Goal: Task Accomplishment & Management: Manage account settings

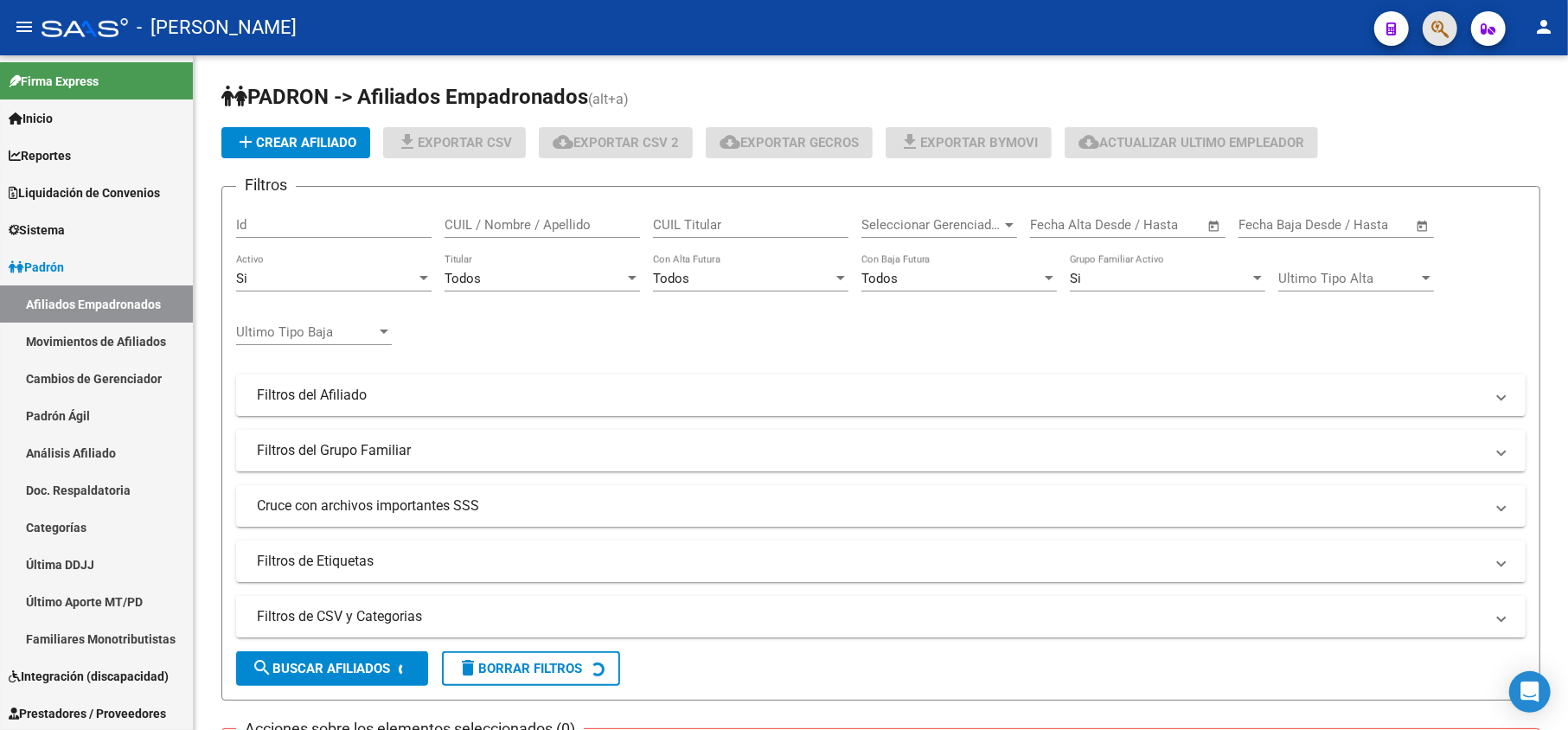
click at [1433, 18] on span "button" at bounding box center [1440, 28] width 17 height 35
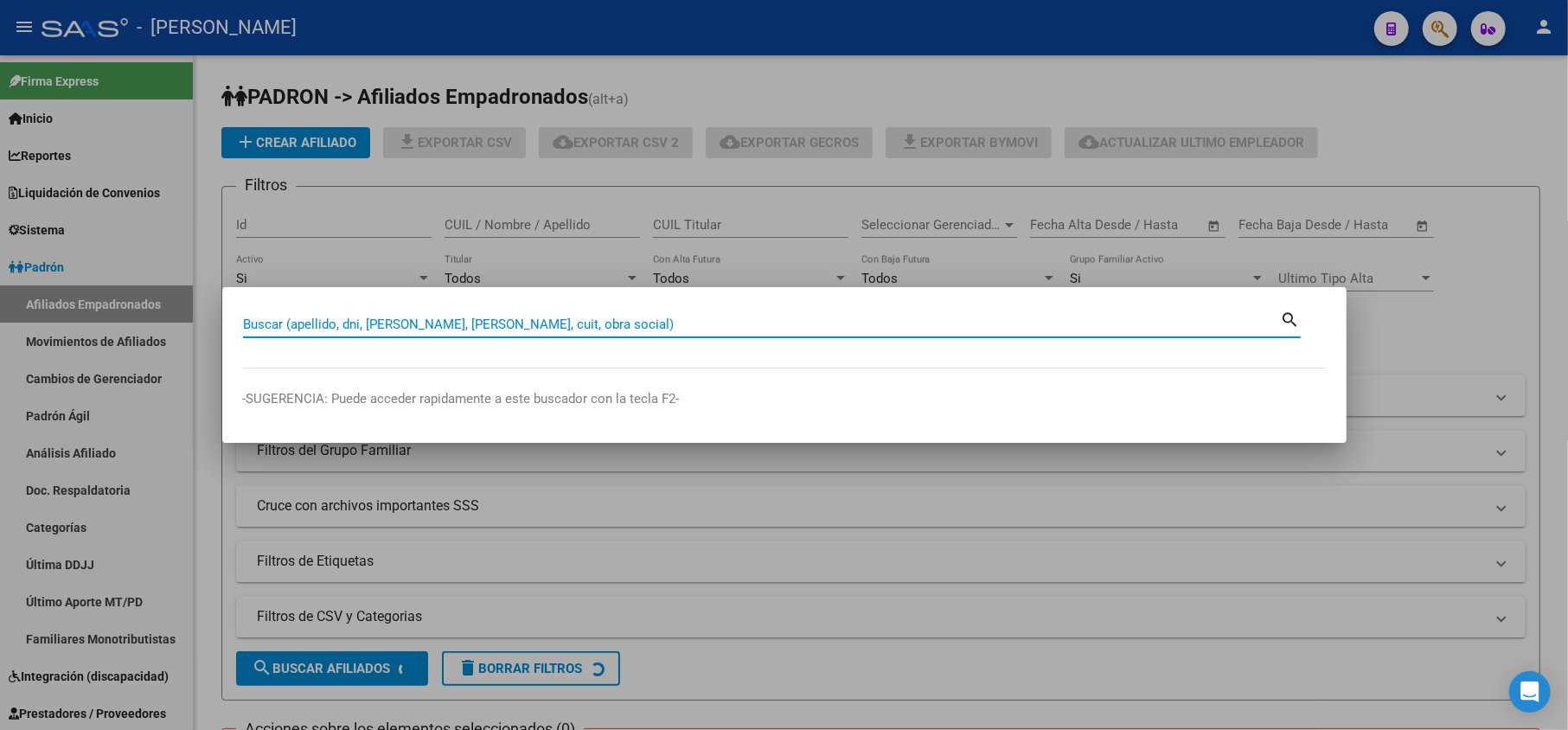
paste input "30160858"
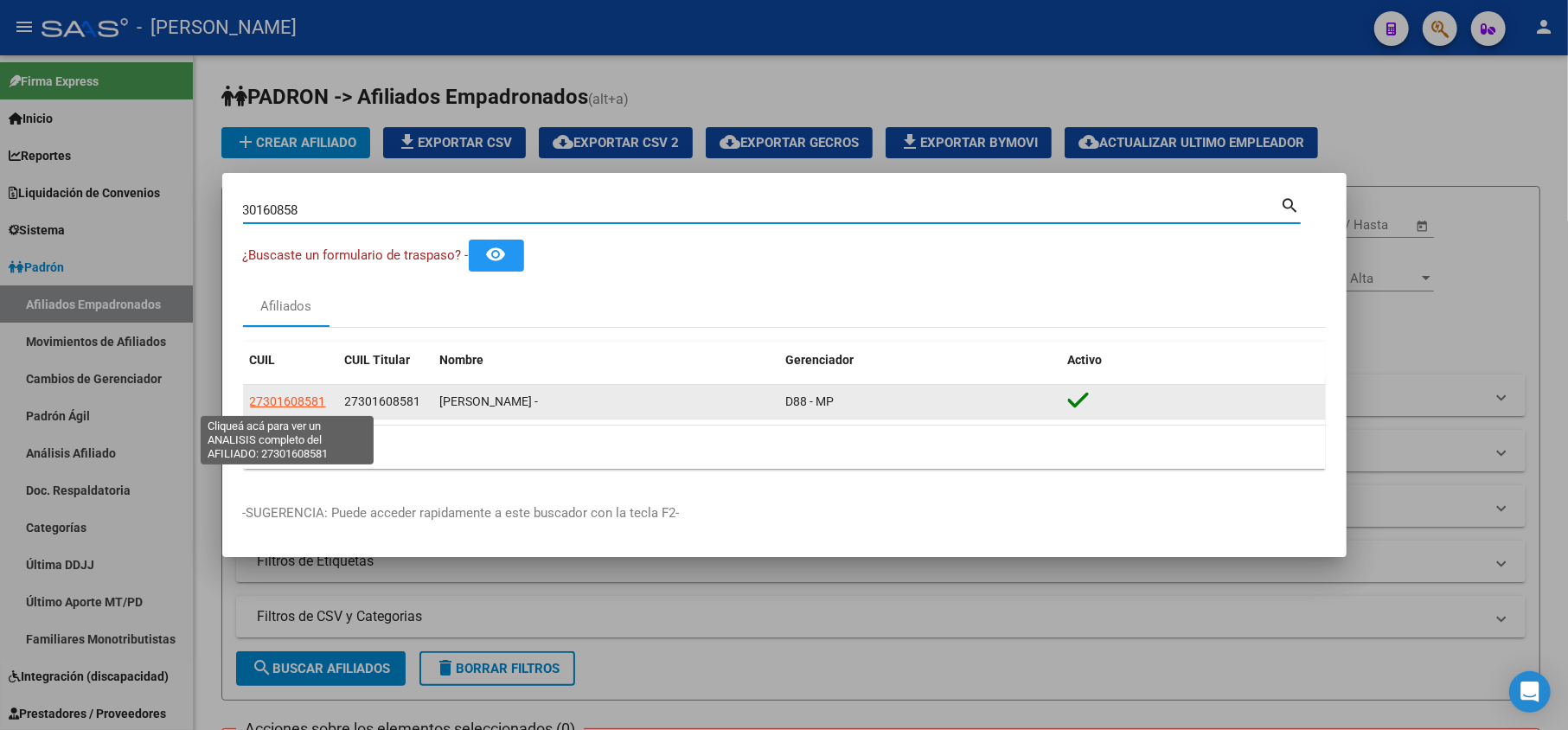
click at [280, 408] on span "27301608581" at bounding box center [288, 401] width 76 height 14
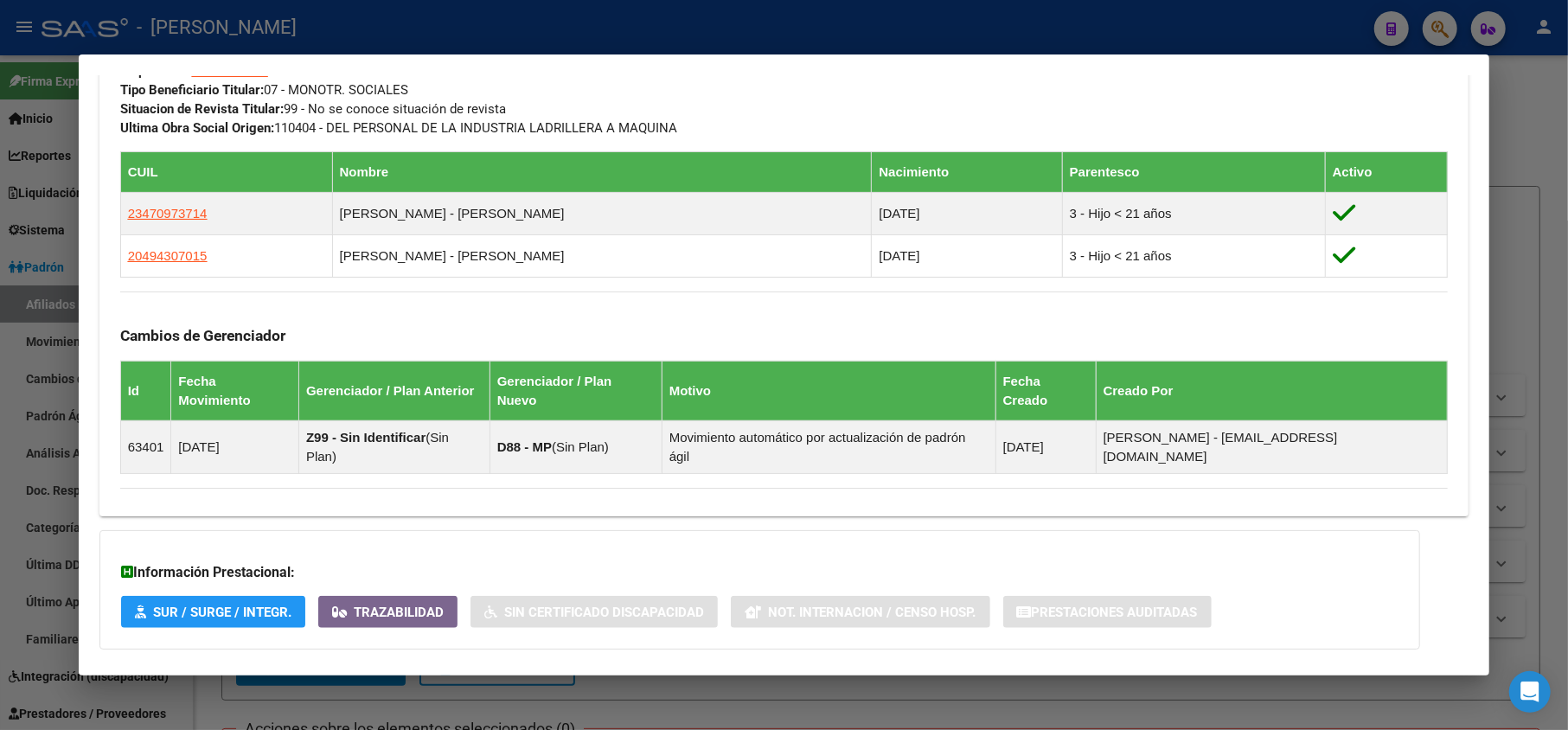
scroll to position [964, 0]
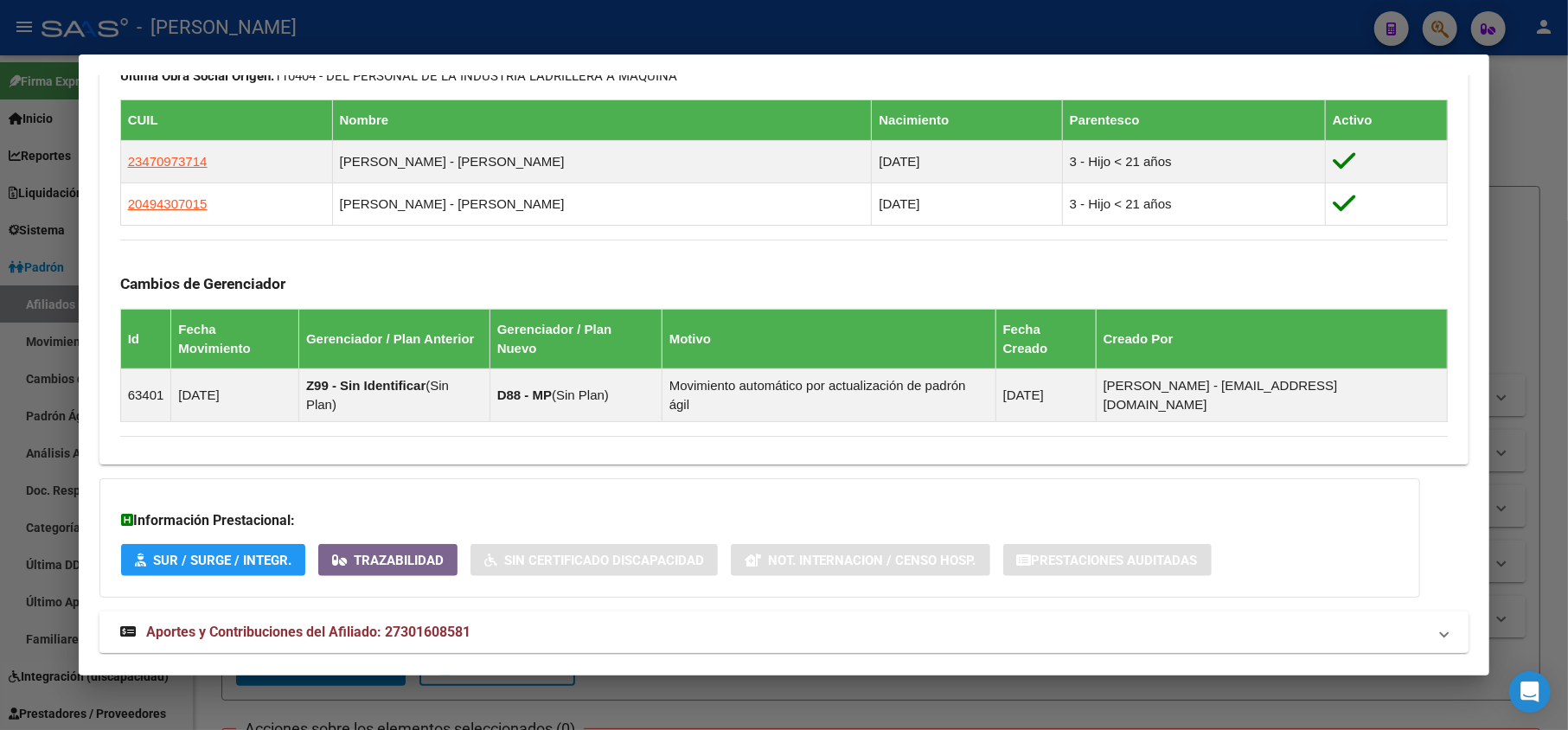
click at [448, 612] on mat-expansion-panel-header "Aportes y Contribuciones del Afiliado: 27301608581" at bounding box center [784, 632] width 1370 height 42
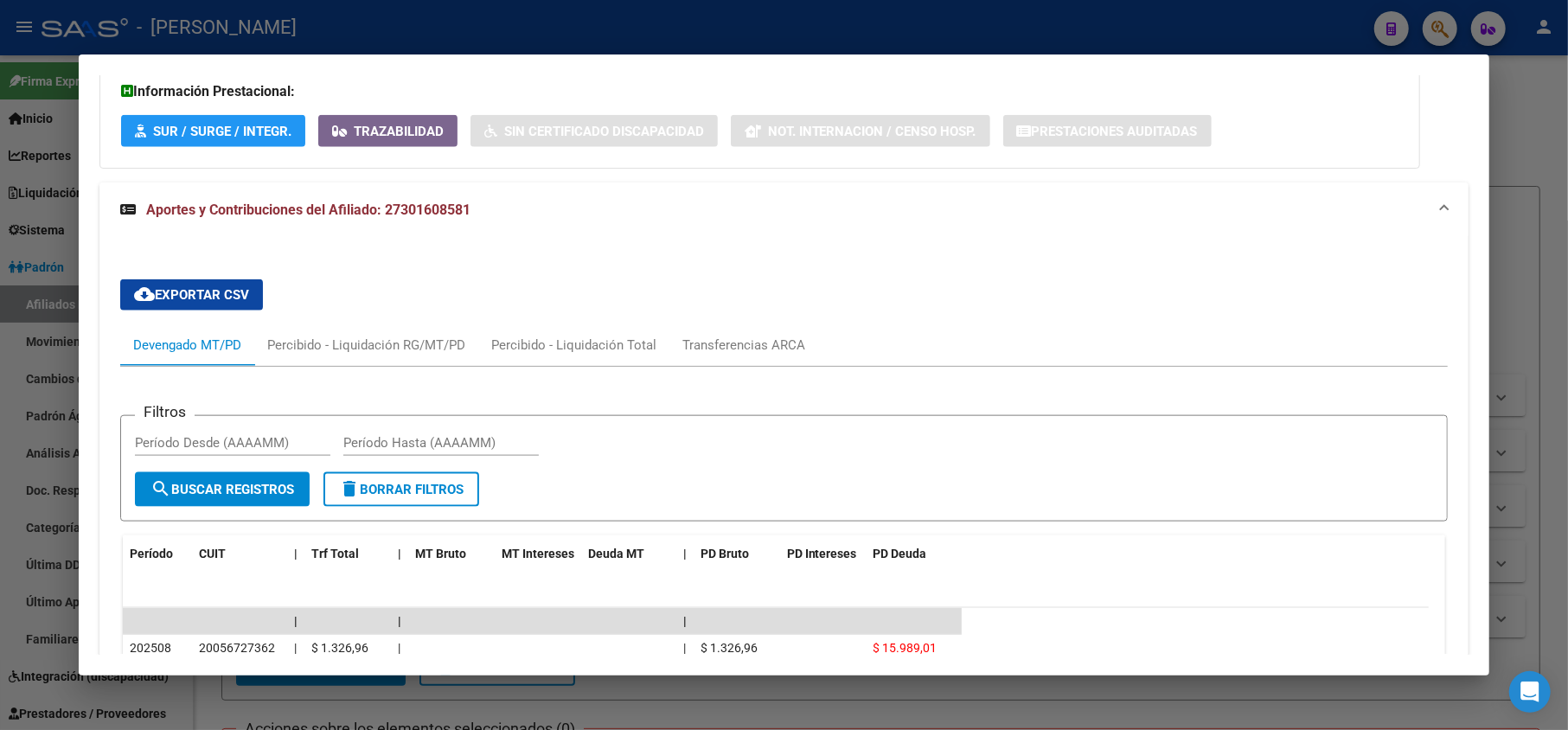
scroll to position [1412, 0]
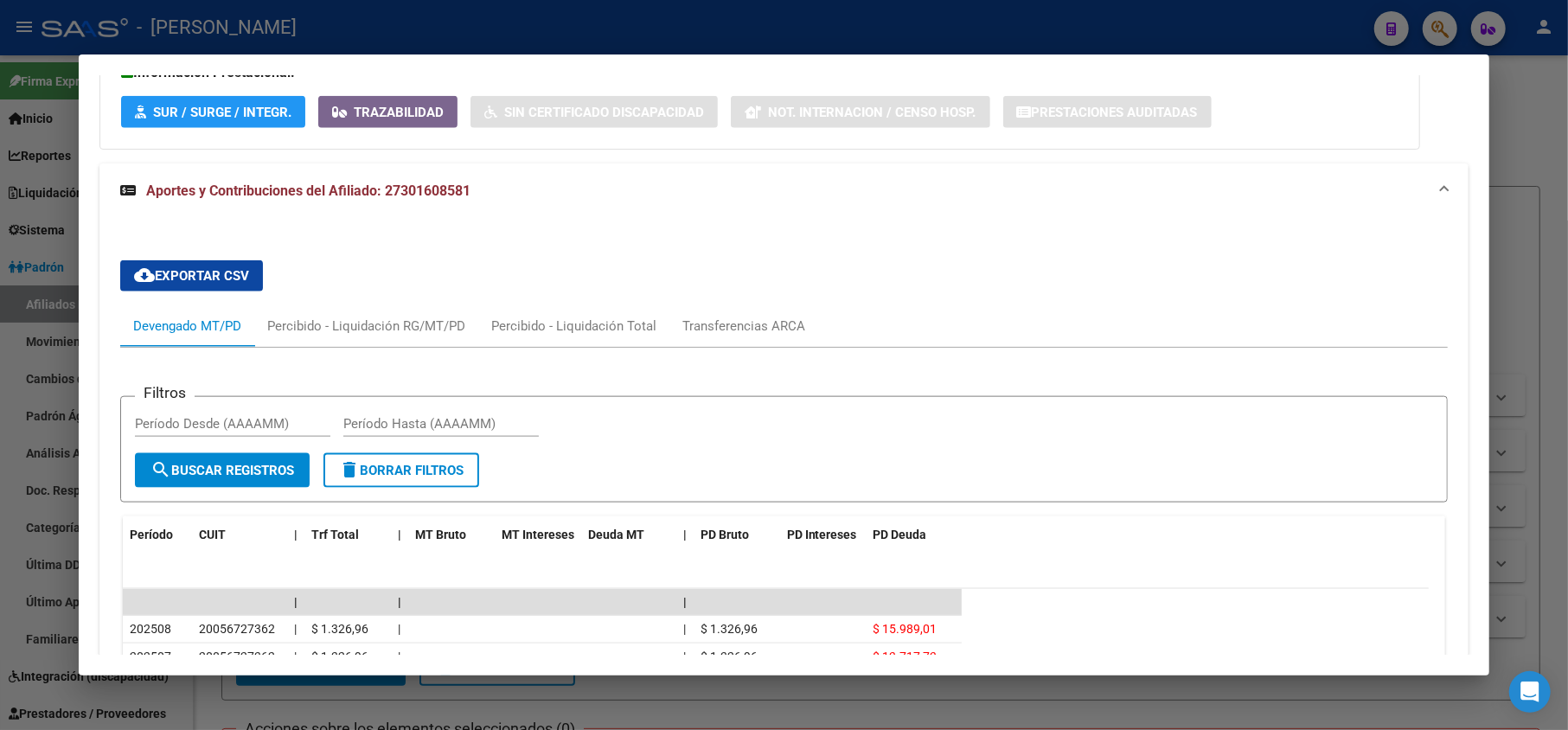
click at [0, 118] on div at bounding box center [784, 365] width 1568 height 730
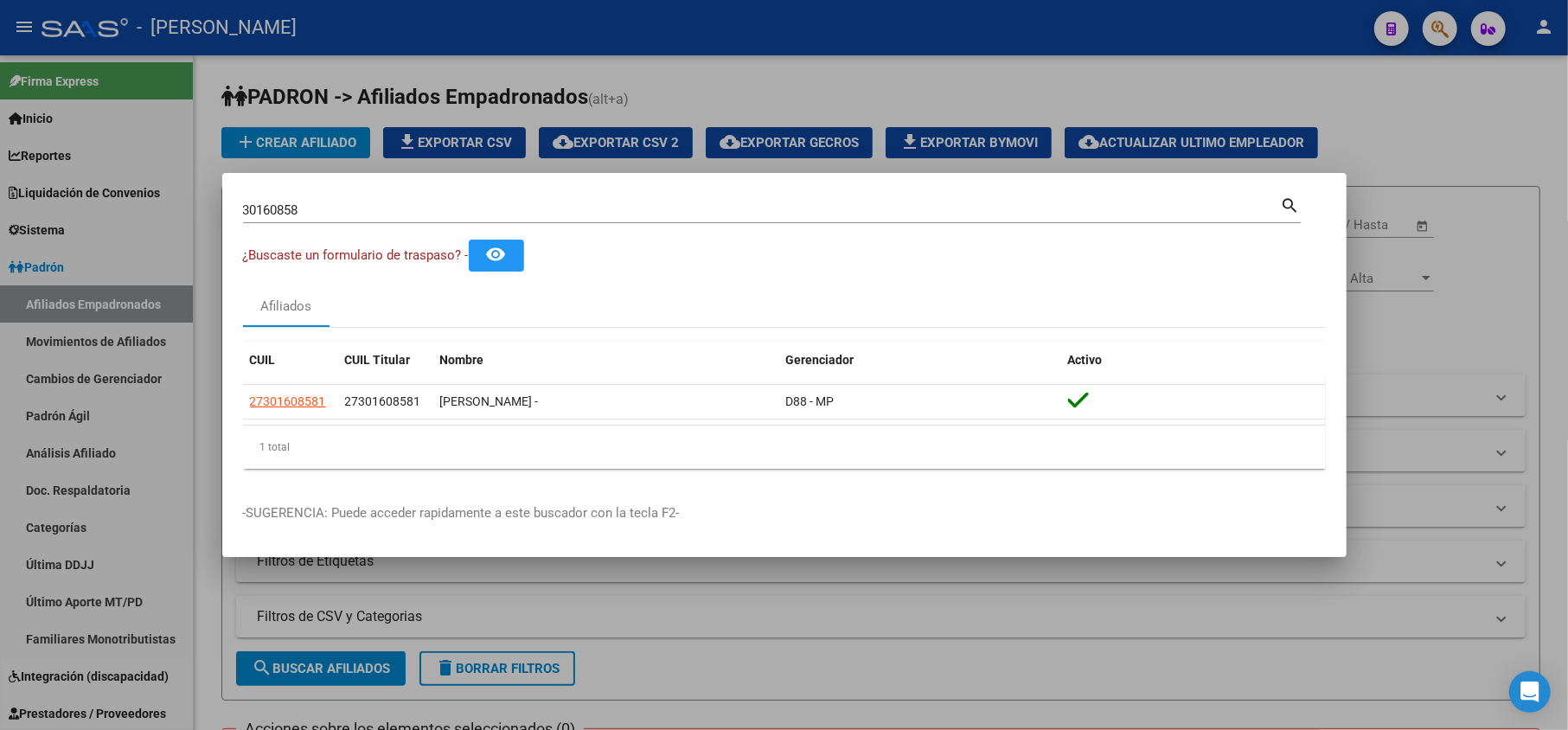
click at [420, 216] on input "30160858" at bounding box center [762, 210] width 1038 height 15
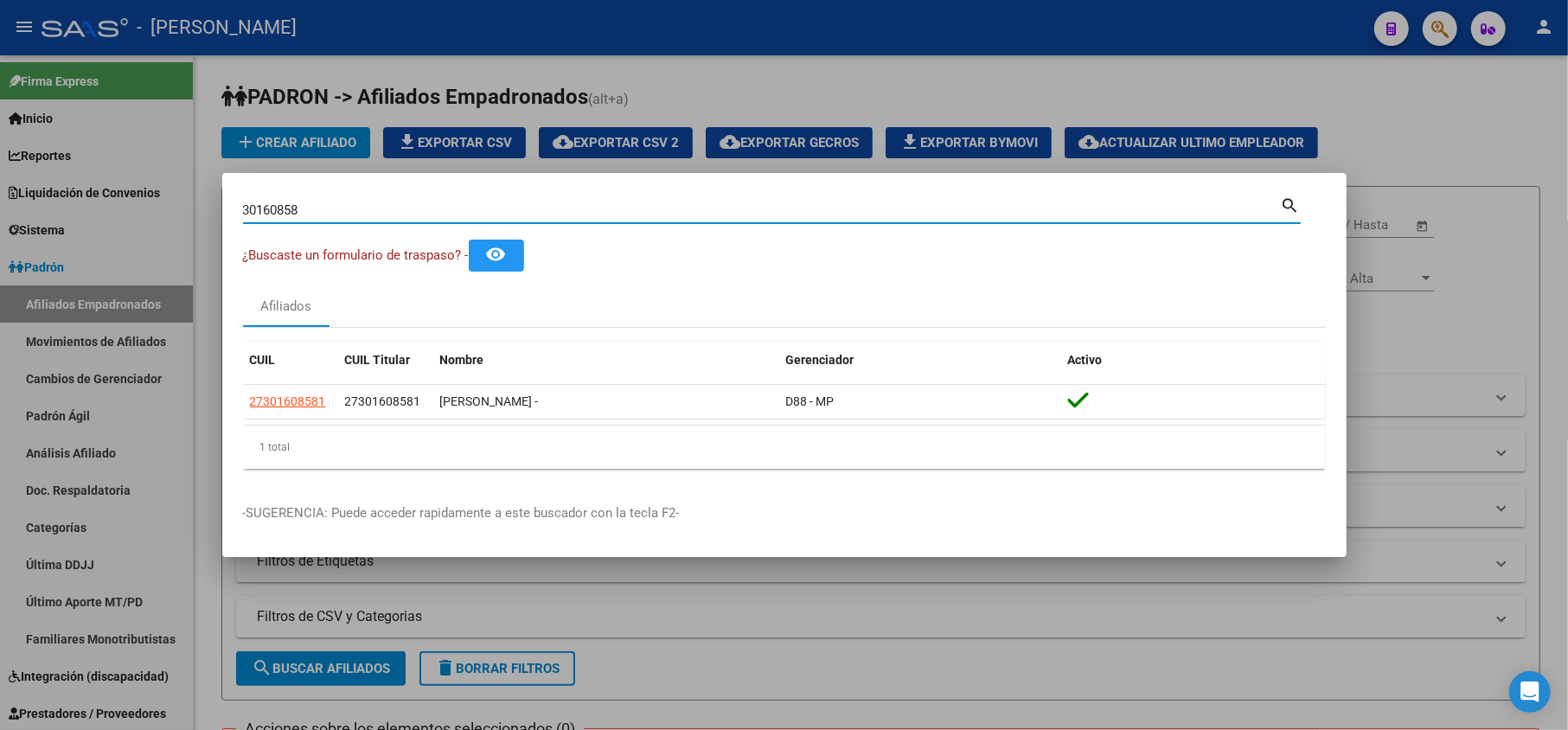
click at [420, 216] on input "30160858" at bounding box center [762, 210] width 1038 height 15
paste input "94677501"
type input "94677501"
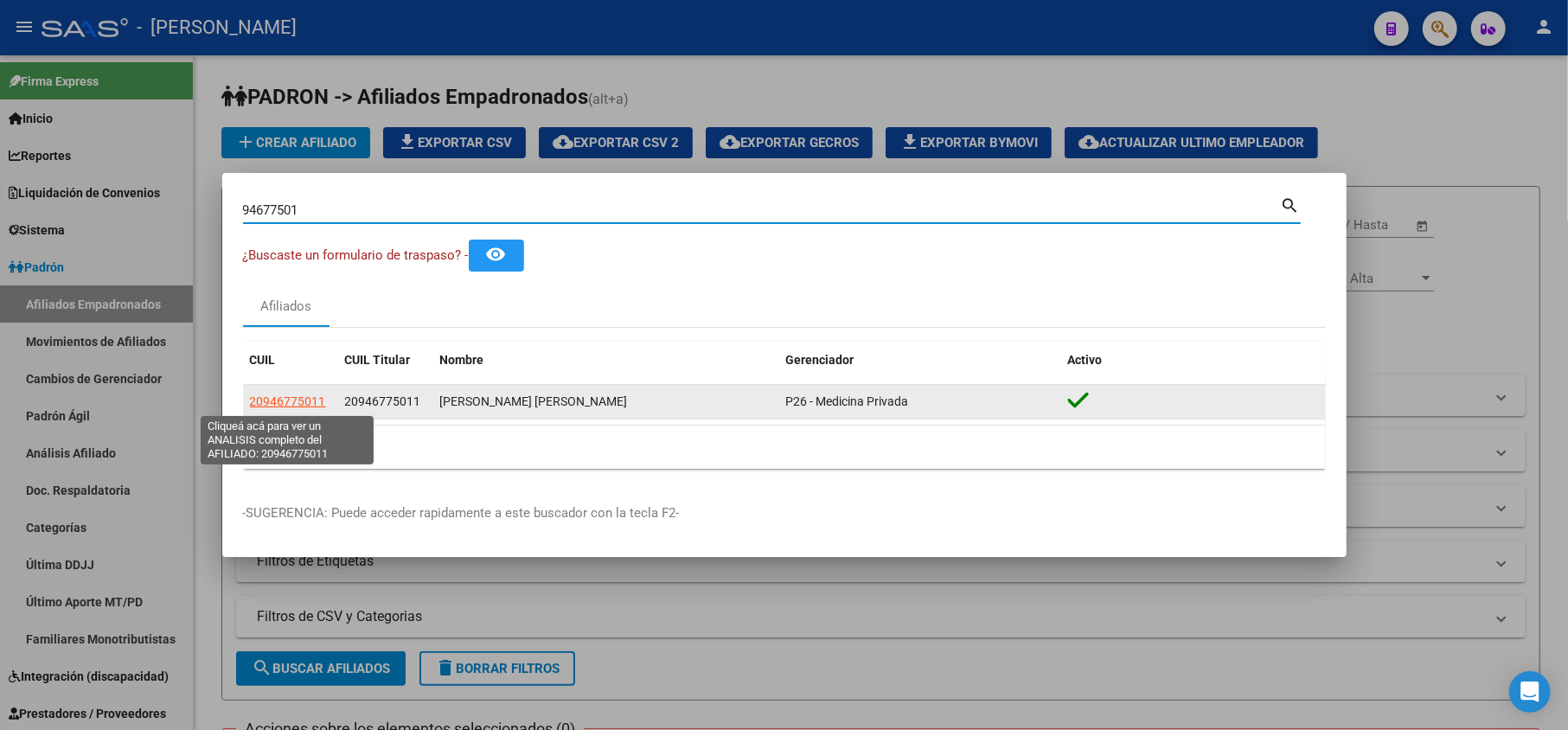
click at [276, 403] on span "20946775011" at bounding box center [288, 401] width 76 height 14
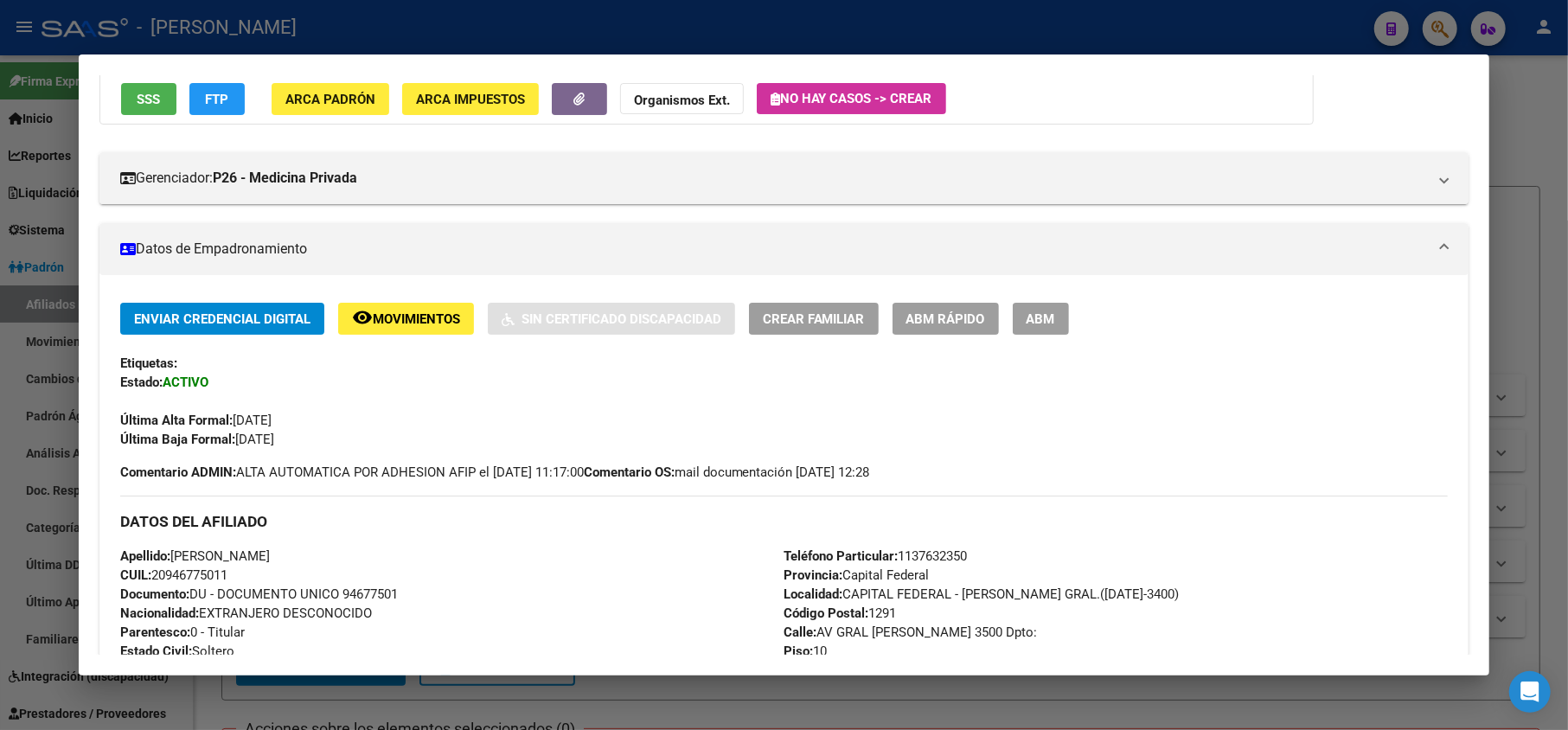
scroll to position [0, 0]
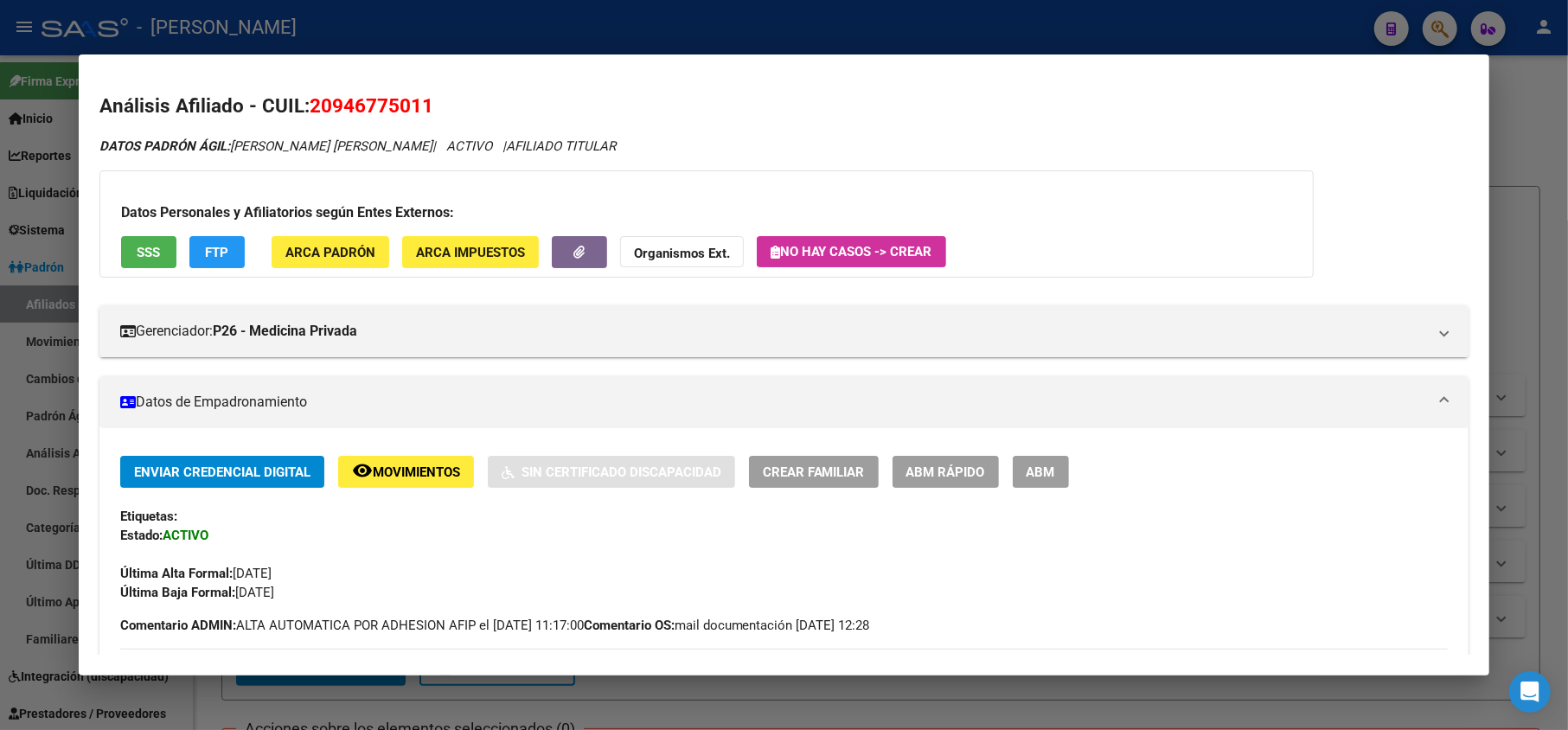
drag, startPoint x: 336, startPoint y: 105, endPoint x: 424, endPoint y: 115, distance: 88.6
click at [424, 115] on span "20946775011" at bounding box center [371, 106] width 124 height 23
copy span "94677501"
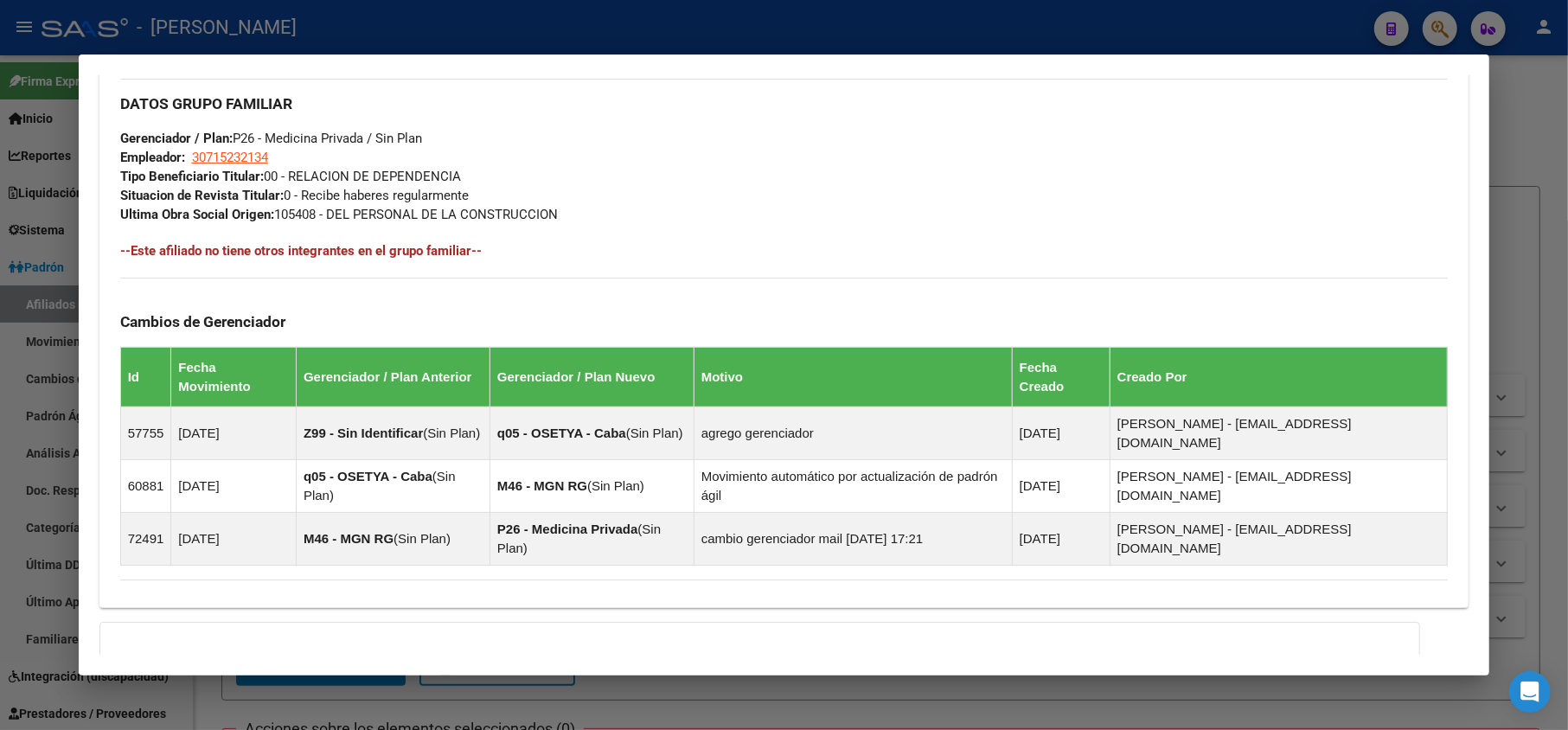
scroll to position [932, 0]
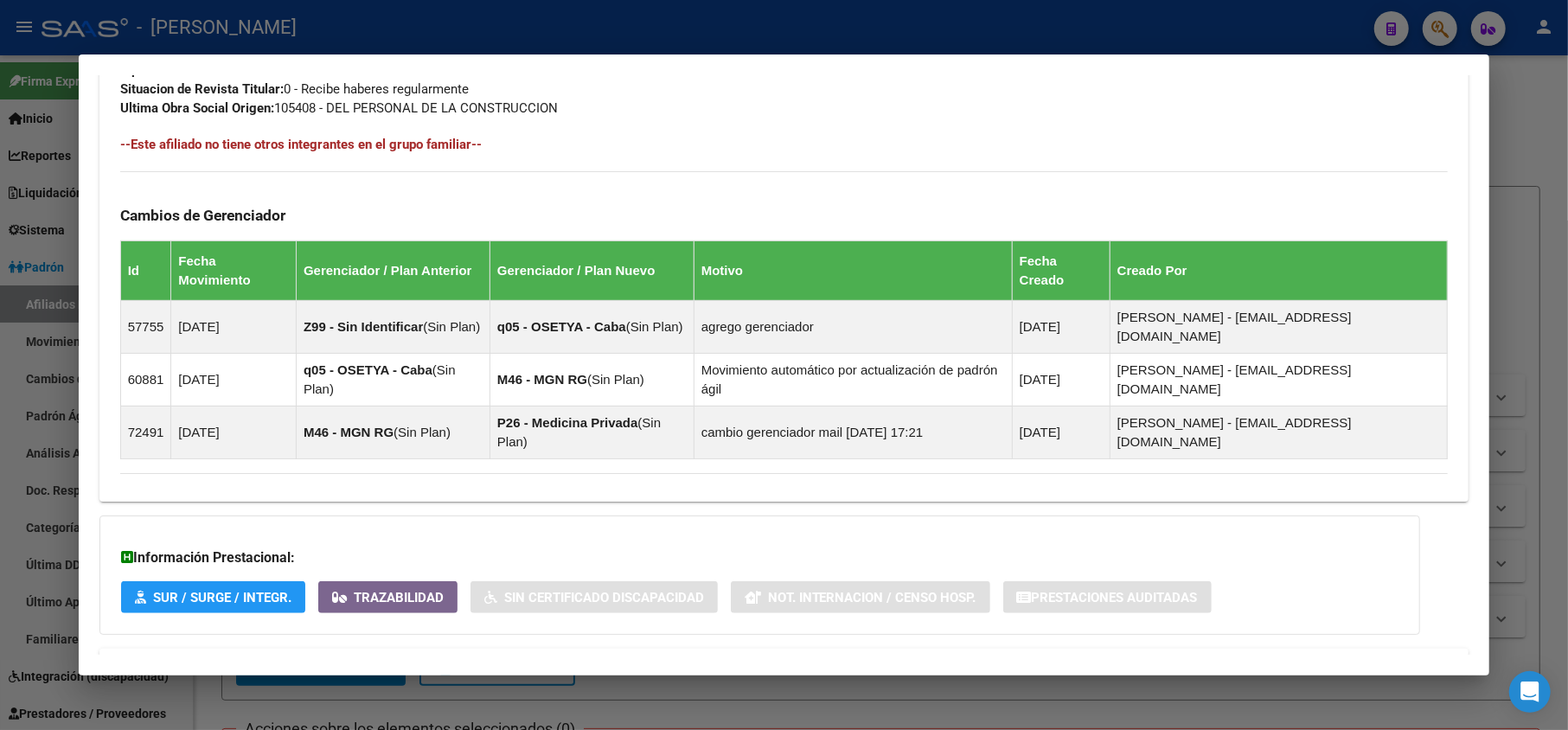
click at [381, 649] on mat-expansion-panel-header "Aportes y Contribuciones del Afiliado: 20946775011" at bounding box center [784, 669] width 1370 height 42
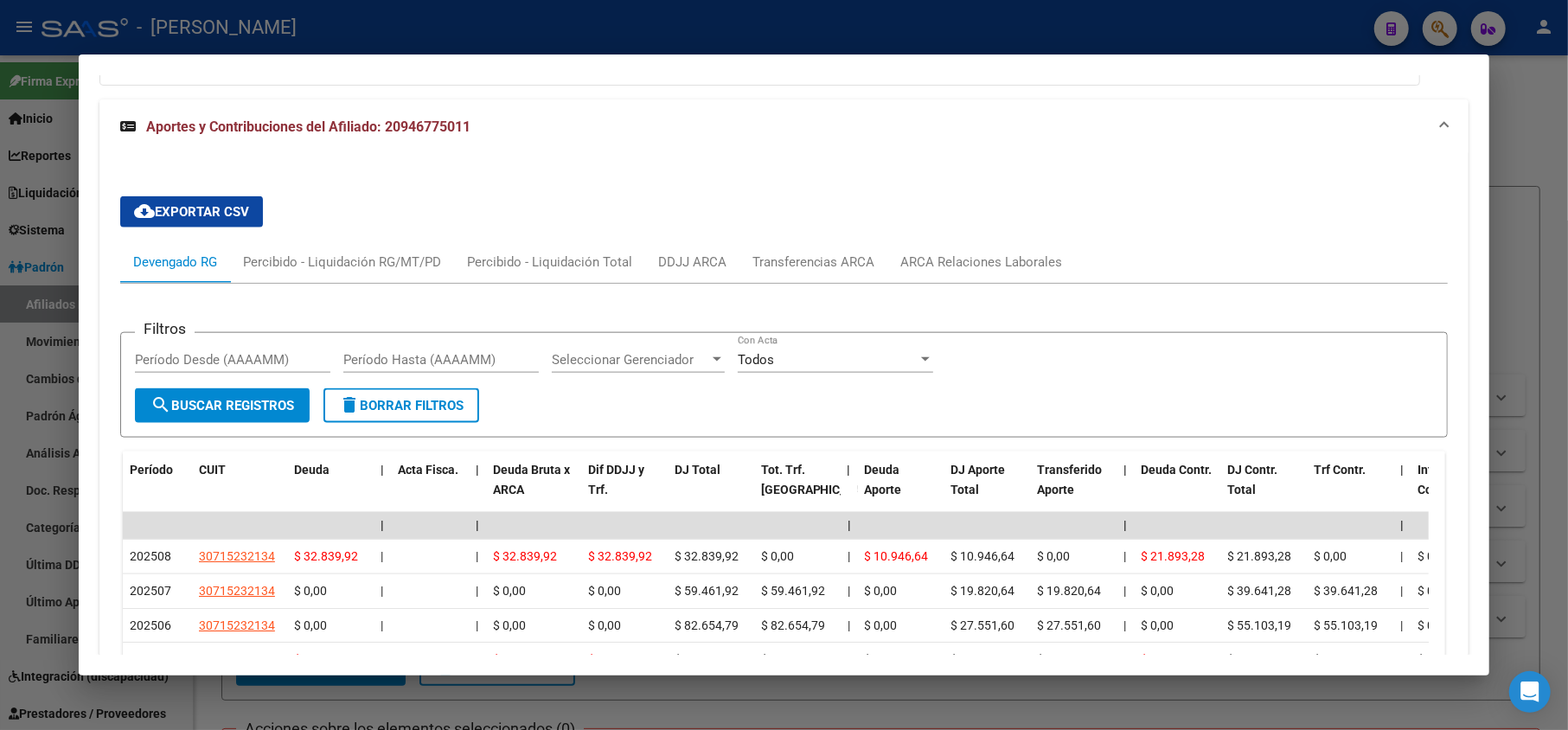
scroll to position [1482, 0]
click at [957, 252] on div "ARCA Relaciones Laborales" at bounding box center [982, 261] width 162 height 19
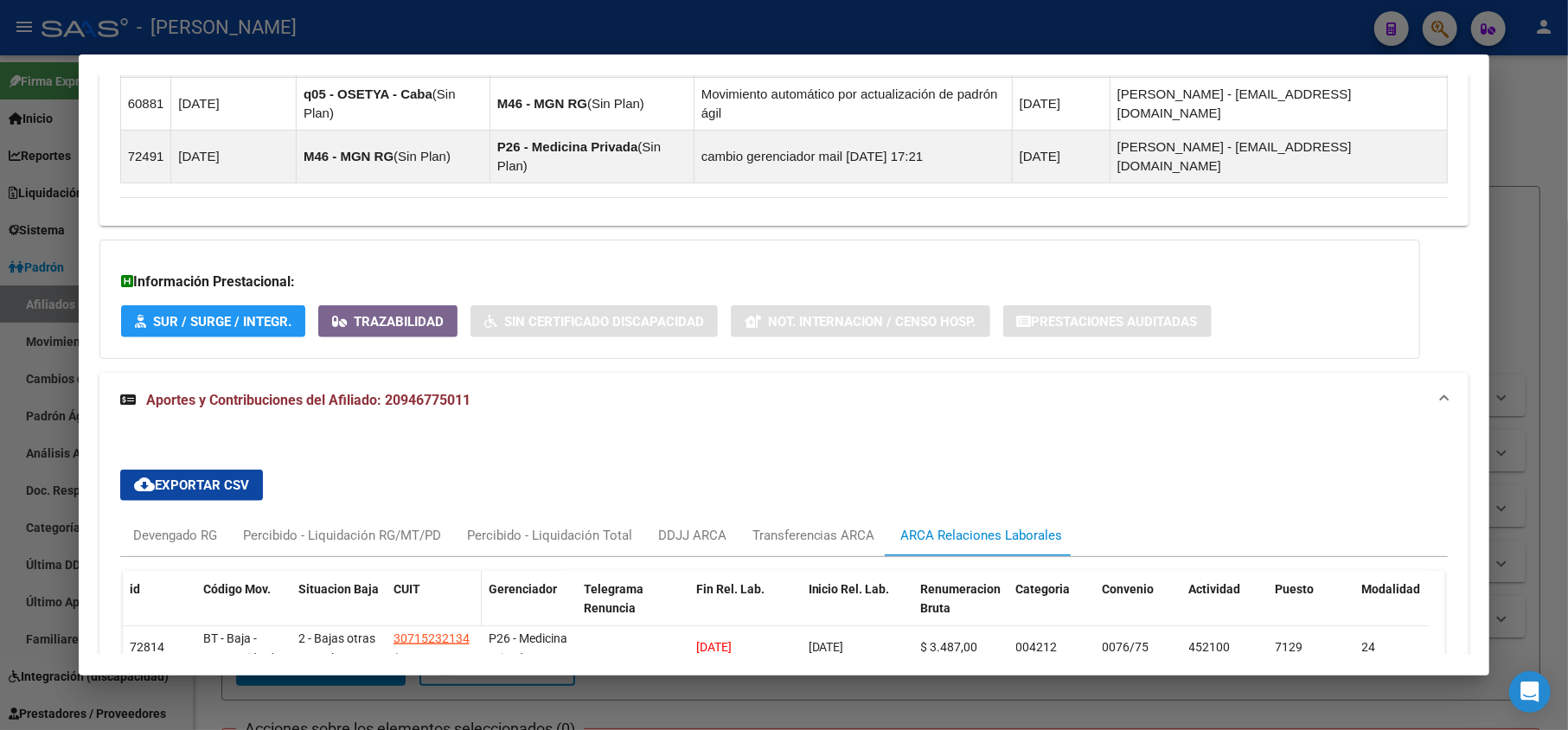
scroll to position [1340, 0]
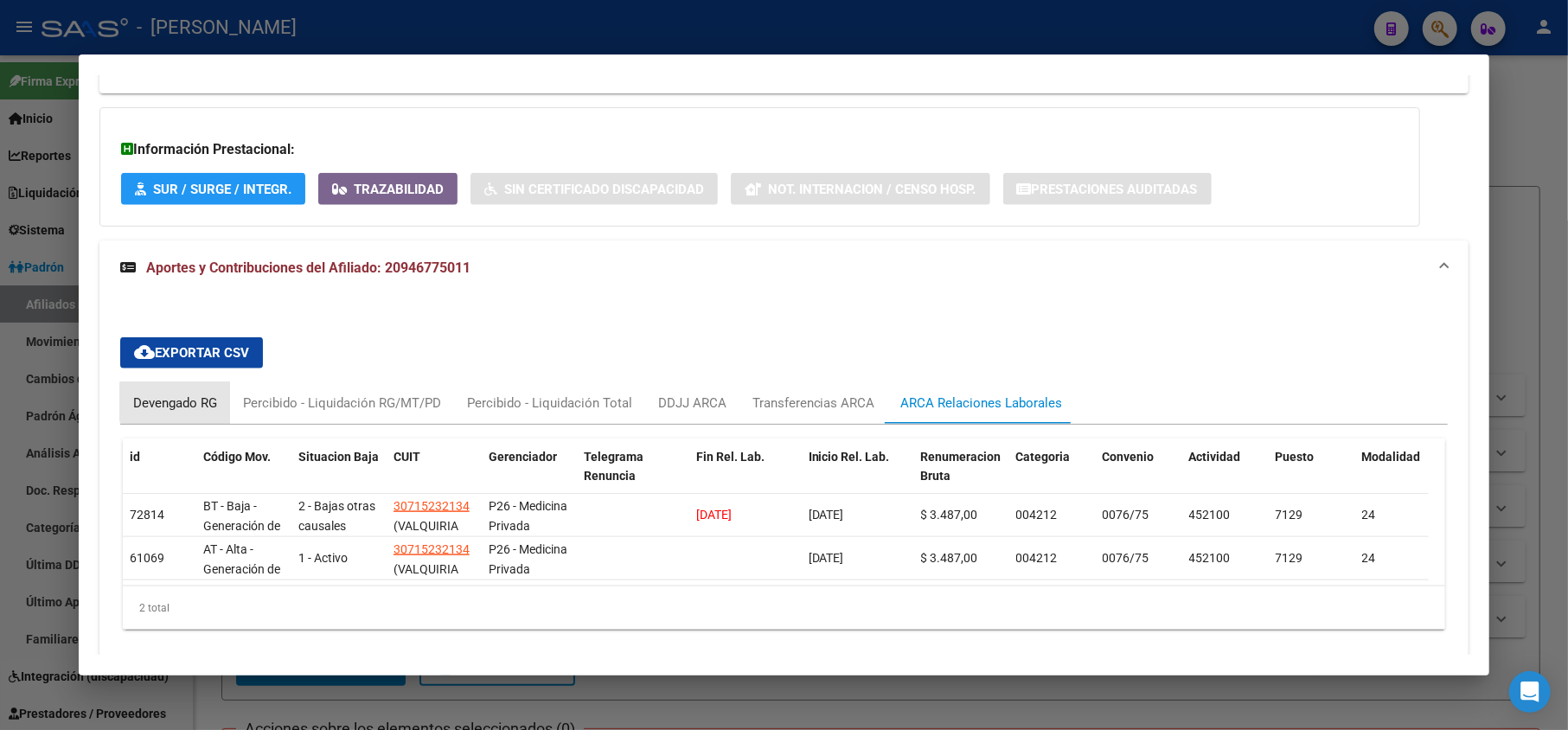
click at [187, 394] on div "Devengado RG" at bounding box center [175, 403] width 84 height 19
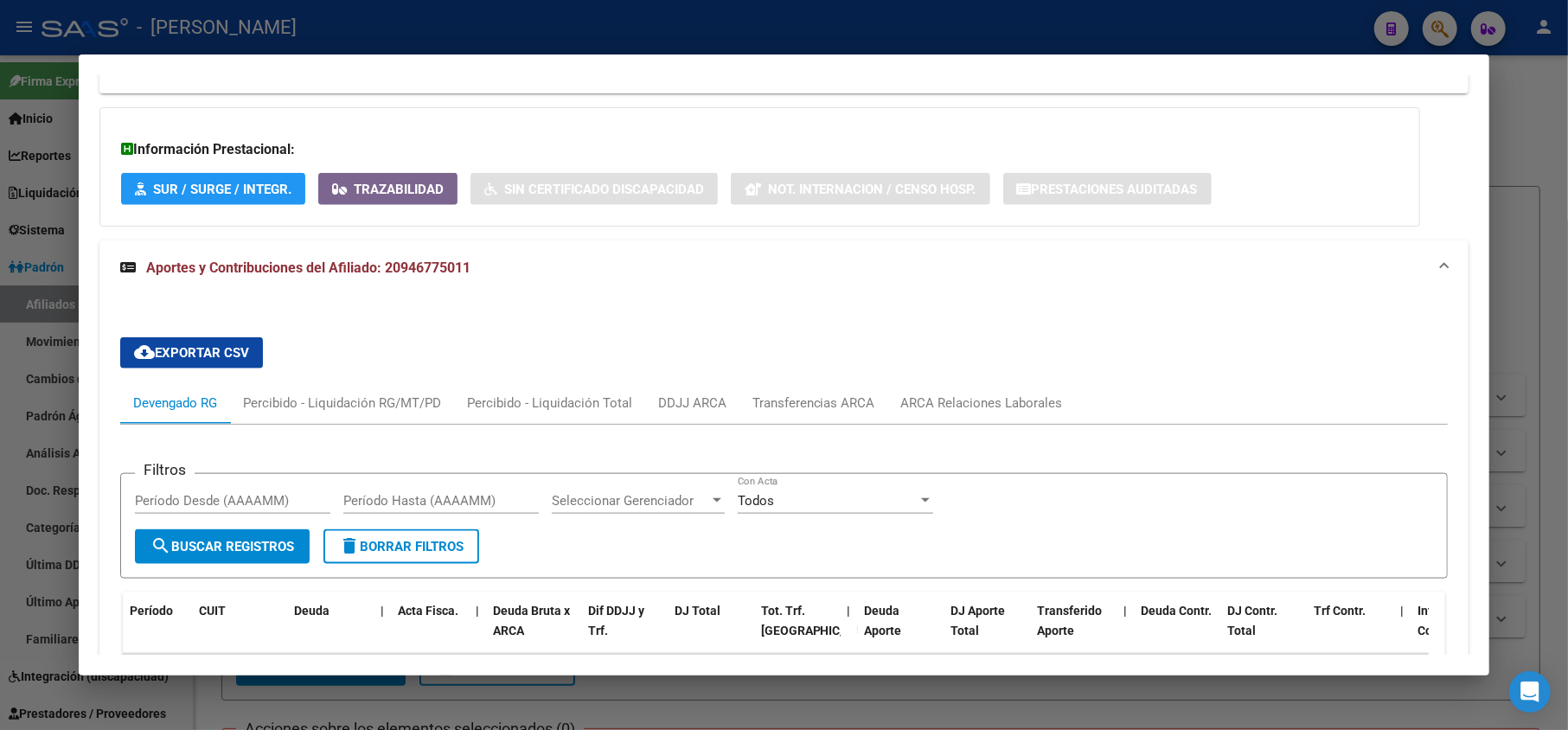
scroll to position [1455, 0]
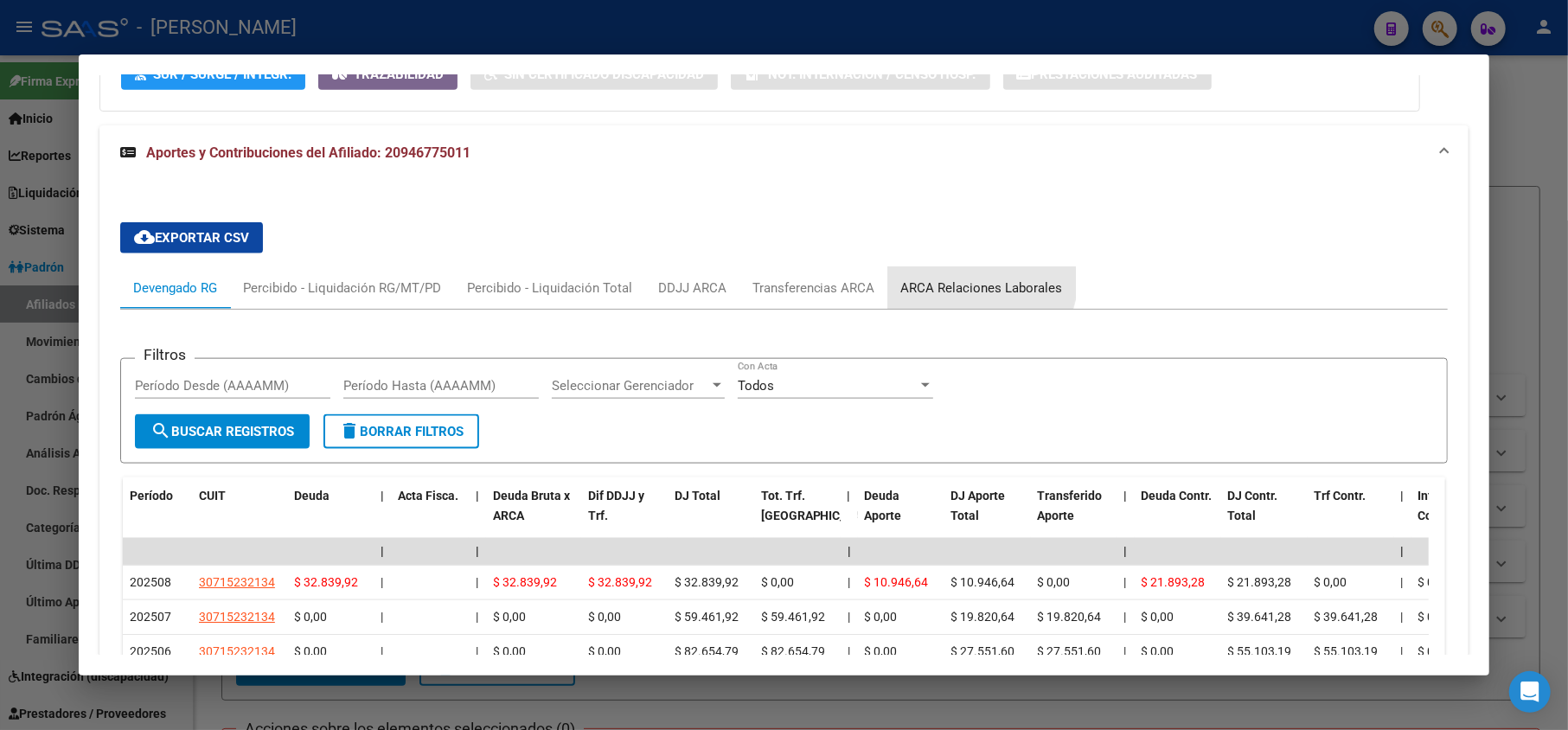
click at [977, 278] on div "ARCA Relaciones Laborales" at bounding box center [982, 288] width 162 height 19
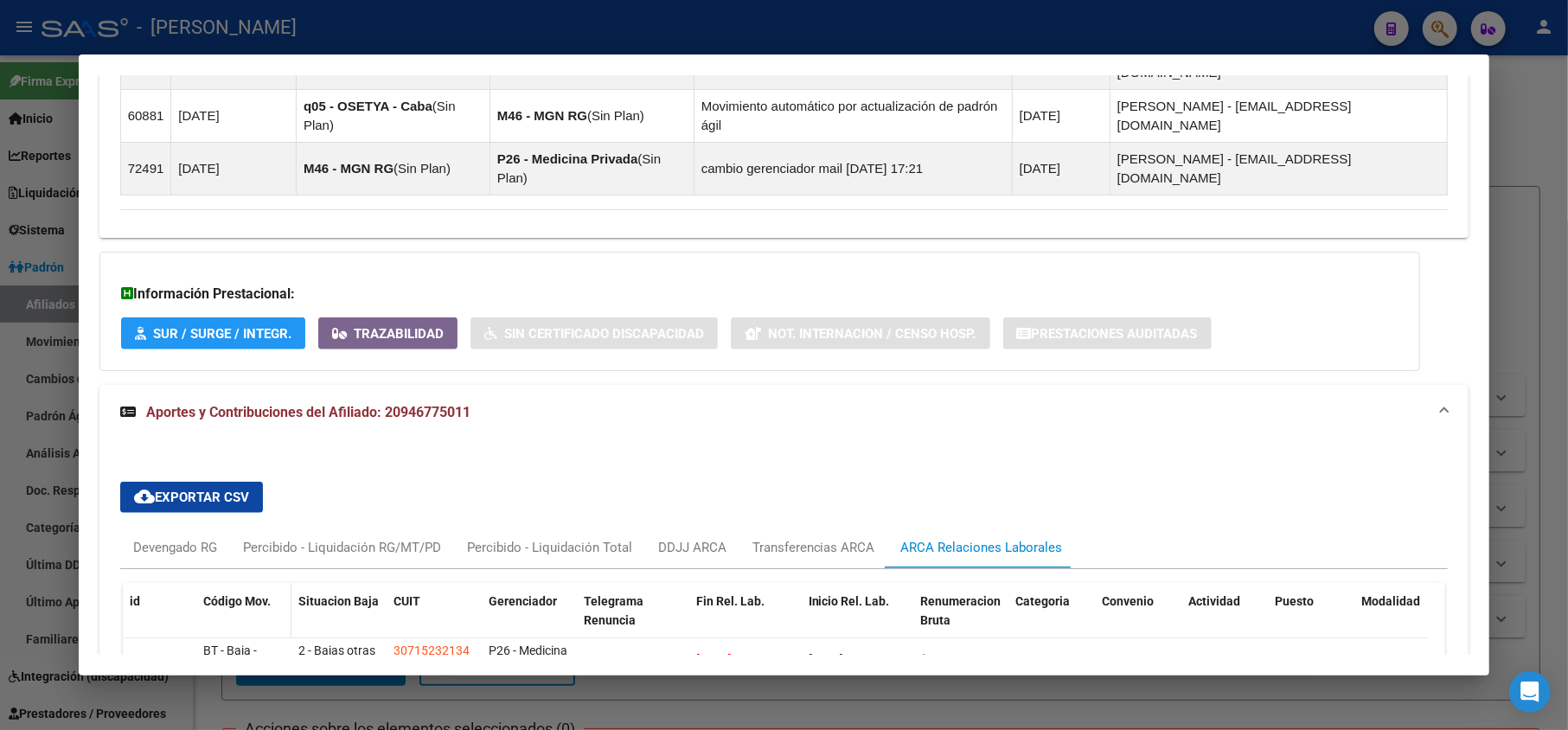
scroll to position [1223, 0]
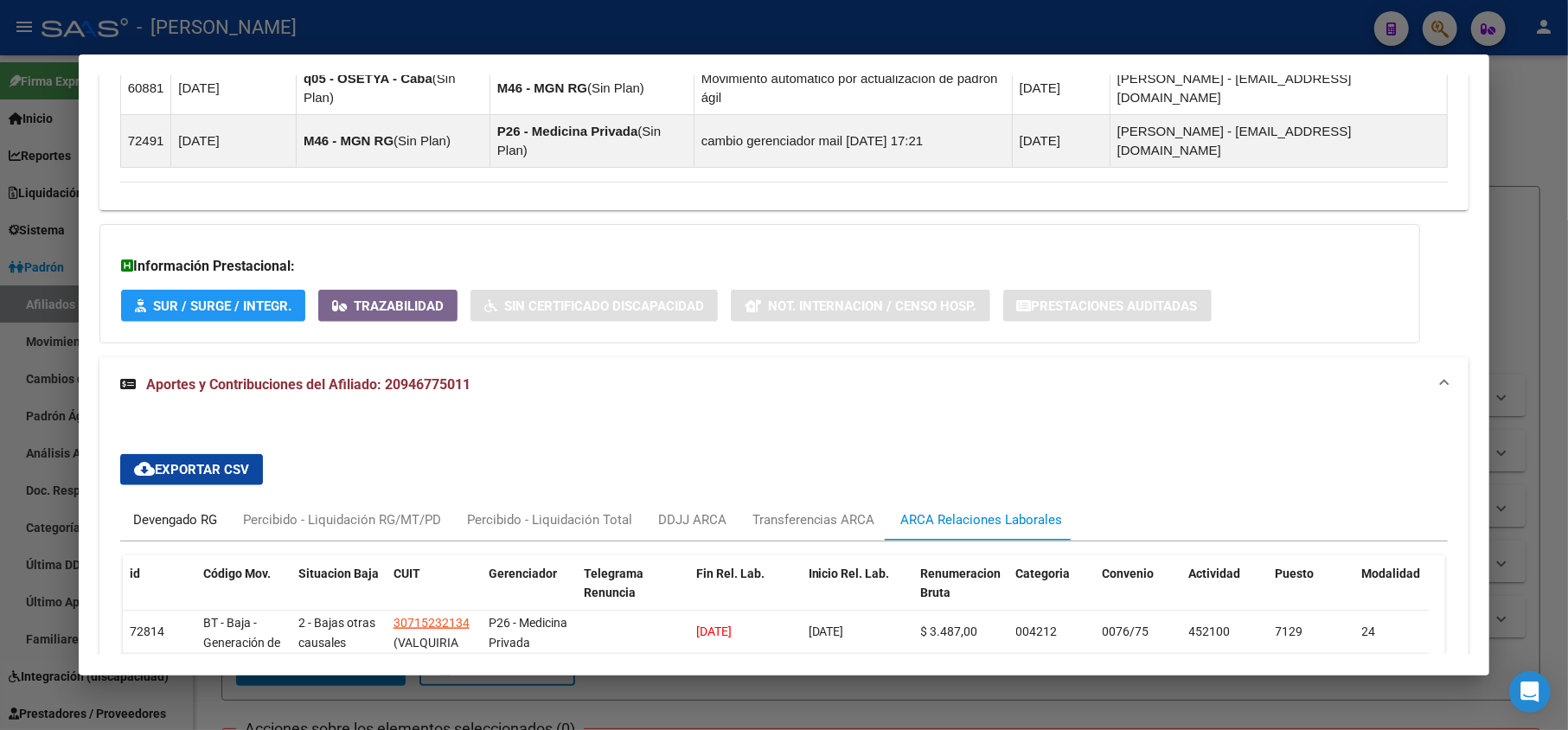
click at [168, 510] on div "Devengado RG" at bounding box center [175, 520] width 84 height 19
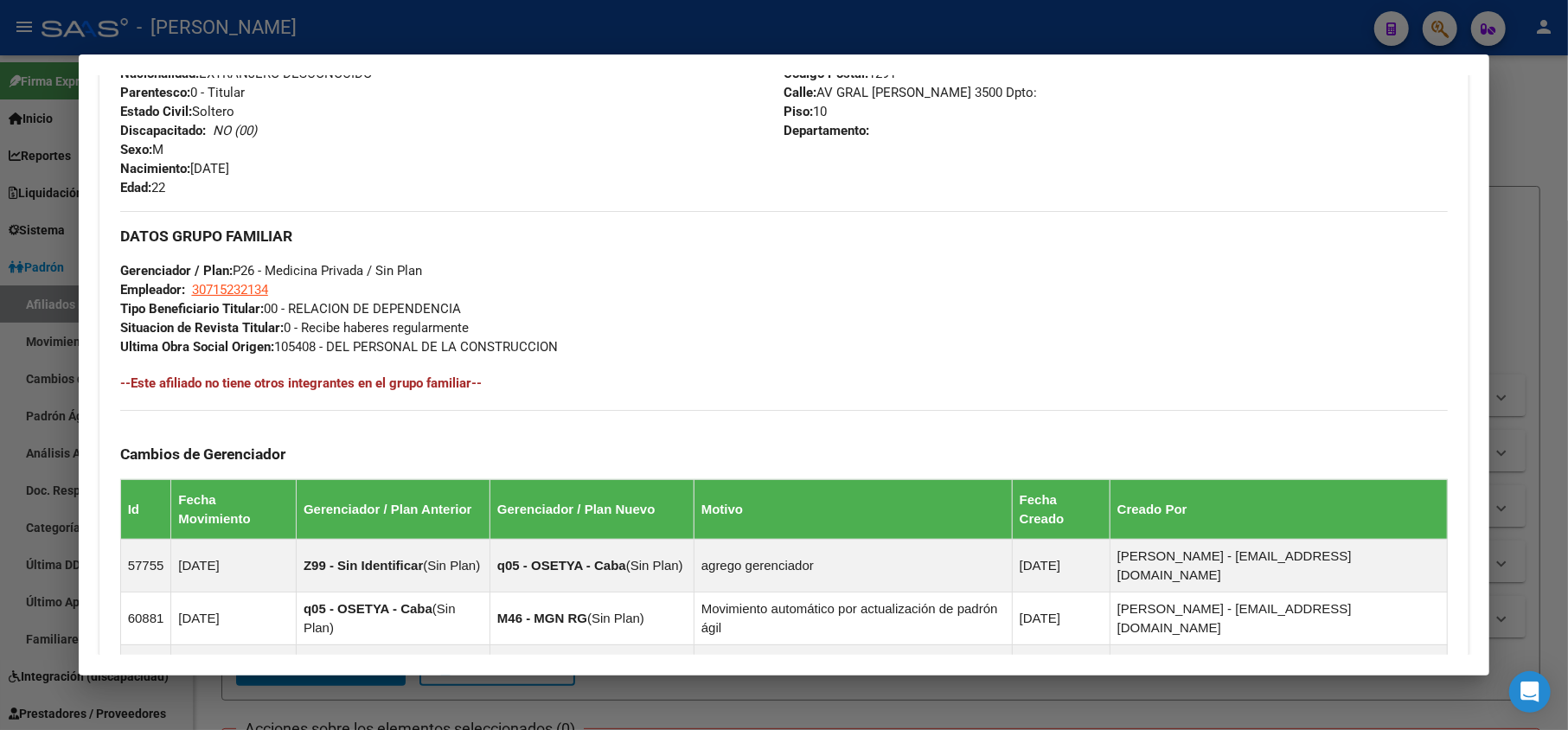
scroll to position [692, 0]
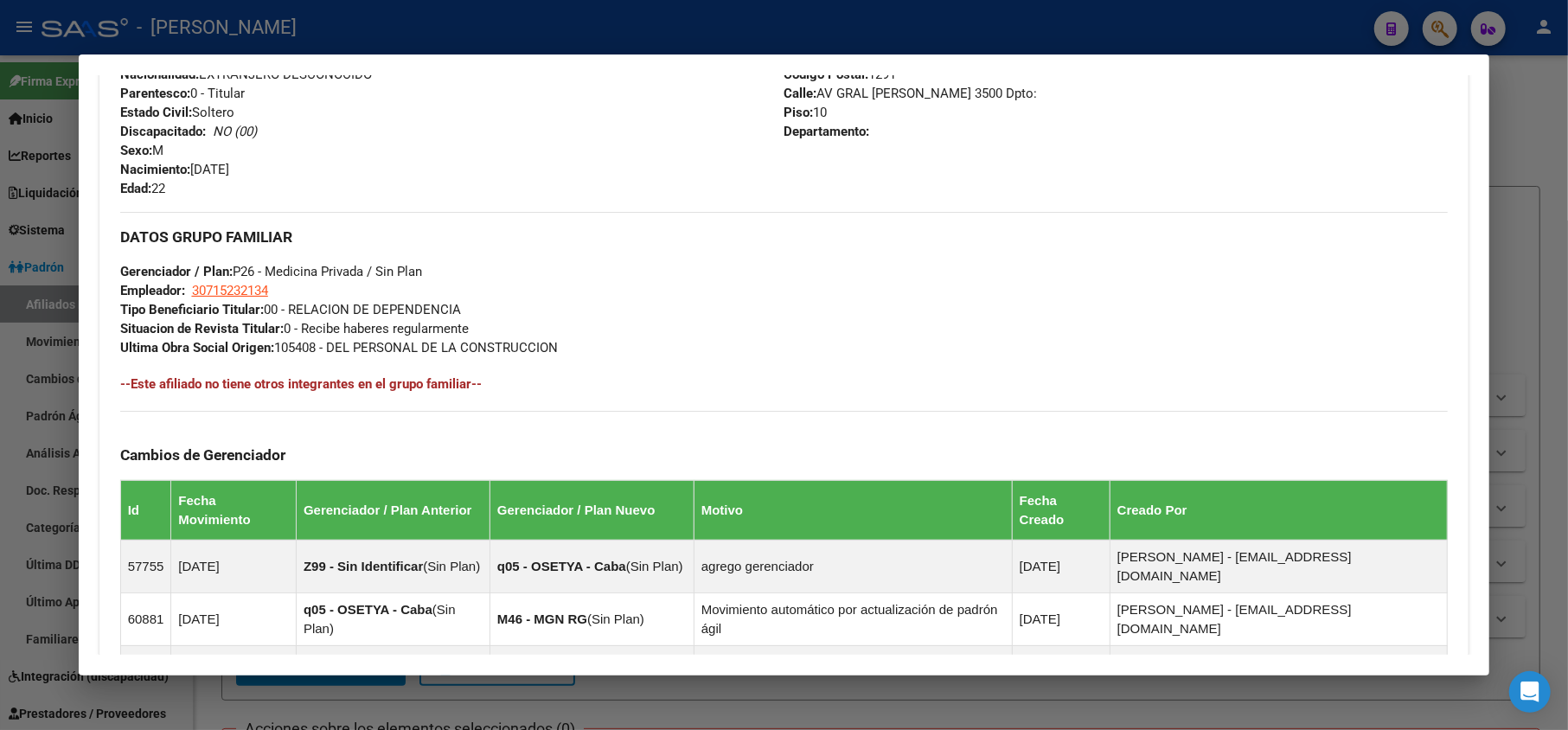
drag, startPoint x: 228, startPoint y: 293, endPoint x: 195, endPoint y: 280, distance: 35.5
click at [195, 280] on div "DATOS GRUPO FAMILIAR Gerenciador / Plan: P26 - Medicina Privada / Sin Plan Empl…" at bounding box center [784, 284] width 1328 height 145
copy span "30715232134"
click at [259, 281] on app-link-go-to "30715232134" at bounding box center [230, 291] width 76 height 19
click at [266, 289] on span "30715232134" at bounding box center [230, 291] width 76 height 15
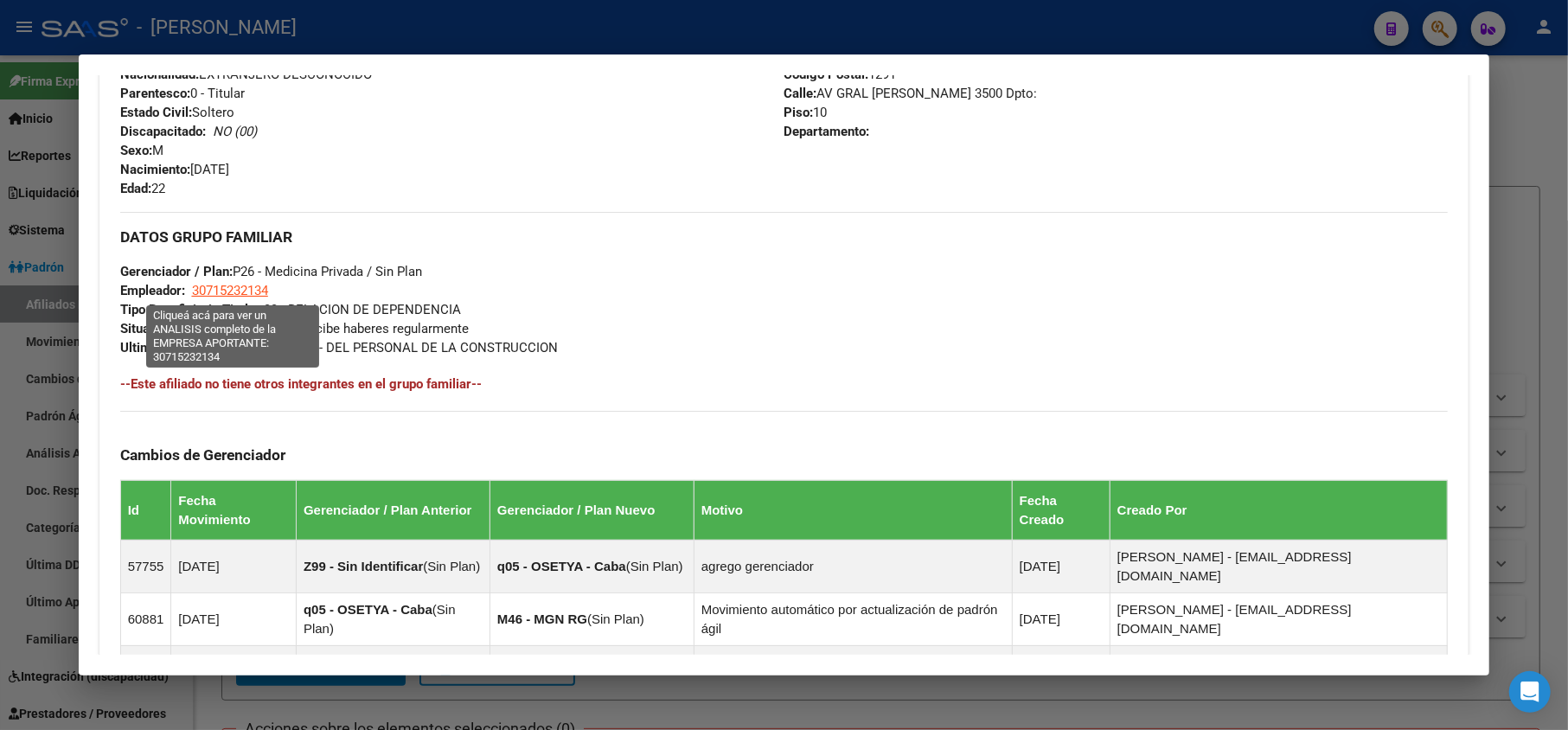
type textarea "30715232134"
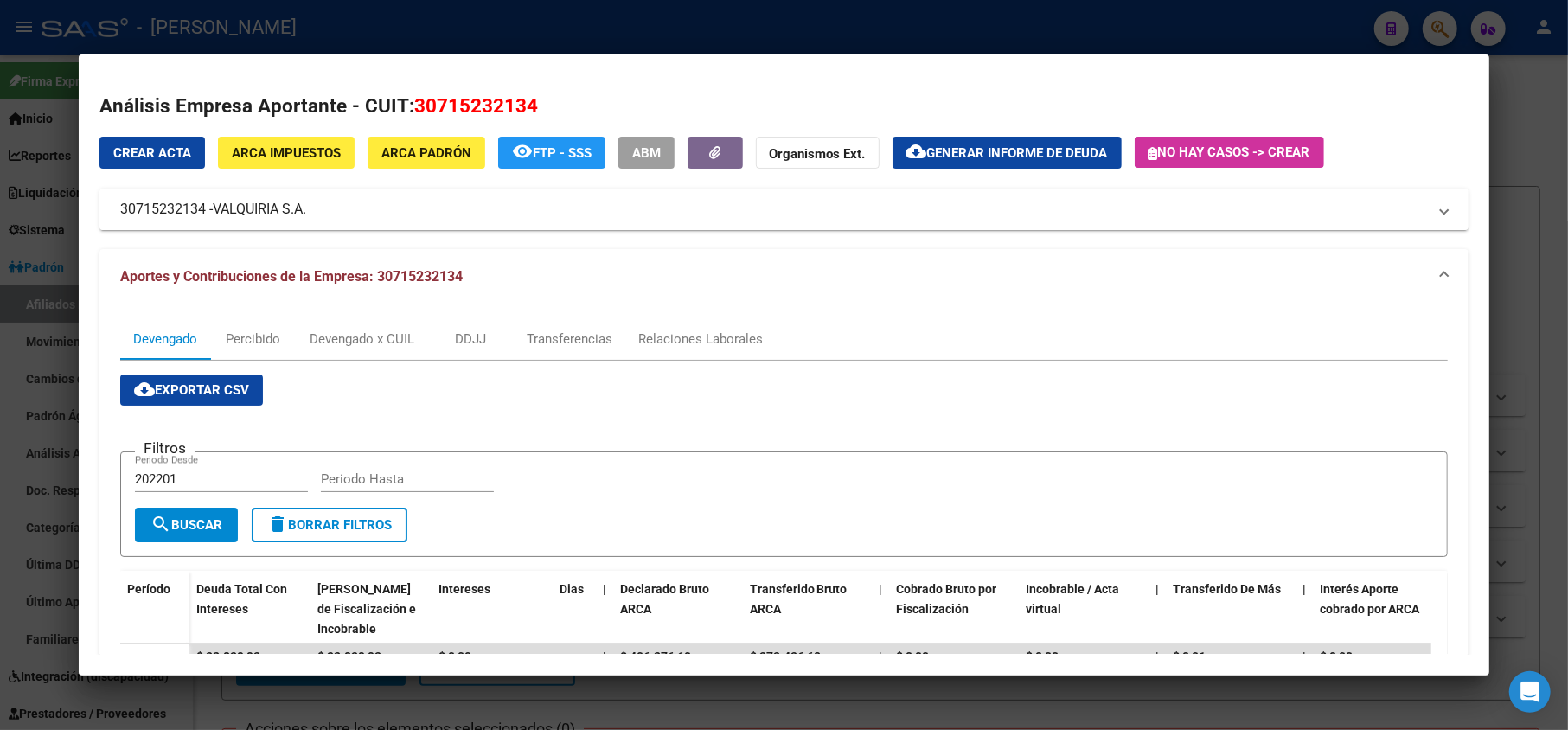
click at [309, 208] on mat-panel-title "30715232134 - VALQUIRIA S.A." at bounding box center [774, 209] width 1308 height 21
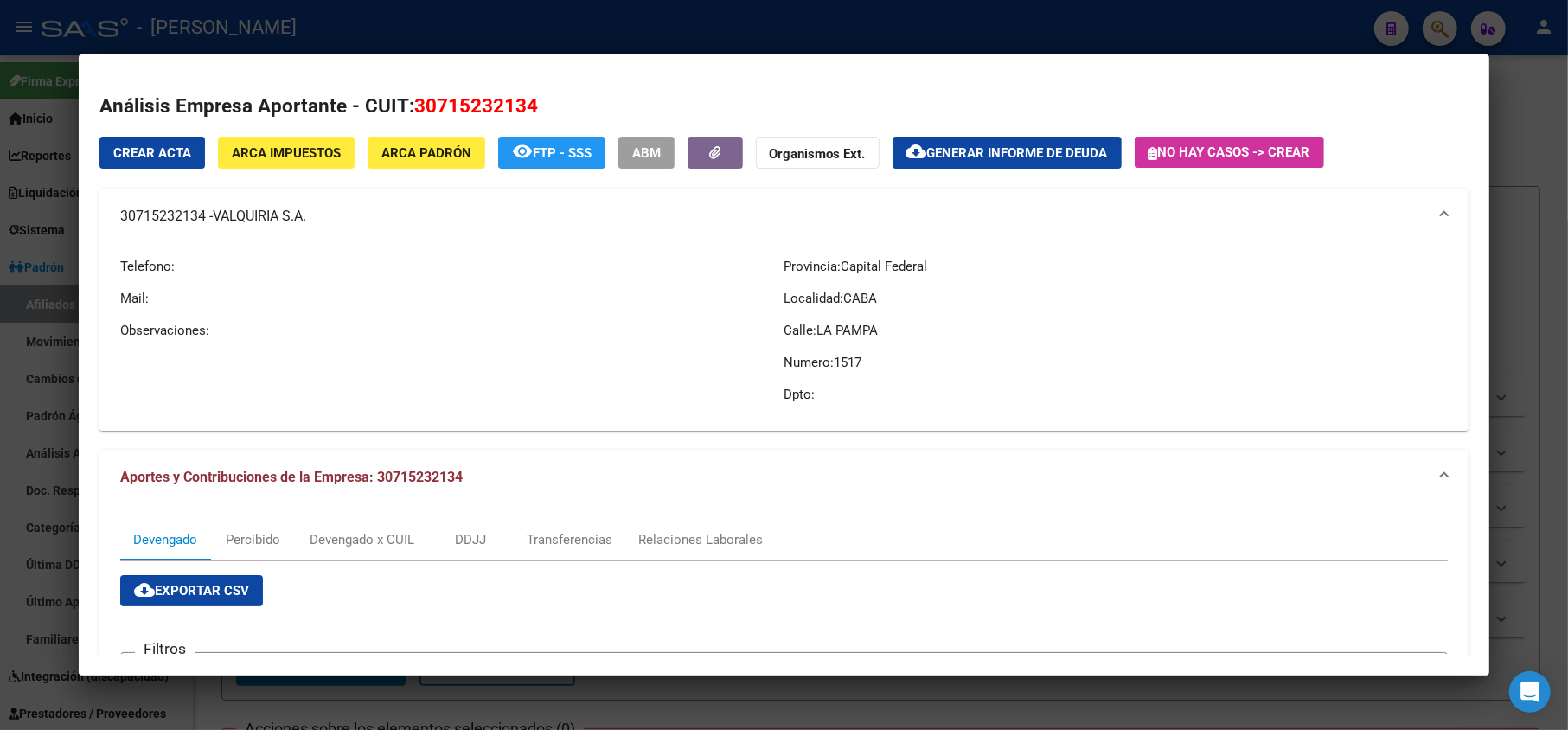
click at [63, 207] on div at bounding box center [784, 365] width 1568 height 730
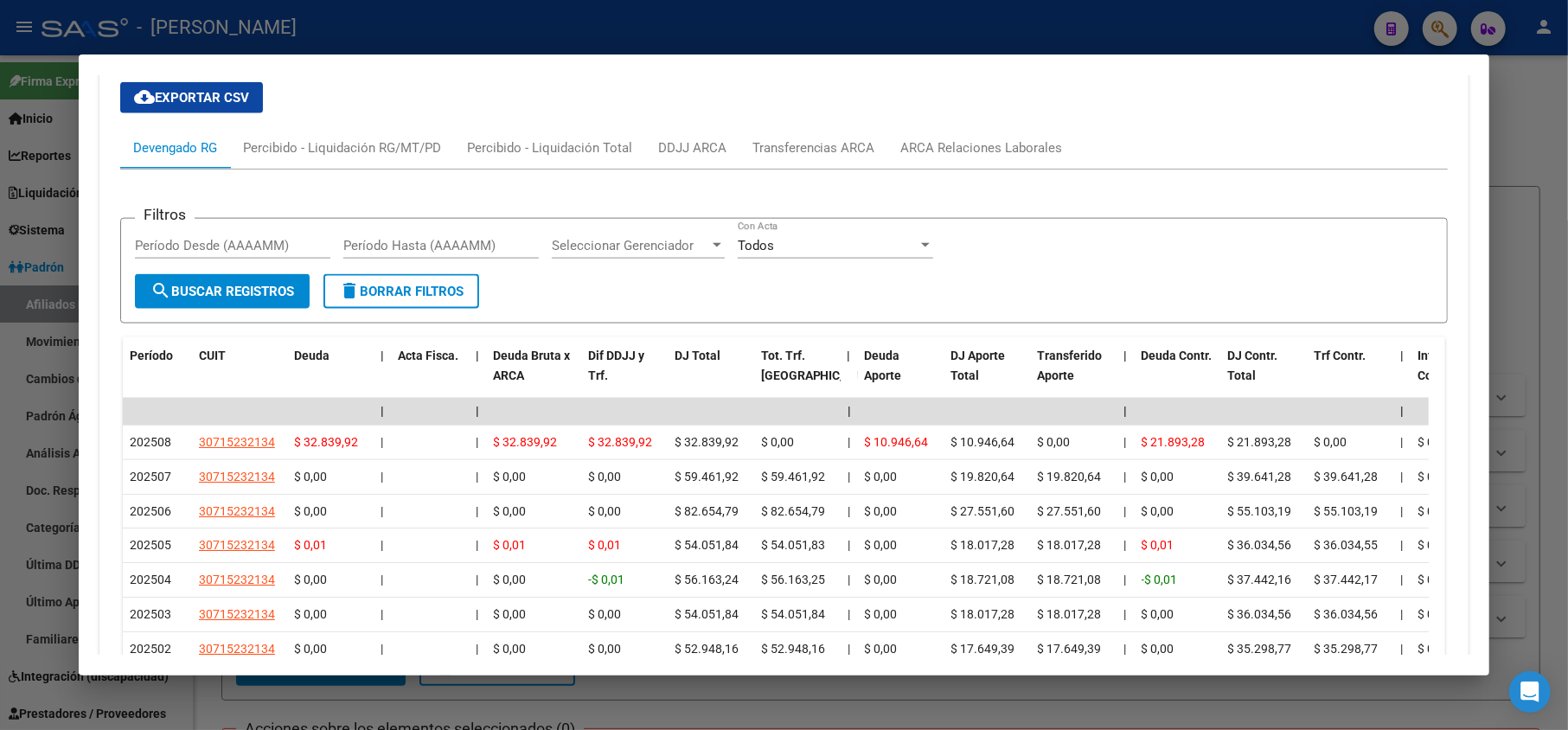
scroll to position [1556, 0]
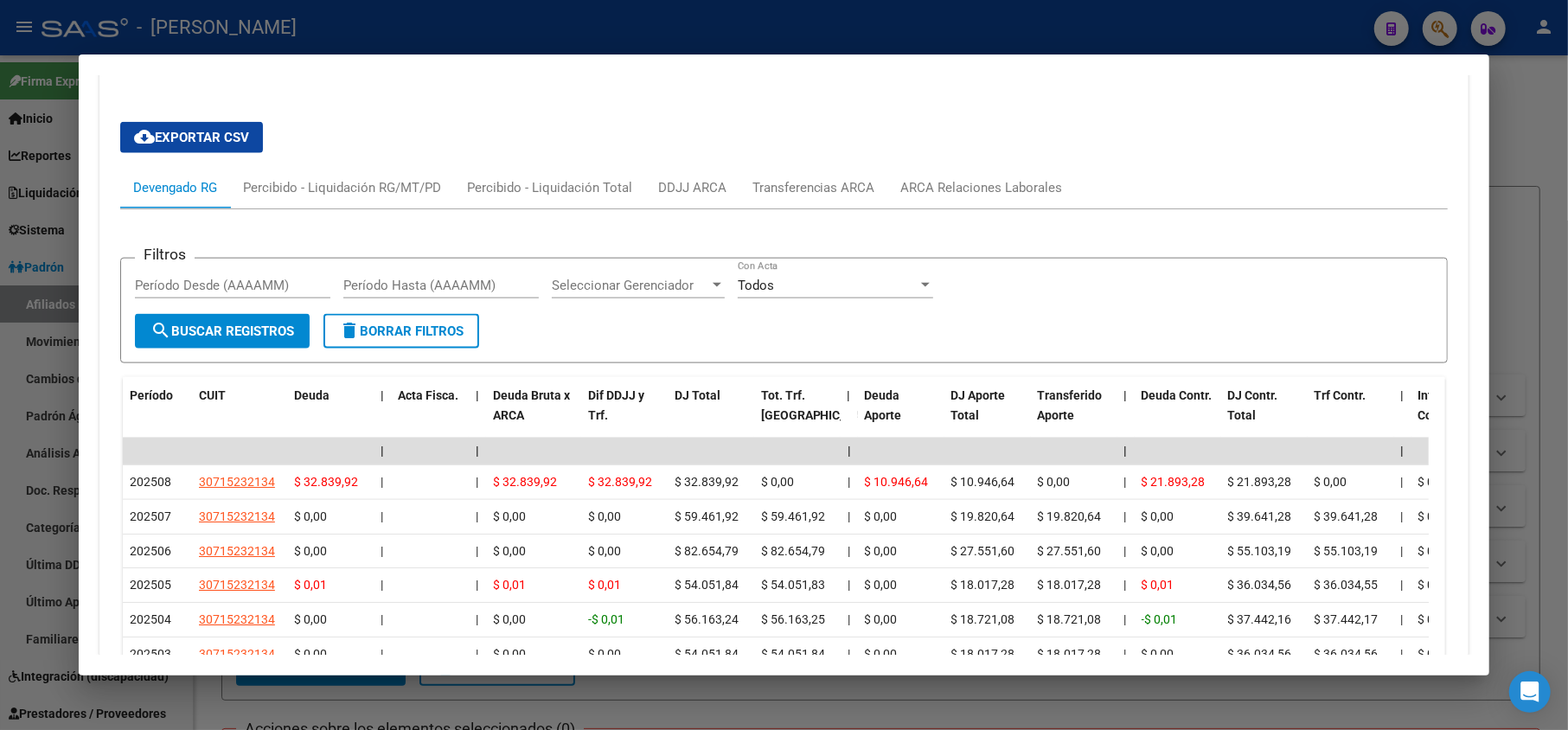
click at [966, 108] on div "cloud_download Exportar CSV Devengado RG Percibido - Liquidación RG/MT/PD Perci…" at bounding box center [784, 490] width 1328 height 765
click at [969, 167] on div "ARCA Relaciones Laborales" at bounding box center [982, 187] width 187 height 42
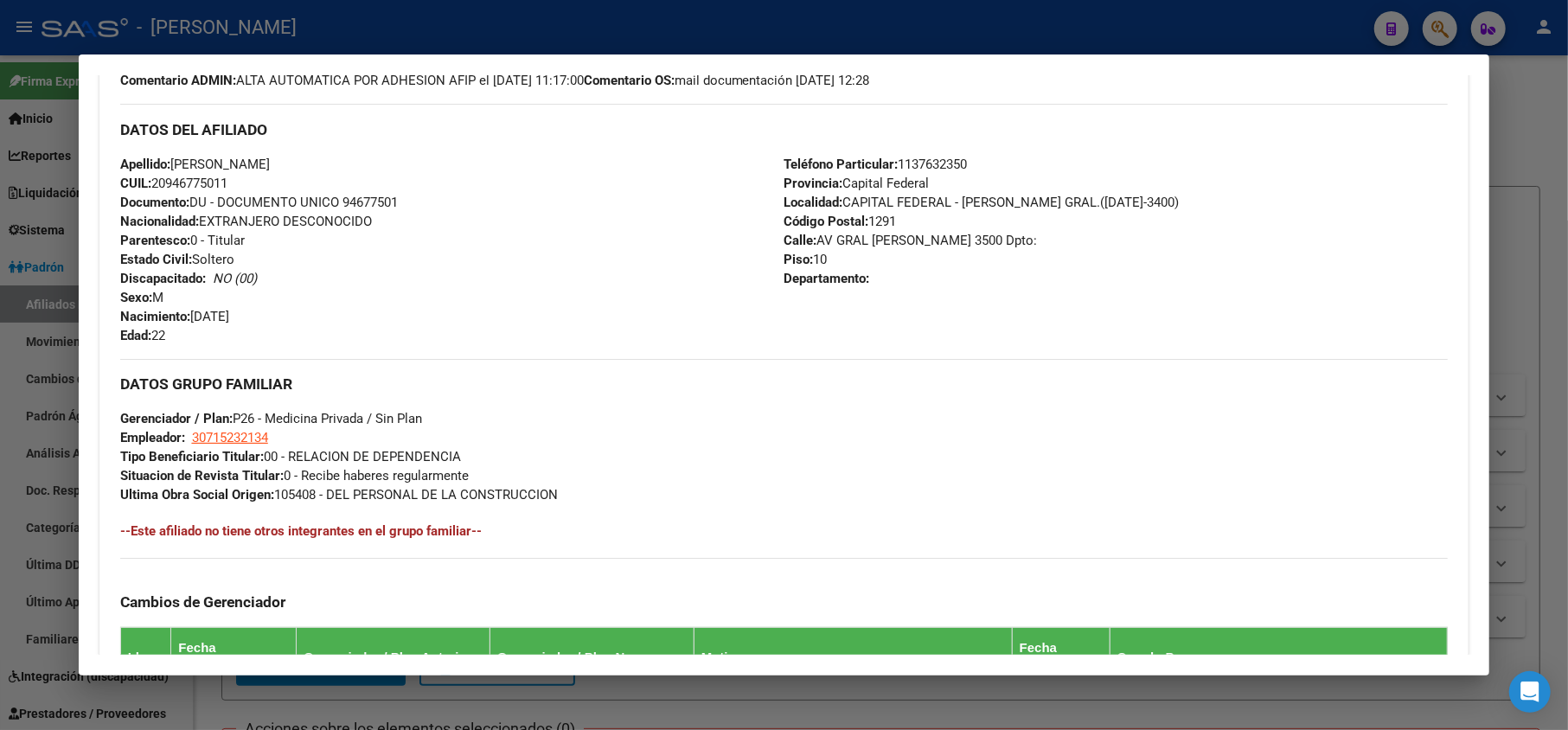
scroll to position [533, 0]
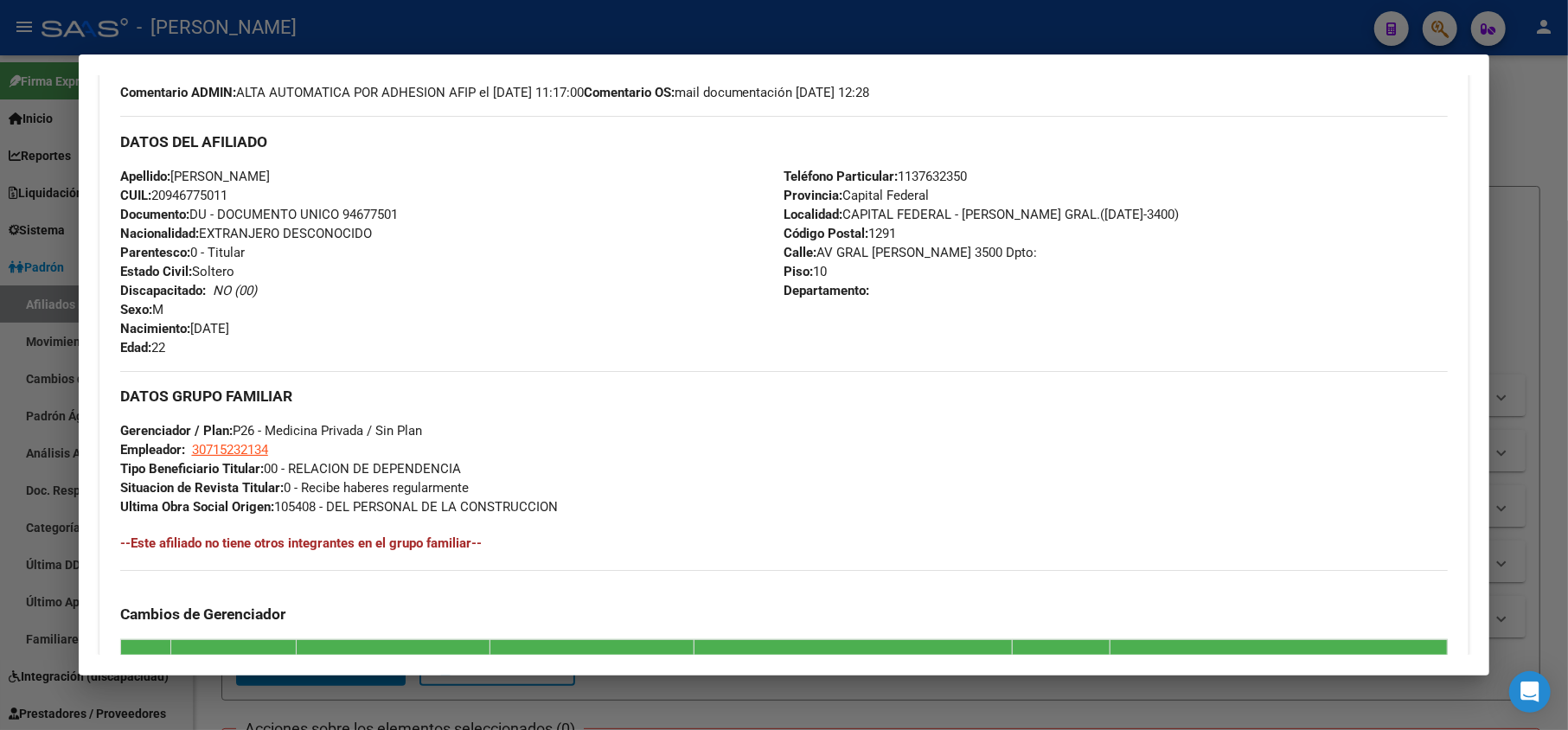
click at [9, 336] on div at bounding box center [784, 365] width 1568 height 730
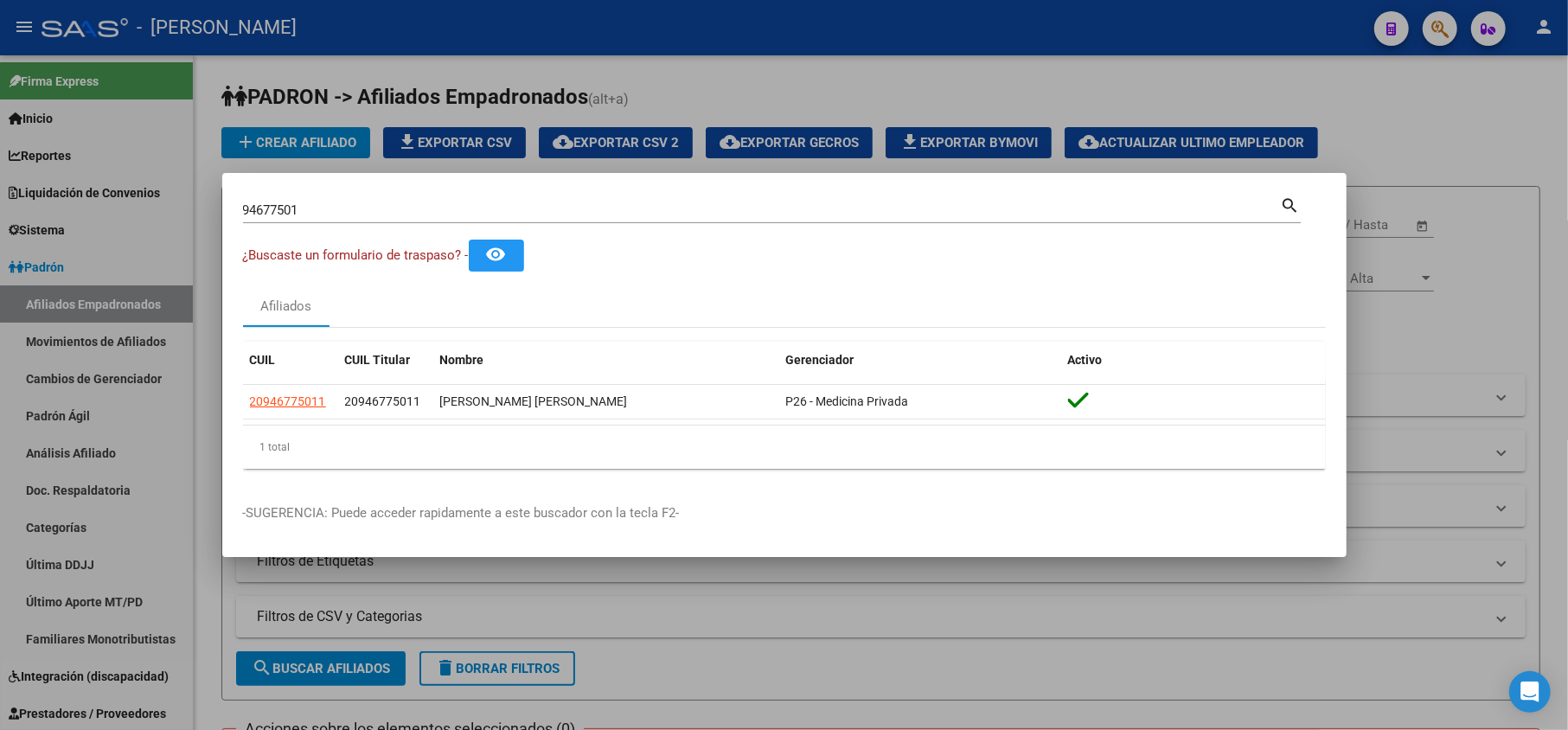
click at [303, 203] on input "94677501" at bounding box center [762, 210] width 1038 height 15
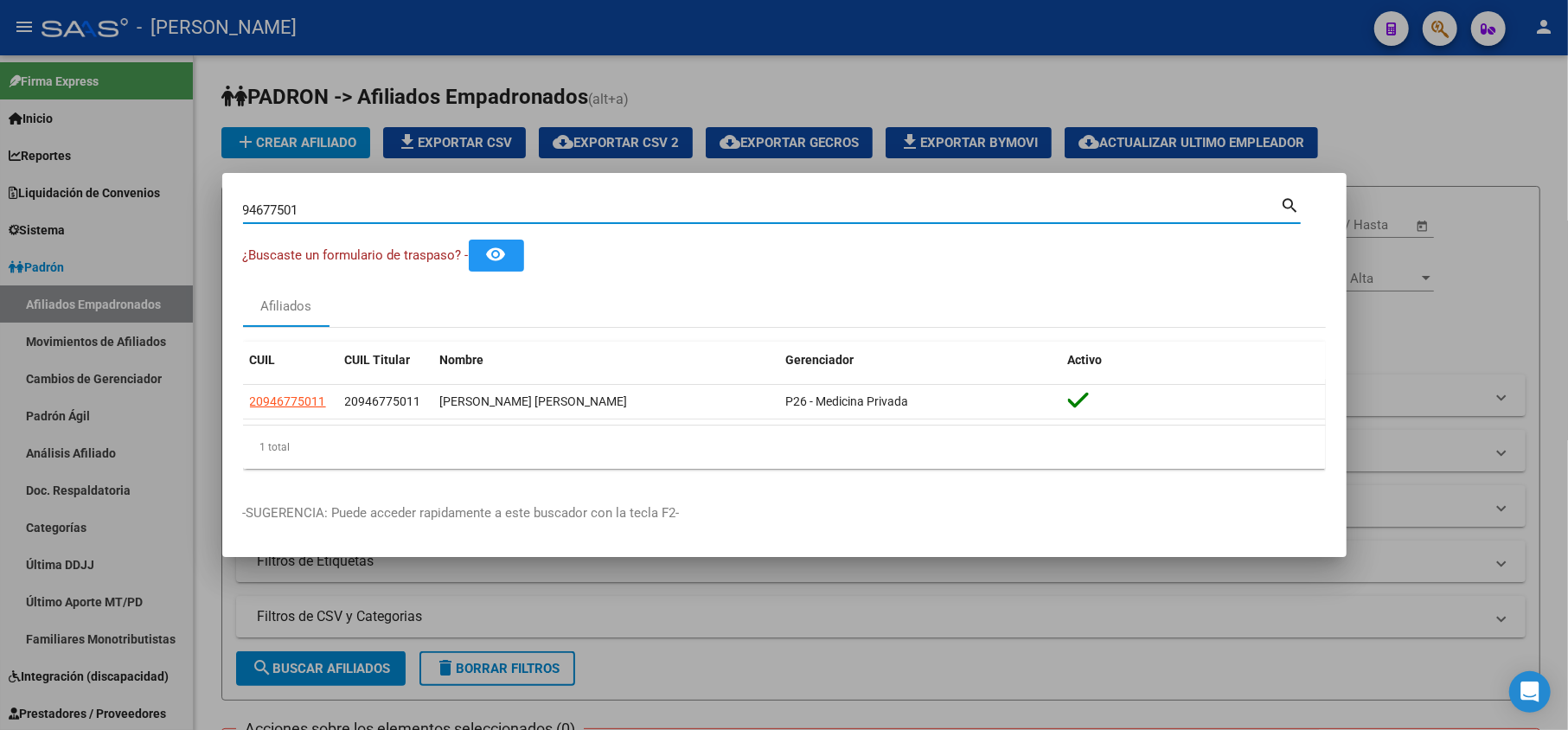
click at [303, 203] on input "94677501" at bounding box center [762, 210] width 1038 height 15
paste input "33545998"
type input "33545998"
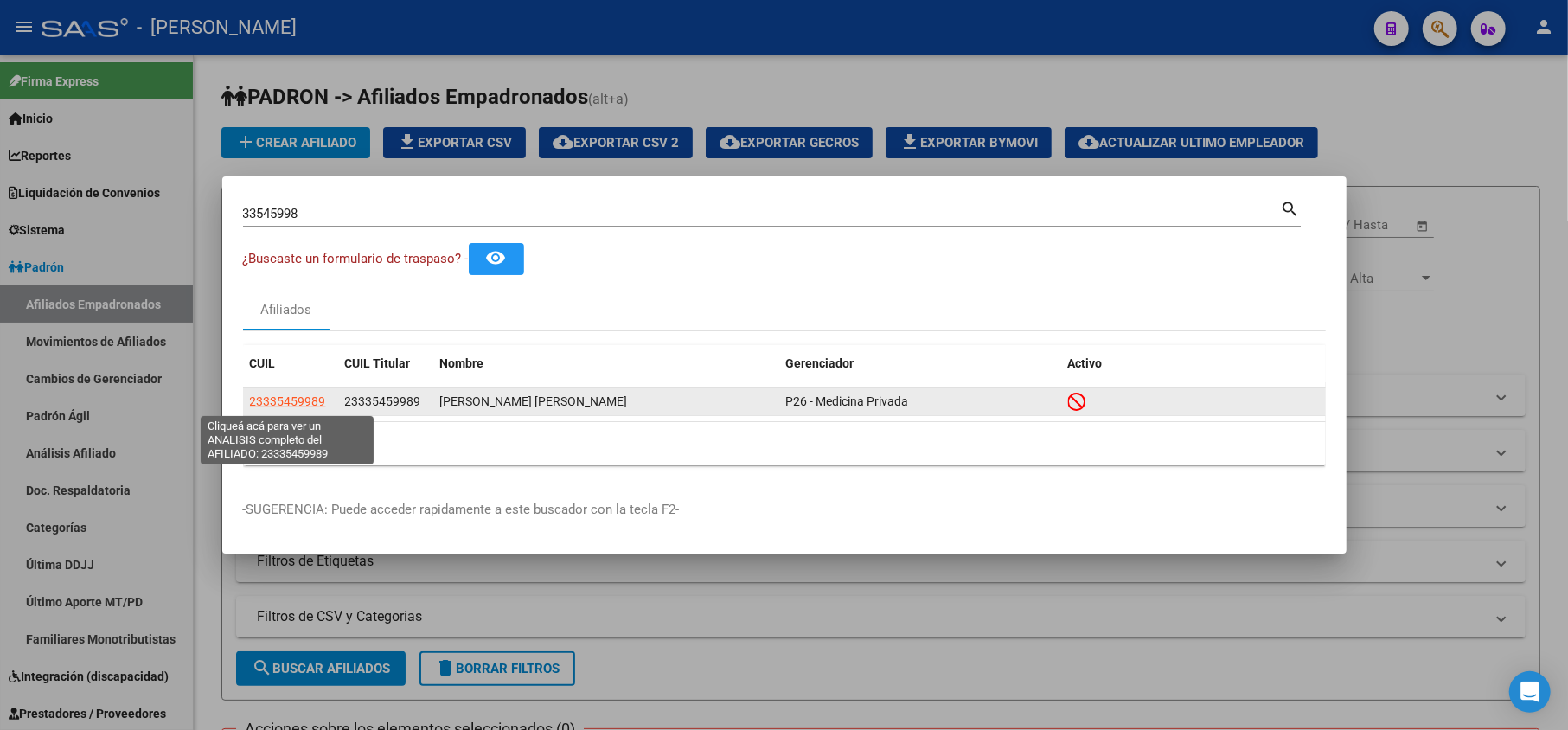
click at [319, 406] on span "23335459989" at bounding box center [288, 401] width 76 height 14
type textarea "23335459989"
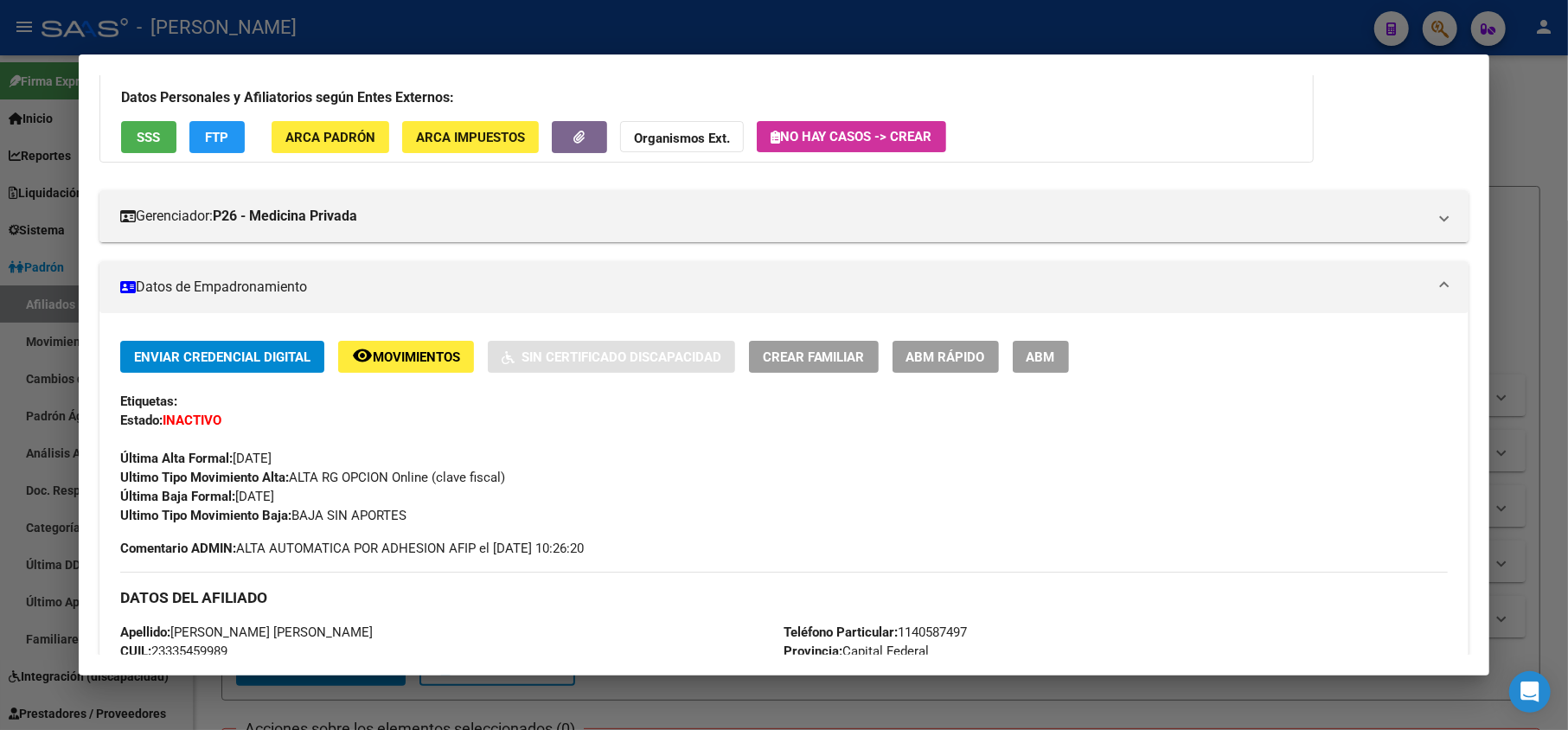
scroll to position [936, 0]
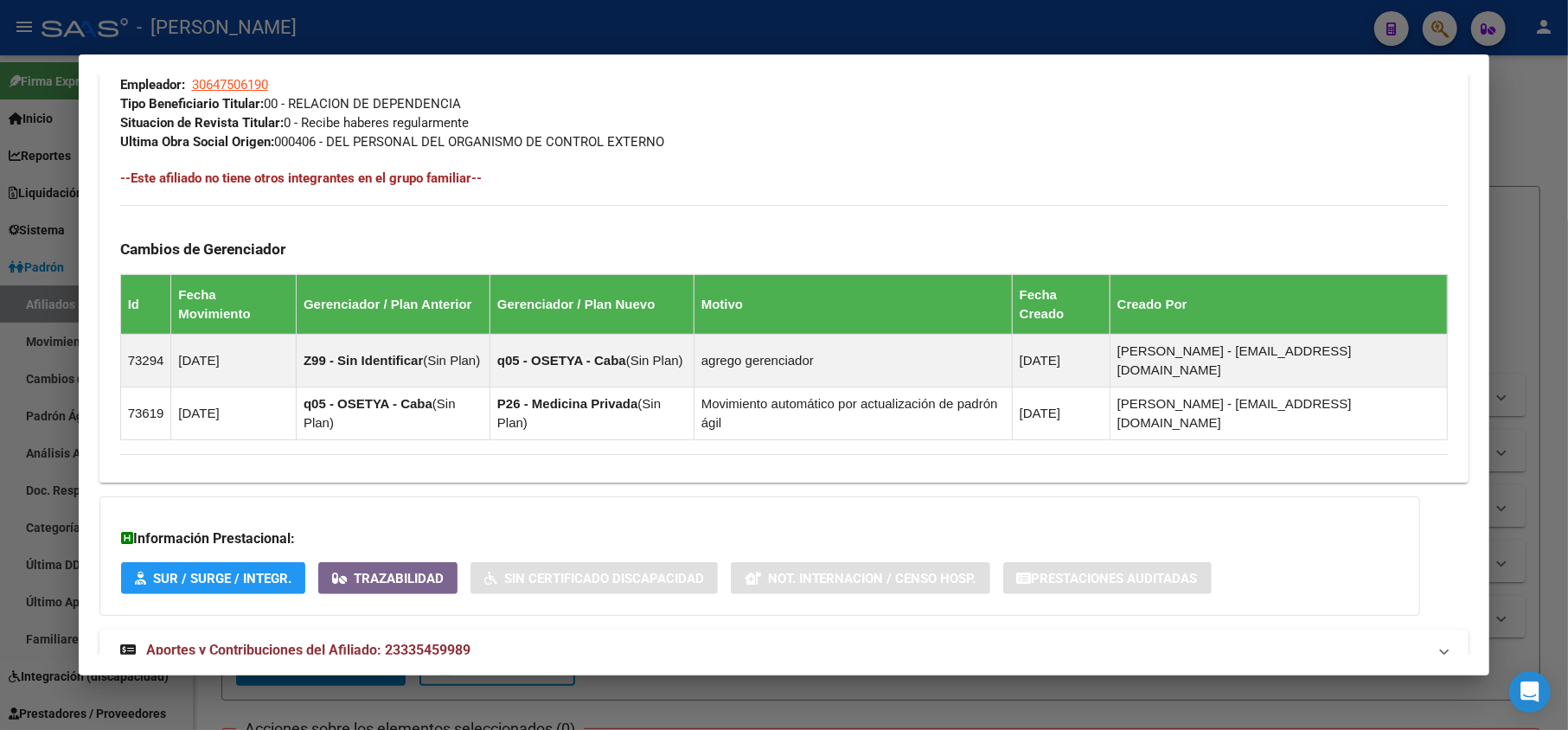
click at [490, 630] on mat-expansion-panel-header "Aportes y Contribuciones del Afiliado: 23335459989" at bounding box center [784, 650] width 1370 height 42
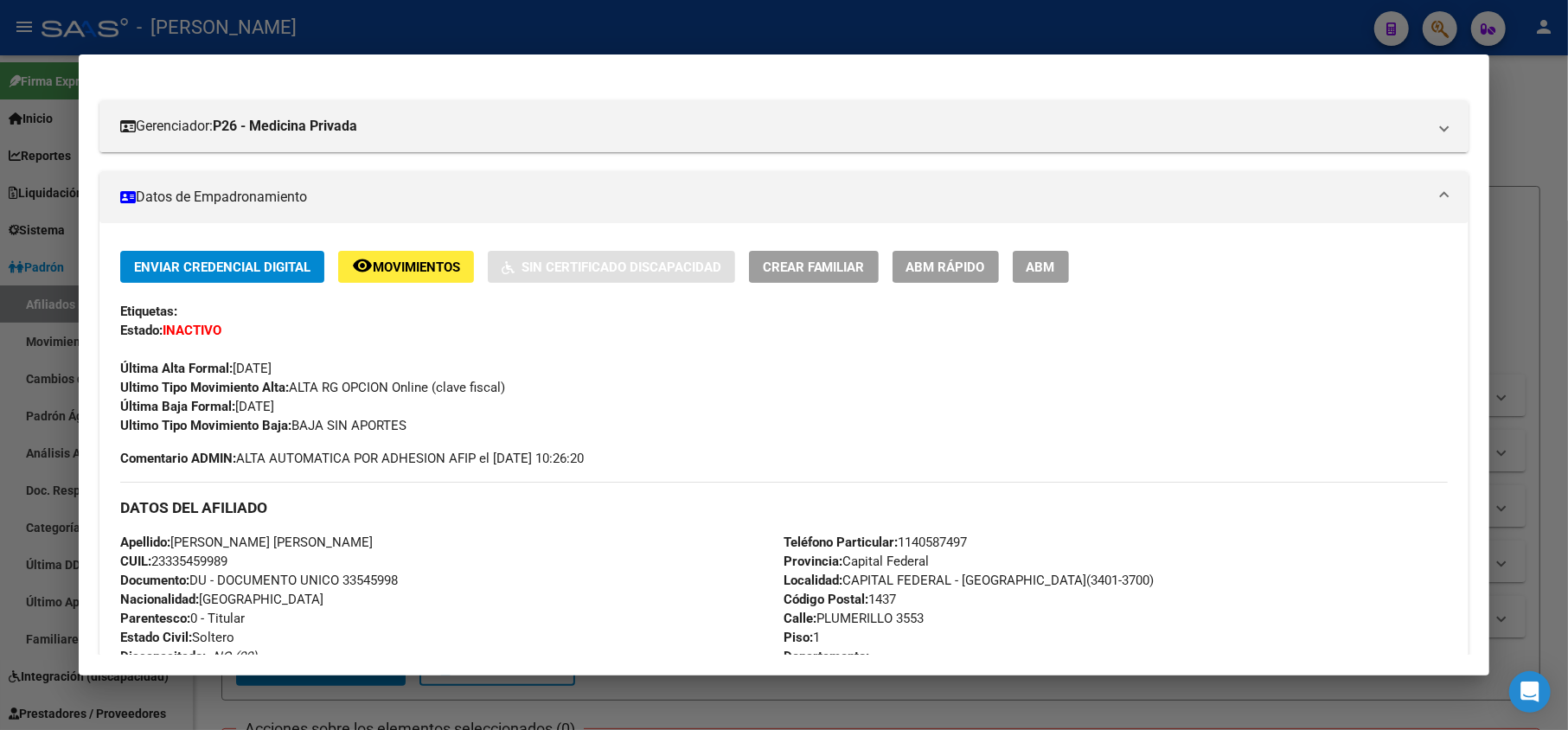
scroll to position [0, 0]
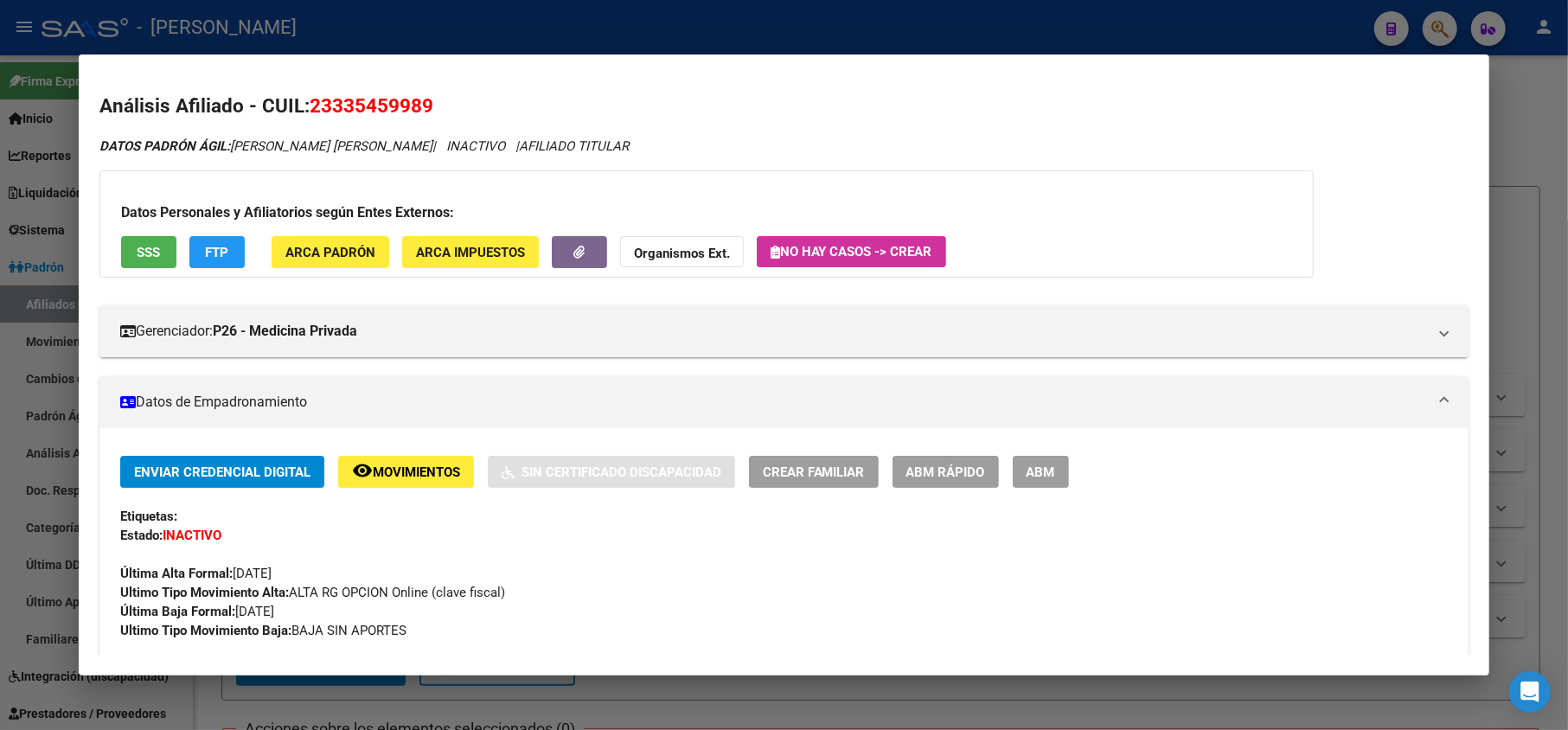
click at [0, 121] on div at bounding box center [784, 365] width 1568 height 730
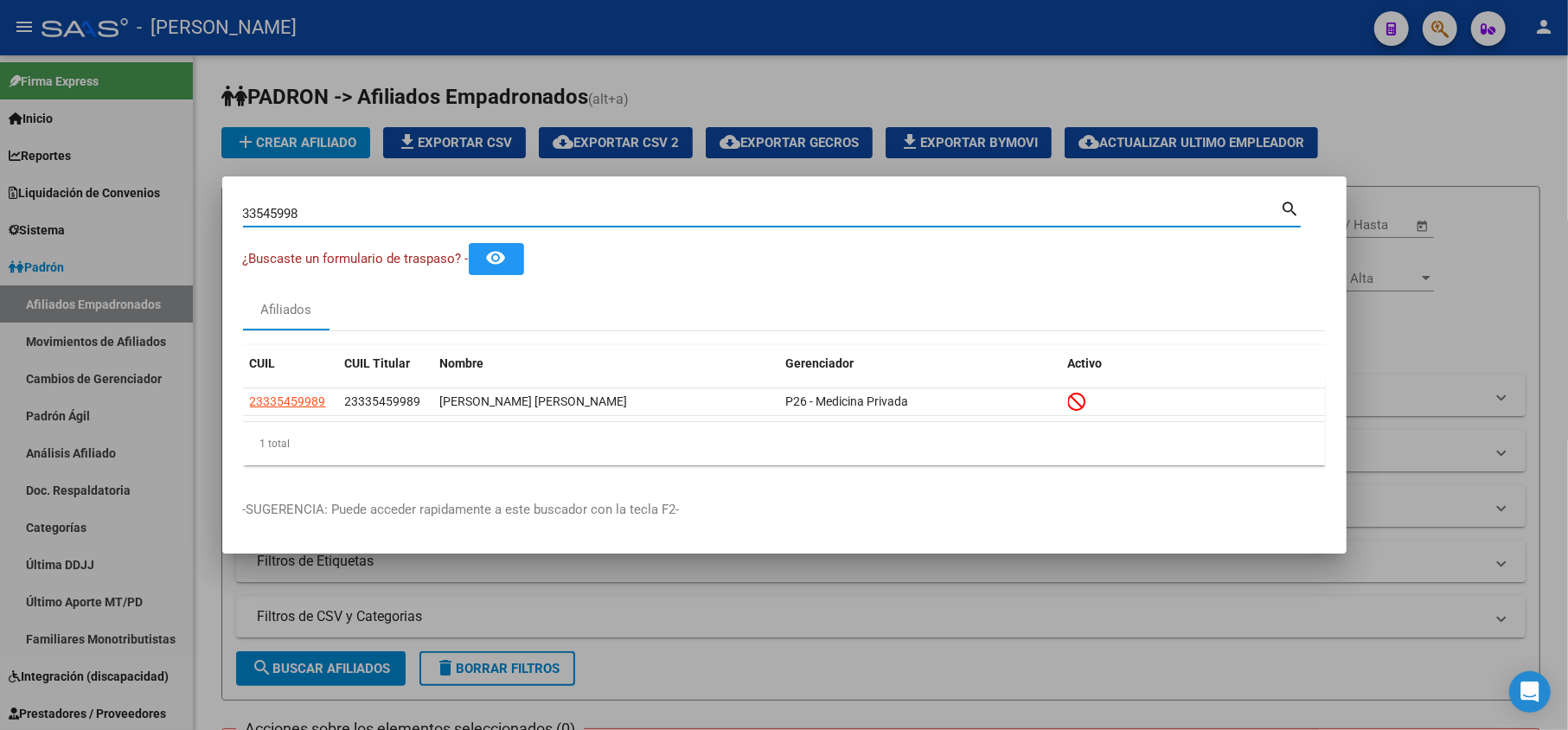
click at [358, 213] on input "33545998" at bounding box center [762, 213] width 1038 height 15
paste input "0388441"
type input "30388441"
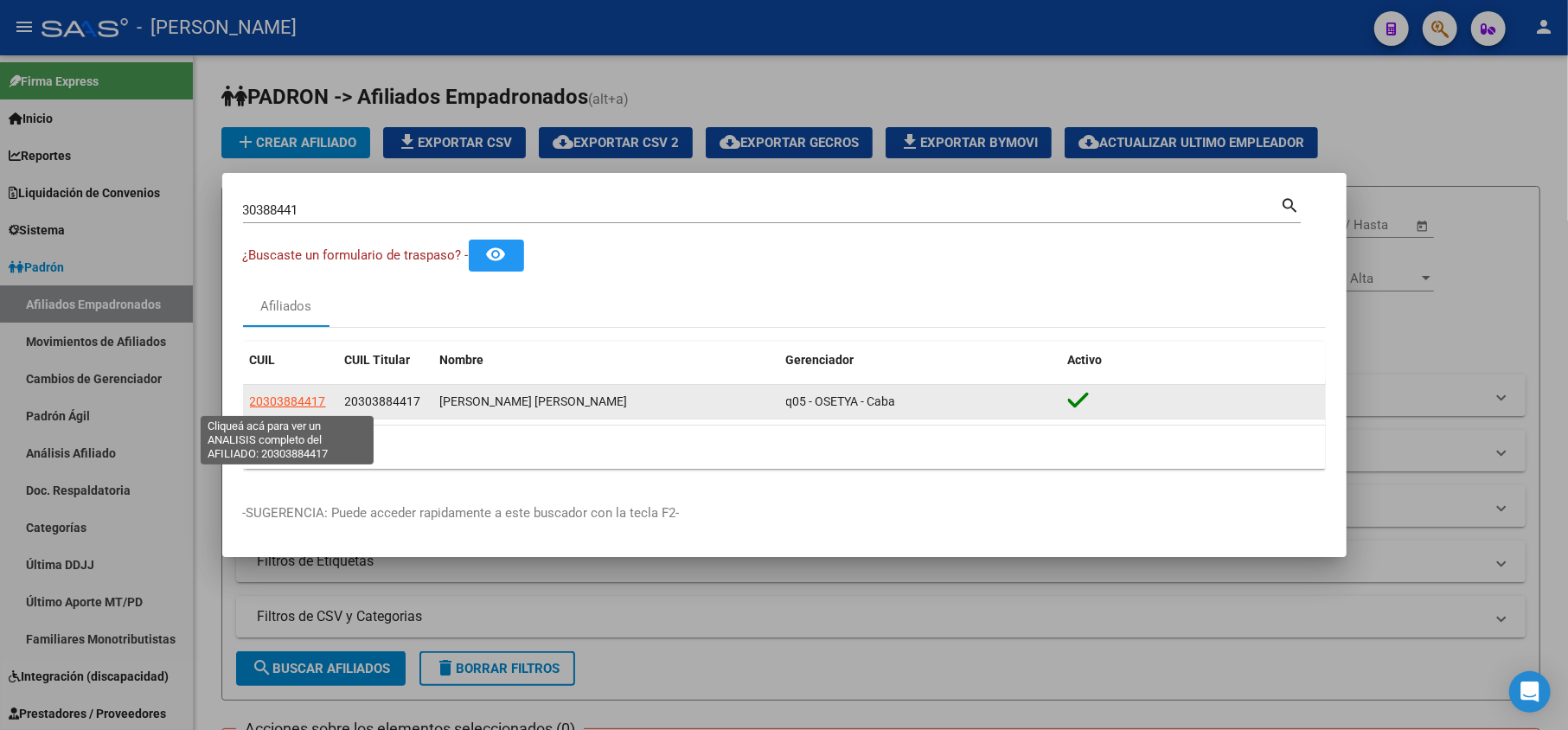
click at [292, 398] on span "20303884417" at bounding box center [288, 401] width 76 height 14
type textarea "20303884417"
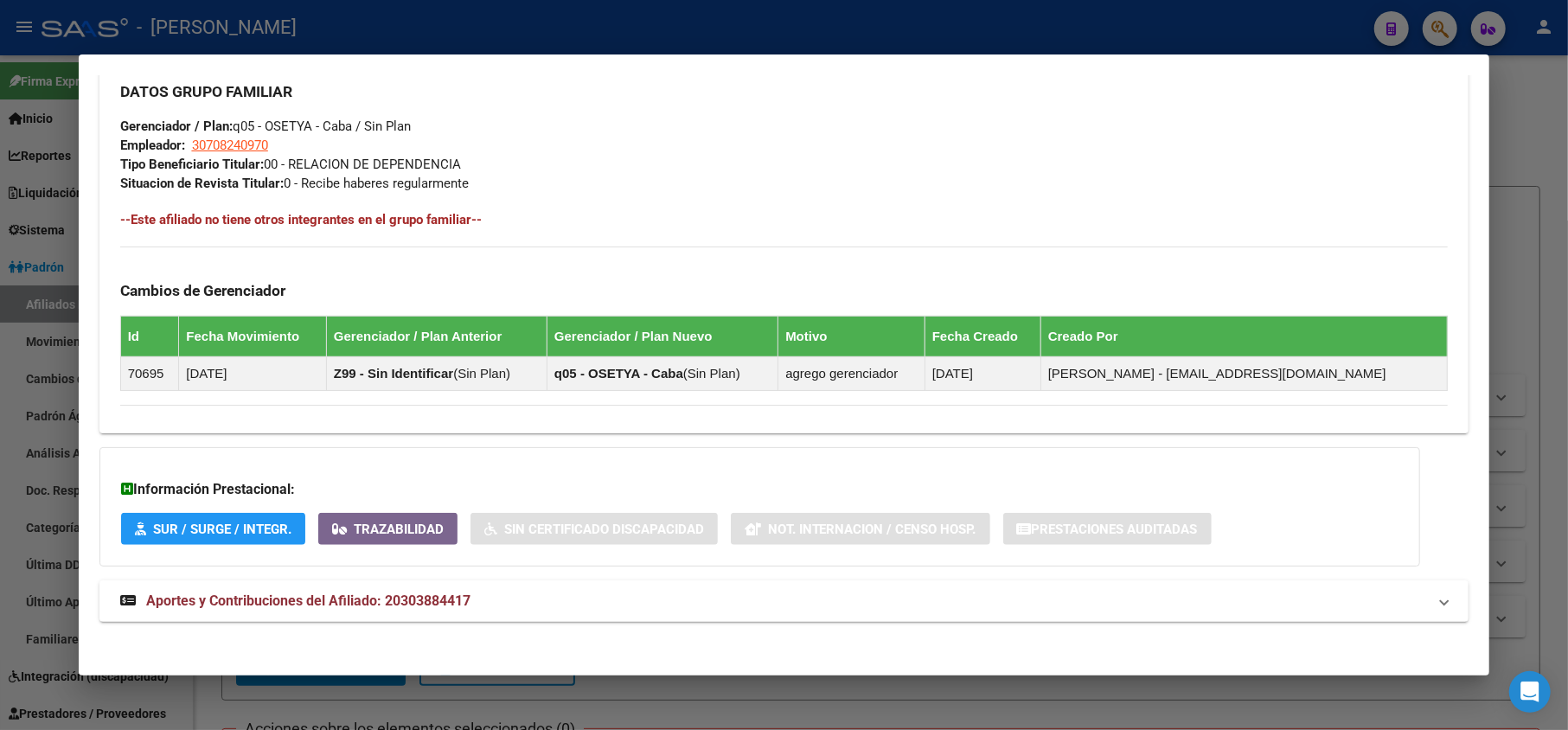
scroll to position [846, 0]
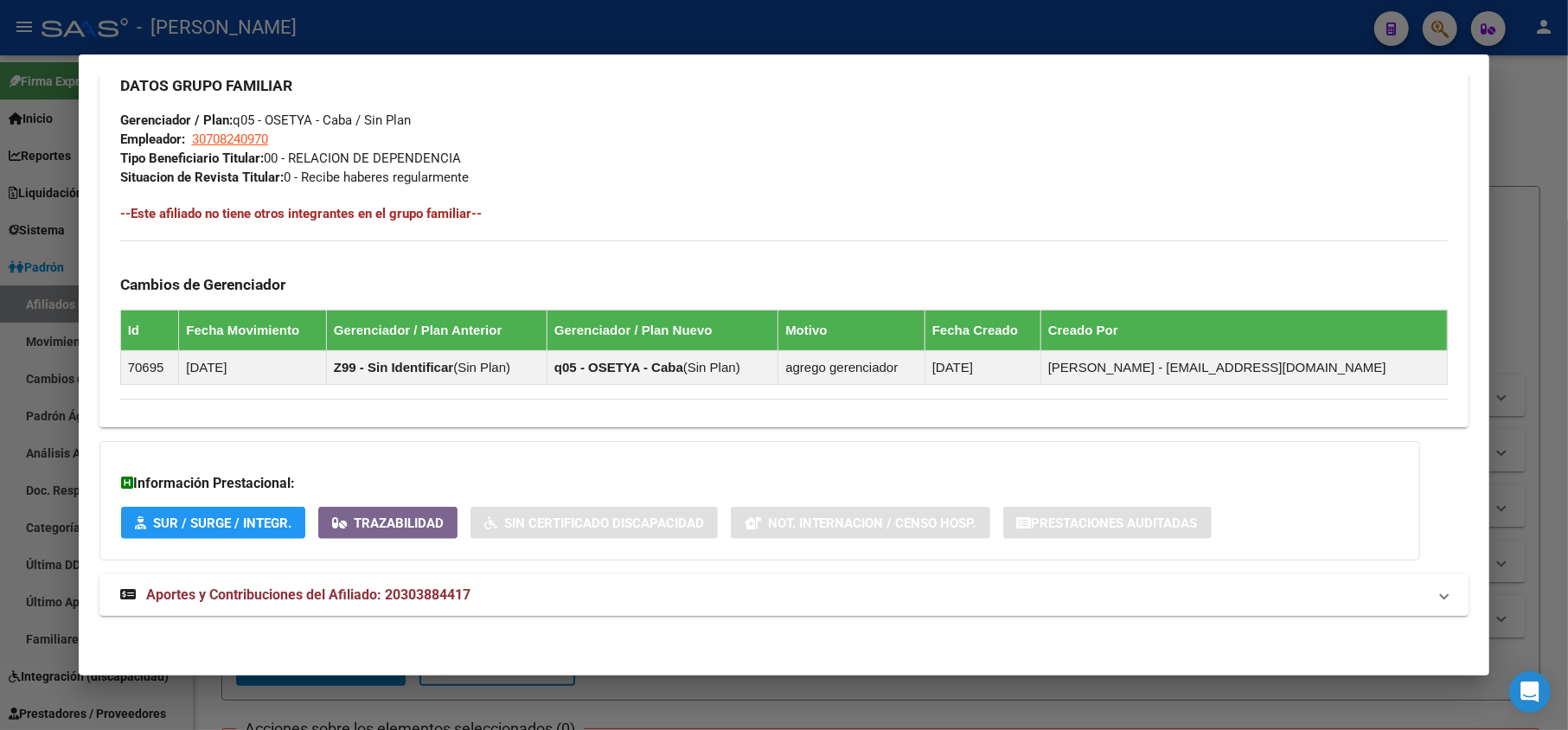
click at [381, 606] on mat-expansion-panel-header "Aportes y Contribuciones del Afiliado: 20303884417" at bounding box center [784, 596] width 1370 height 42
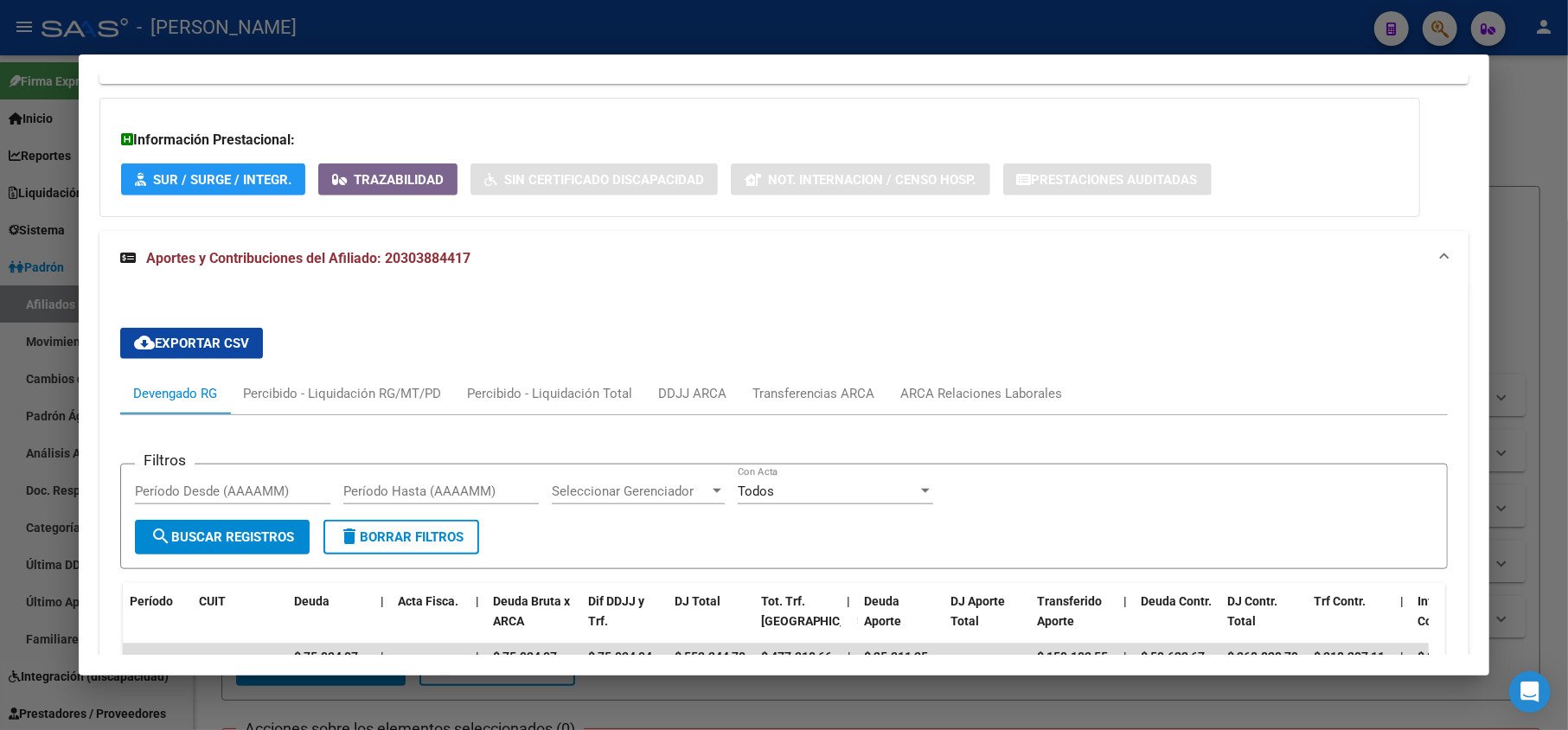
scroll to position [1422, 0]
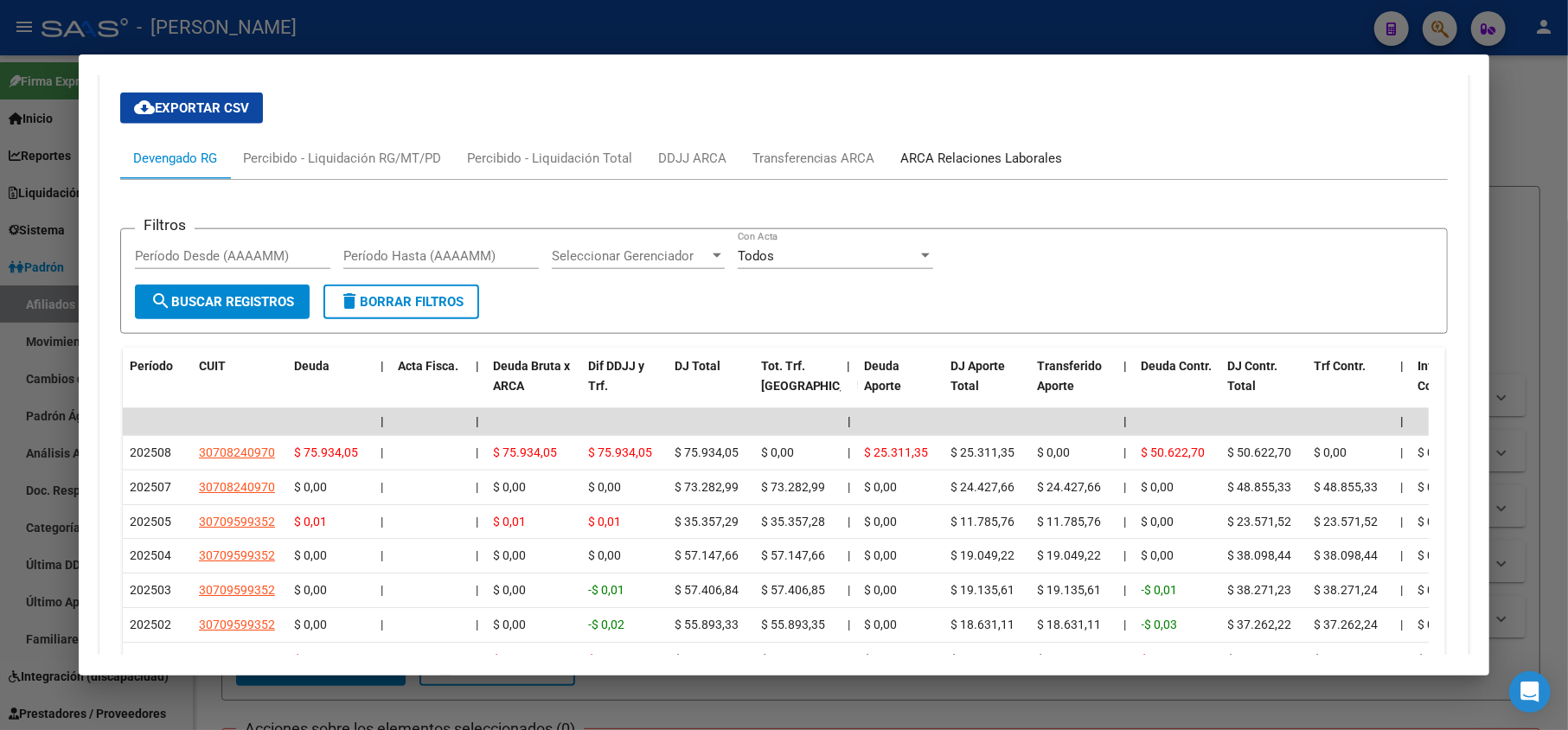
click at [959, 174] on div "ARCA Relaciones Laborales" at bounding box center [982, 158] width 187 height 42
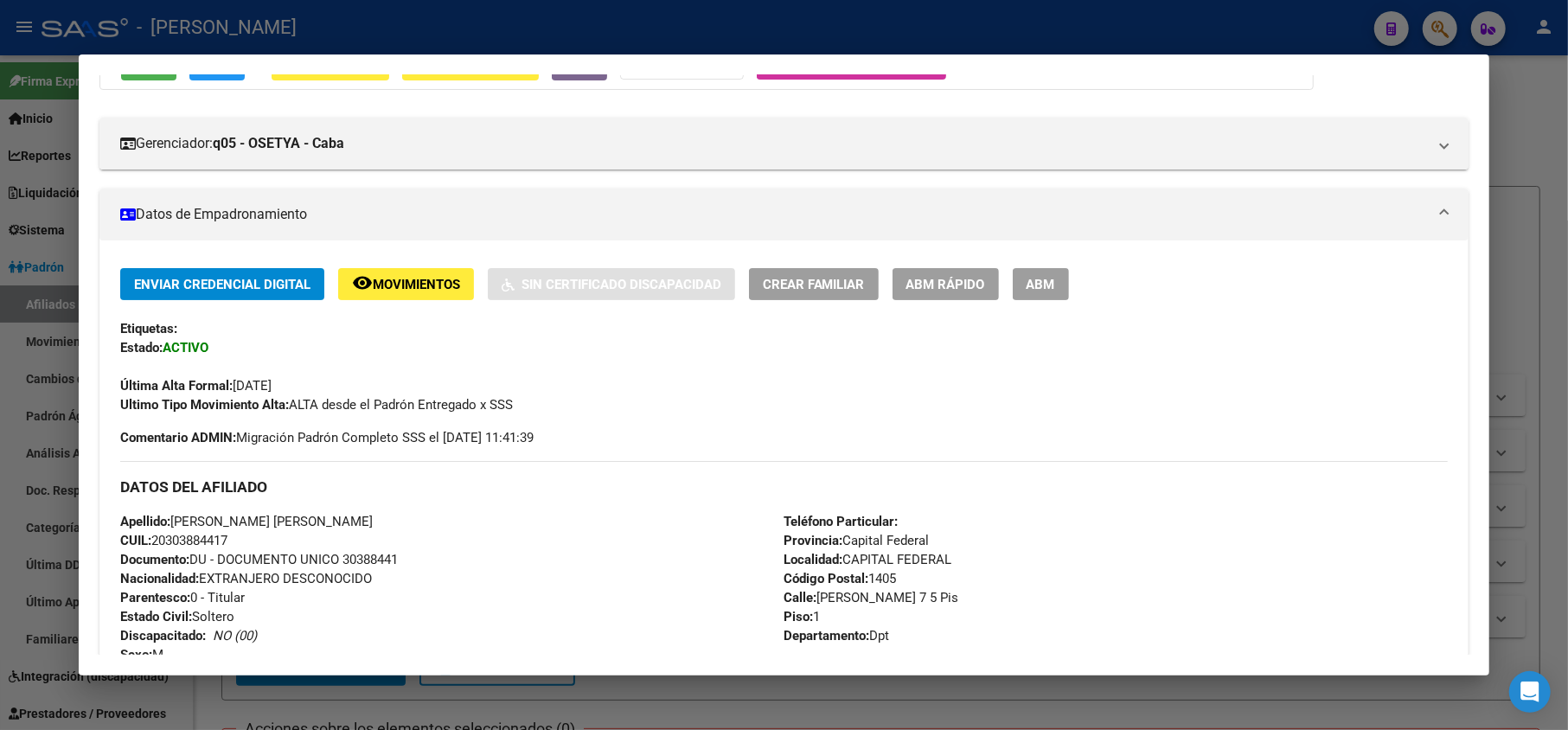
scroll to position [0, 0]
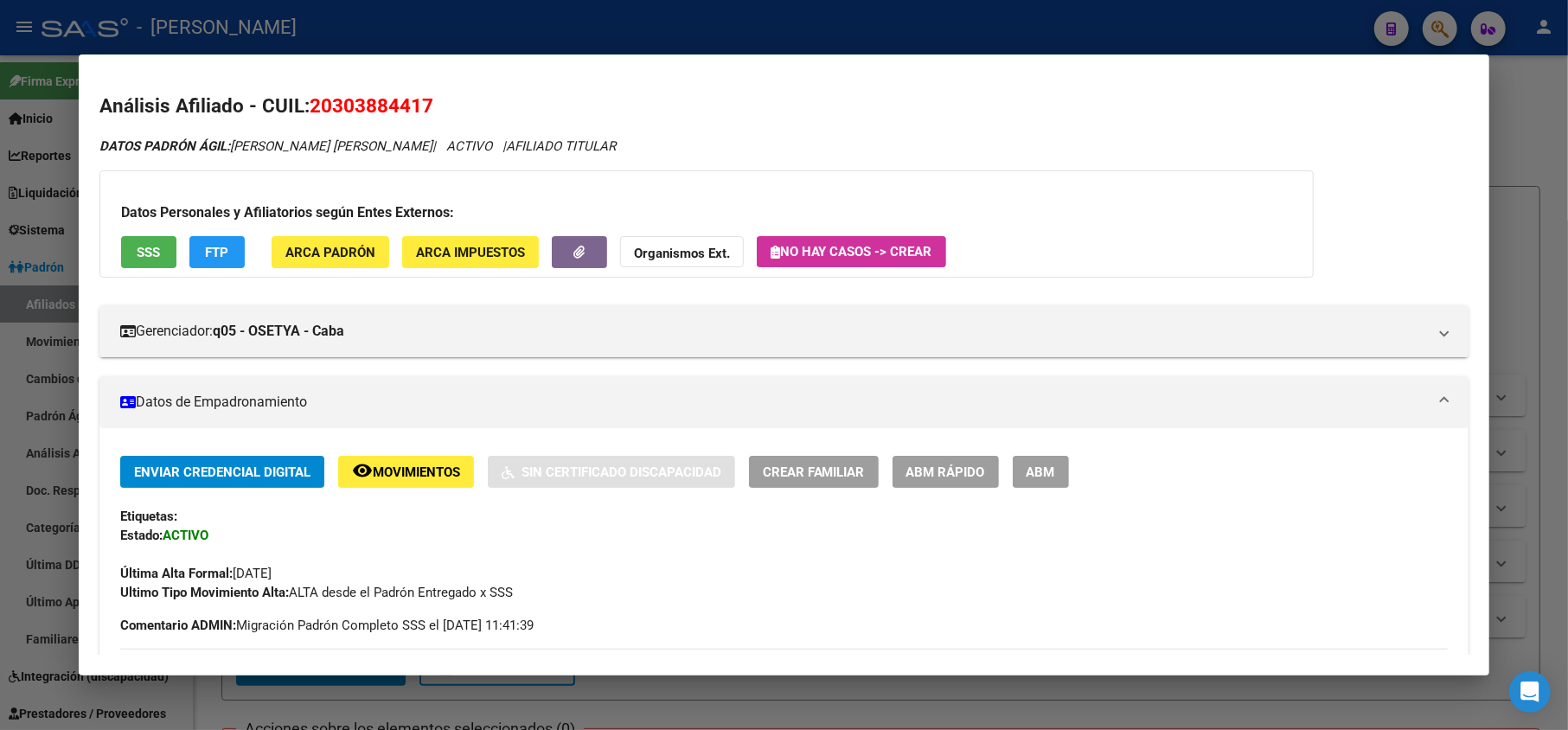
click at [329, 105] on span "20303884417" at bounding box center [371, 106] width 124 height 23
copy span "20303884417"
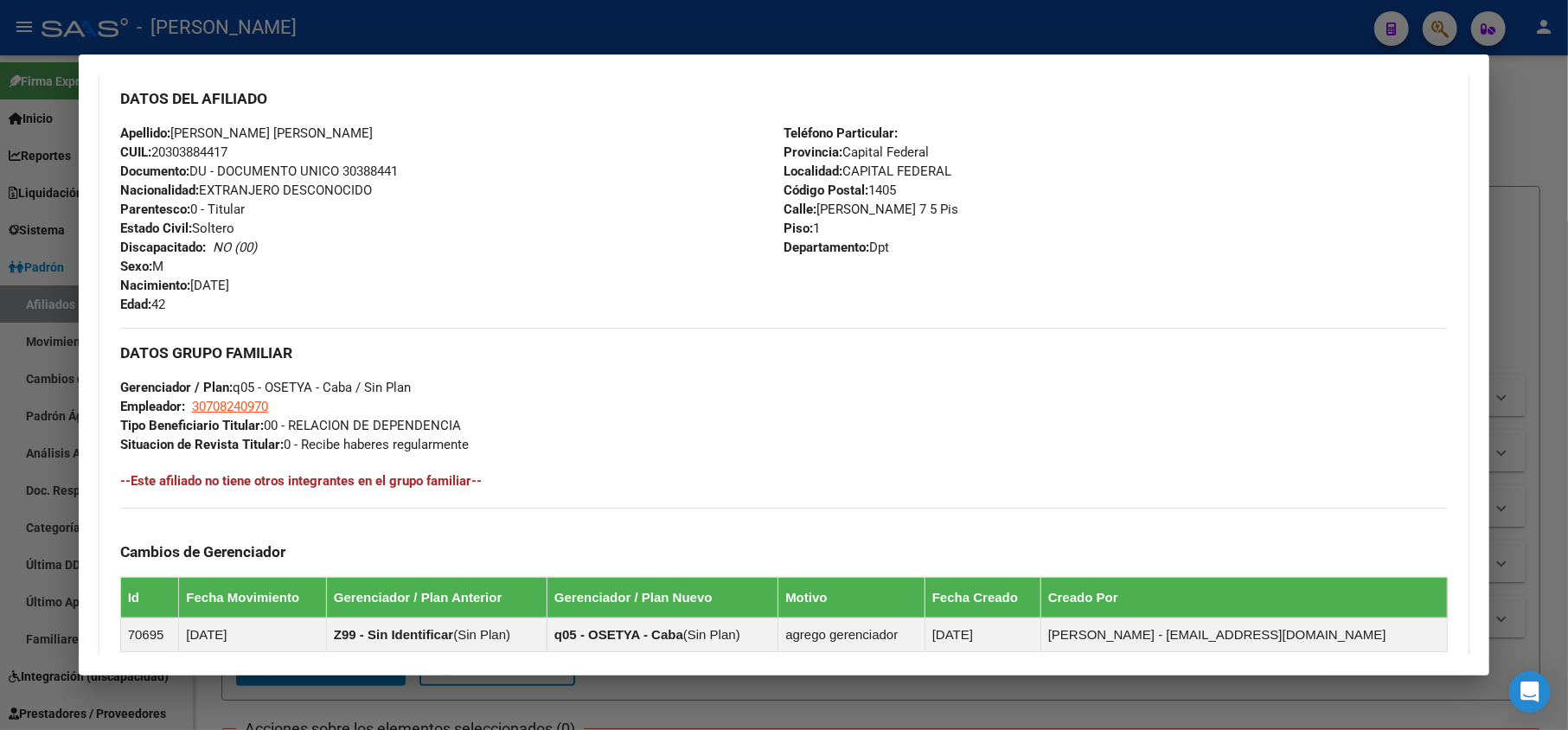
scroll to position [692, 0]
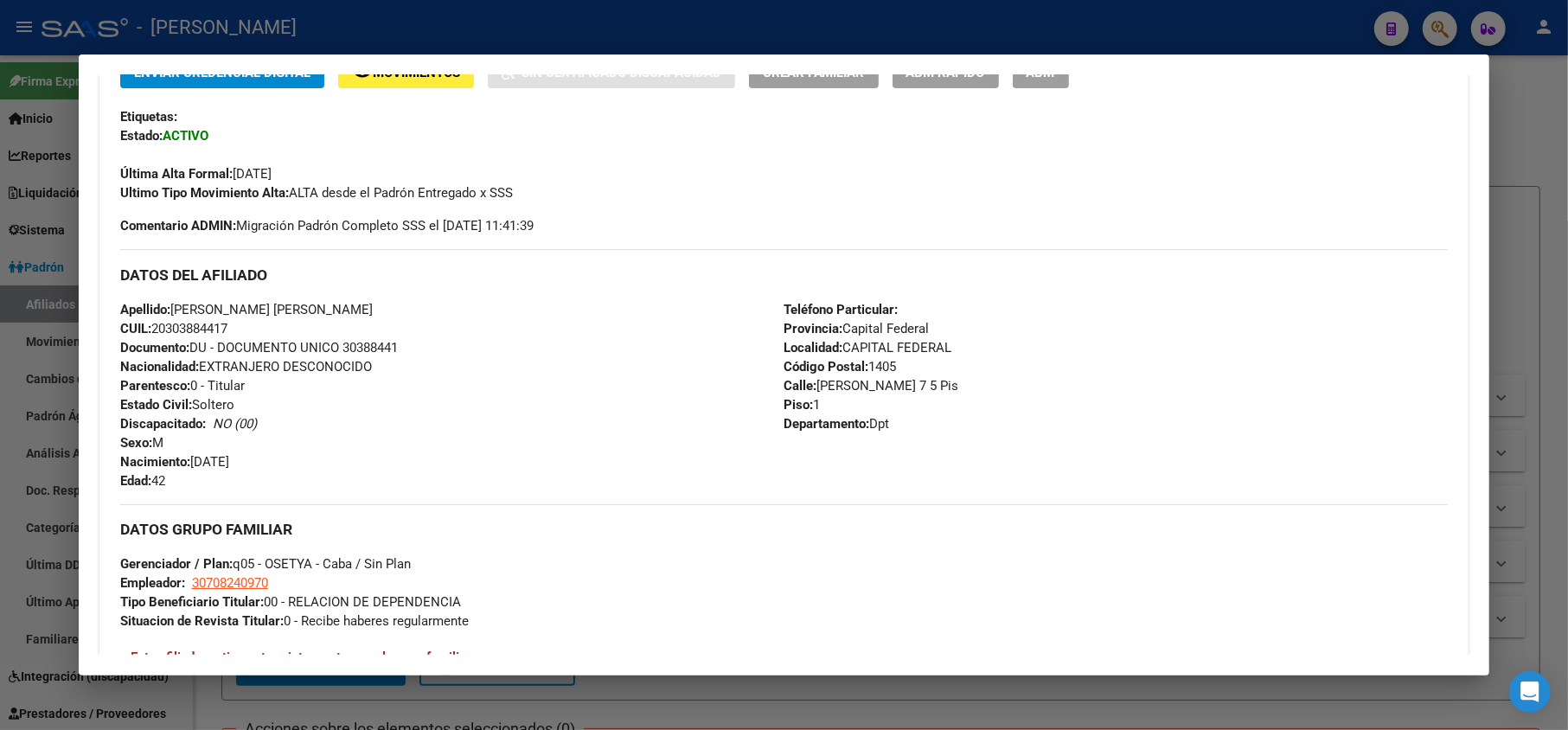
drag, startPoint x: 495, startPoint y: 349, endPoint x: 541, endPoint y: 362, distance: 47.8
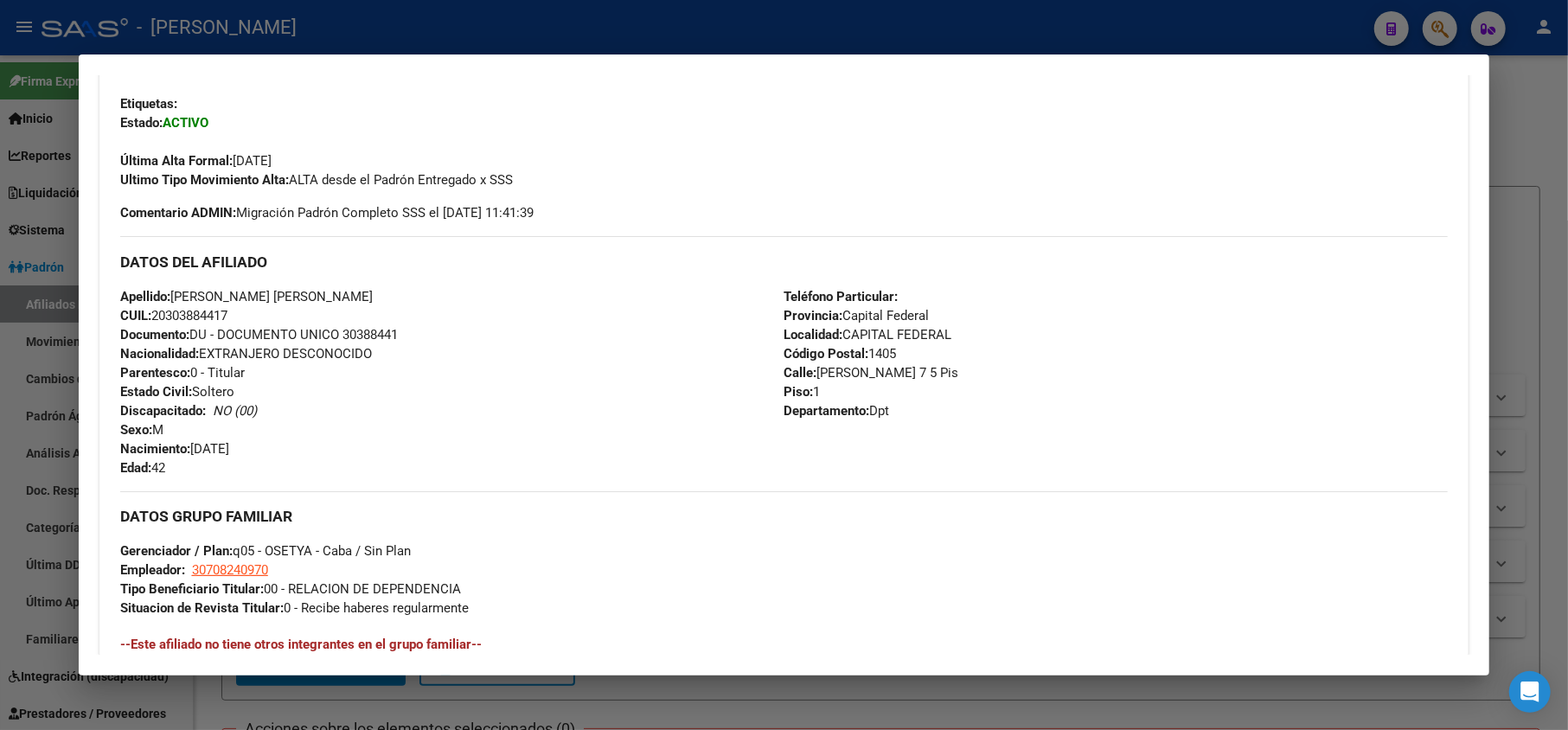
scroll to position [542, 0]
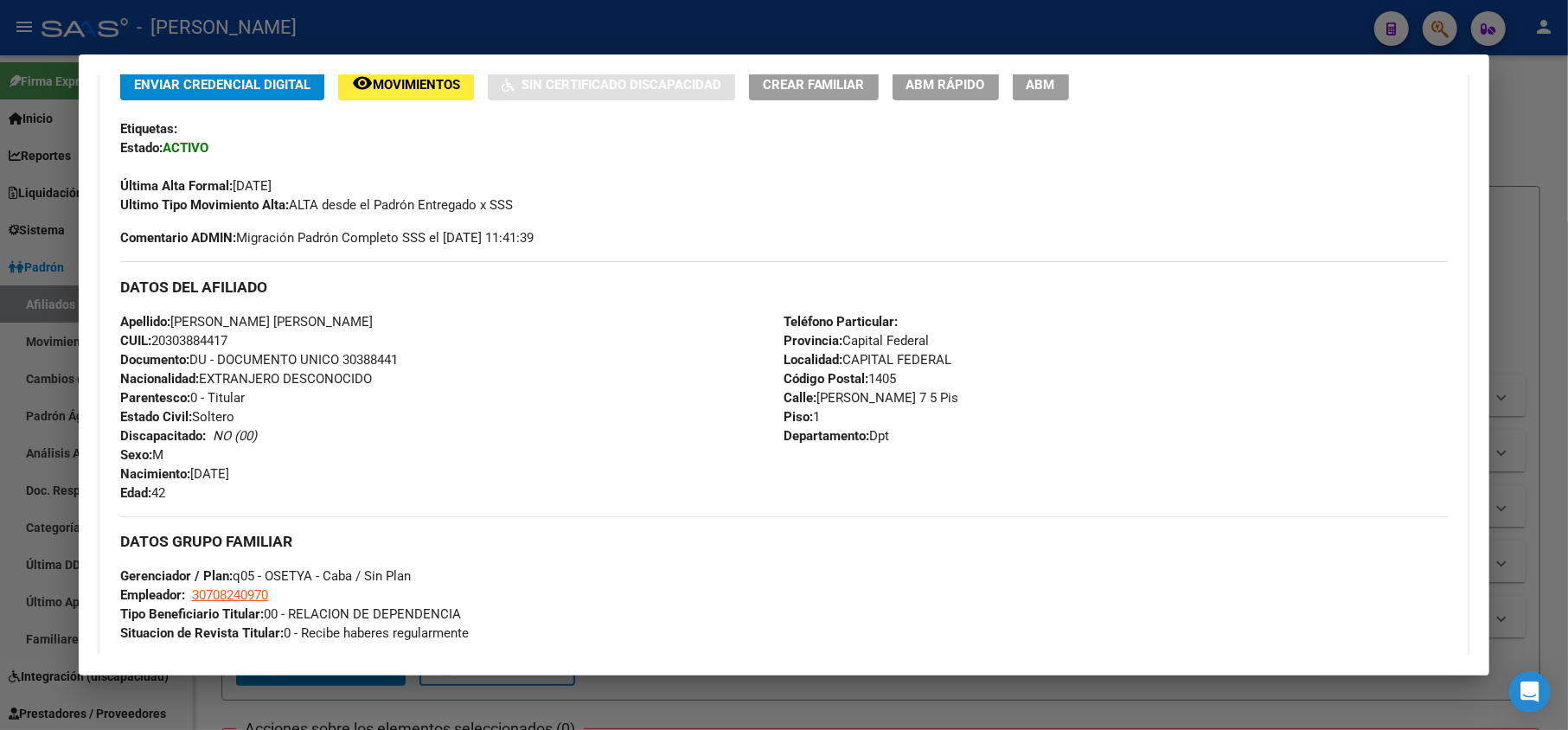
drag, startPoint x: 406, startPoint y: 384, endPoint x: 417, endPoint y: 330, distance: 55.1
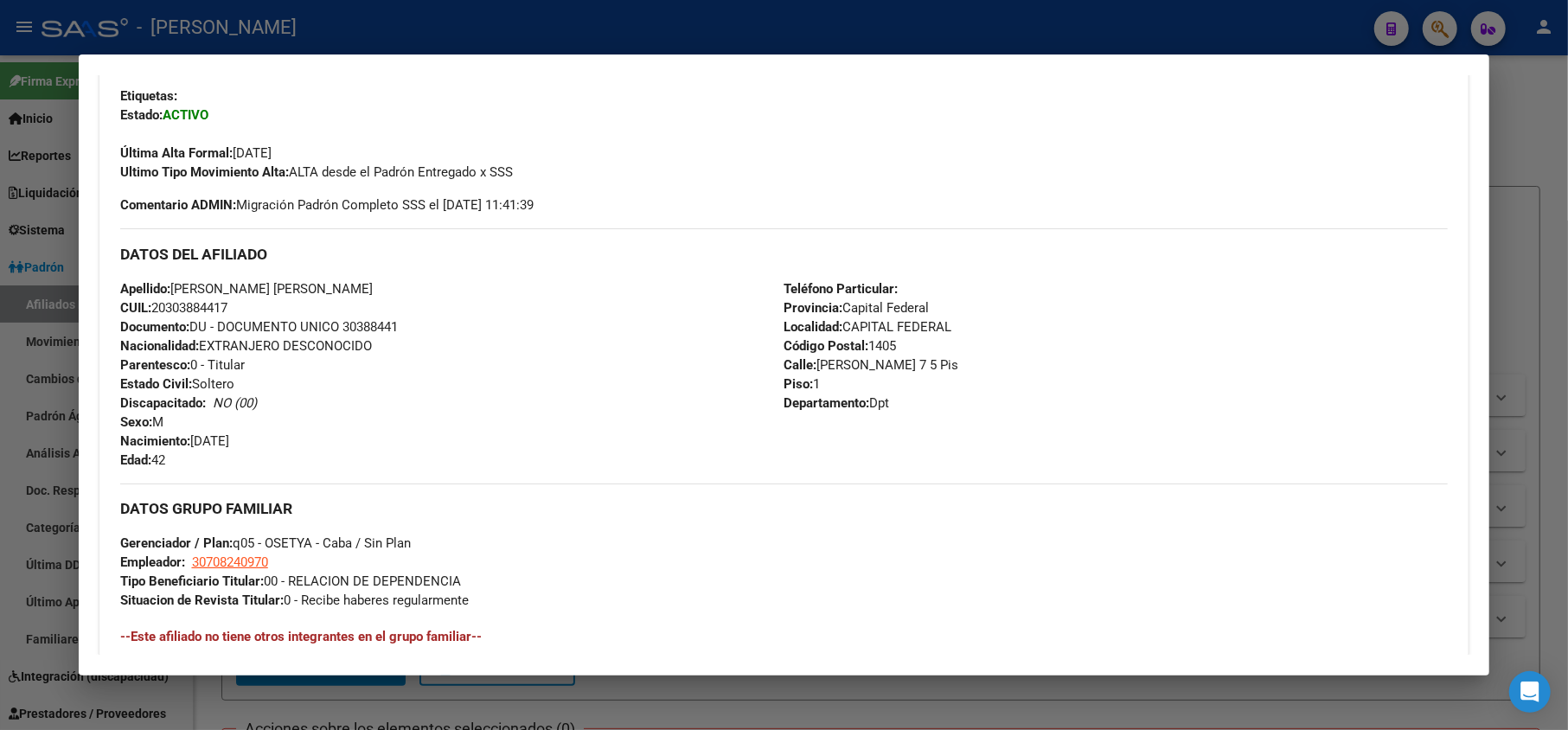
drag, startPoint x: 417, startPoint y: 330, endPoint x: 417, endPoint y: 356, distance: 26.0
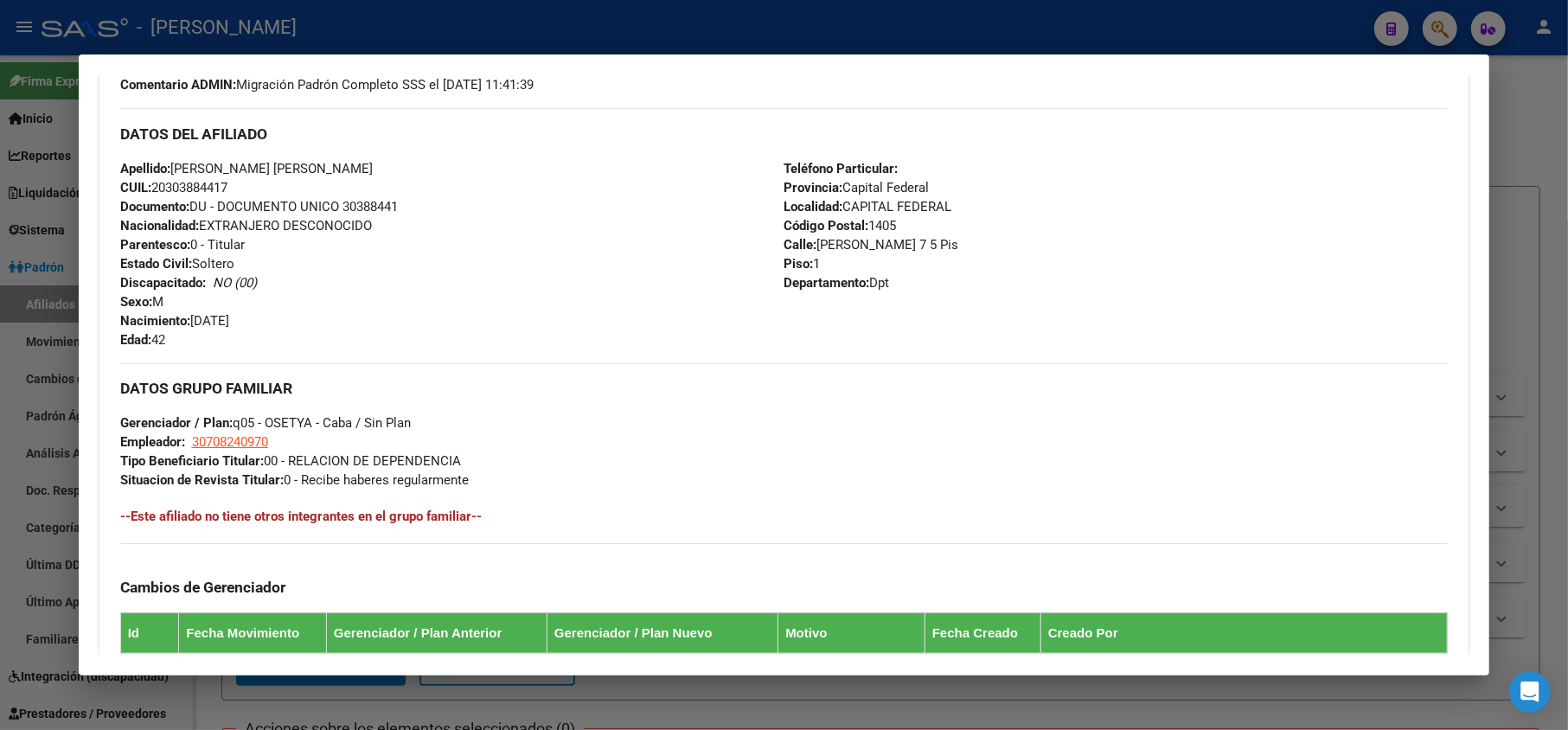
scroll to position [0, 0]
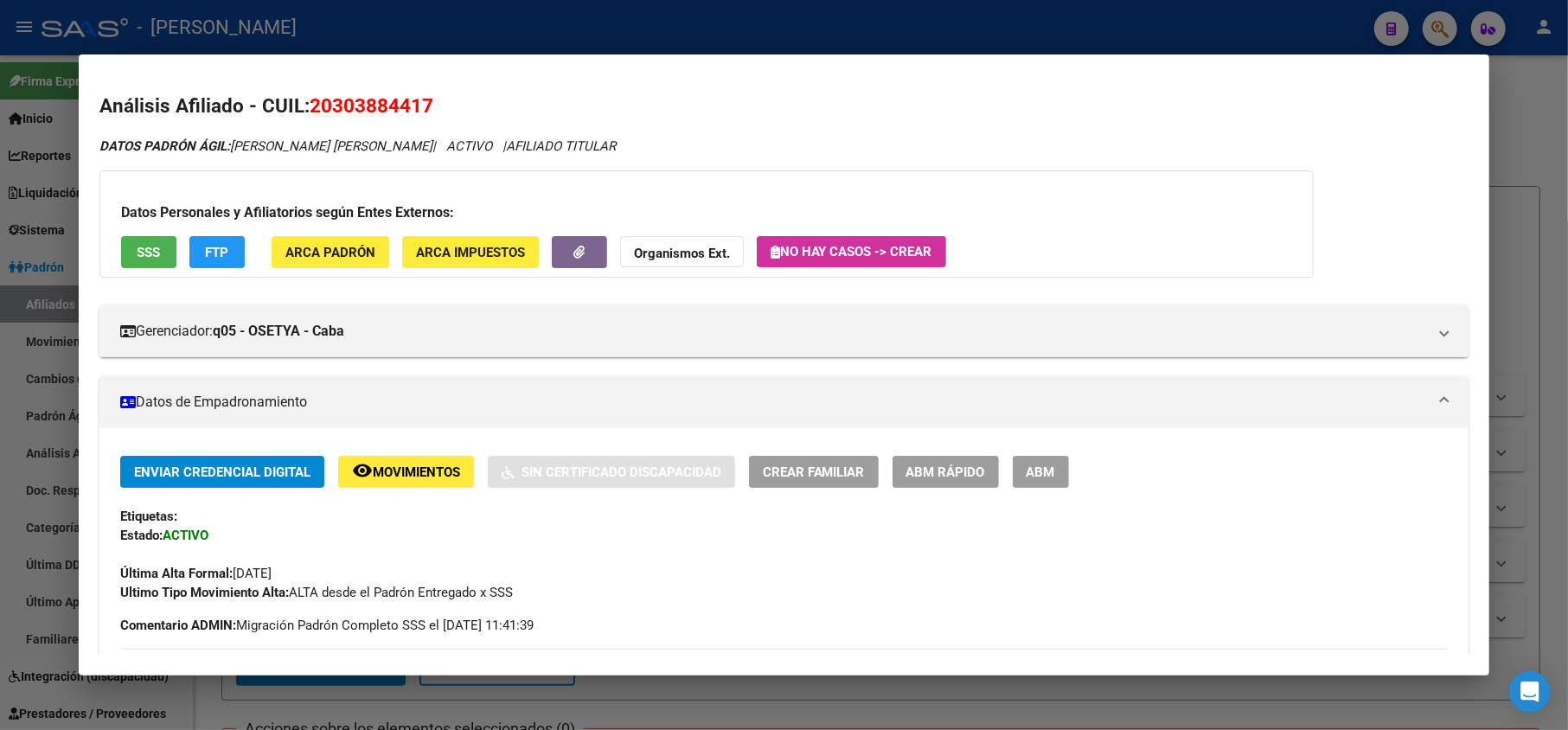
drag, startPoint x: 333, startPoint y: 95, endPoint x: 420, endPoint y: 102, distance: 87.3
click at [420, 102] on span "20303884417" at bounding box center [371, 106] width 124 height 23
copy span "30388441"
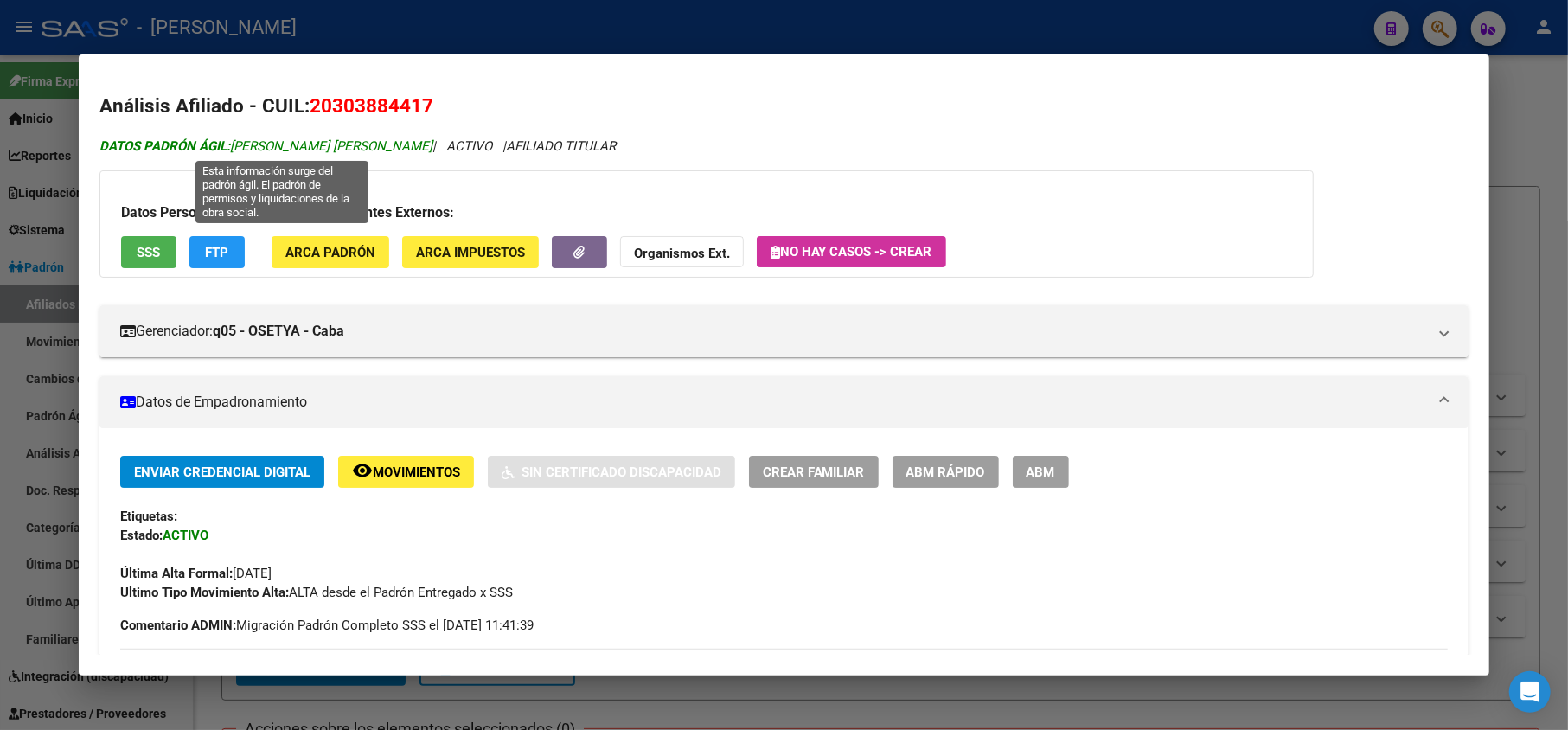
click at [289, 152] on span "DATOS PADRÓN ÁGIL: [PERSON_NAME] [PERSON_NAME]" at bounding box center [266, 146] width 333 height 15
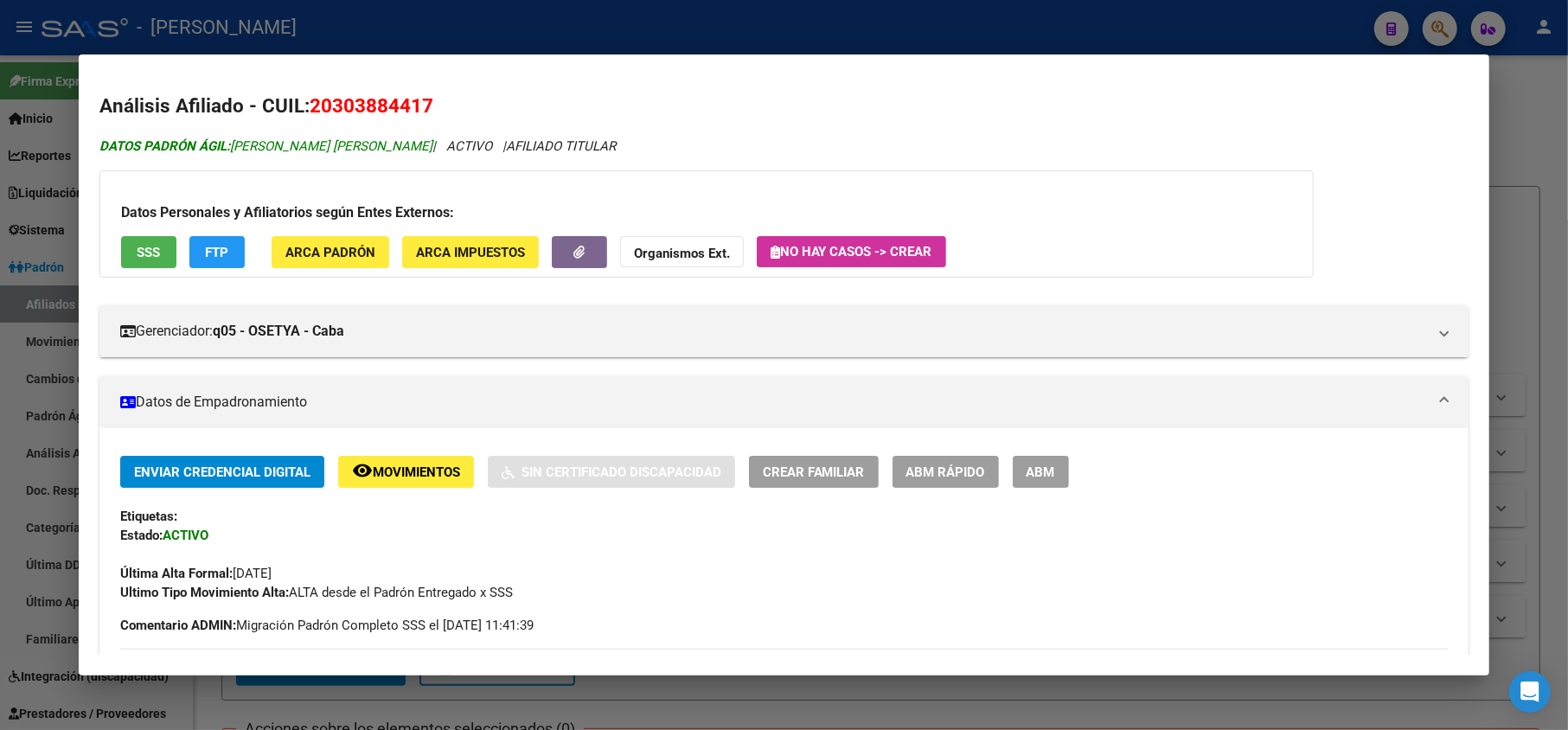
drag, startPoint x: 289, startPoint y: 152, endPoint x: 422, endPoint y: 149, distance: 133.0
click at [422, 149] on span "DATOS PADRÓN ÁGIL: [PERSON_NAME] [PERSON_NAME]" at bounding box center [266, 146] width 333 height 15
copy span "[PERSON_NAME] [PERSON_NAME]"
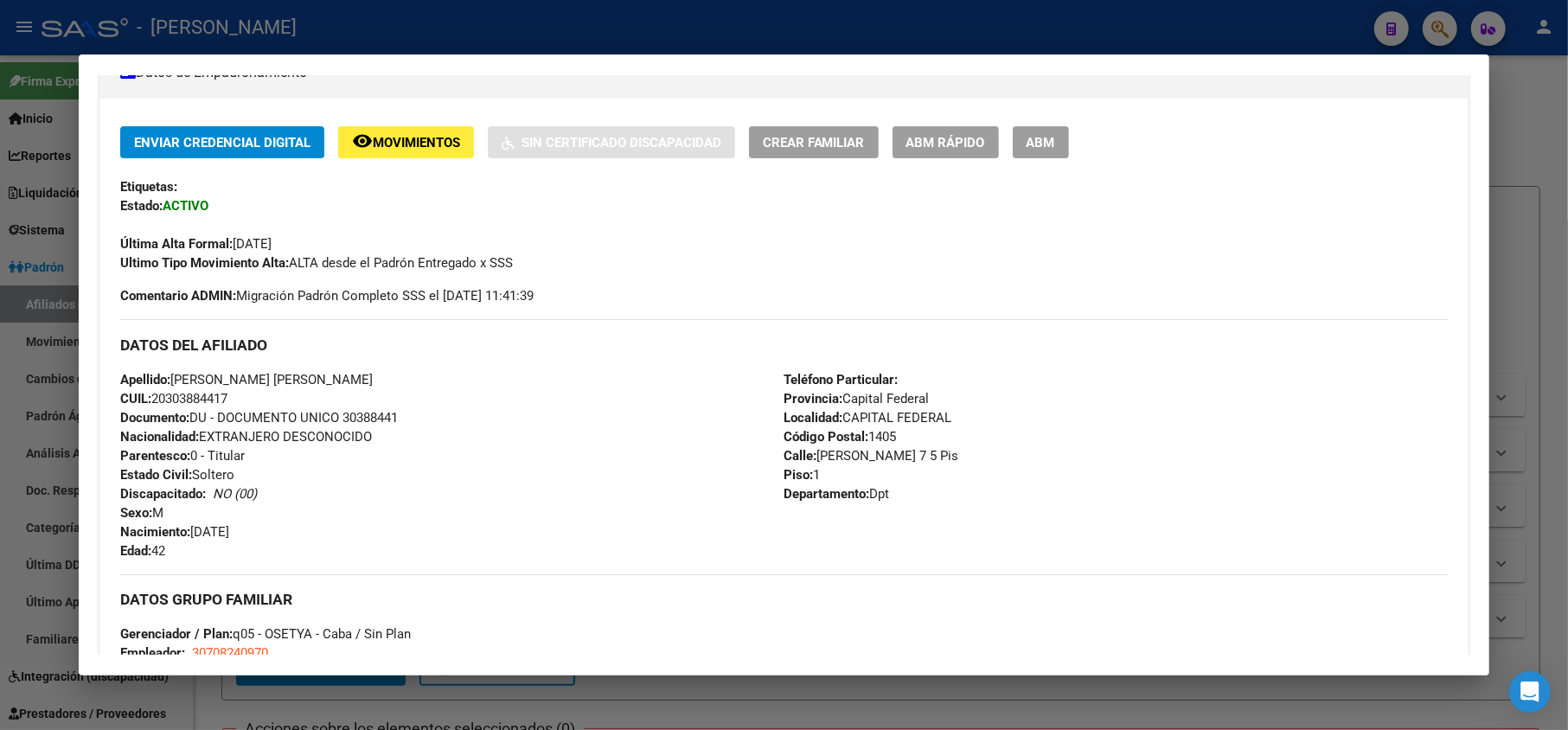
scroll to position [461, 0]
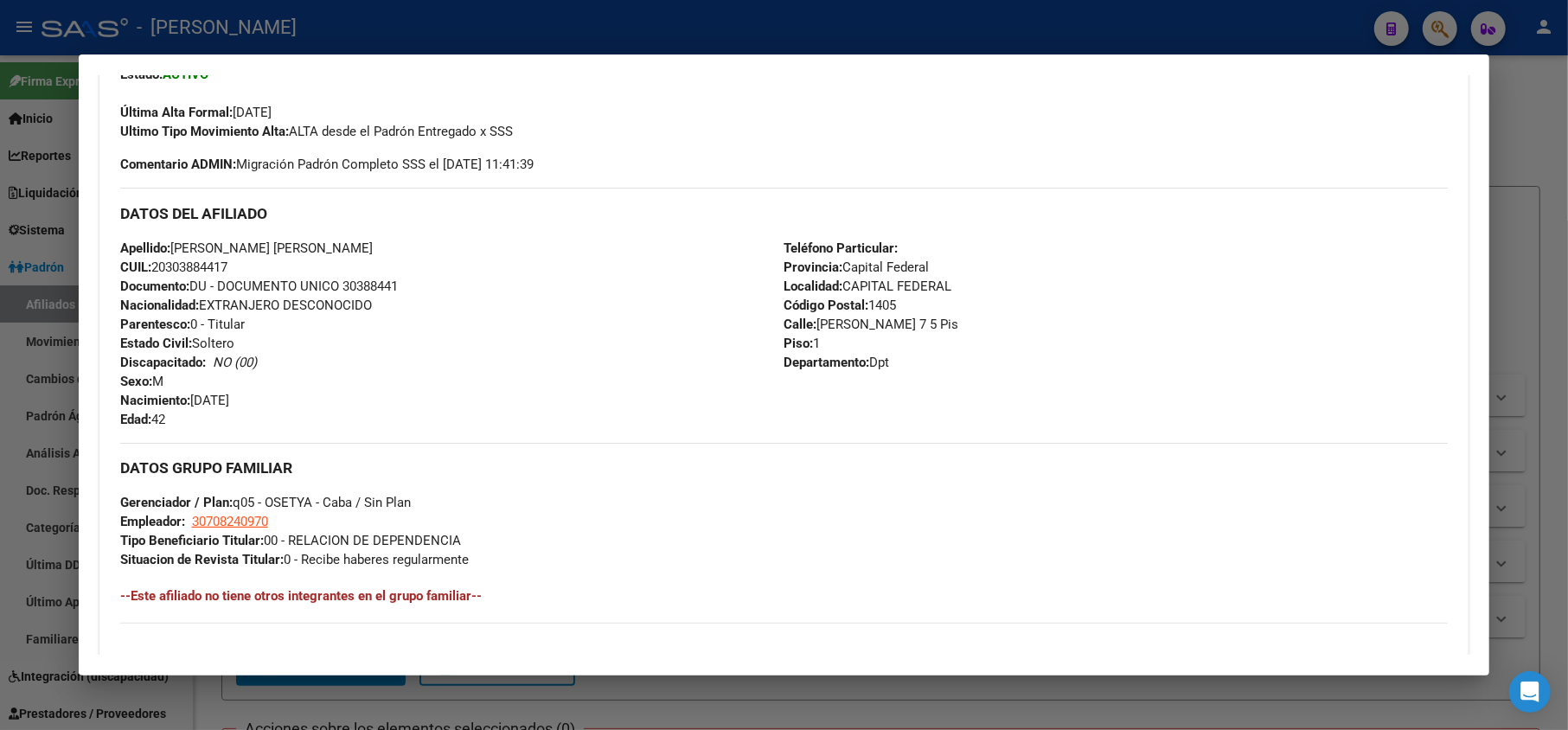
drag, startPoint x: 298, startPoint y: 392, endPoint x: 195, endPoint y: 395, distance: 103.0
click at [195, 395] on div "Apellido: [PERSON_NAME] [PERSON_NAME] CUIL: 20303884417 Documento: DU - DOCUMEN…" at bounding box center [453, 333] width 665 height 190
copy span "[DATE]"
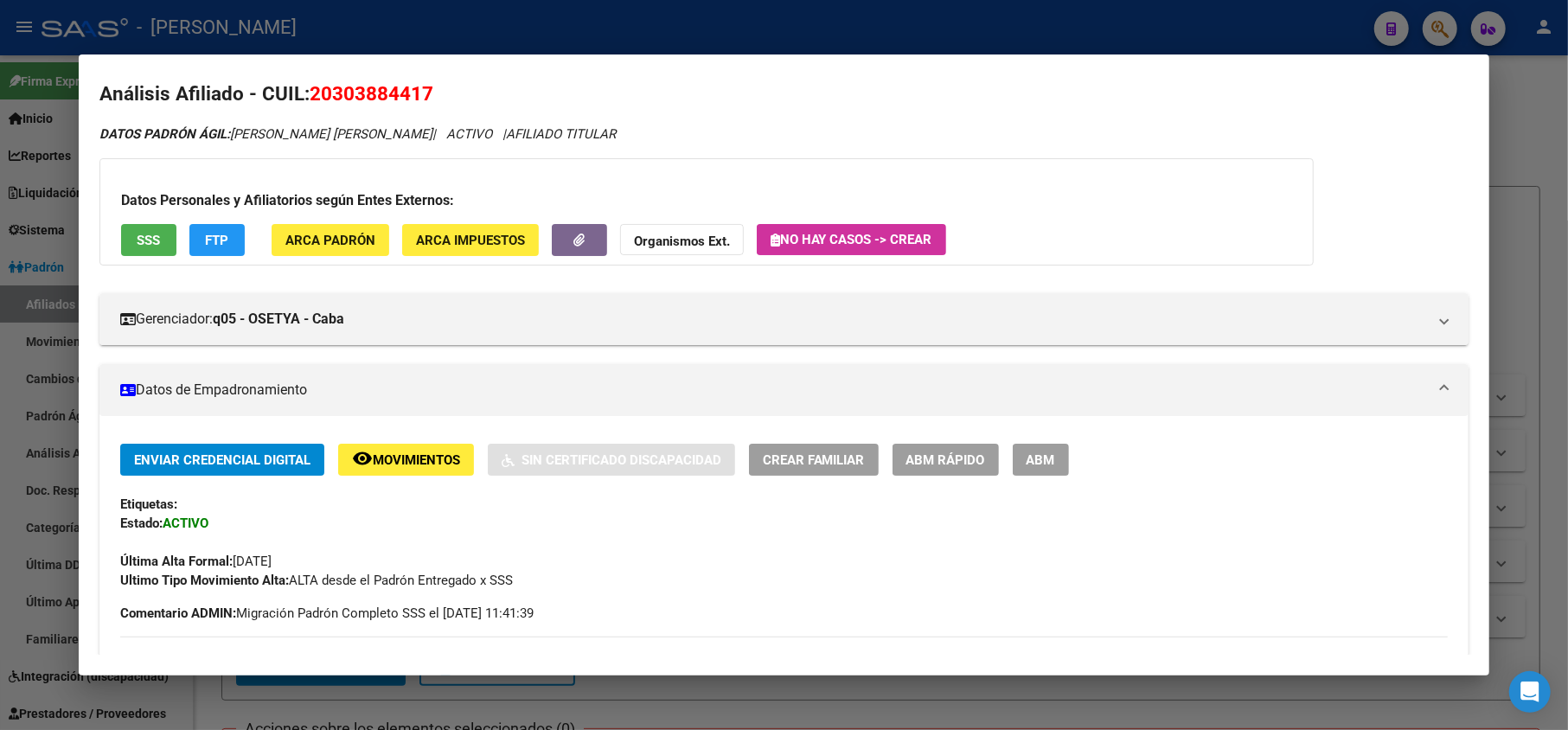
scroll to position [0, 0]
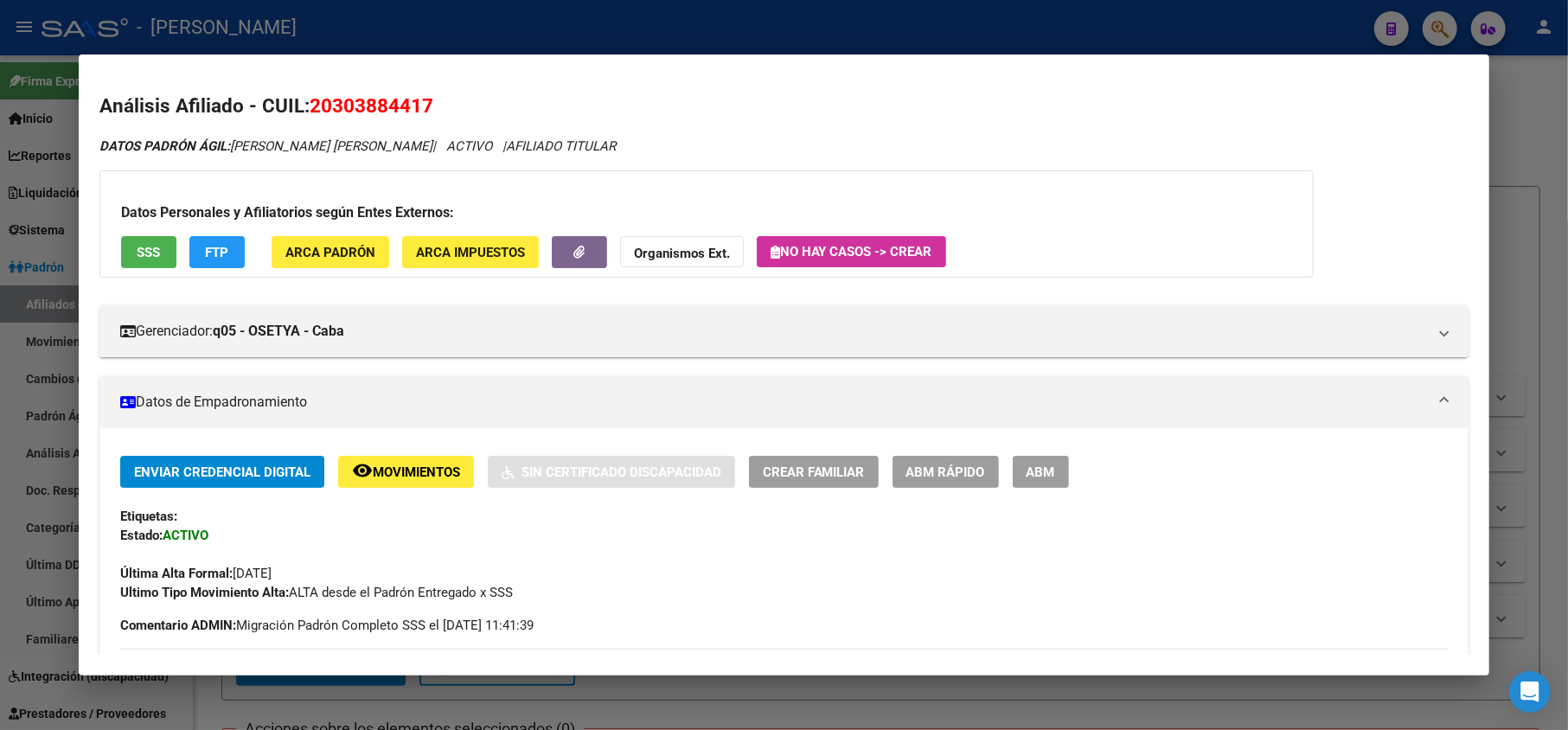
drag, startPoint x: 334, startPoint y: 95, endPoint x: 419, endPoint y: 112, distance: 86.7
click at [419, 112] on span "20303884417" at bounding box center [371, 106] width 124 height 23
copy span "30388441"
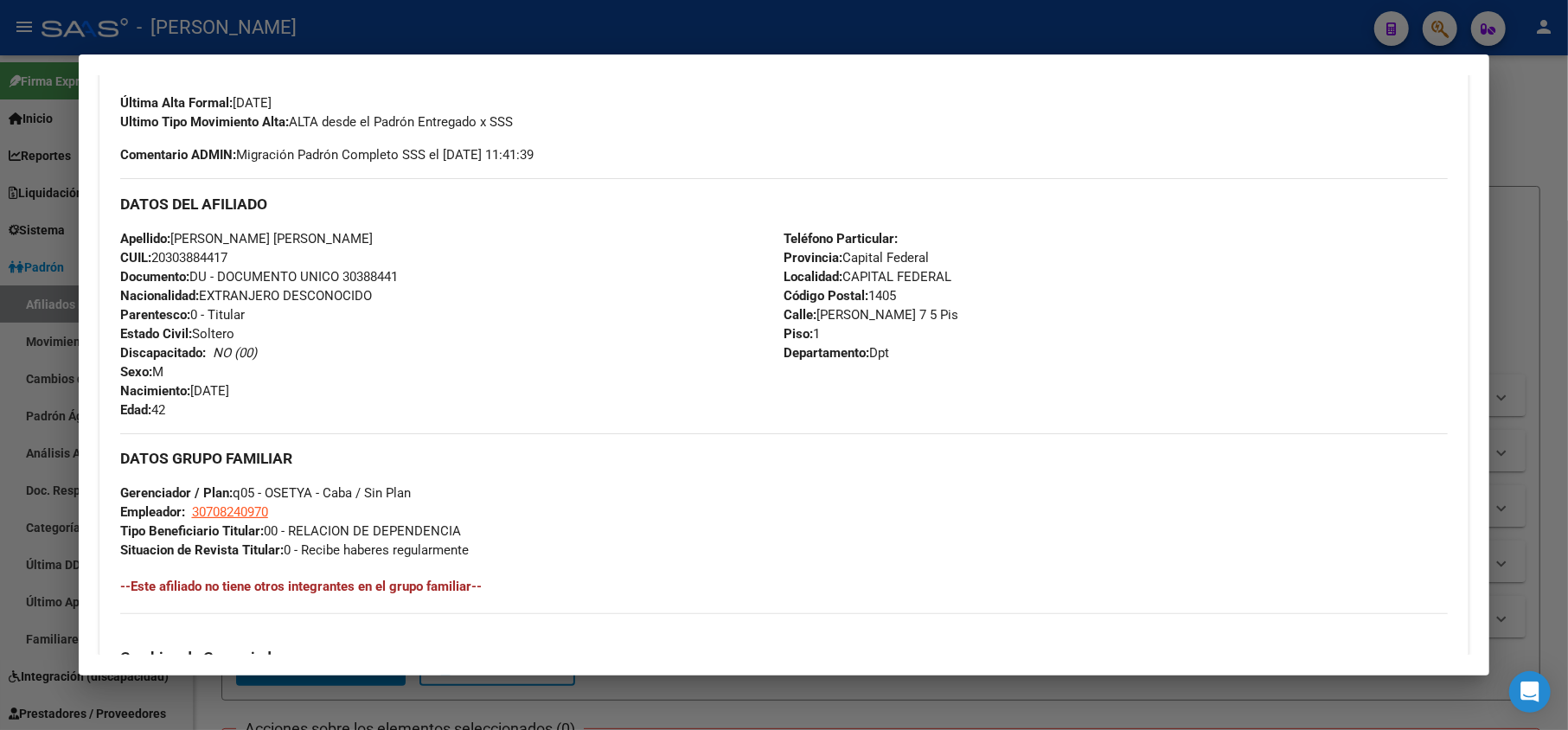
scroll to position [461, 0]
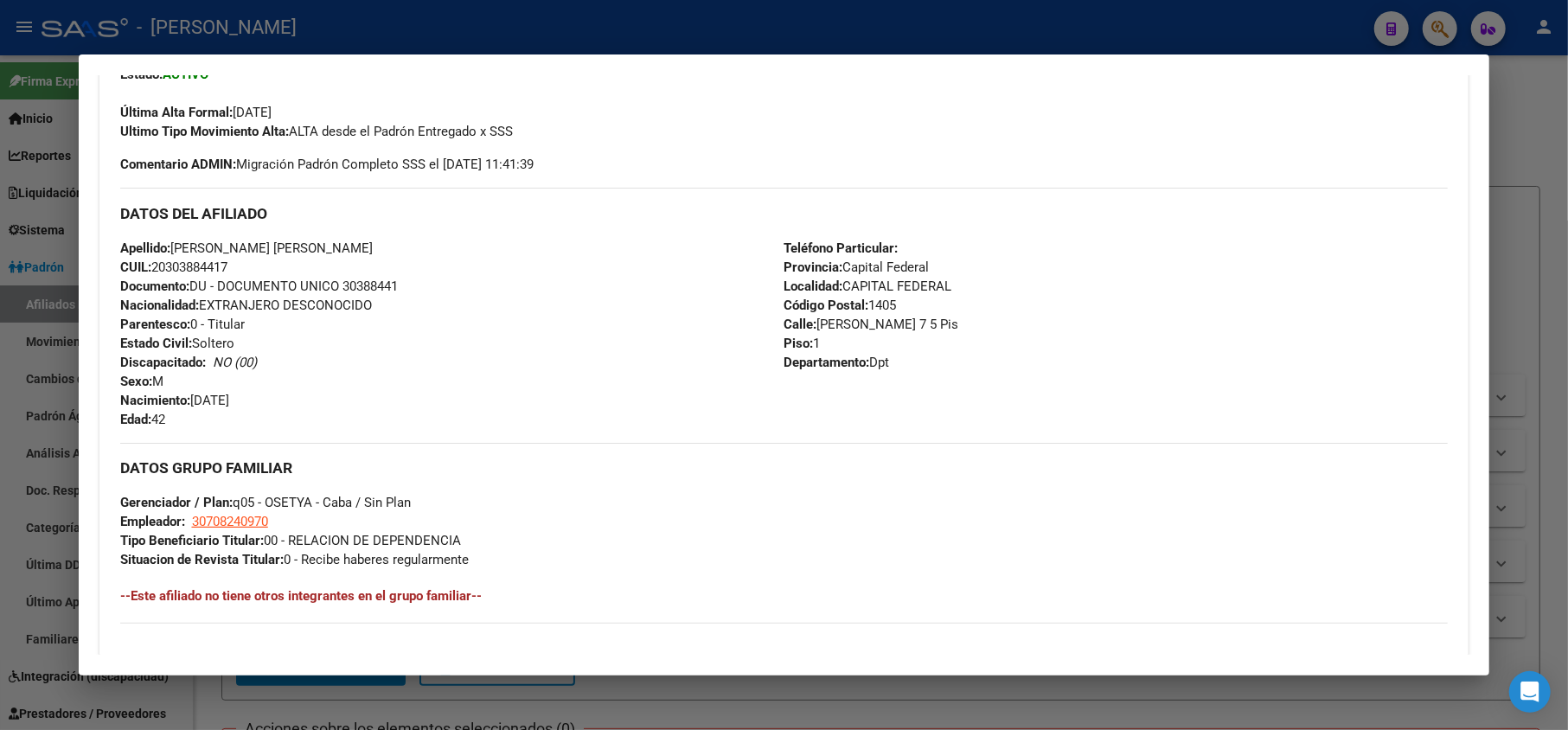
drag, startPoint x: 1006, startPoint y: 329, endPoint x: 814, endPoint y: 322, distance: 192.1
click at [814, 322] on div "Teléfono Particular: Provincia: Capital Federal Localidad: CAPITAL FEDERAL Códi…" at bounding box center [1117, 333] width 665 height 190
copy span "[PERSON_NAME] 7 5 Pis"
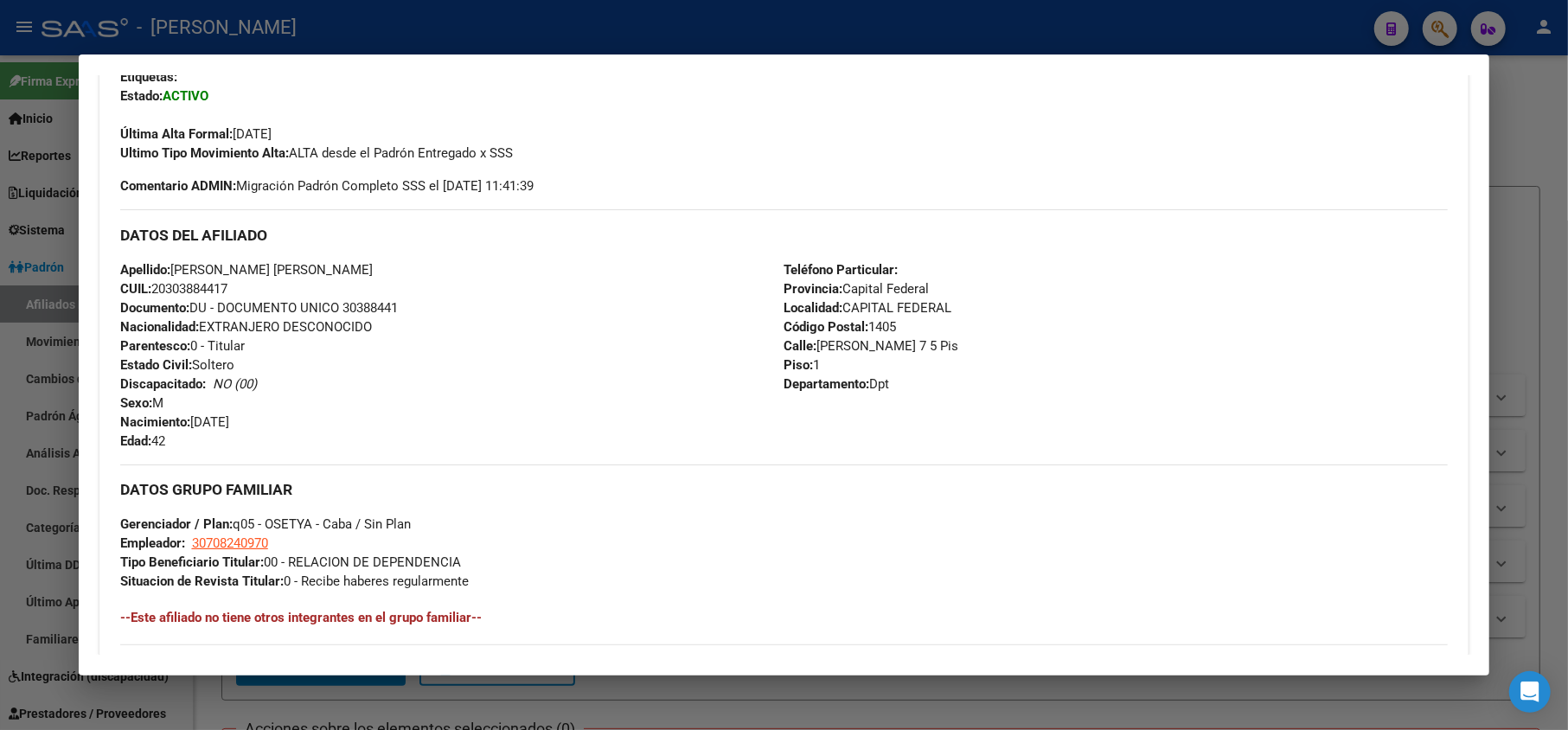
scroll to position [576, 0]
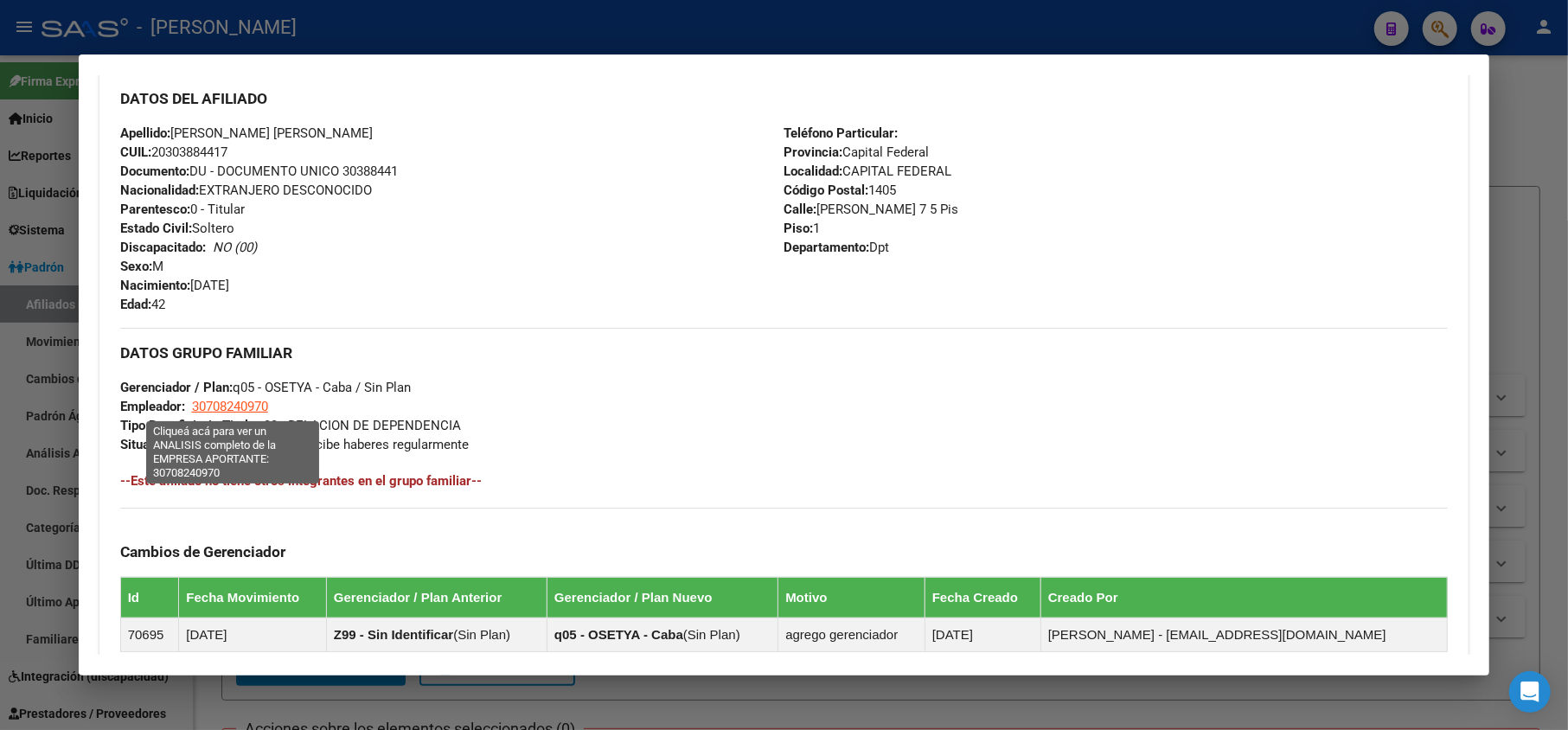
drag, startPoint x: 288, startPoint y: 405, endPoint x: 192, endPoint y: 403, distance: 96.0
click at [192, 403] on div "DATOS GRUPO FAMILIAR Gerenciador / Plan: q05 - OSETYA - Caba / Sin Plan Emplead…" at bounding box center [784, 390] width 1328 height 126
copy span "30708240970"
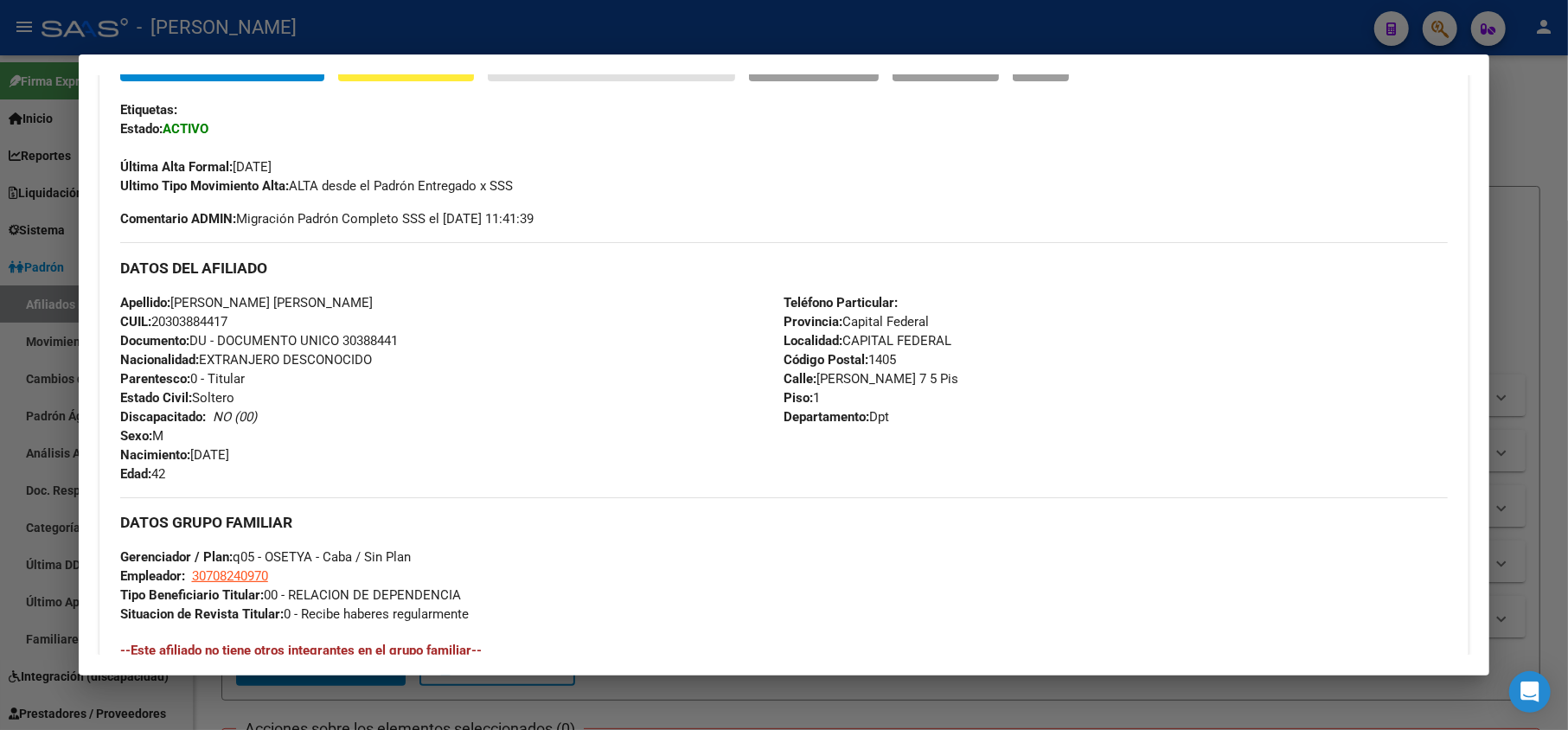
scroll to position [257, 0]
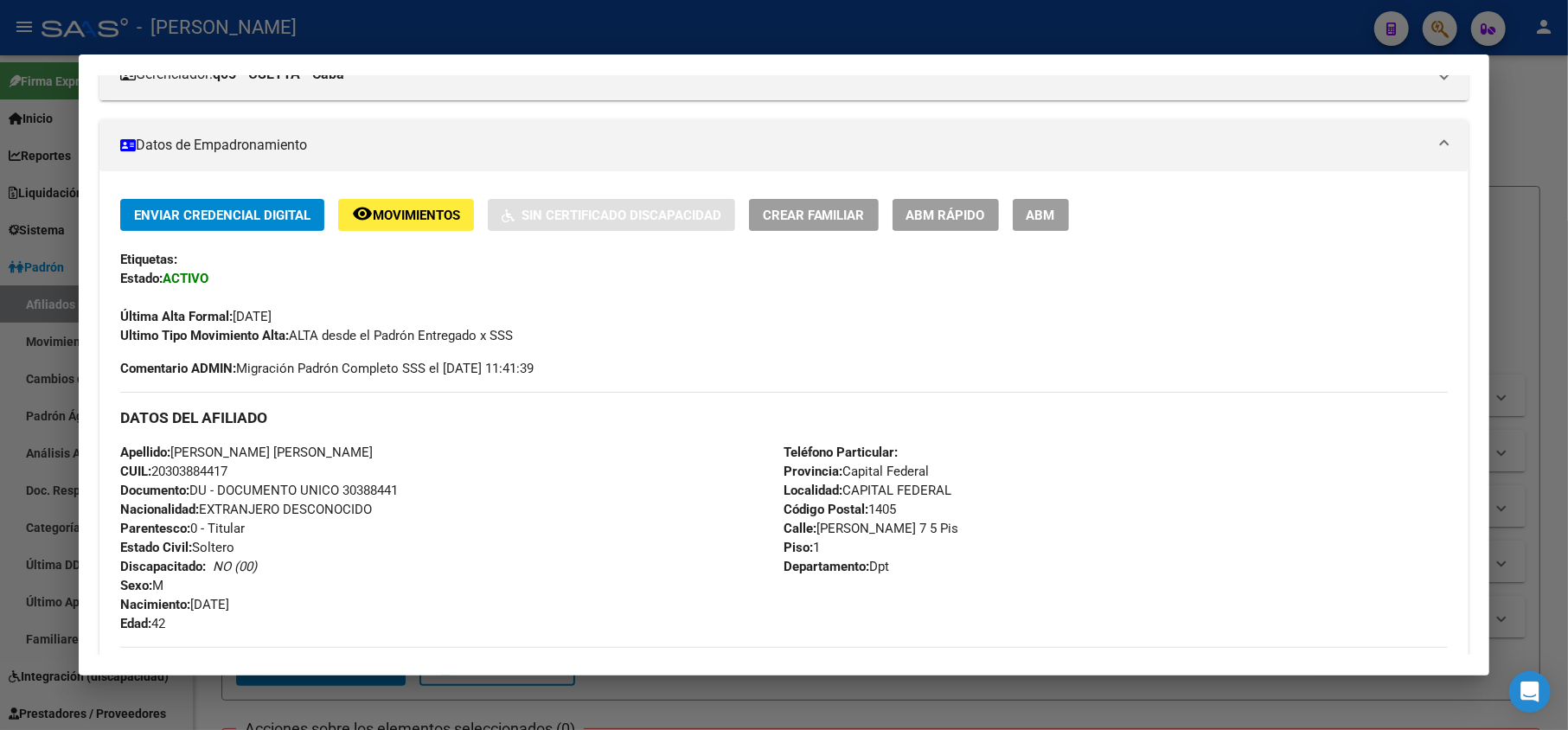
click at [22, 513] on div at bounding box center [784, 365] width 1568 height 730
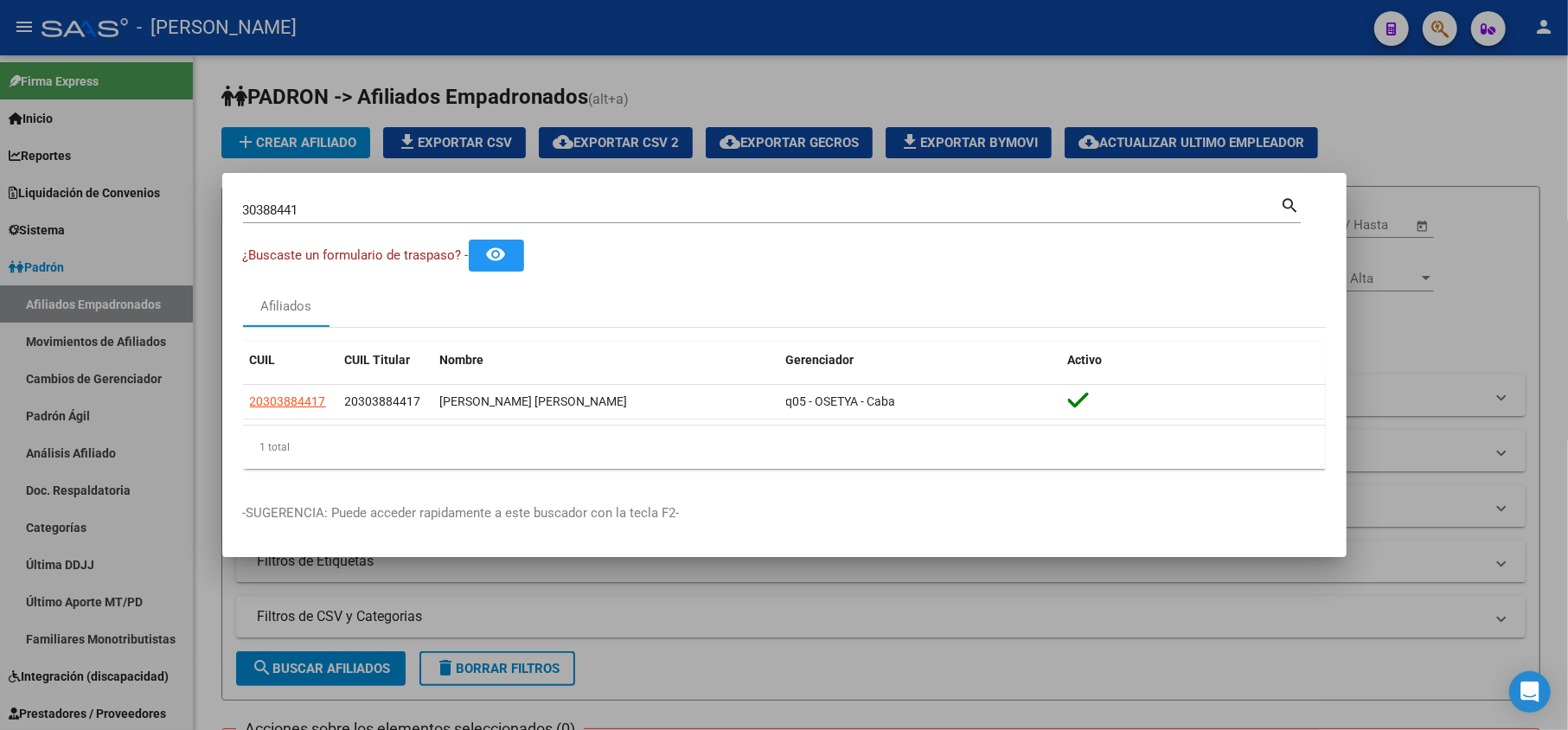
click at [444, 211] on input "30388441" at bounding box center [762, 210] width 1038 height 15
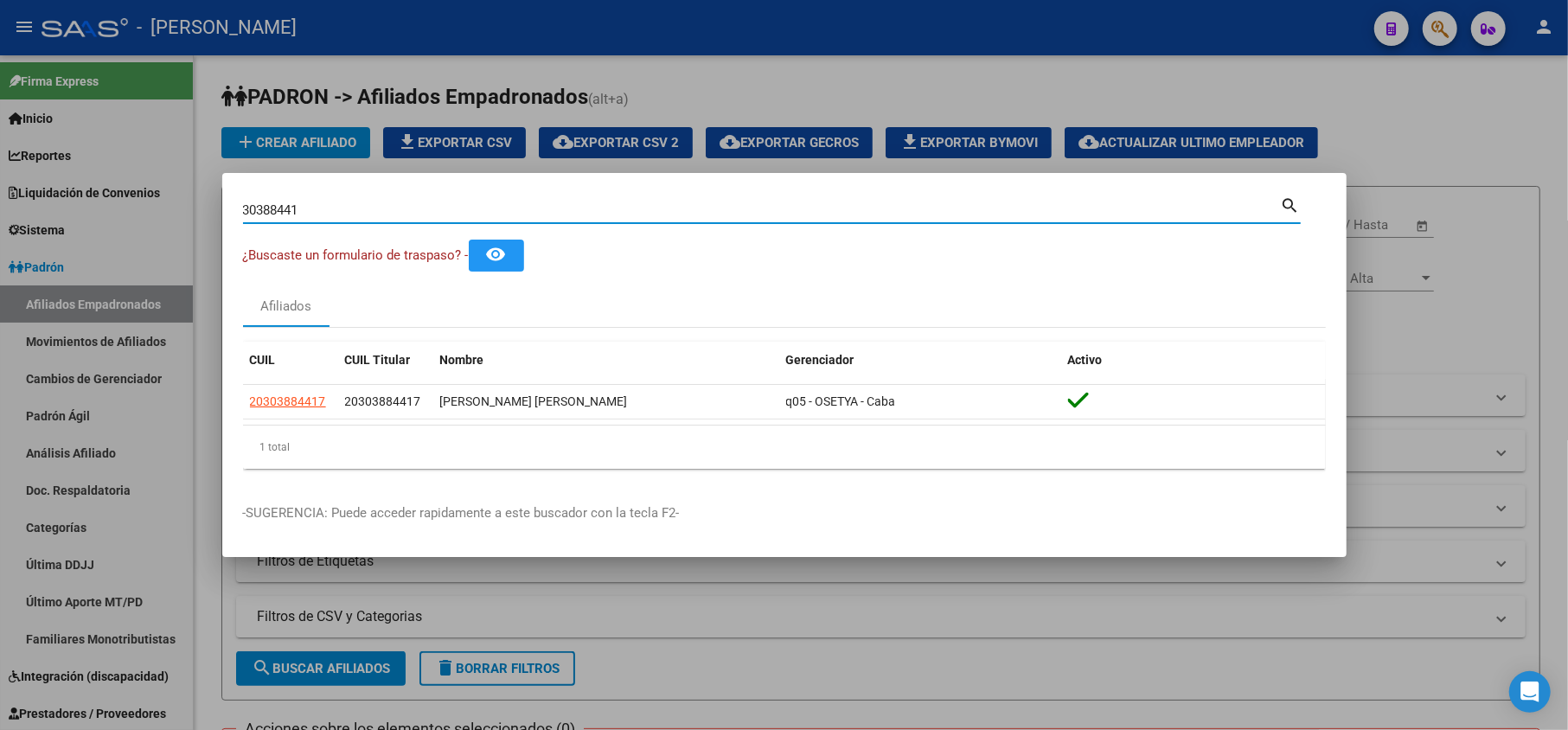
click at [444, 211] on input "30388441" at bounding box center [762, 210] width 1038 height 15
paste input "4620166"
type input "46201661"
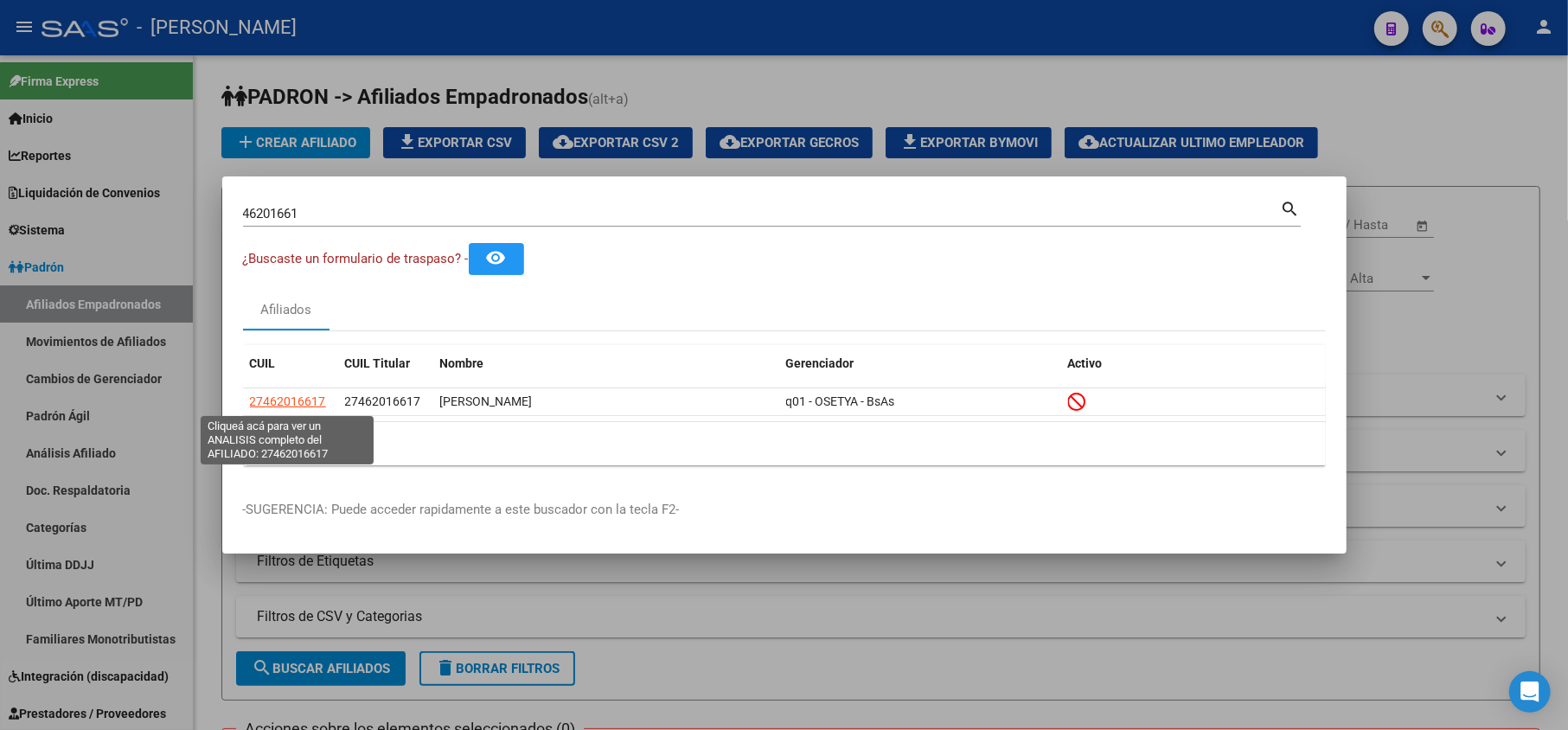
drag, startPoint x: 299, startPoint y: 402, endPoint x: 302, endPoint y: 422, distance: 20.2
click at [302, 422] on div "CUIL CUIL Titular Nombre Gerenciador Activo 27462016617 27462016617 [PERSON_NAM…" at bounding box center [785, 406] width 1083 height 121
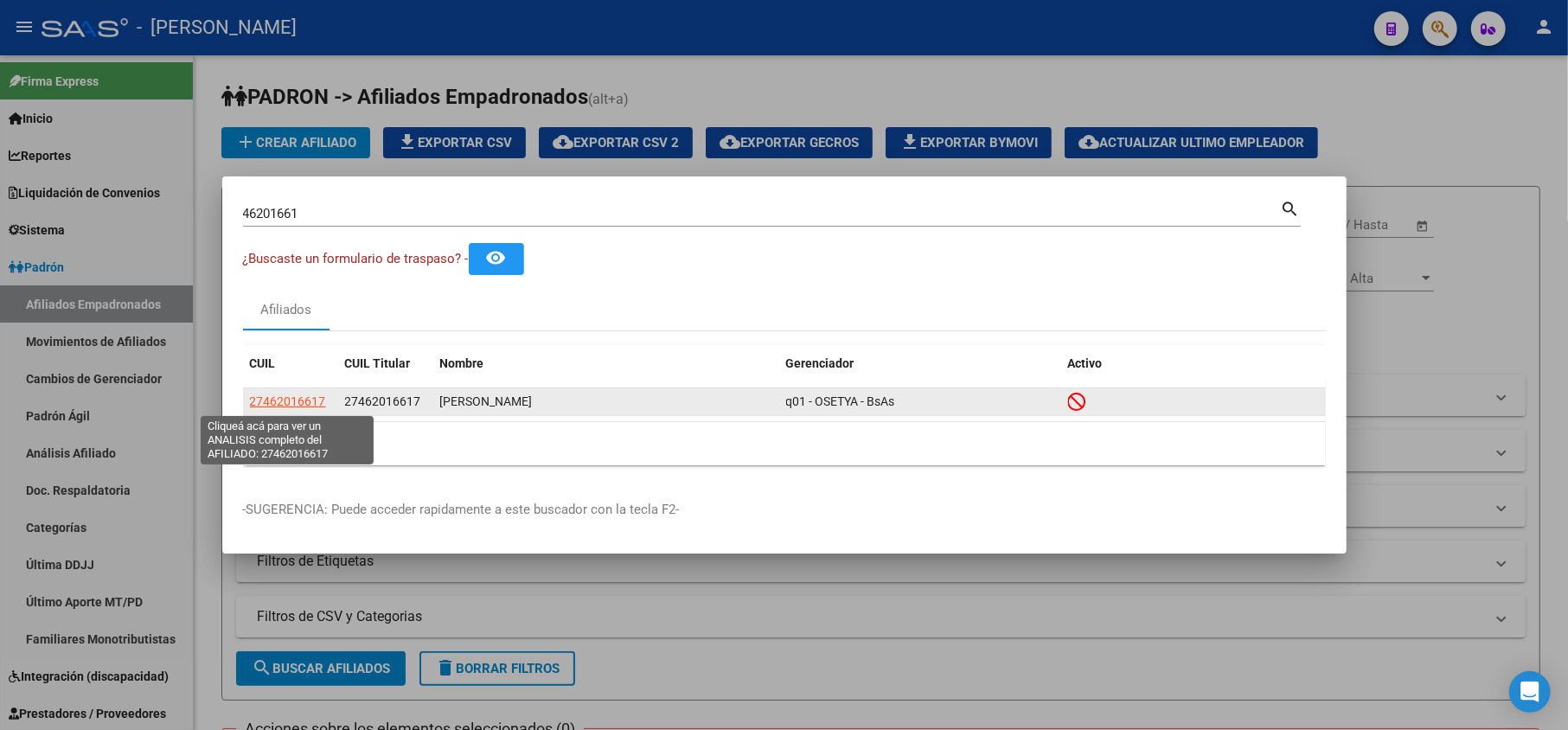
click at [318, 405] on span "27462016617" at bounding box center [288, 401] width 76 height 14
copy div "6617 27462016617 [PERSON_NAME] q01 - OSETYA - BsAs 1 total"
type textarea "27462016617"
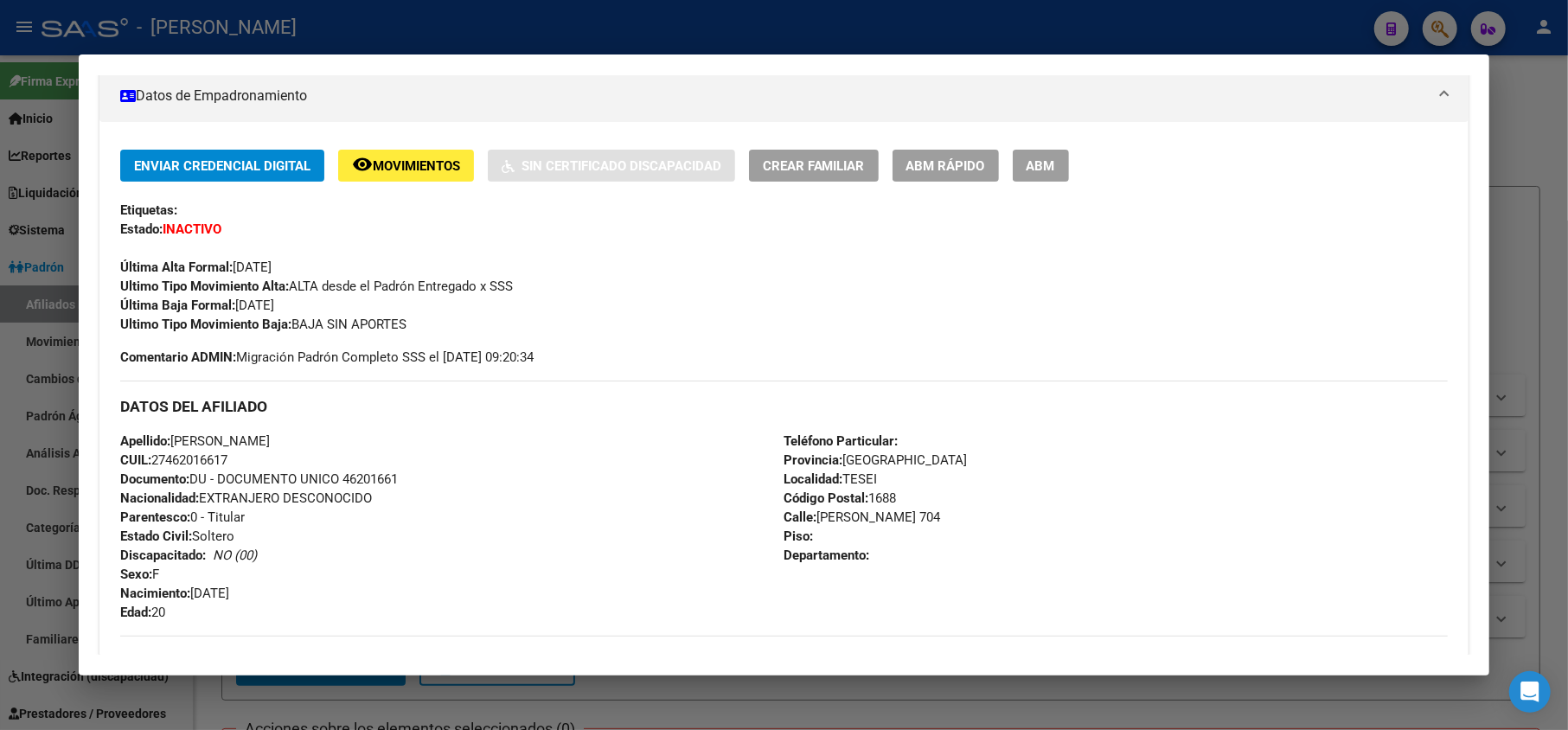
scroll to position [0, 0]
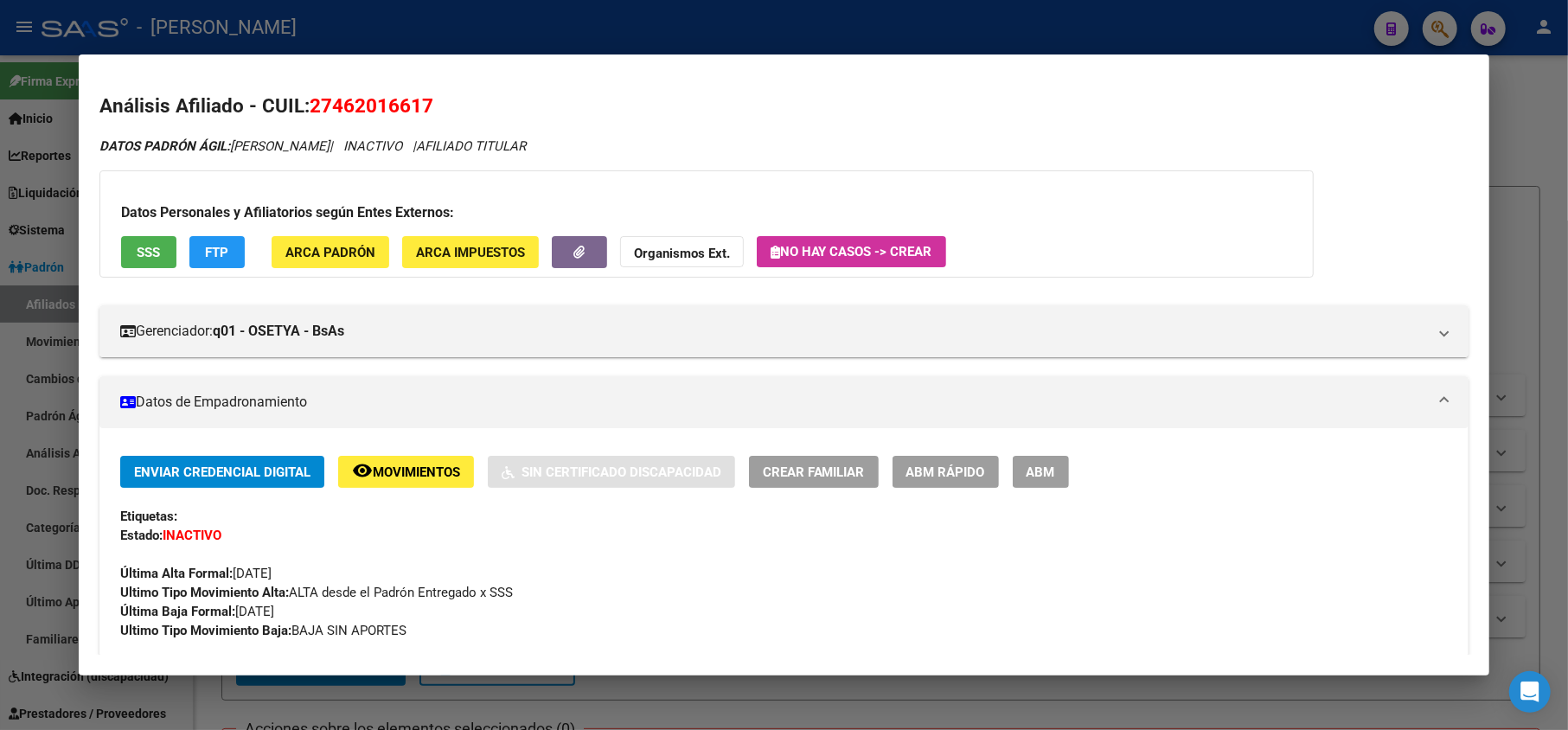
drag, startPoint x: 334, startPoint y: 104, endPoint x: 424, endPoint y: 104, distance: 90.0
click at [424, 104] on span "27462016617" at bounding box center [371, 106] width 124 height 23
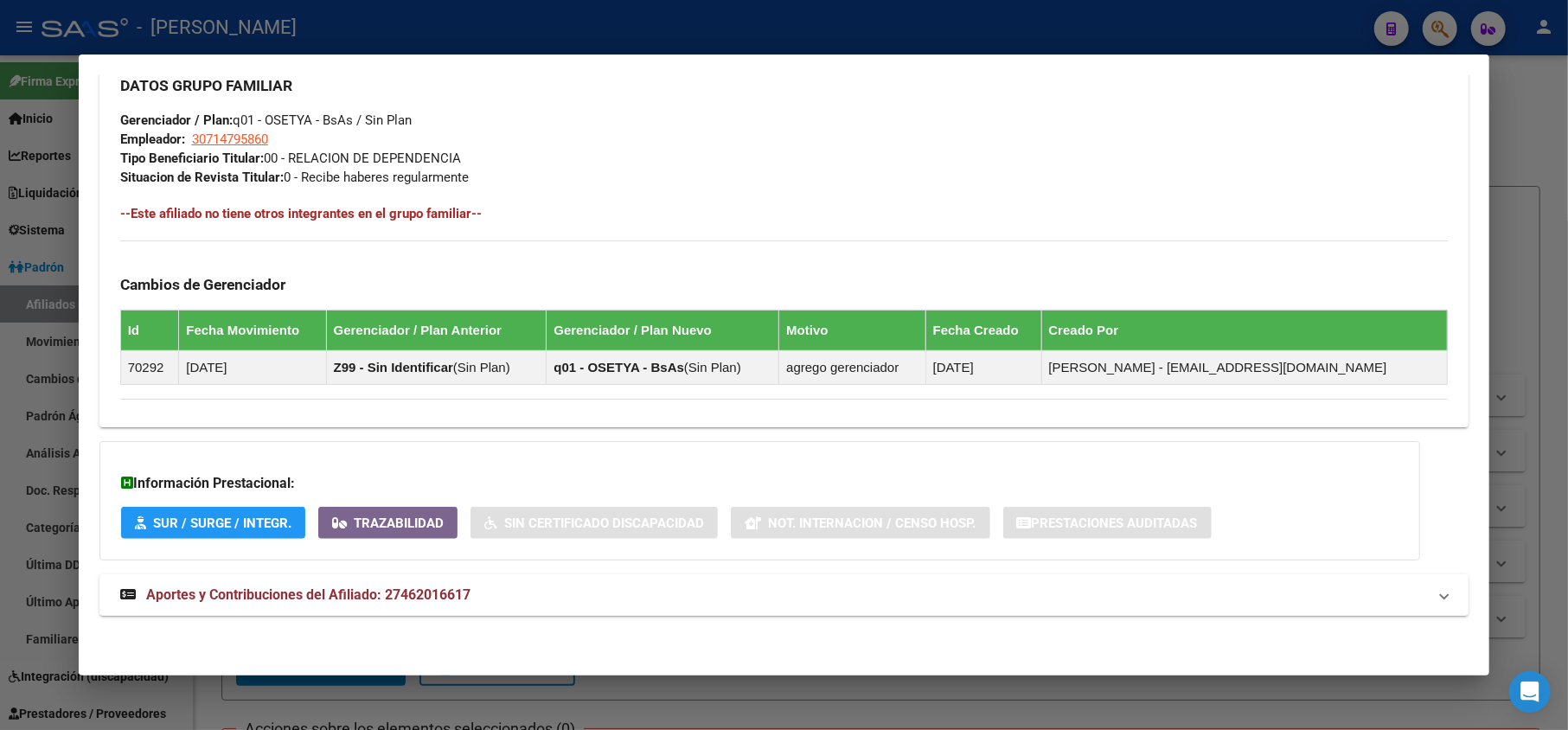
click at [437, 590] on span "Aportes y Contribuciones del Afiliado: 27462016617" at bounding box center [308, 594] width 325 height 16
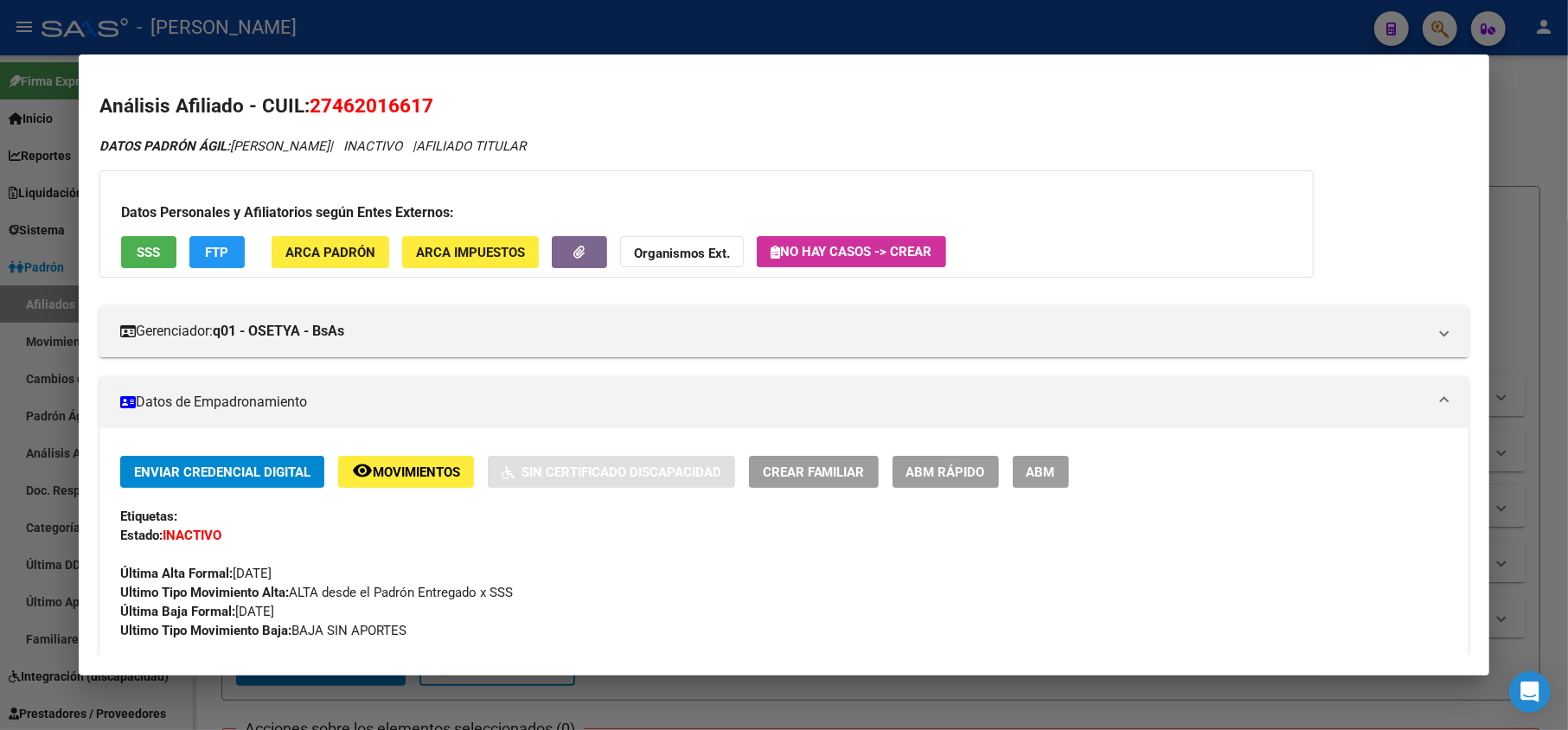
drag, startPoint x: 336, startPoint y: 101, endPoint x: 422, endPoint y: 107, distance: 86.2
click at [422, 107] on span "27462016617" at bounding box center [371, 106] width 124 height 23
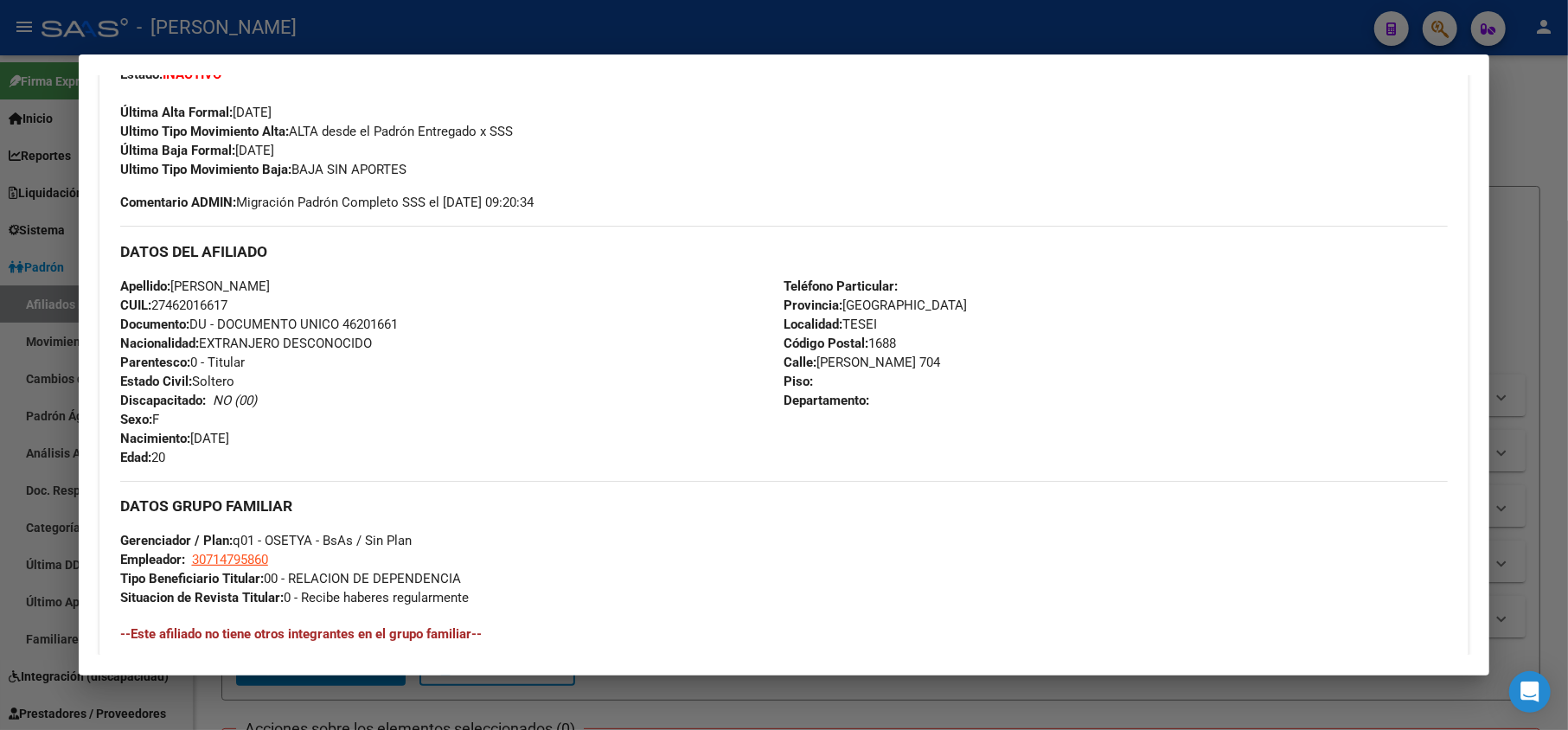
scroll to position [576, 0]
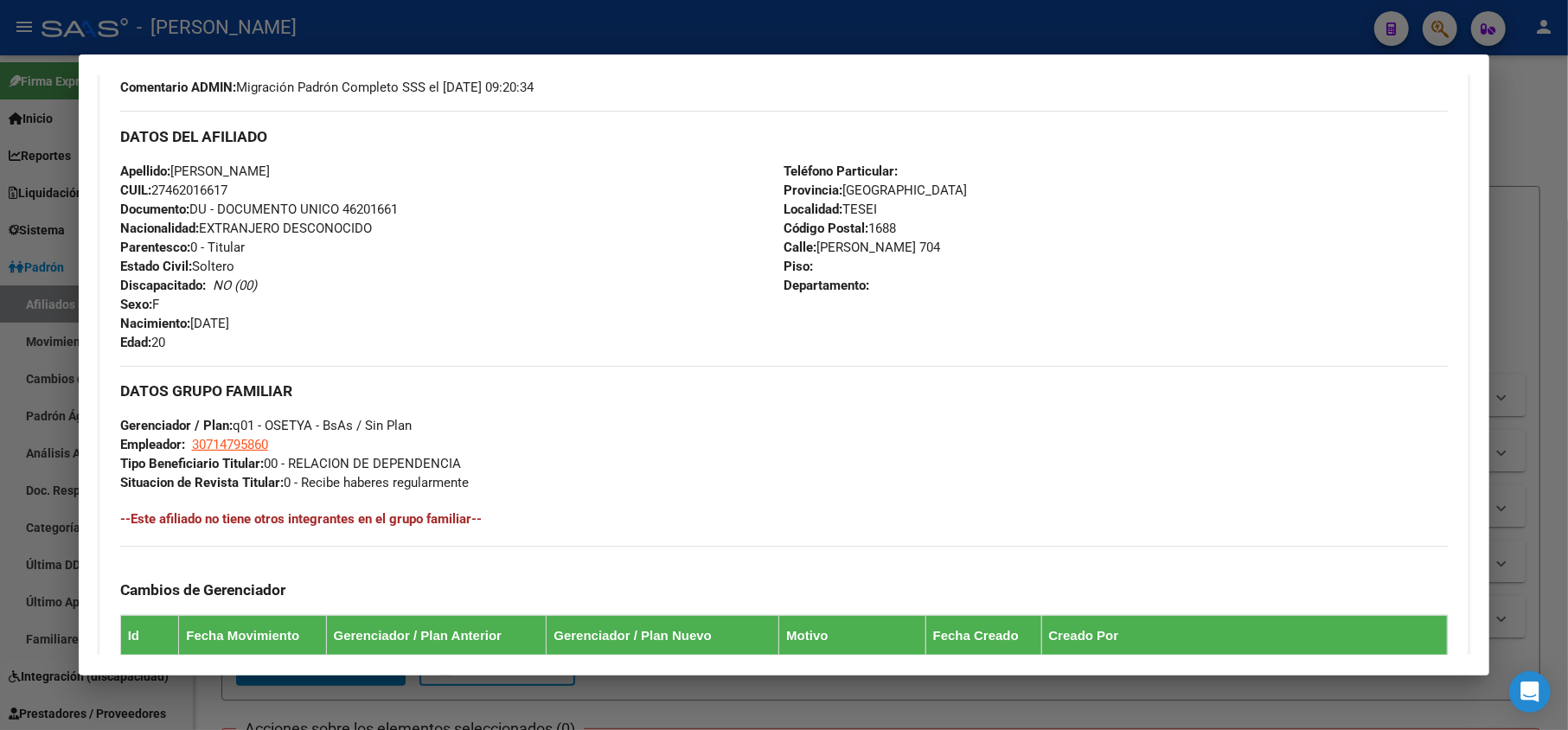
drag, startPoint x: 287, startPoint y: 436, endPoint x: 194, endPoint y: 323, distance: 146.3
click at [194, 323] on div "Apellido: [PERSON_NAME] CUIL: 27462016617 Documento: DU - DOCUMENTO UNICO 46201…" at bounding box center [453, 257] width 665 height 190
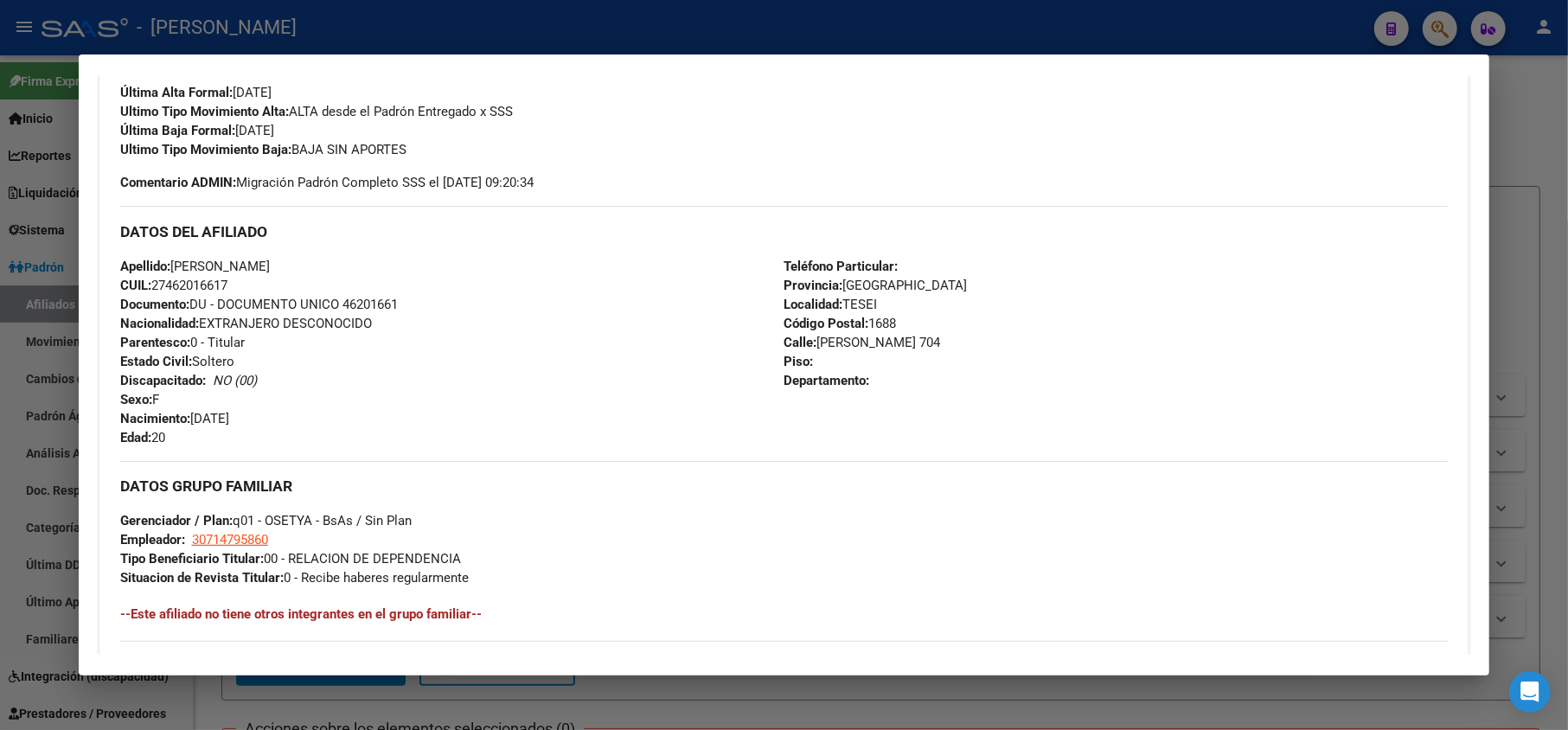
scroll to position [230, 0]
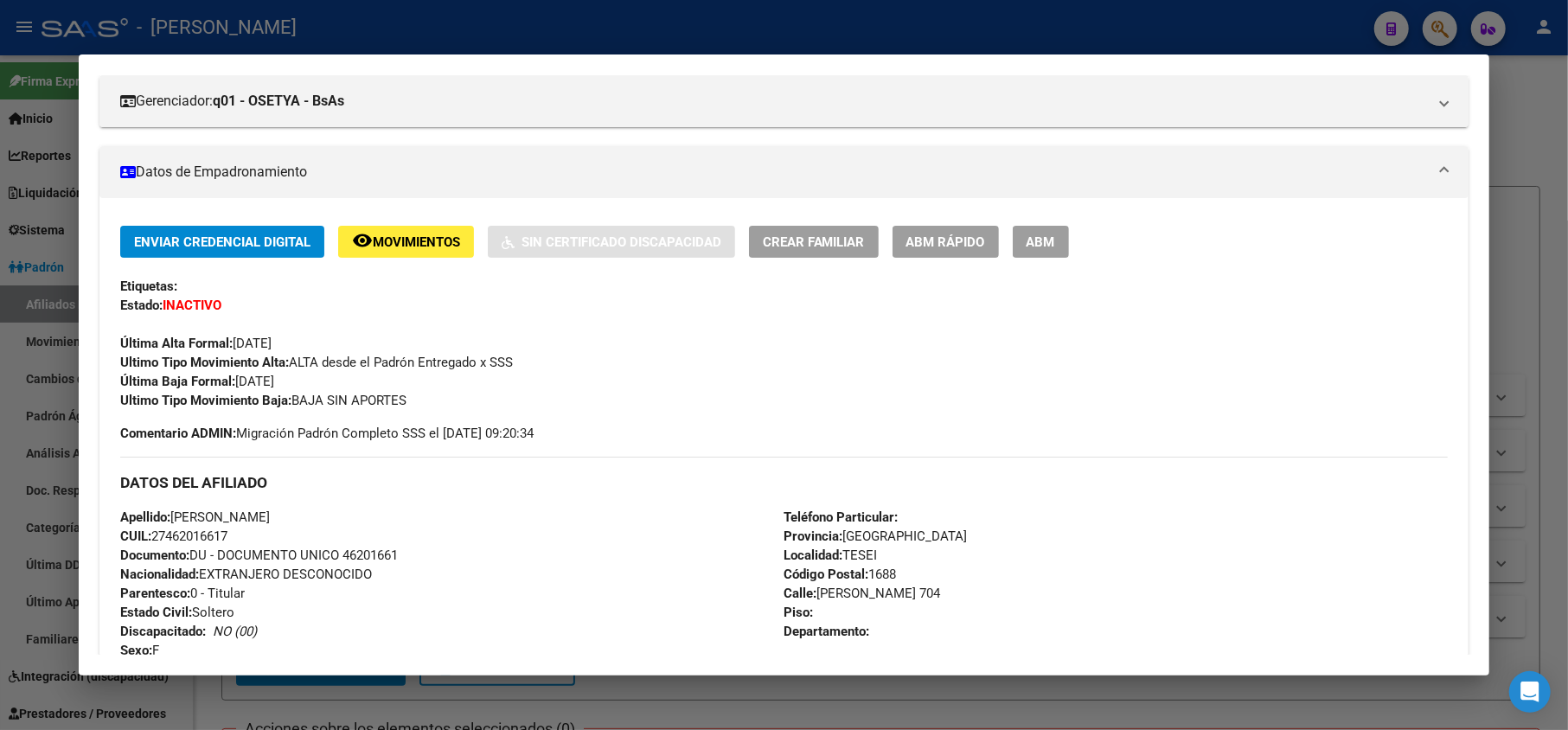
drag, startPoint x: 306, startPoint y: 520, endPoint x: 174, endPoint y: 507, distance: 132.6
click at [174, 507] on div "Apellido: [PERSON_NAME] CUIL: 27462016617 Documento: DU - DOCUMENTO UNICO 46201…" at bounding box center [453, 602] width 665 height 190
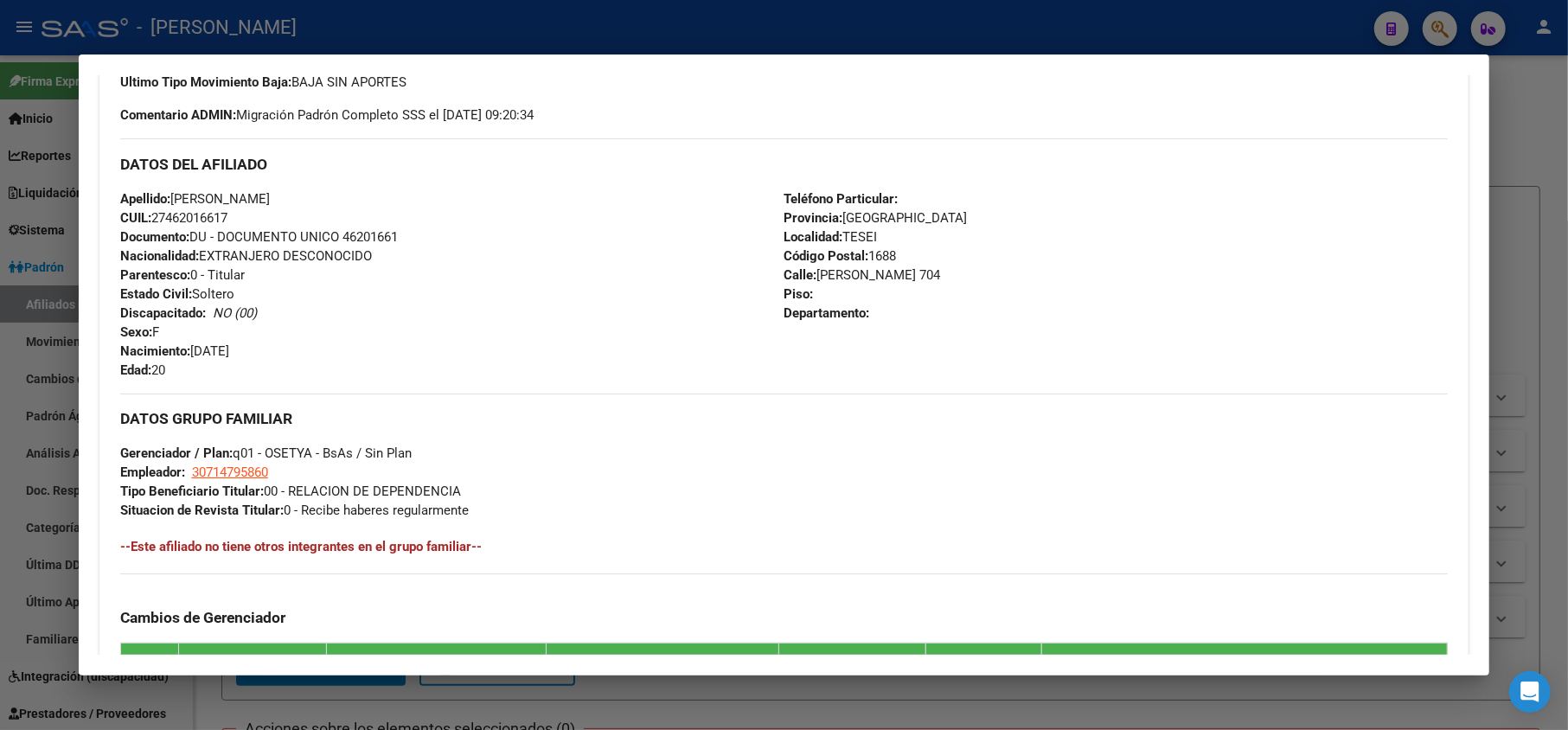
scroll to position [576, 0]
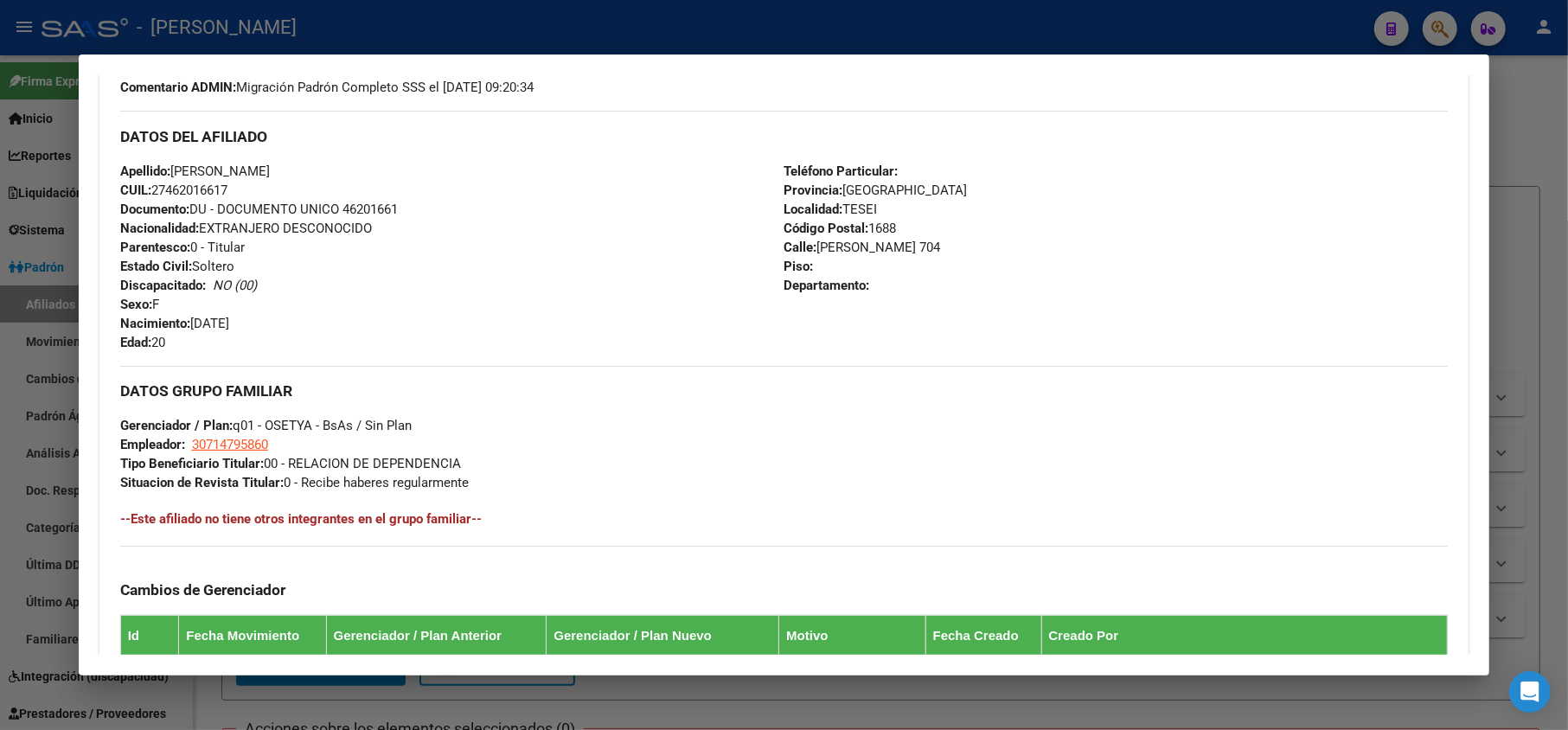
drag, startPoint x: 946, startPoint y: 250, endPoint x: 816, endPoint y: 249, distance: 130.0
click at [816, 249] on div "Teléfono Particular: Provincia: [GEOGRAPHIC_DATA] Localidad: [PERSON_NAME] Códi…" at bounding box center [1117, 257] width 665 height 190
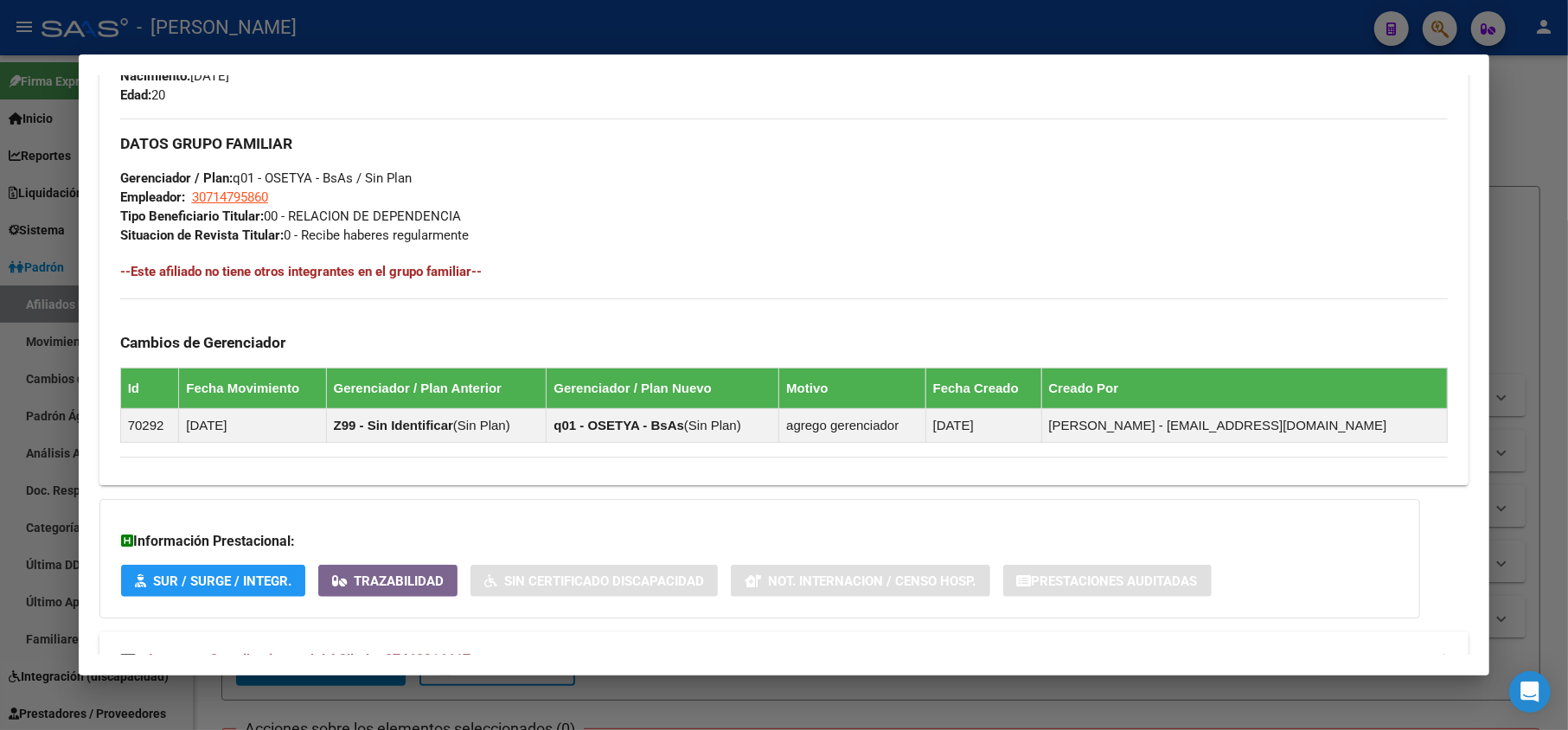
scroll to position [807, 0]
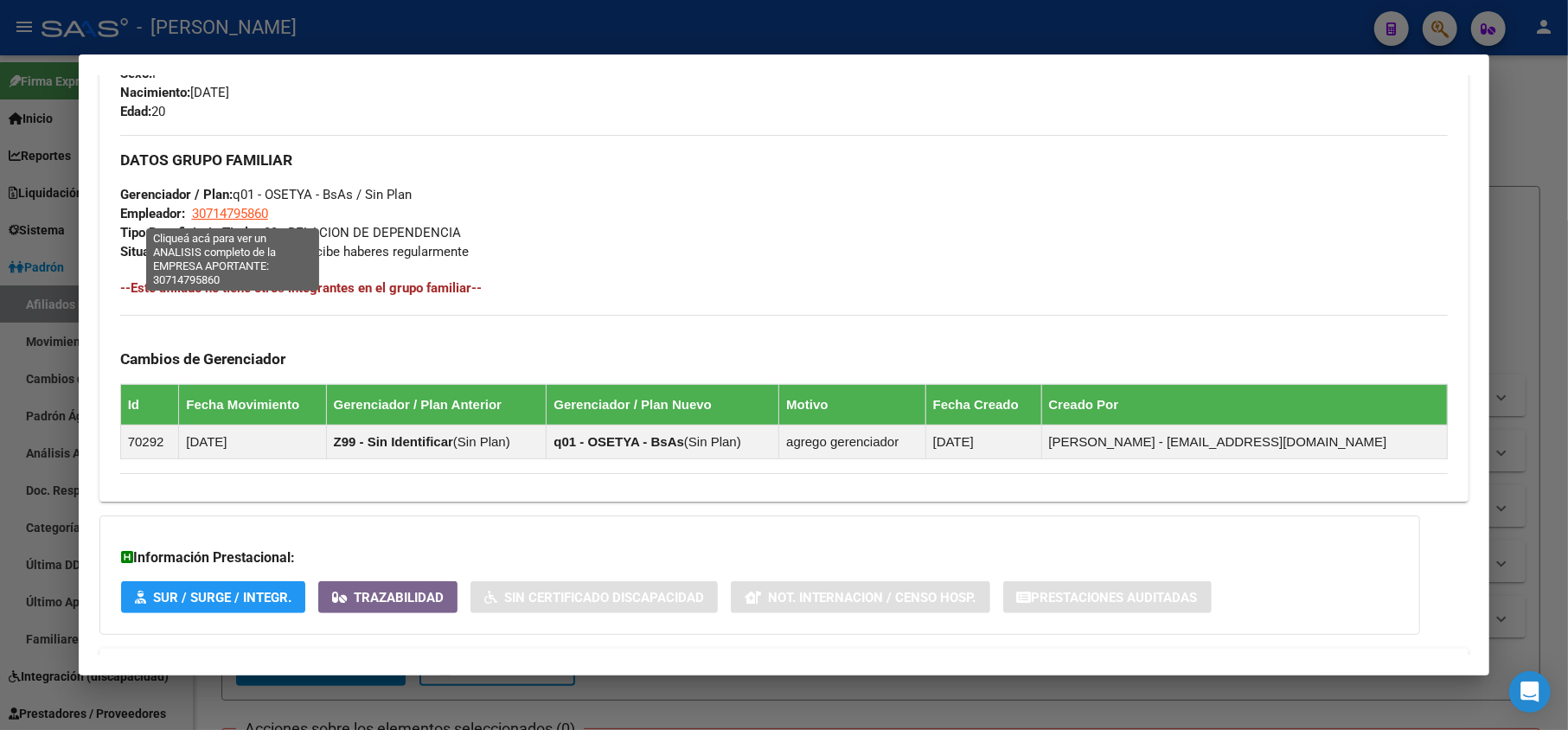
drag, startPoint x: 298, startPoint y: 207, endPoint x: 194, endPoint y: 205, distance: 104.0
click at [194, 205] on div "DATOS GRUPO FAMILIAR Gerenciador / Plan: q01 - OSETYA - BsAs / Sin Plan Emplead…" at bounding box center [784, 198] width 1328 height 126
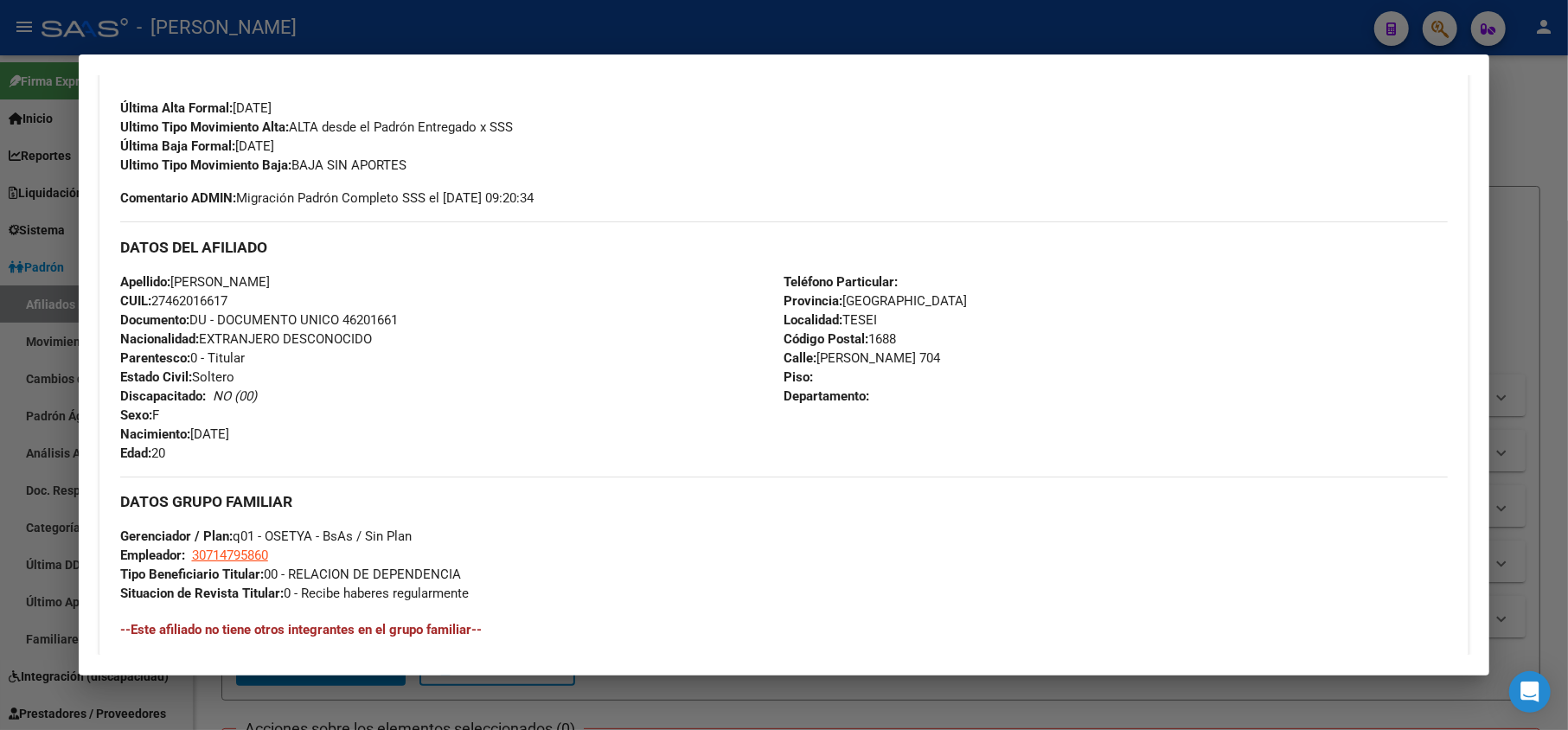
scroll to position [346, 0]
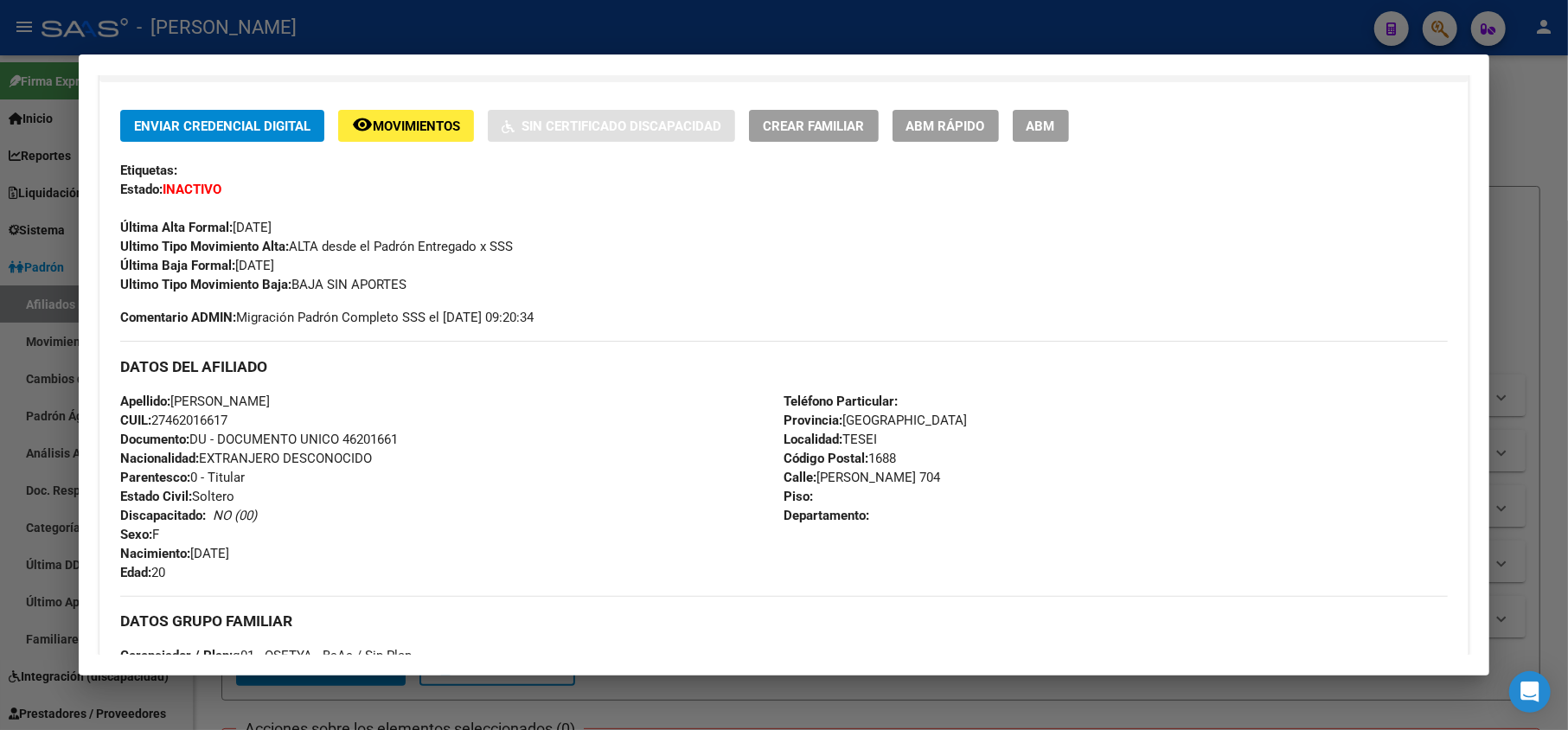
click at [0, 134] on div at bounding box center [784, 365] width 1568 height 730
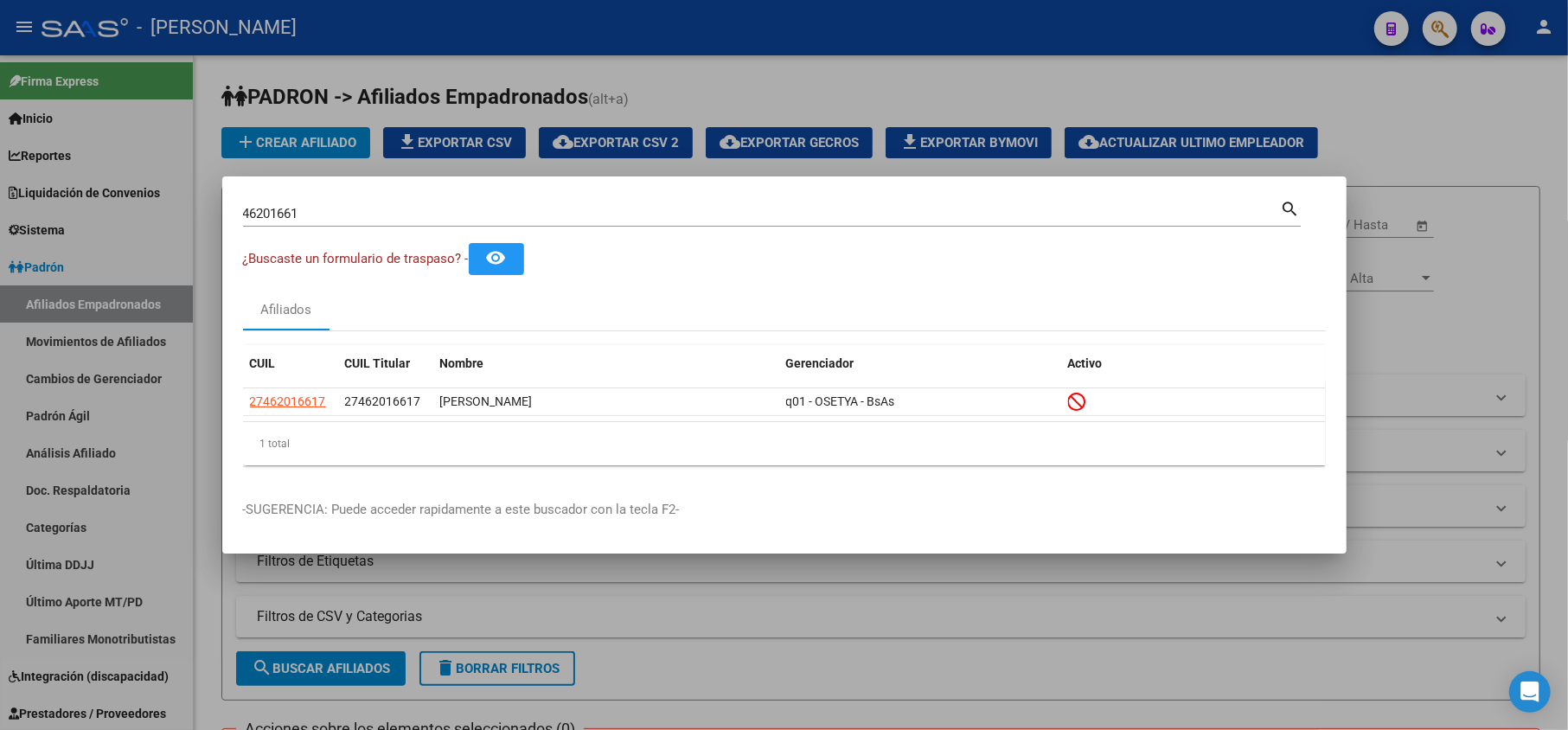
click at [333, 201] on div "46201661 Buscar (apellido, dni, cuil, [PERSON_NAME], cuit, obra social)" at bounding box center [762, 213] width 1038 height 26
click at [354, 216] on input "46201661" at bounding box center [762, 213] width 1038 height 15
paste input "29803632"
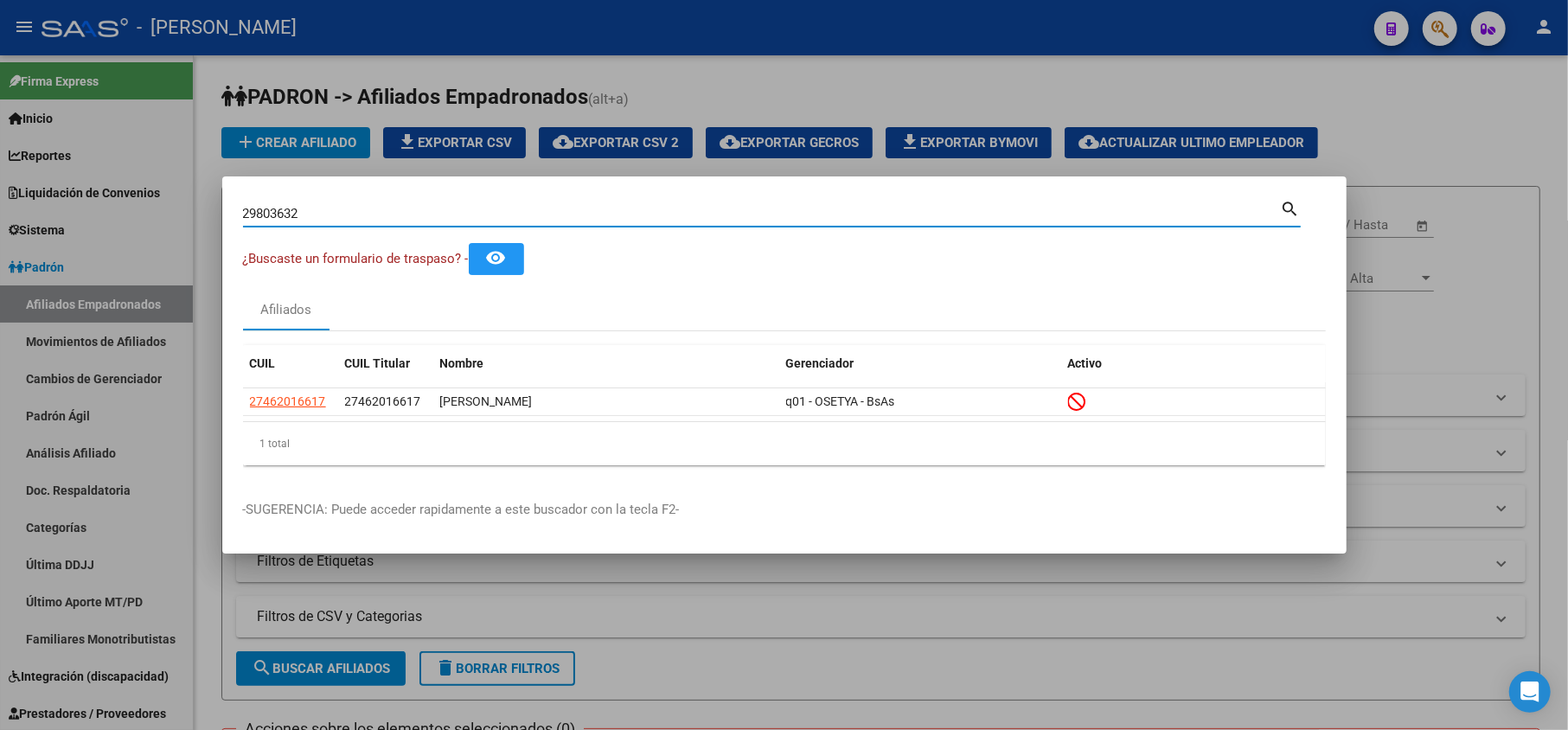
type input "29803632"
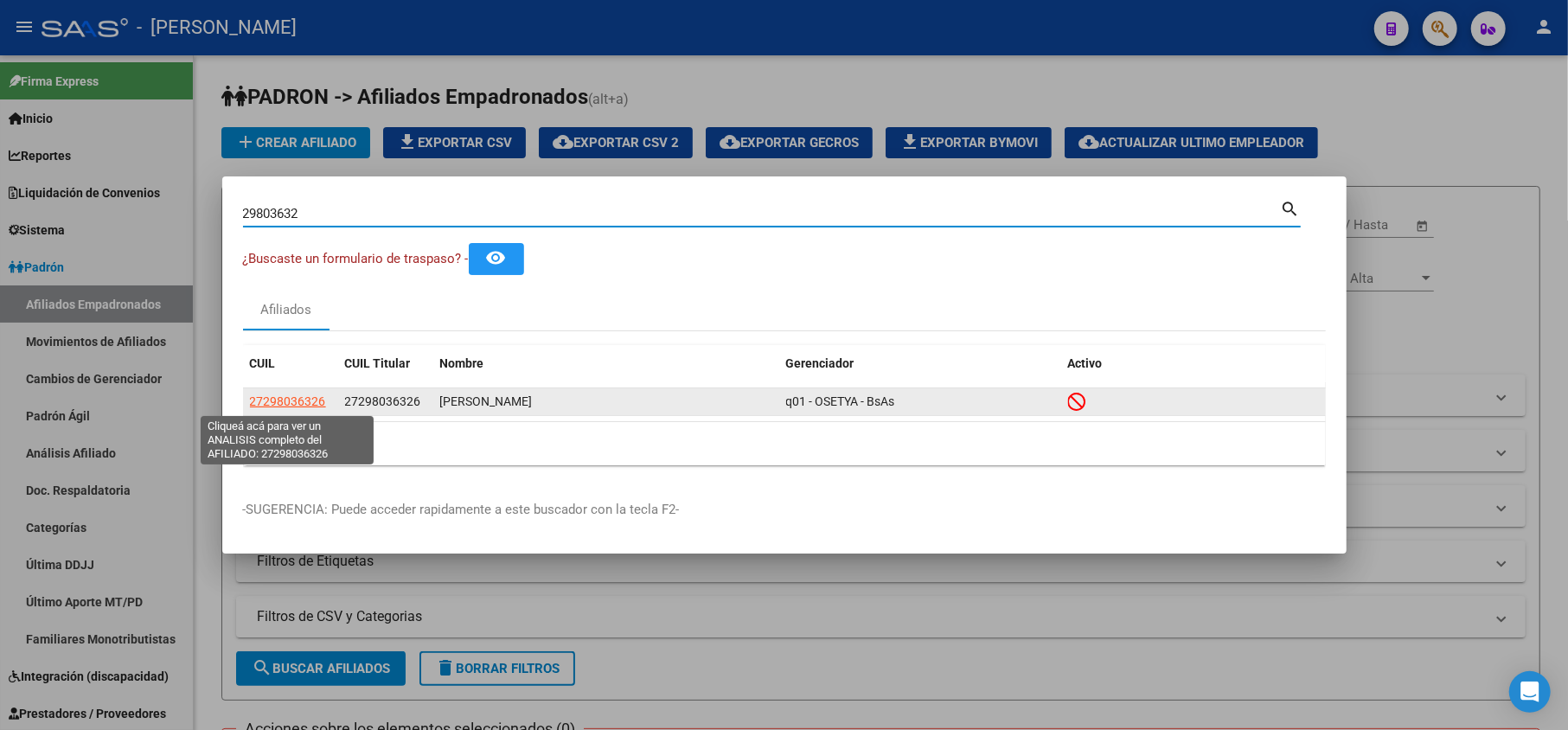
click at [280, 398] on span "27298036326" at bounding box center [288, 401] width 76 height 14
type textarea "27298036326"
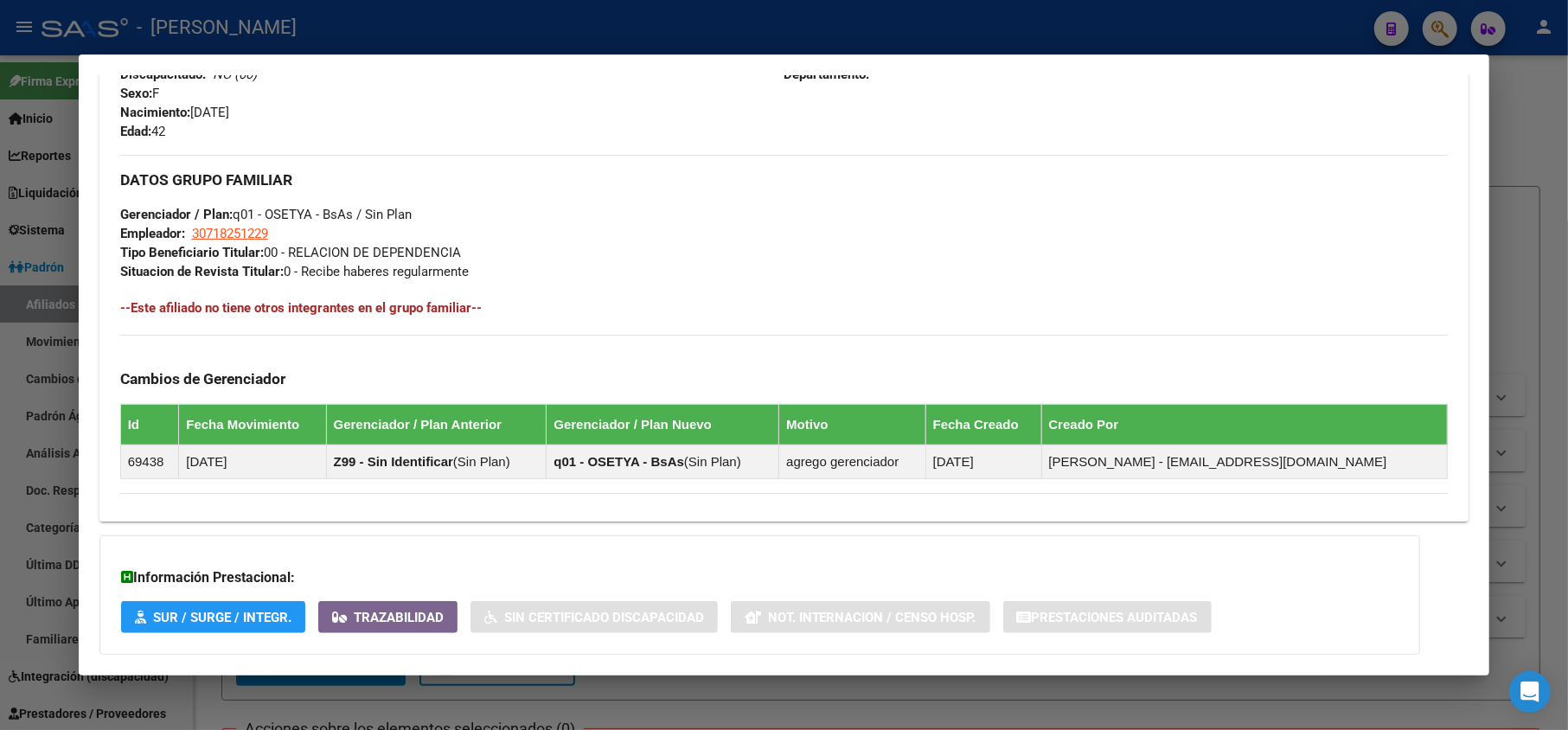
scroll to position [883, 0]
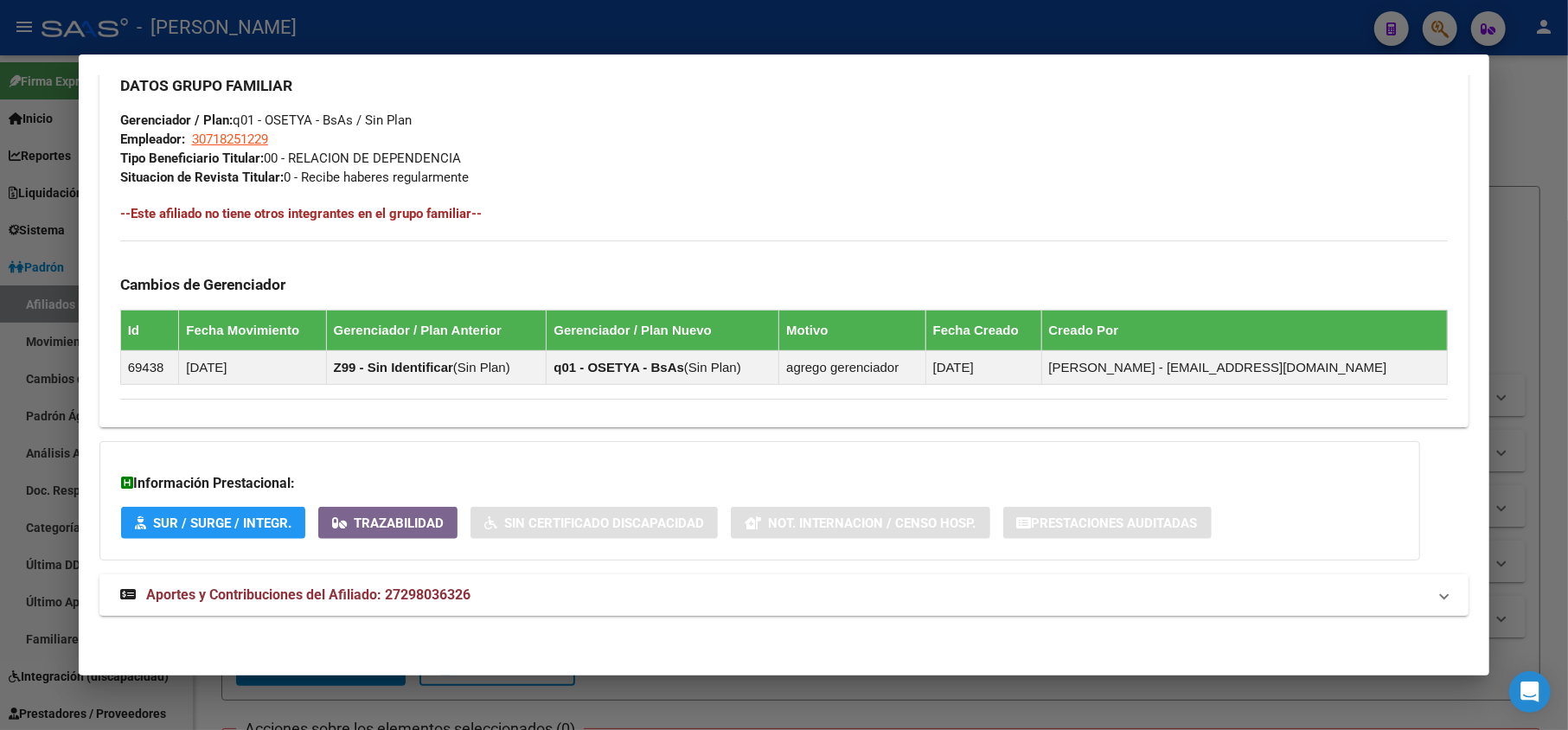
click at [471, 586] on span "Aportes y Contribuciones del Afiliado: 27298036326" at bounding box center [308, 594] width 325 height 16
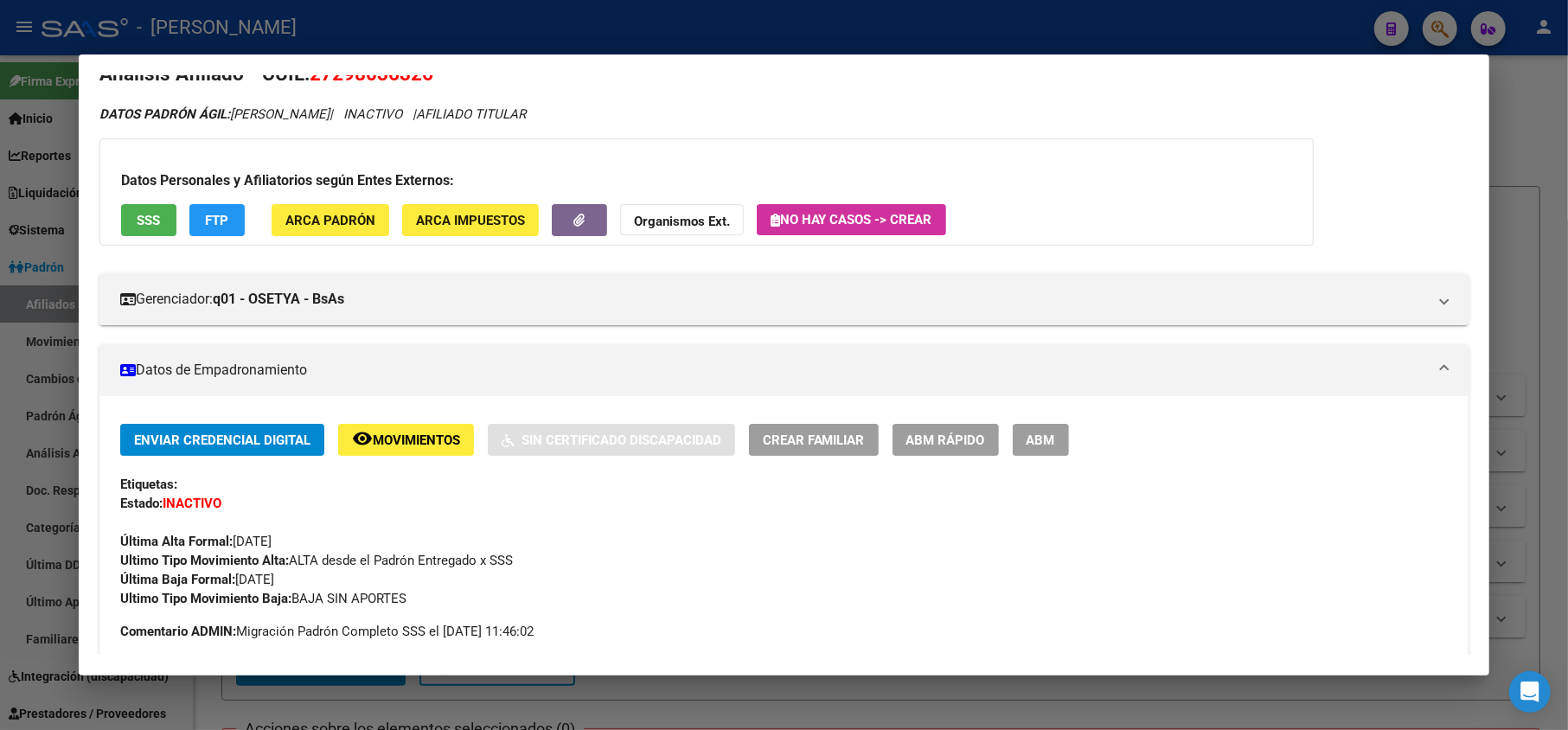
scroll to position [0, 0]
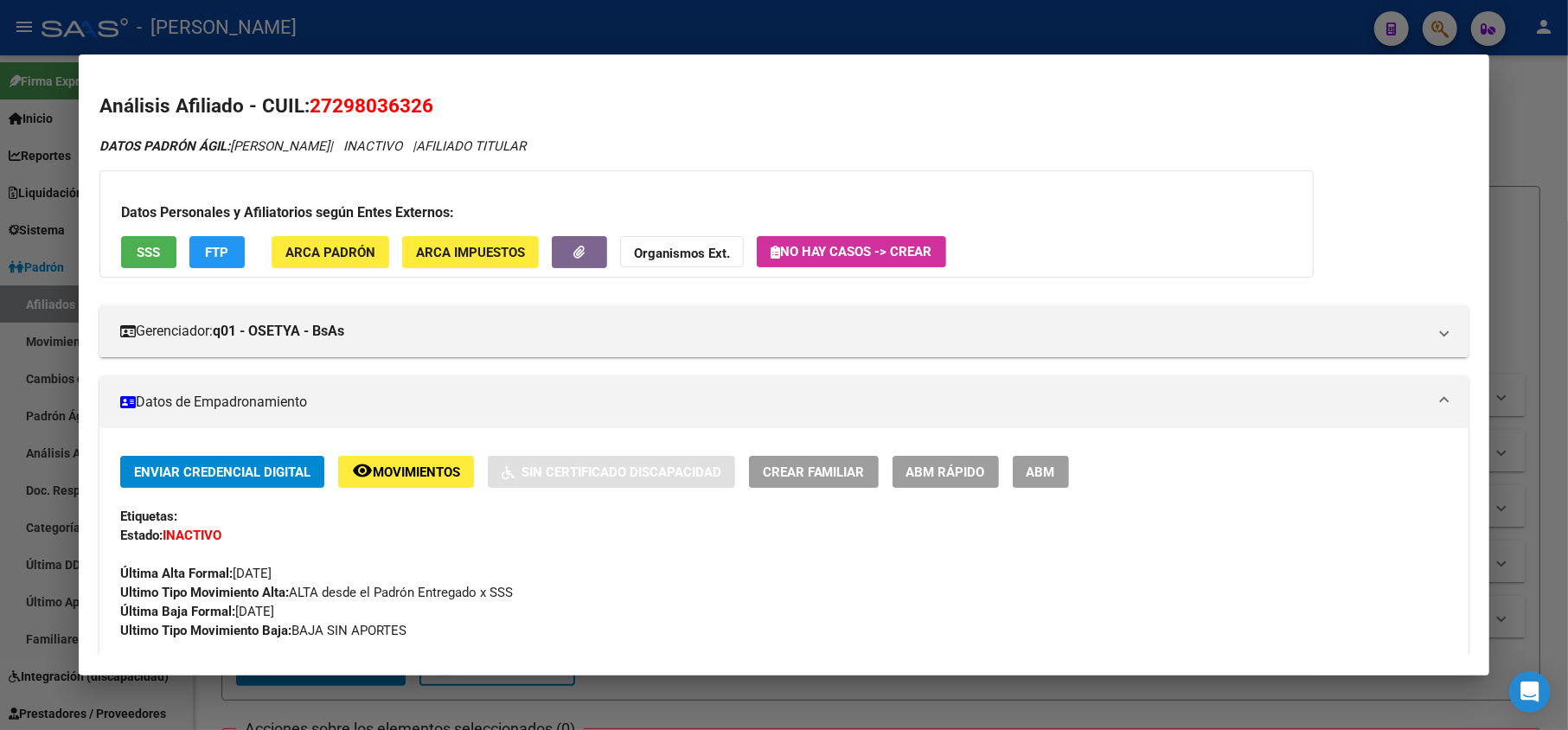
drag, startPoint x: 337, startPoint y: 105, endPoint x: 420, endPoint y: 105, distance: 83.0
click at [420, 105] on span "27298036326" at bounding box center [371, 106] width 124 height 23
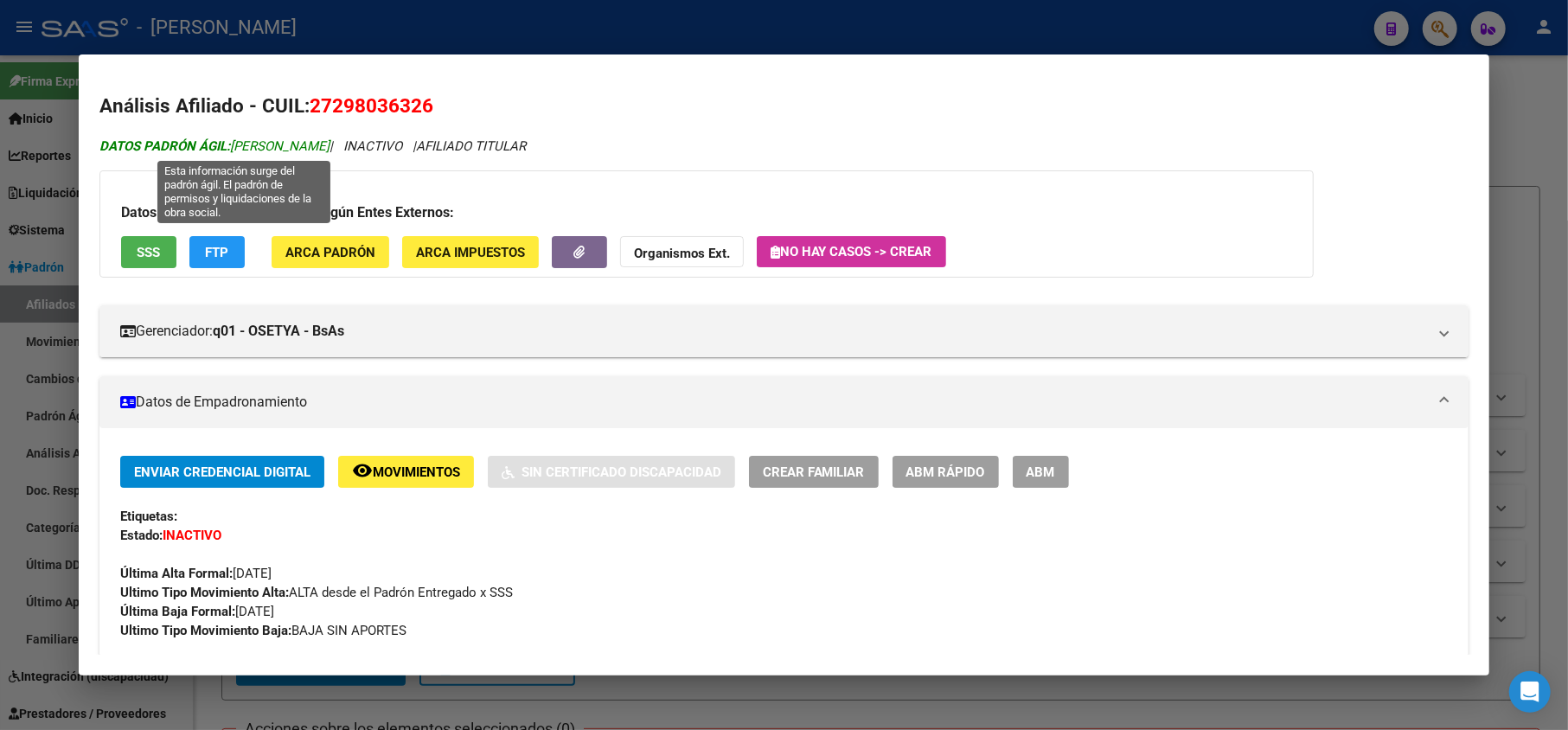
click at [257, 139] on span "DATOS PADRÓN ÁGIL: [PERSON_NAME]" at bounding box center [214, 146] width 230 height 15
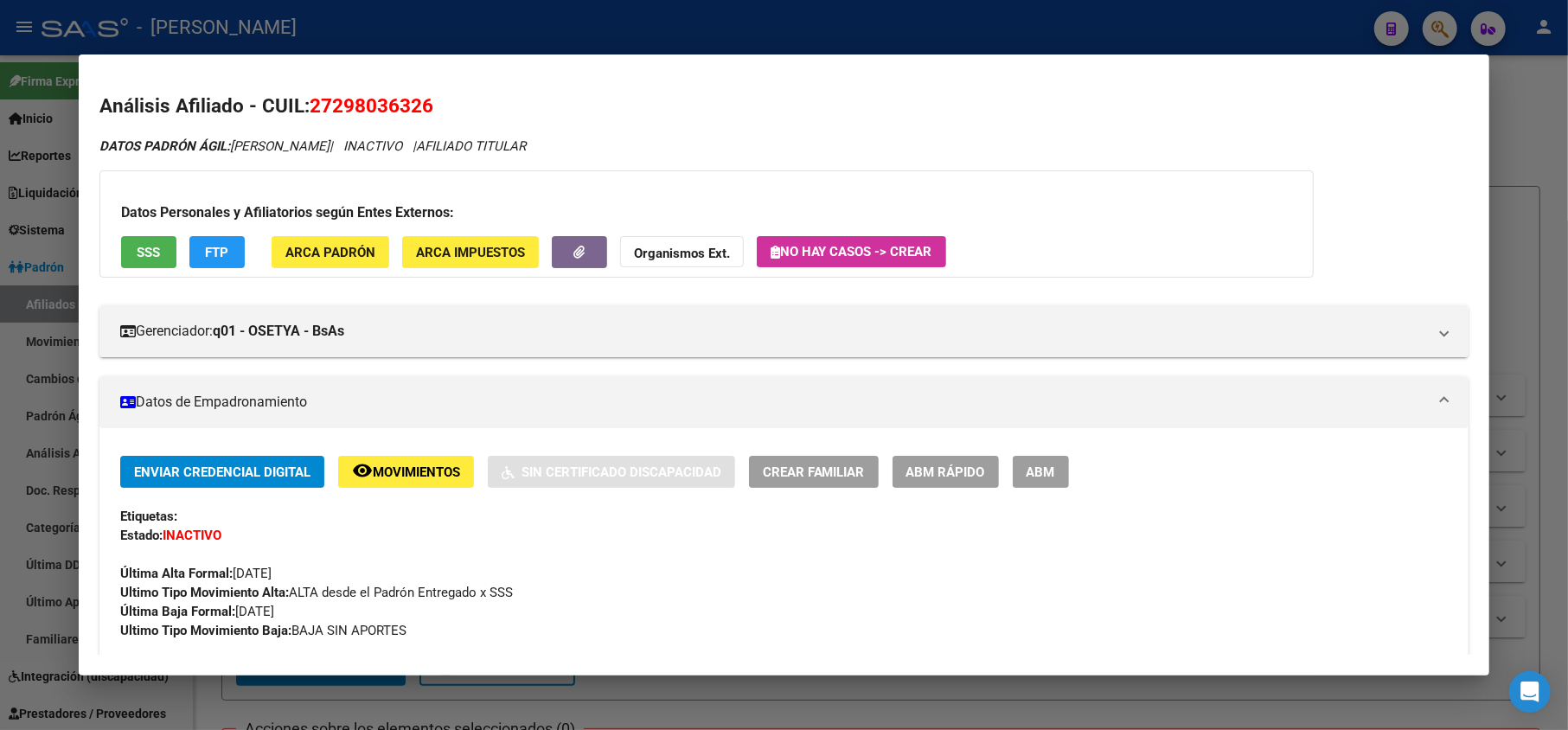
drag, startPoint x: 257, startPoint y: 139, endPoint x: 364, endPoint y: 155, distance: 108.2
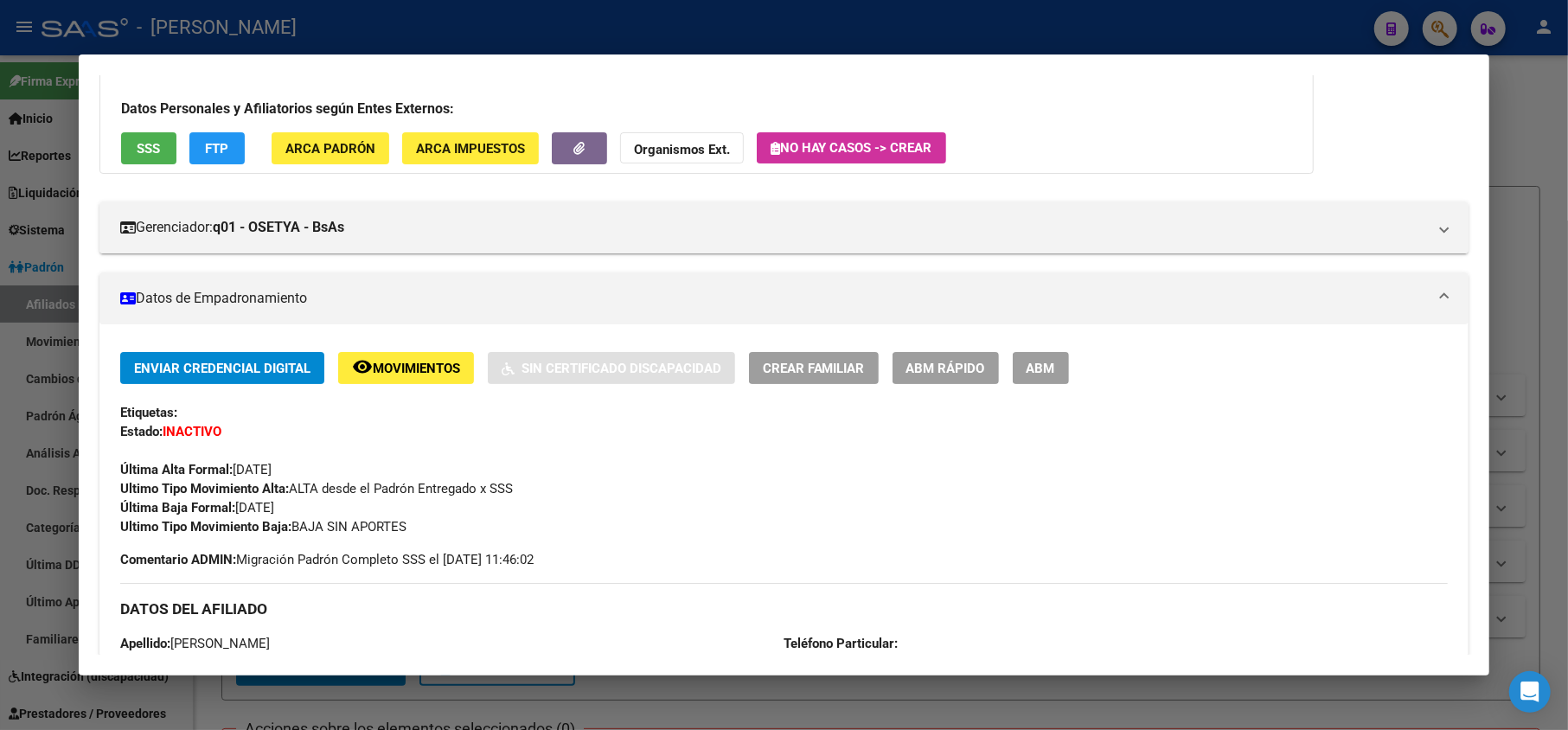
scroll to position [346, 0]
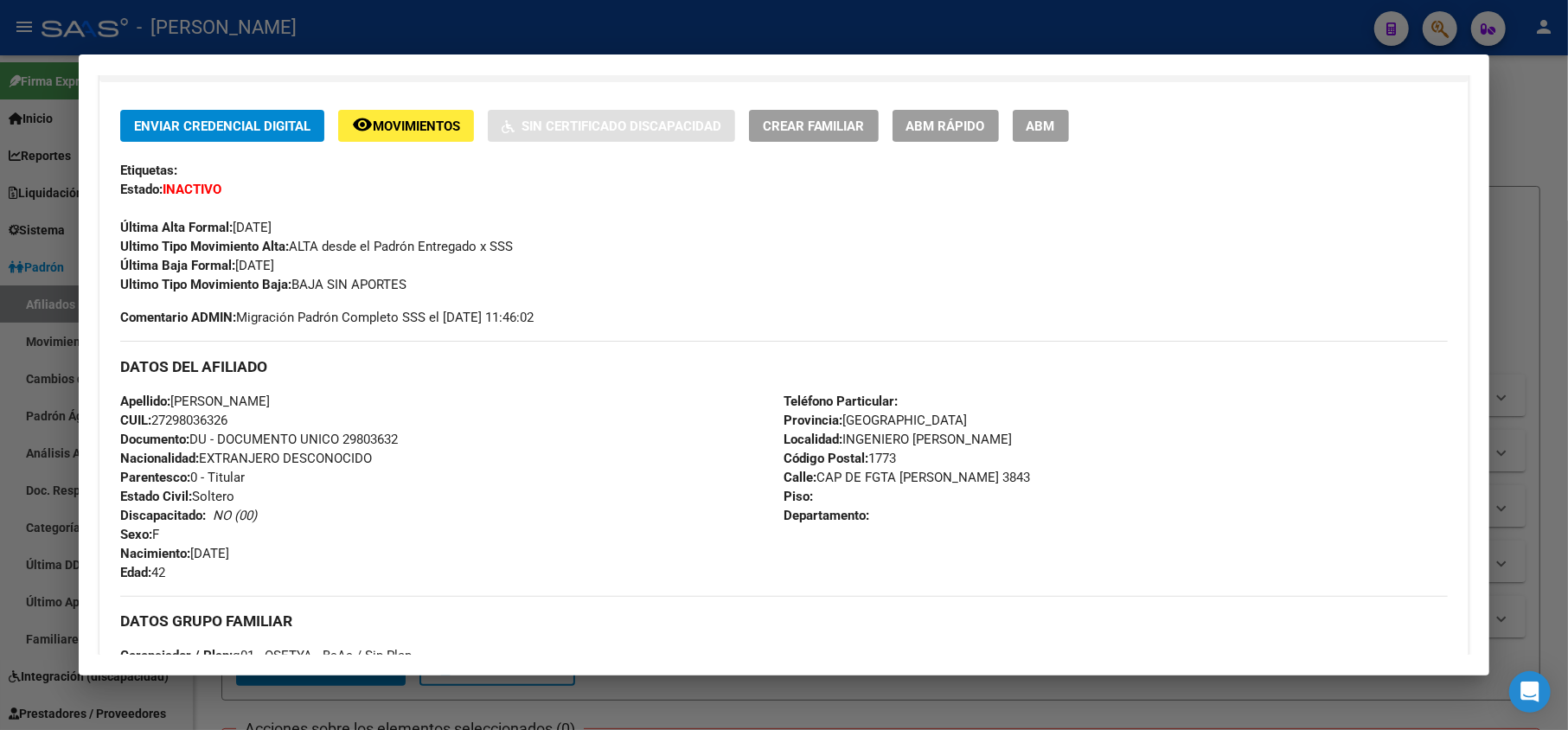
drag, startPoint x: 270, startPoint y: 550, endPoint x: 192, endPoint y: 561, distance: 78.8
click at [192, 561] on div "Apellido: [PERSON_NAME]: 27298036326 Documento: DU - DOCUMENTO UNICO 29803632 N…" at bounding box center [453, 487] width 665 height 190
drag, startPoint x: 995, startPoint y: 478, endPoint x: 811, endPoint y: 472, distance: 184.1
click at [811, 472] on div "Teléfono Particular: Provincia: [GEOGRAPHIC_DATA] Localidad: INGENIERO BUDGE Có…" at bounding box center [1117, 487] width 665 height 190
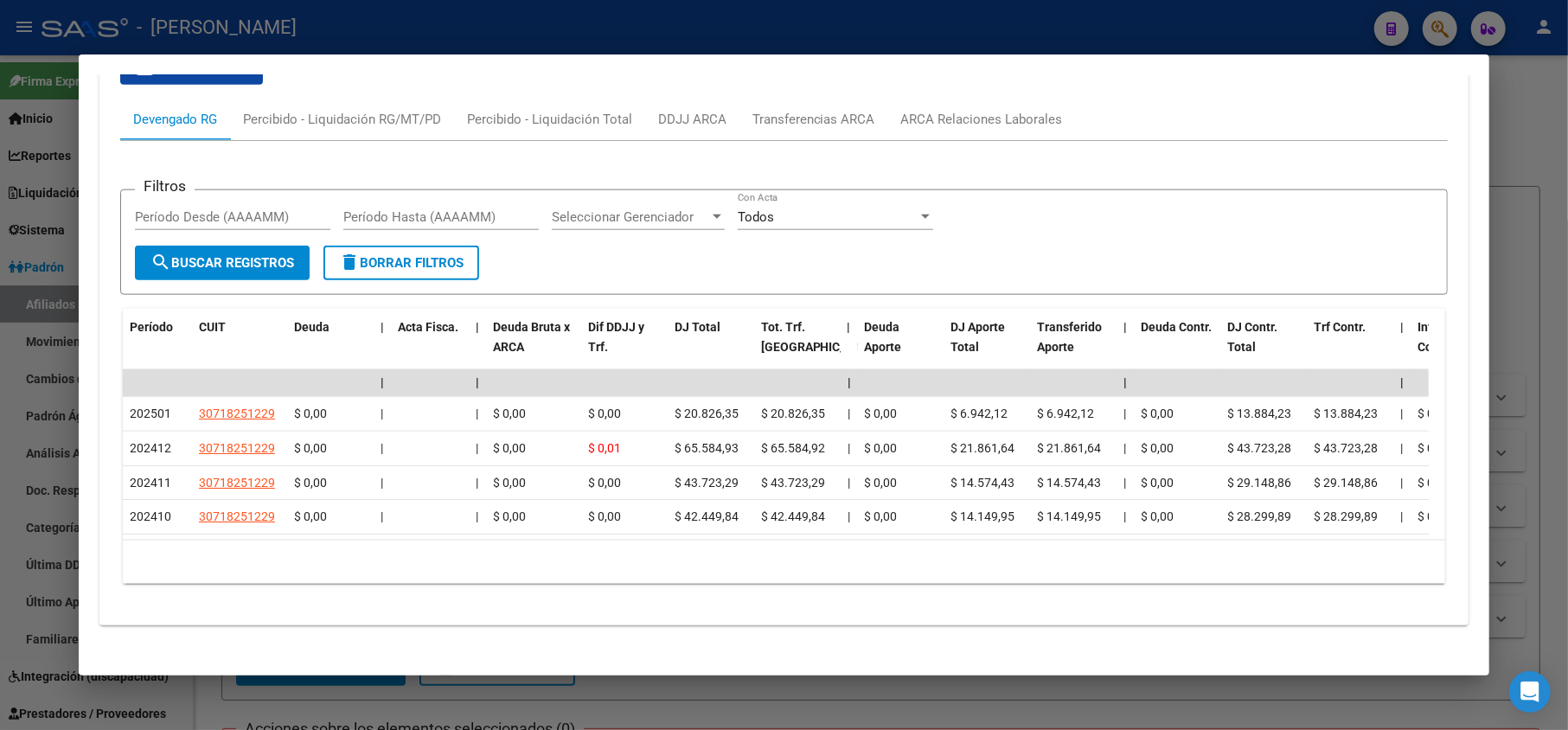
scroll to position [692, 0]
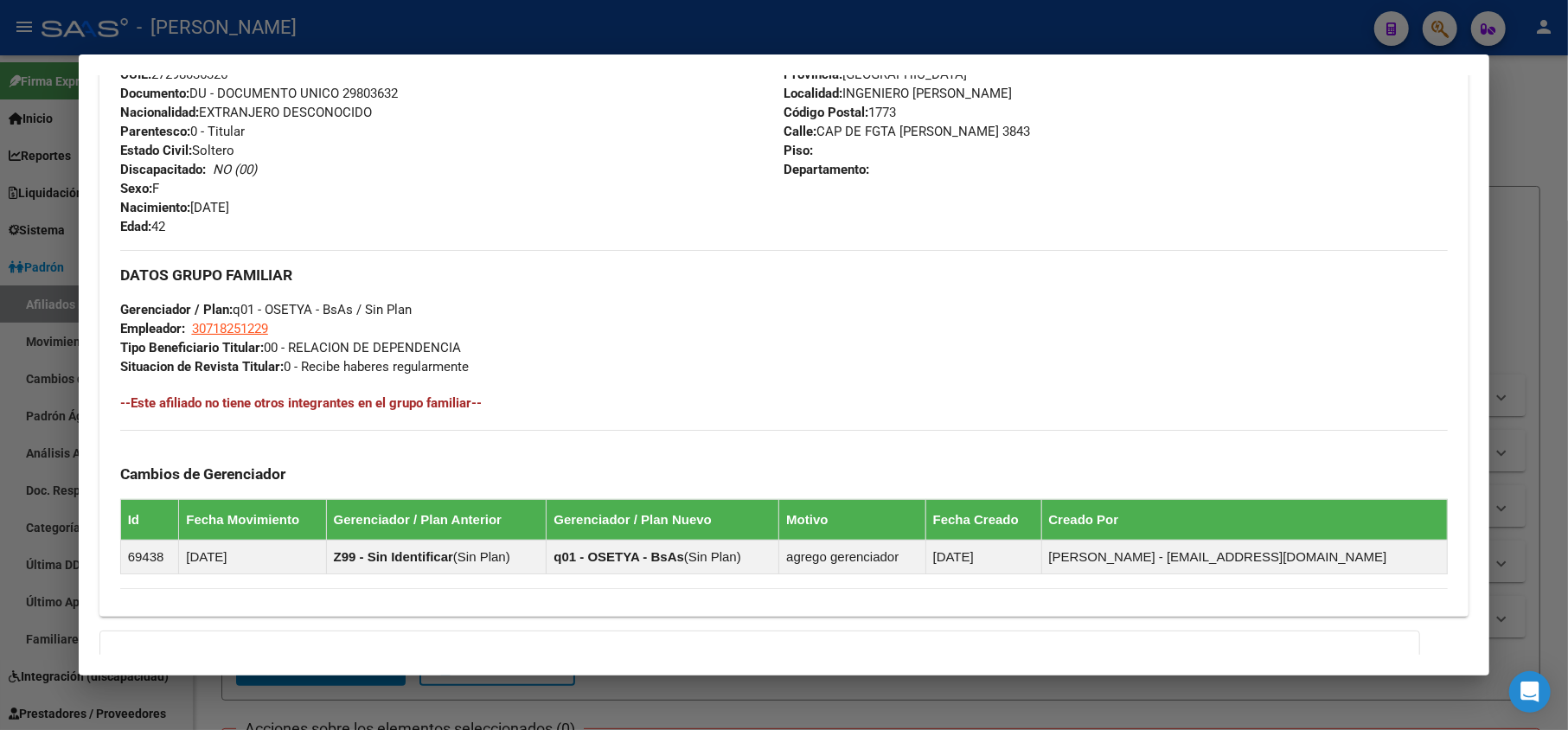
drag, startPoint x: 277, startPoint y: 322, endPoint x: 327, endPoint y: 326, distance: 50.2
click at [327, 326] on div "DATOS GRUPO FAMILIAR Gerenciador / Plan: q01 - OSETYA - BsAs / Sin Plan Emplead…" at bounding box center [784, 312] width 1328 height 126
click at [329, 326] on div "DATOS GRUPO FAMILIAR Gerenciador / Plan: q01 - OSETYA - BsAs / Sin Plan Emplead…" at bounding box center [784, 312] width 1328 height 126
drag, startPoint x: 236, startPoint y: 316, endPoint x: 194, endPoint y: 330, distance: 44.3
click at [194, 330] on div "DATOS GRUPO FAMILIAR Gerenciador / Plan: q01 - OSETYA - BsAs / Sin Plan Emplead…" at bounding box center [784, 312] width 1328 height 126
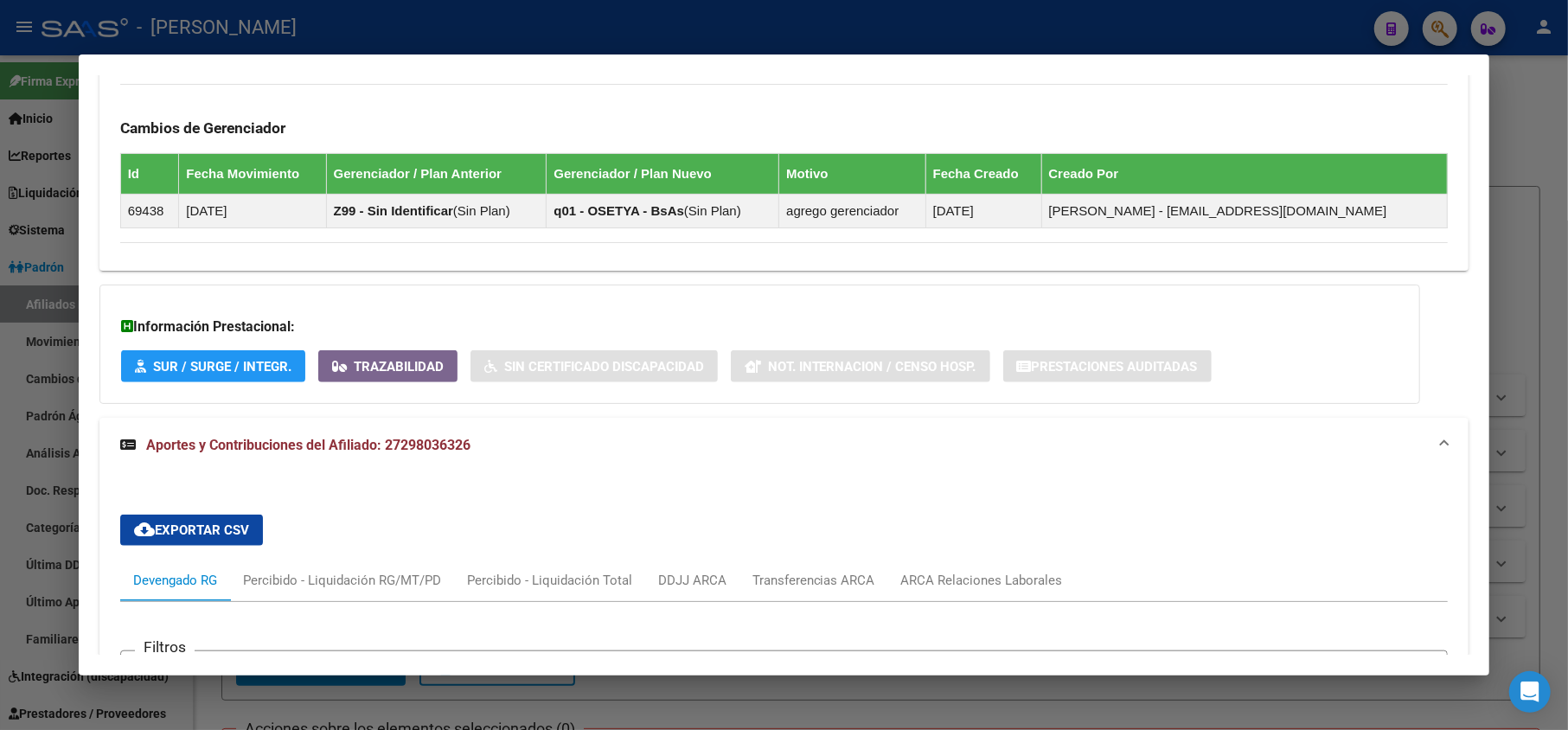
scroll to position [1499, 0]
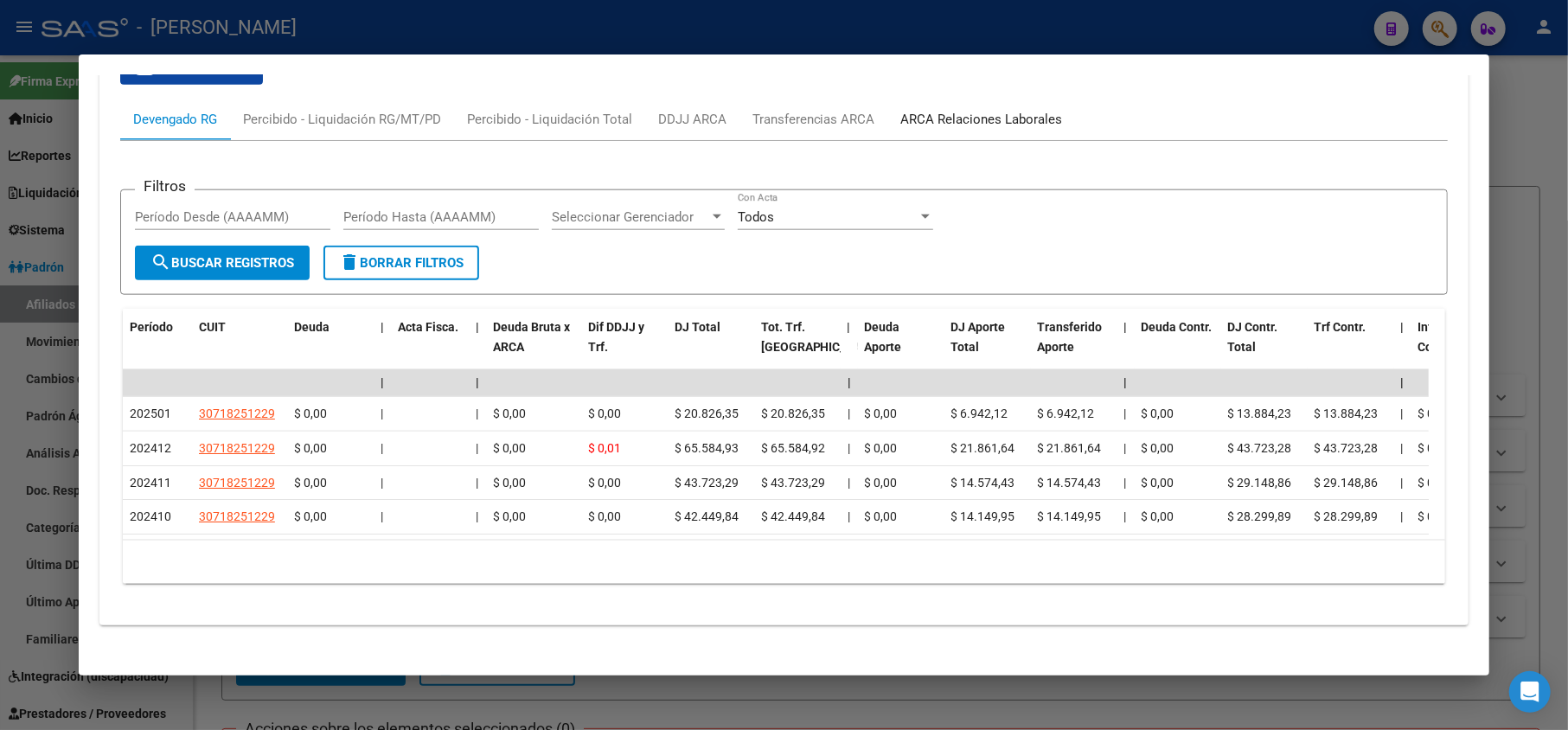
click at [952, 126] on div "ARCA Relaciones Laborales" at bounding box center [982, 119] width 162 height 19
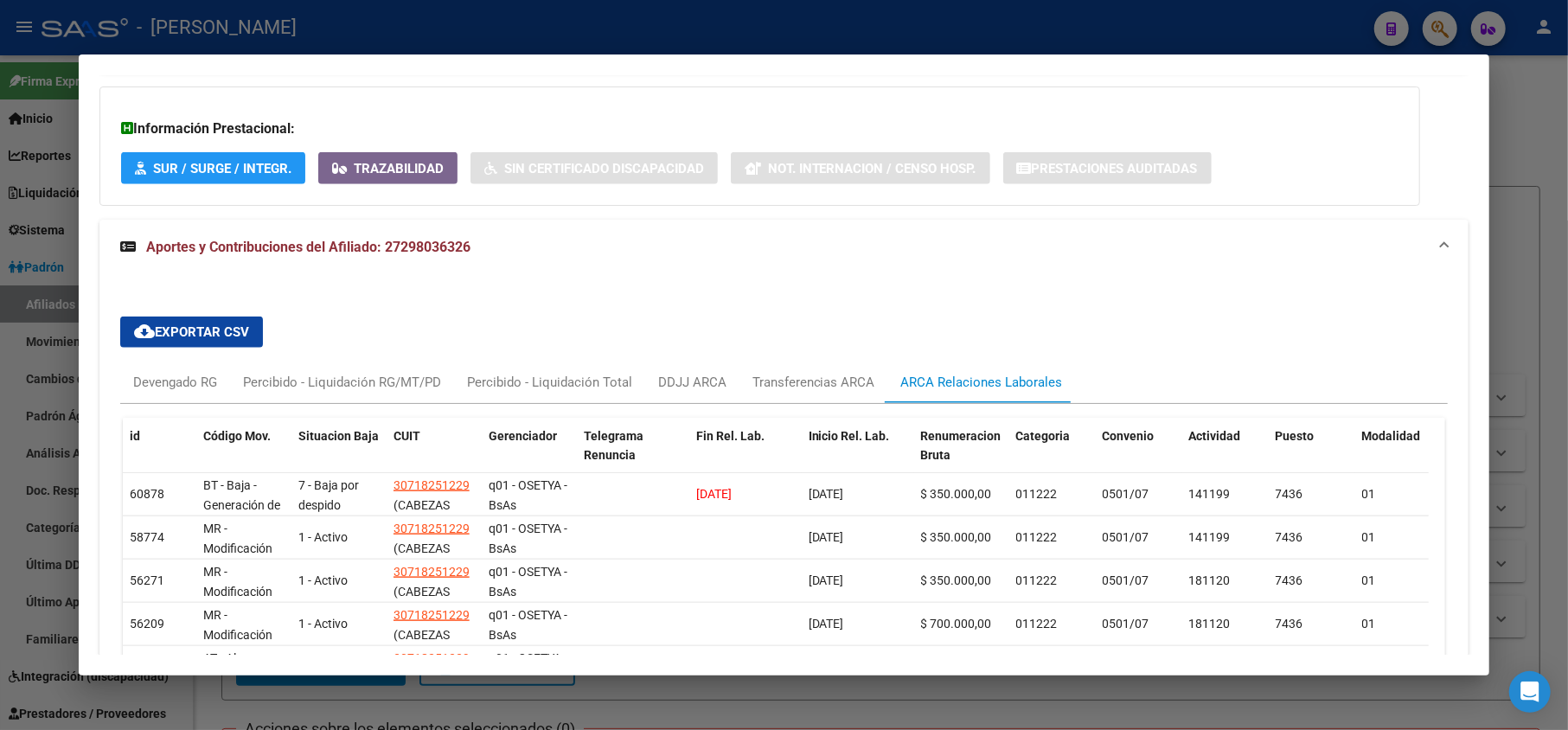
scroll to position [1242, 0]
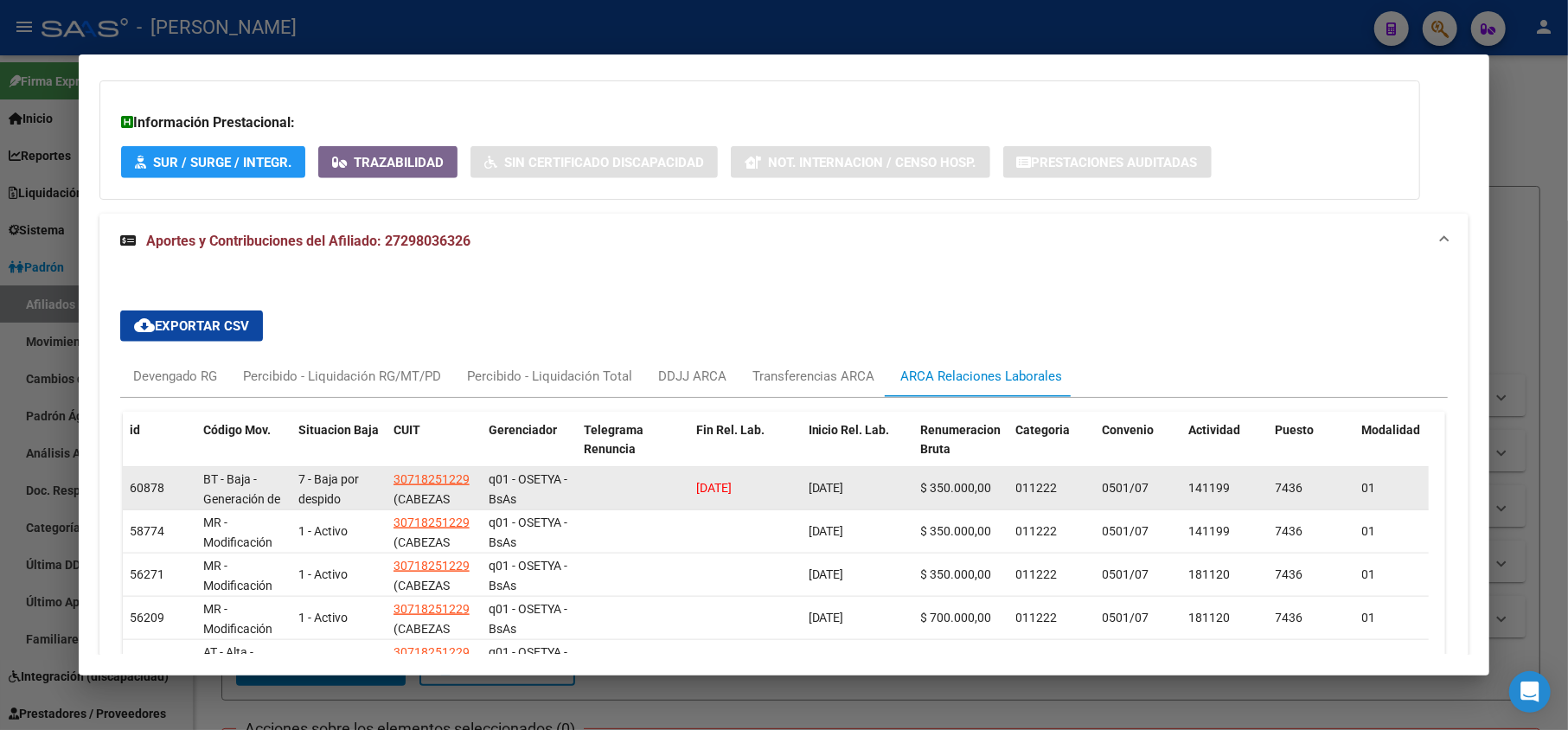
drag, startPoint x: 863, startPoint y: 489, endPoint x: 848, endPoint y: 489, distance: 15.0
click at [845, 489] on span "[DATE]" at bounding box center [826, 488] width 35 height 14
drag, startPoint x: 879, startPoint y: 493, endPoint x: 805, endPoint y: 489, distance: 74.1
click at [805, 489] on datatable-body-cell "[DATE]" at bounding box center [858, 488] width 113 height 43
drag, startPoint x: 868, startPoint y: 500, endPoint x: 839, endPoint y: 488, distance: 31.4
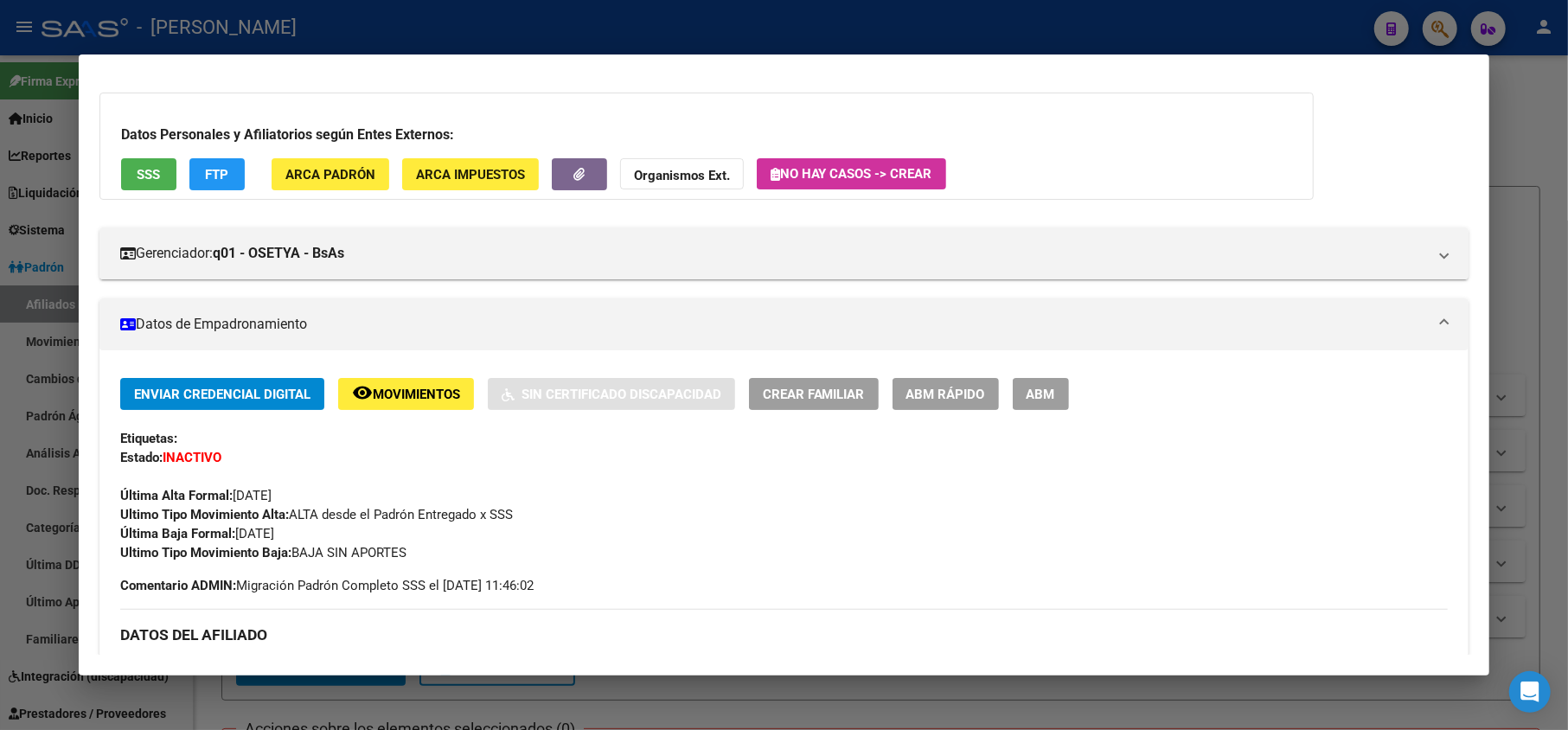
scroll to position [116, 0]
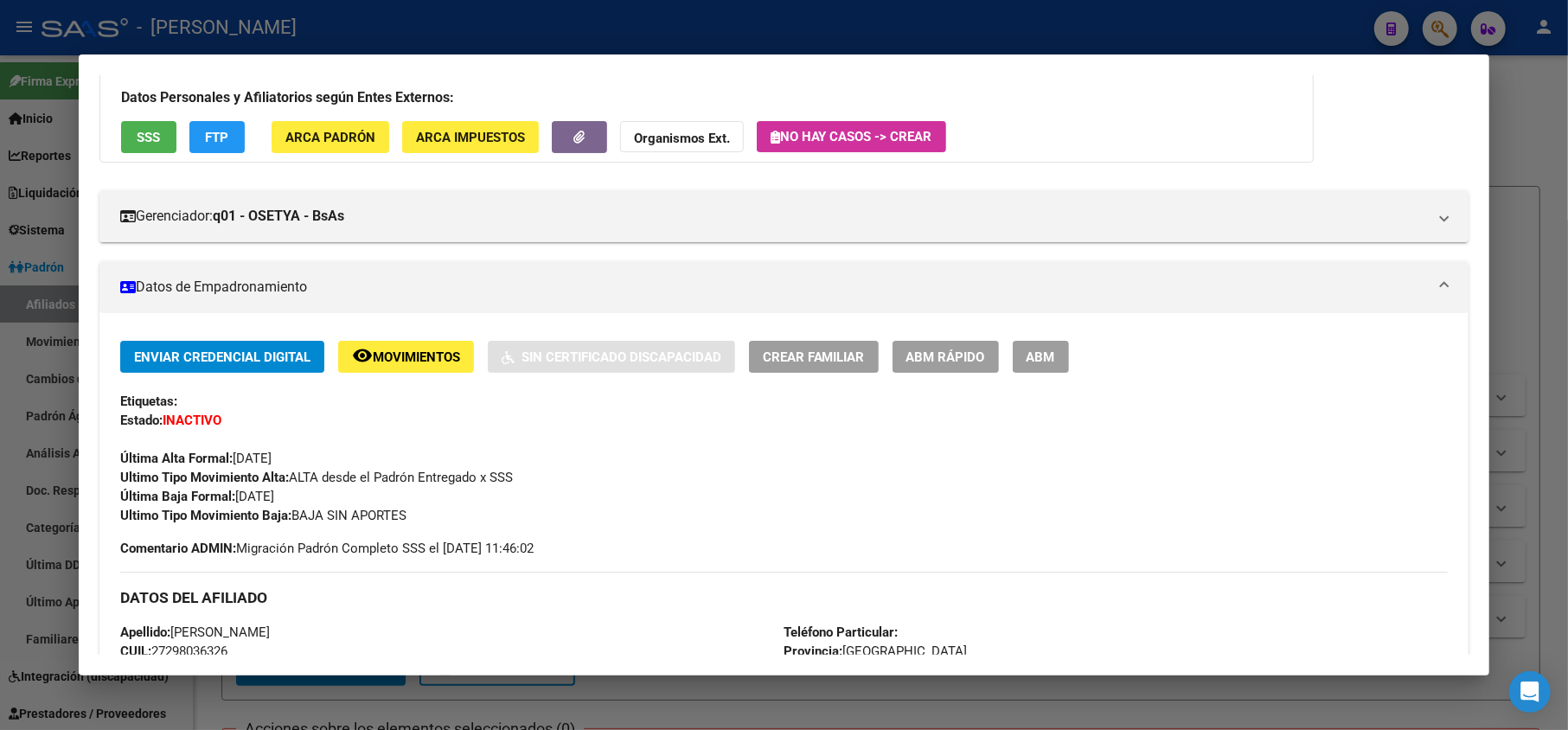
click at [0, 370] on div at bounding box center [784, 365] width 1568 height 730
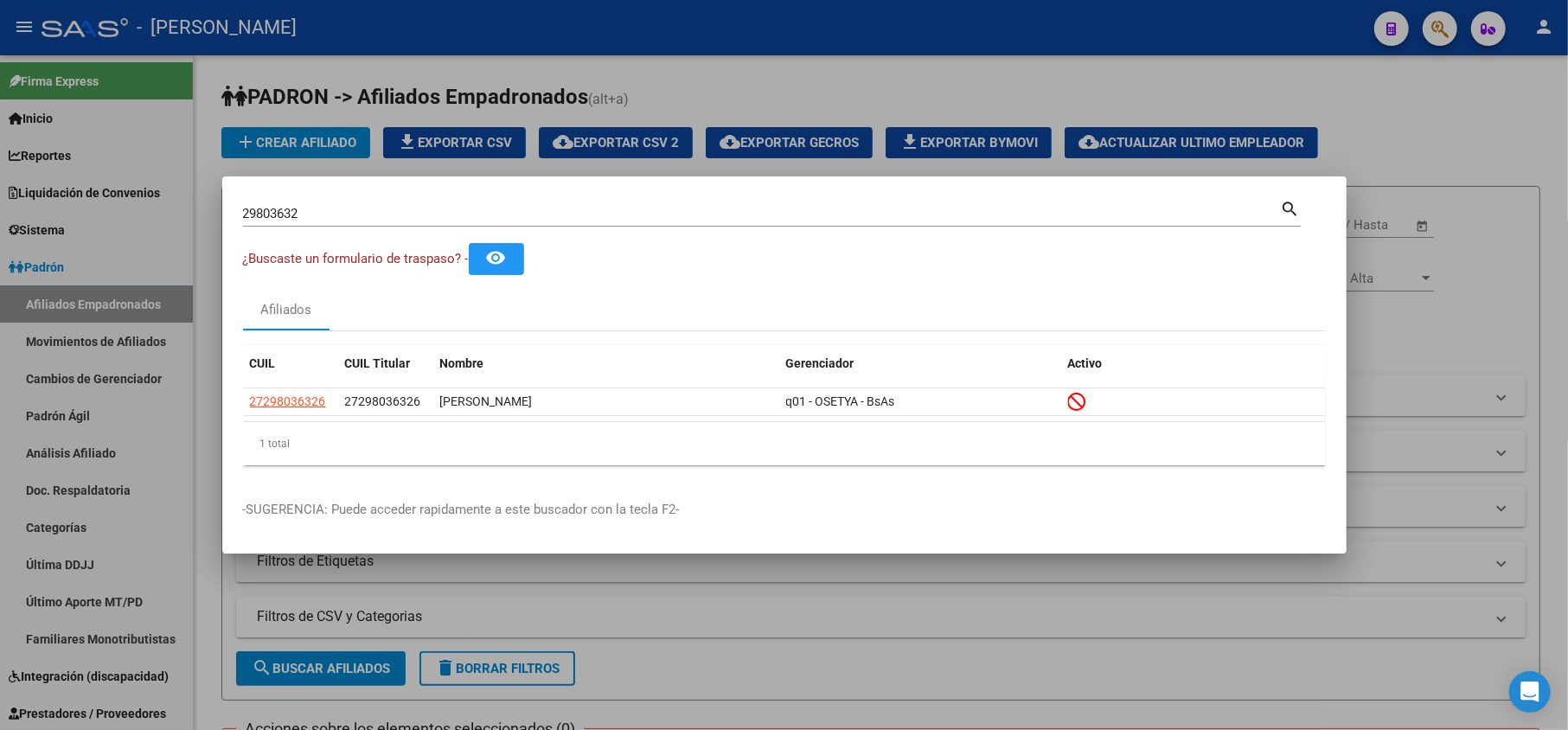
click at [482, 216] on input "29803632" at bounding box center [762, 213] width 1038 height 15
paste input "43627893"
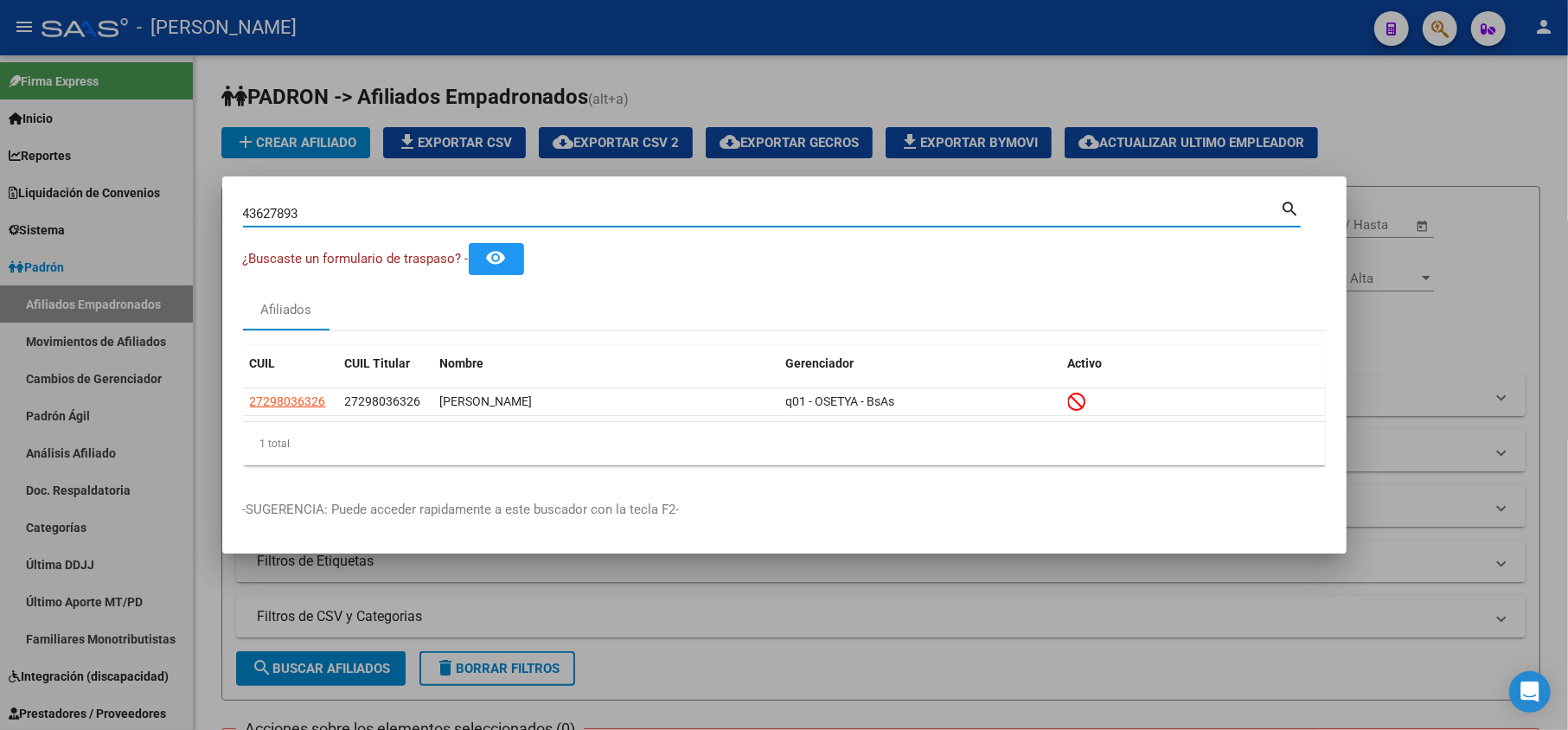
type input "43627893"
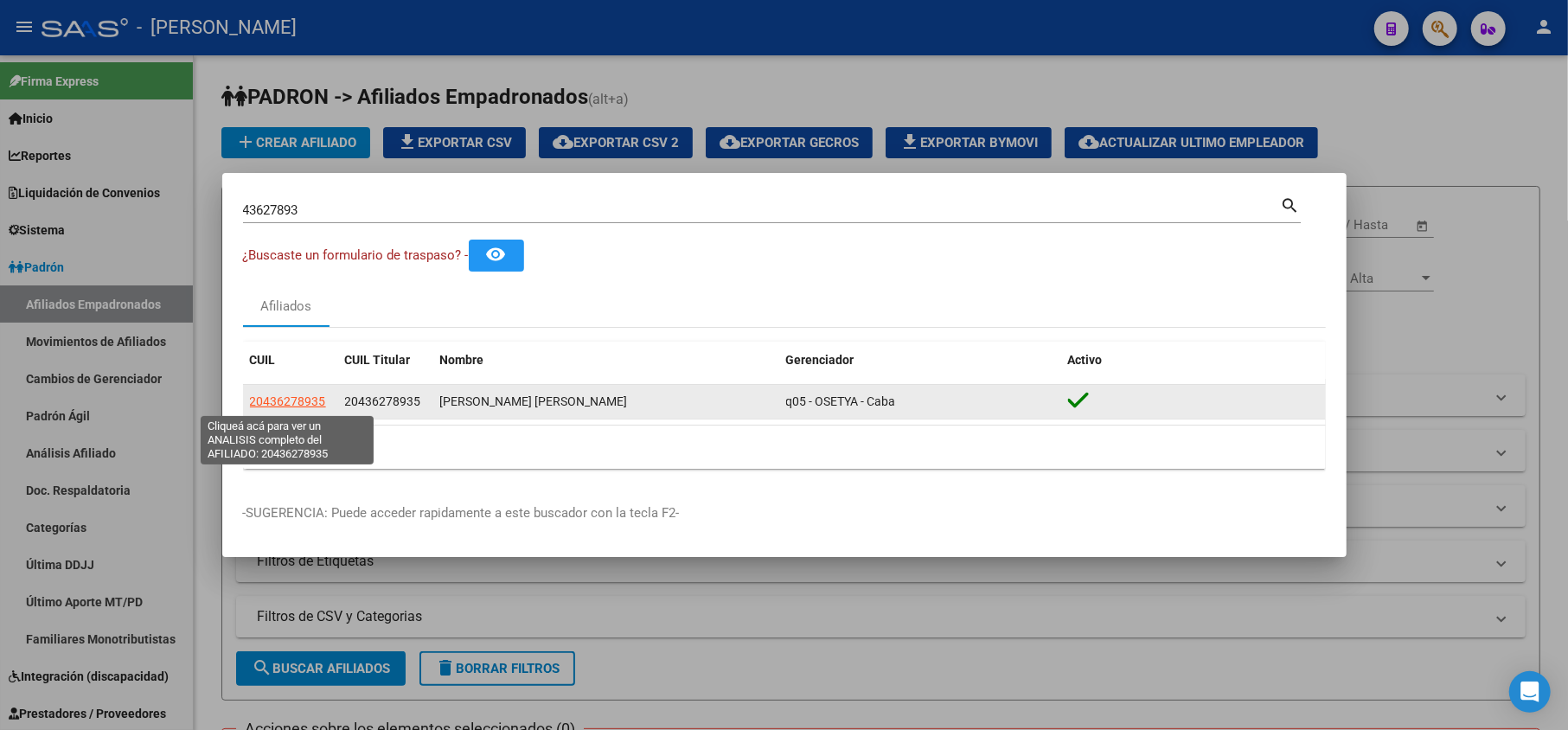
click at [313, 406] on span "20436278935" at bounding box center [288, 401] width 76 height 14
type textarea "20436278935"
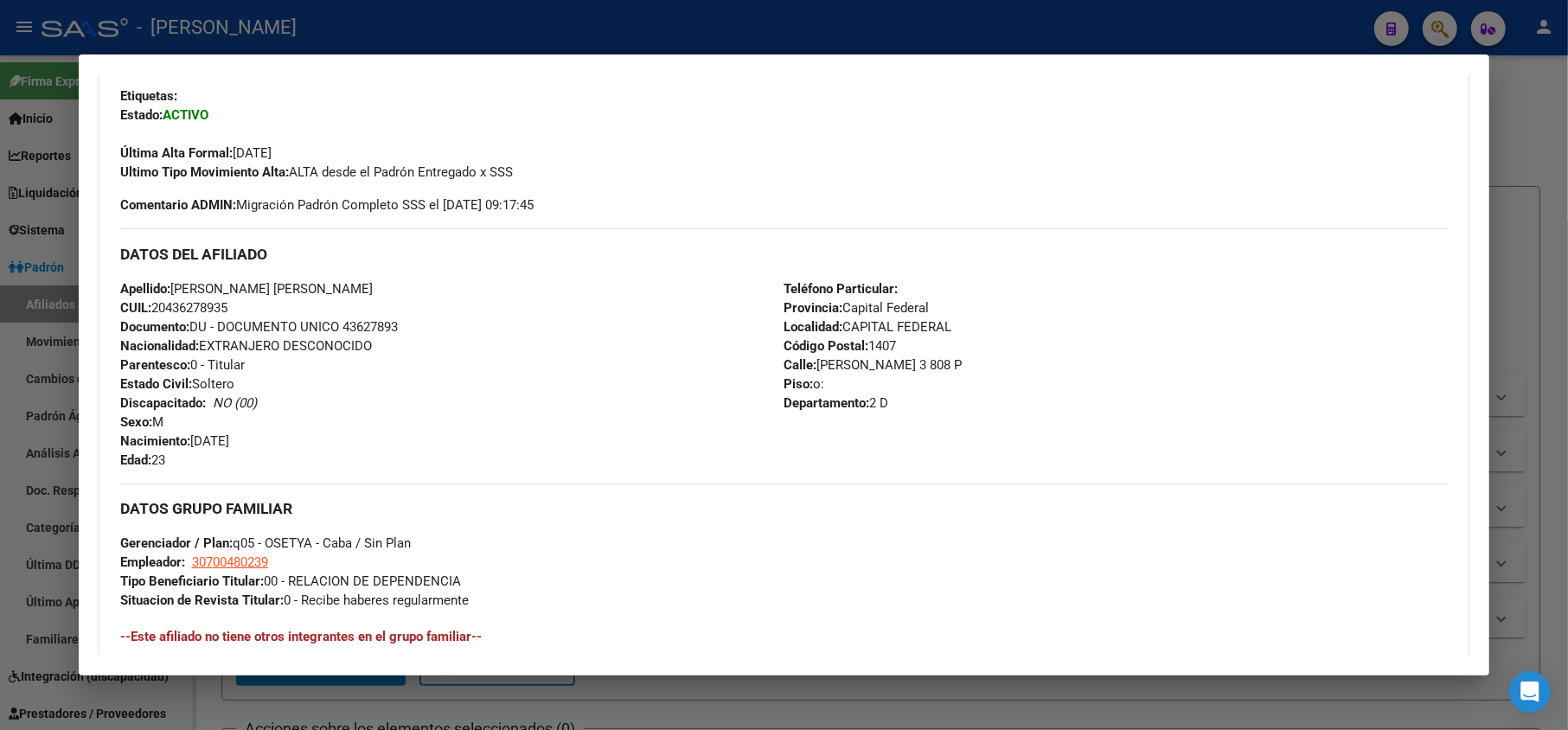
scroll to position [846, 0]
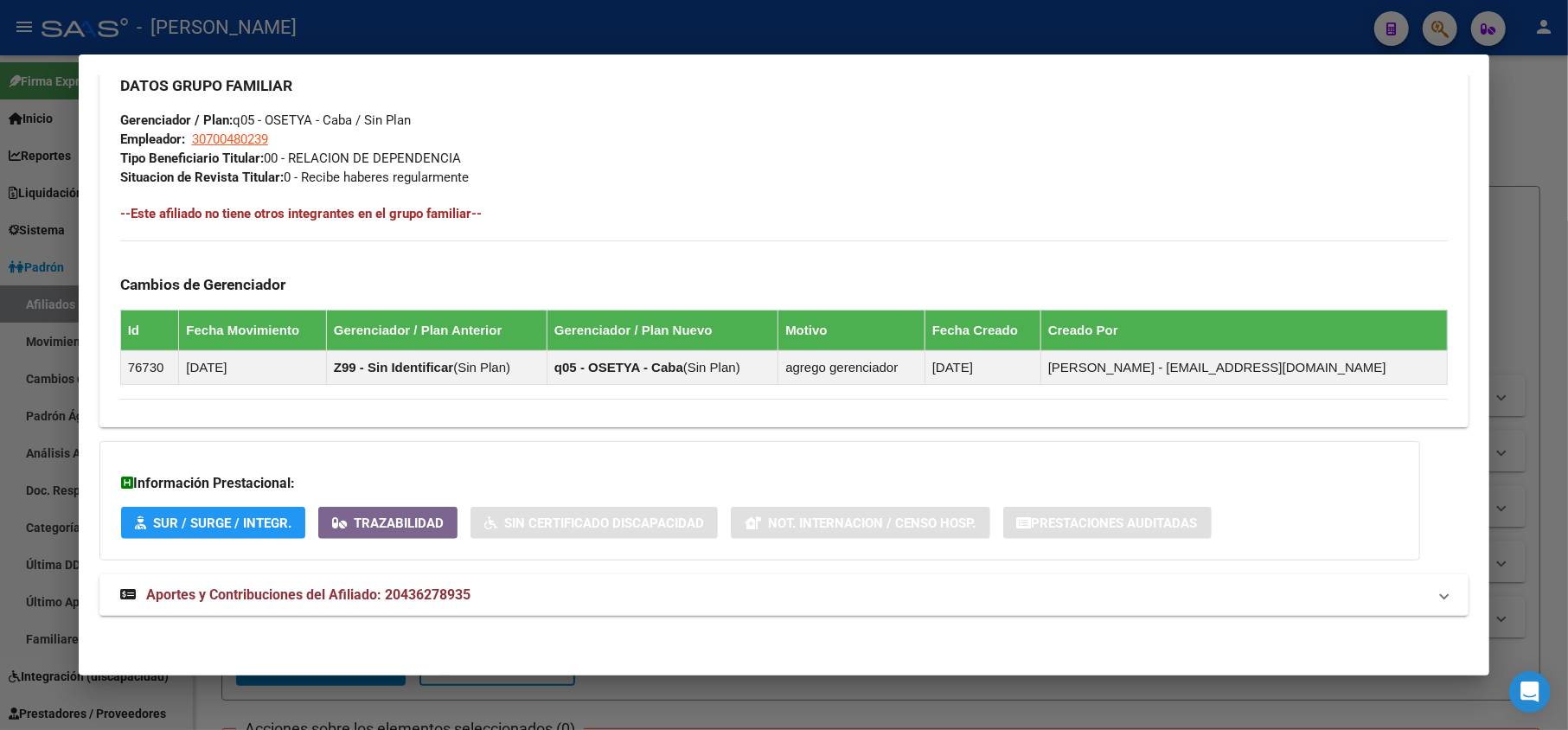
click at [649, 614] on mat-expansion-panel-header "Aportes y Contribuciones del Afiliado: 20436278935" at bounding box center [784, 596] width 1370 height 42
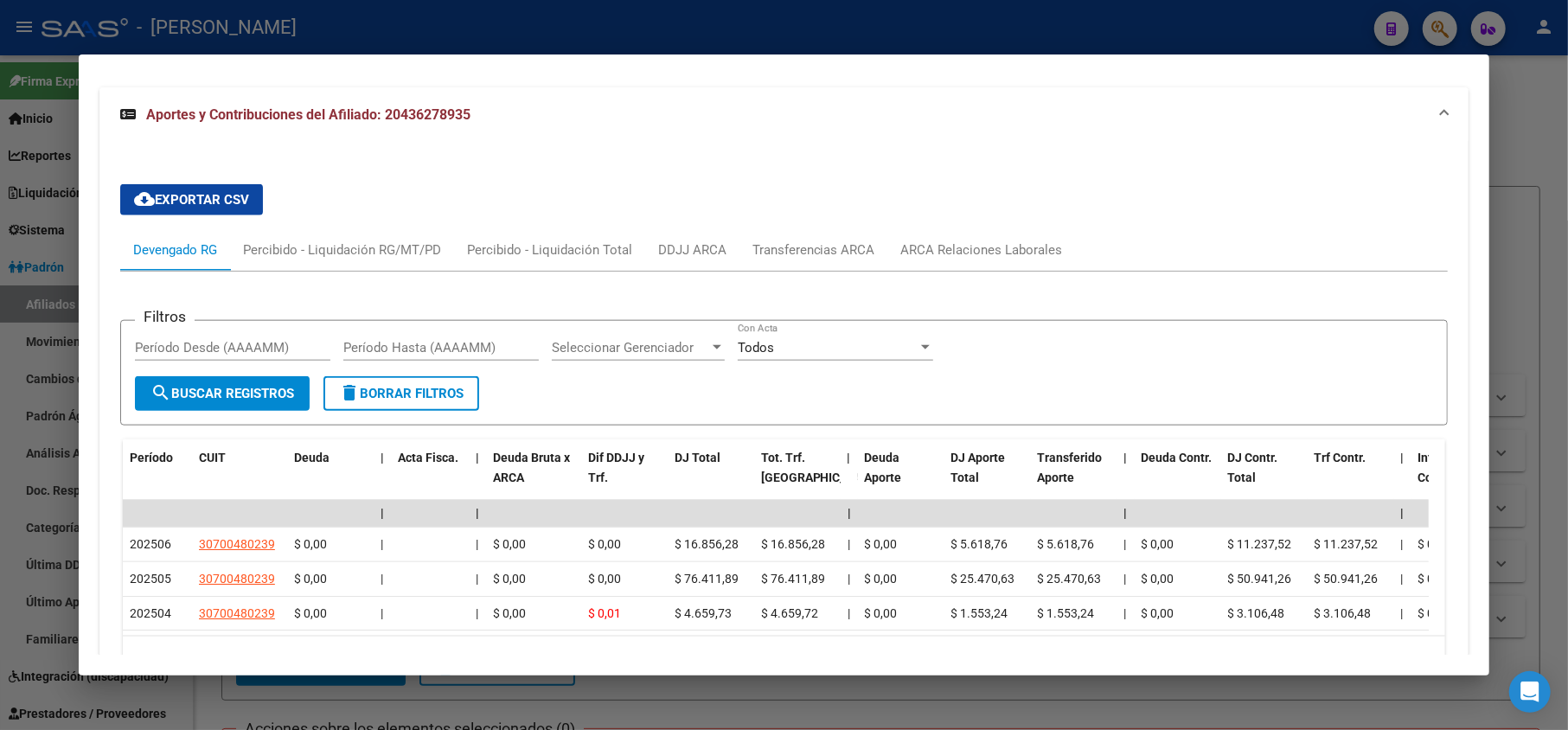
scroll to position [1384, 0]
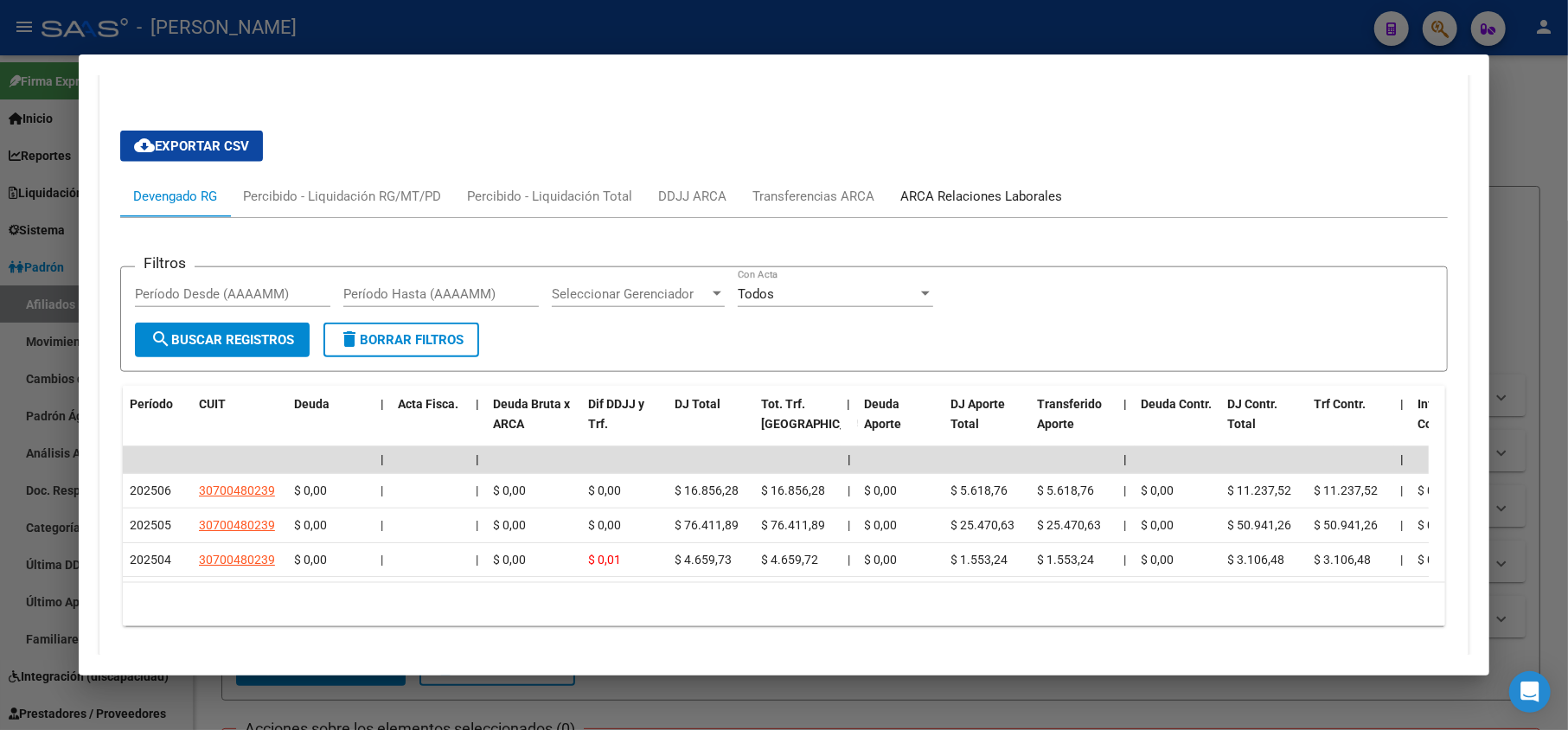
click at [907, 190] on div "ARCA Relaciones Laborales" at bounding box center [982, 196] width 162 height 19
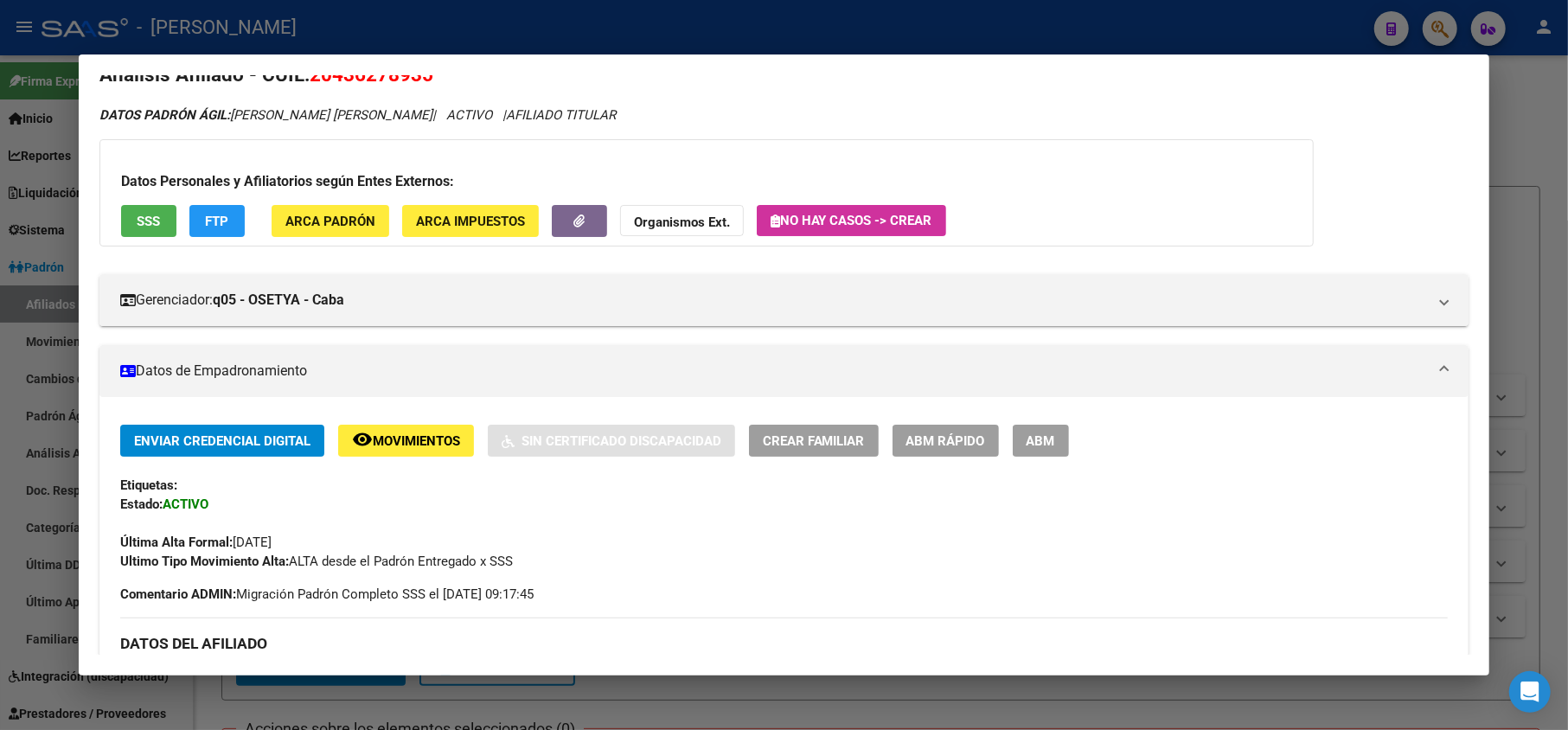
scroll to position [0, 0]
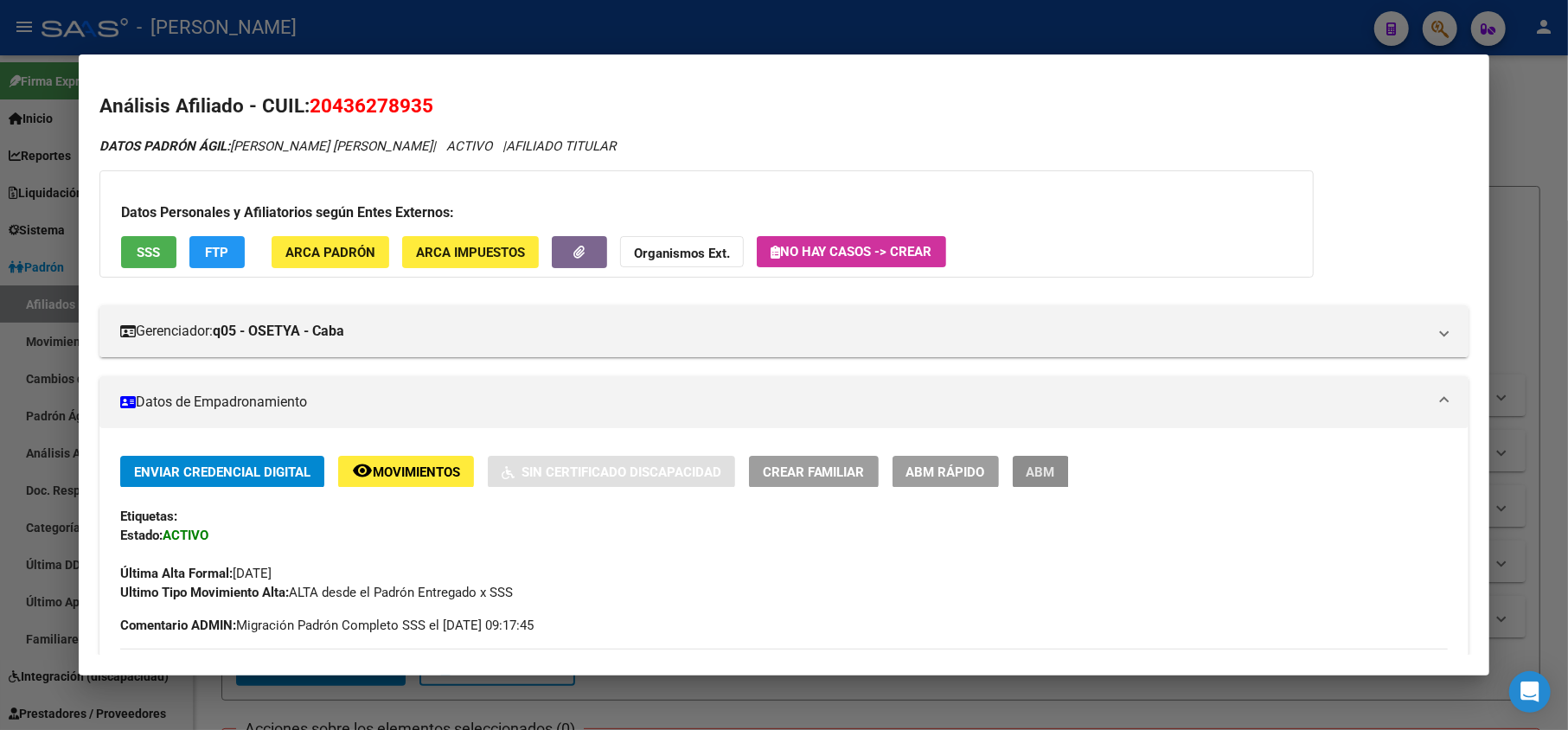
click at [1050, 468] on span "ABM" at bounding box center [1042, 472] width 28 height 15
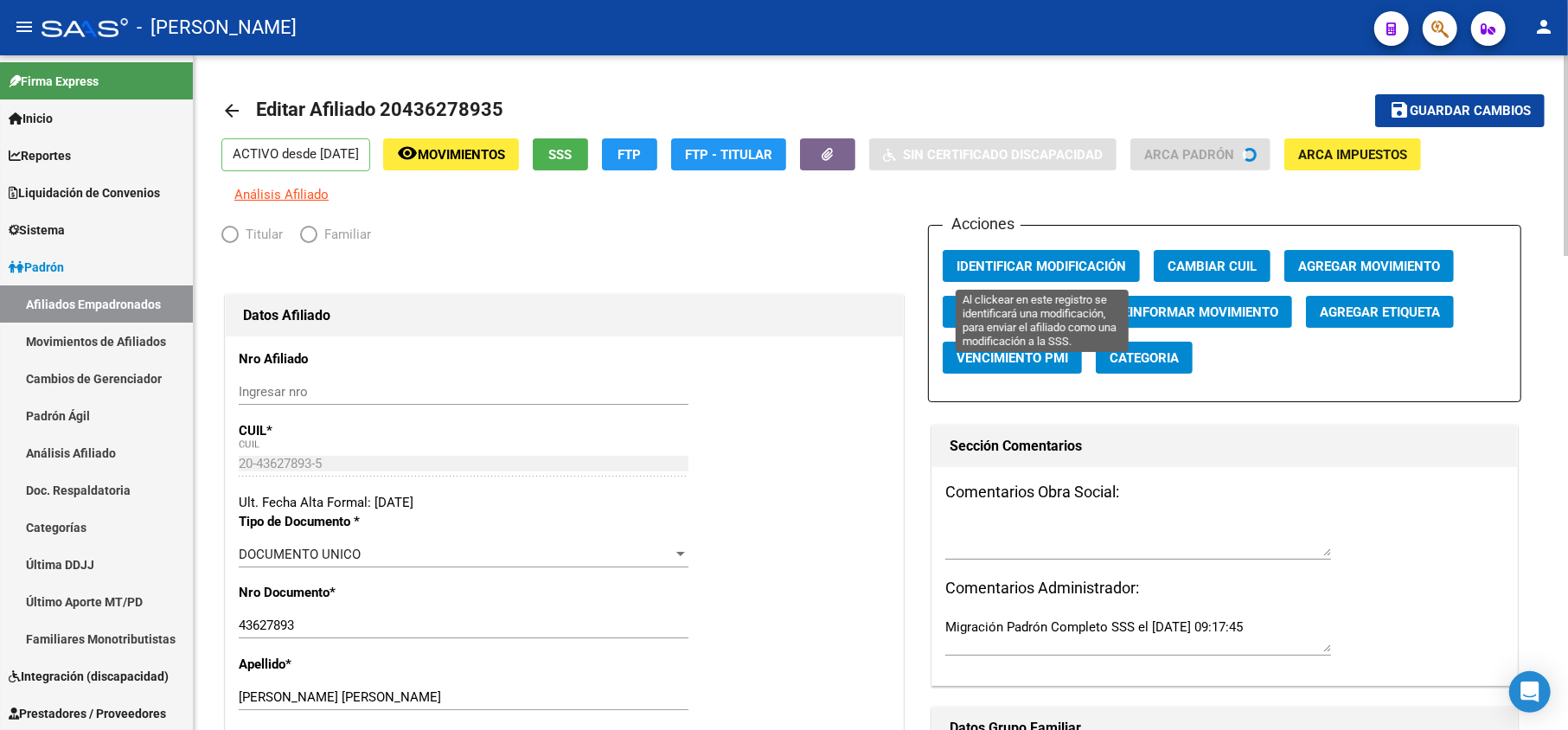
radio input "true"
type input "30-70048023-9"
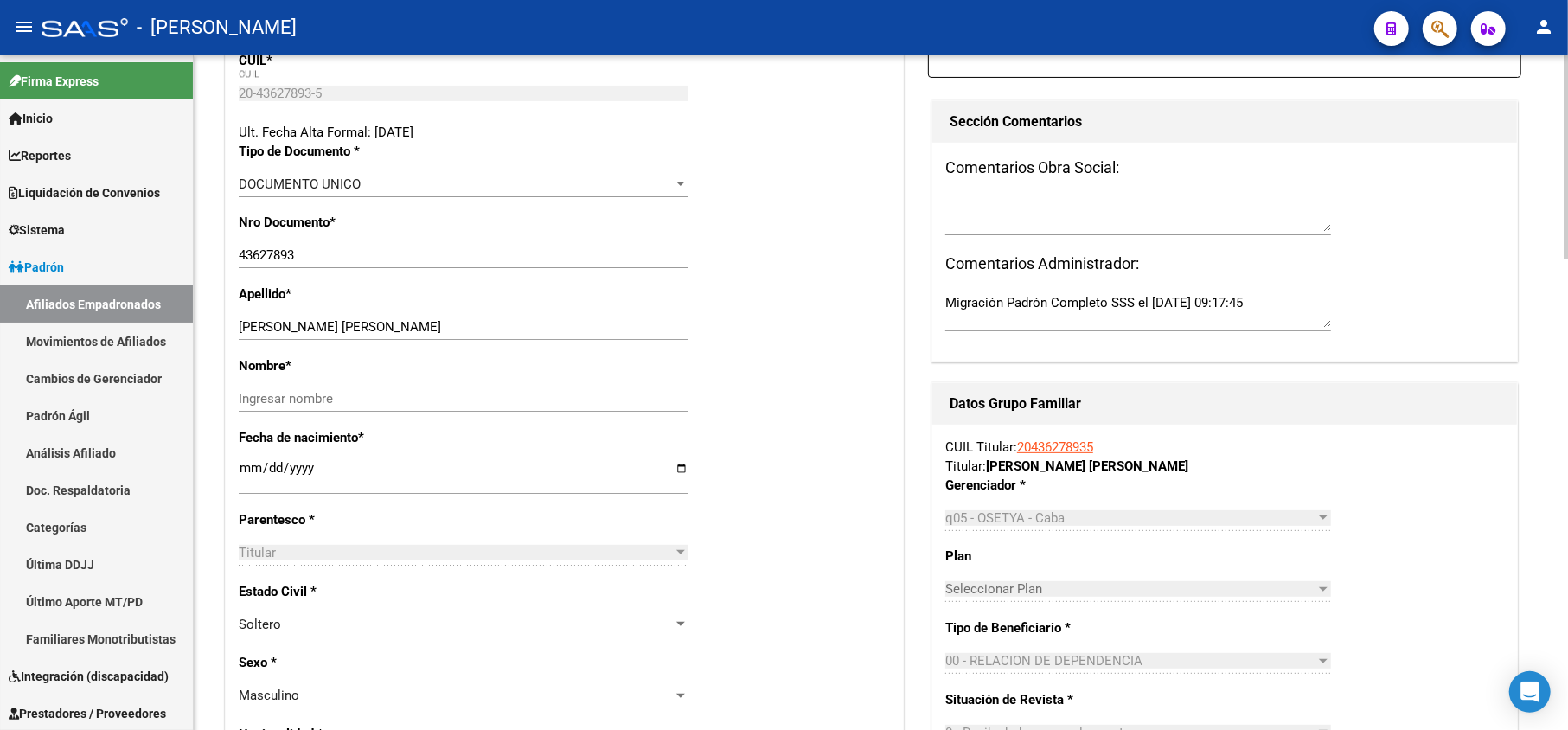
scroll to position [461, 0]
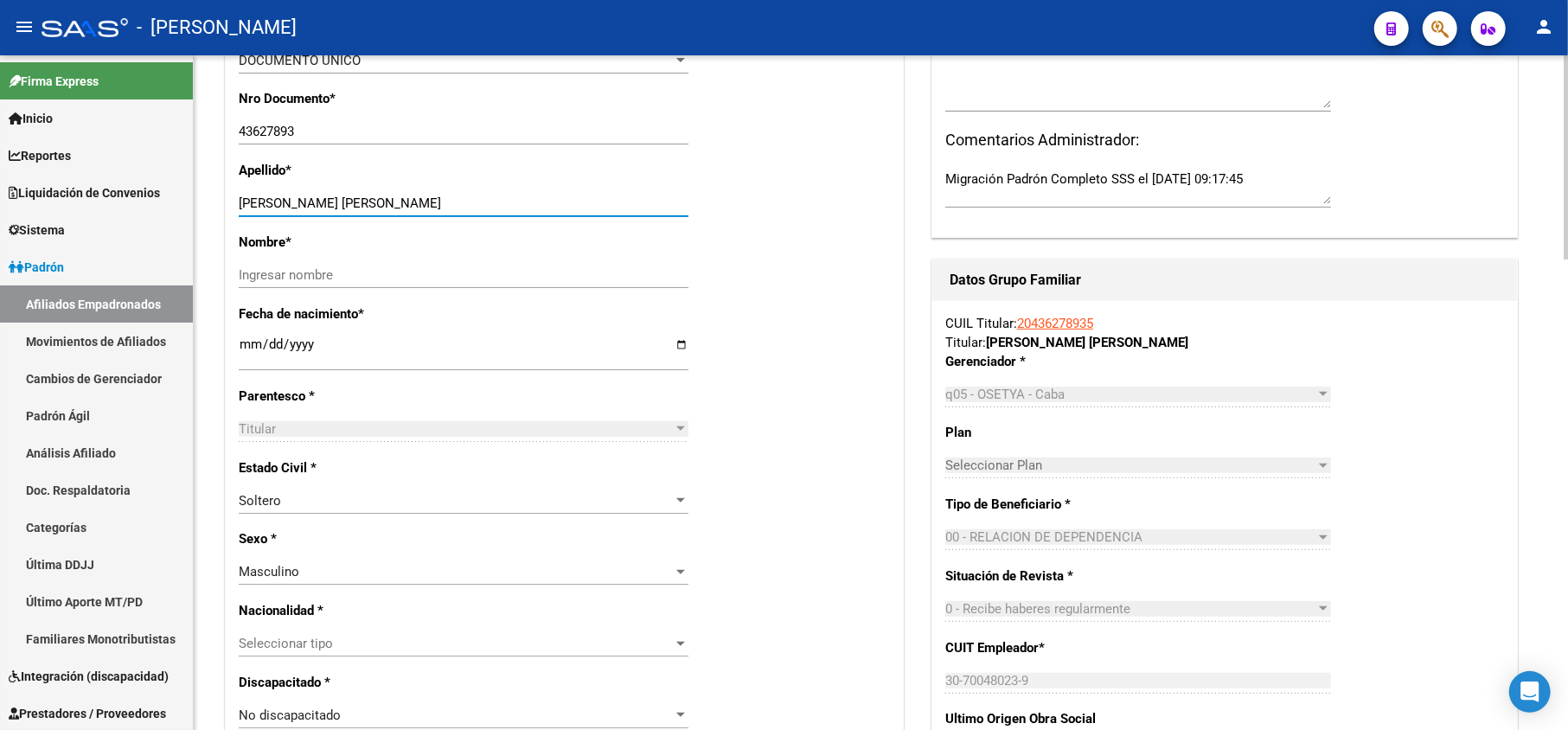
drag, startPoint x: 517, startPoint y: 205, endPoint x: 327, endPoint y: 229, distance: 191.5
click at [327, 229] on div "[PERSON_NAME] [PERSON_NAME] Ingresar apellido" at bounding box center [463, 211] width 450 height 43
type input "[PERSON_NAME]"
click at [322, 271] on input "Ingresar nombre" at bounding box center [463, 275] width 450 height 15
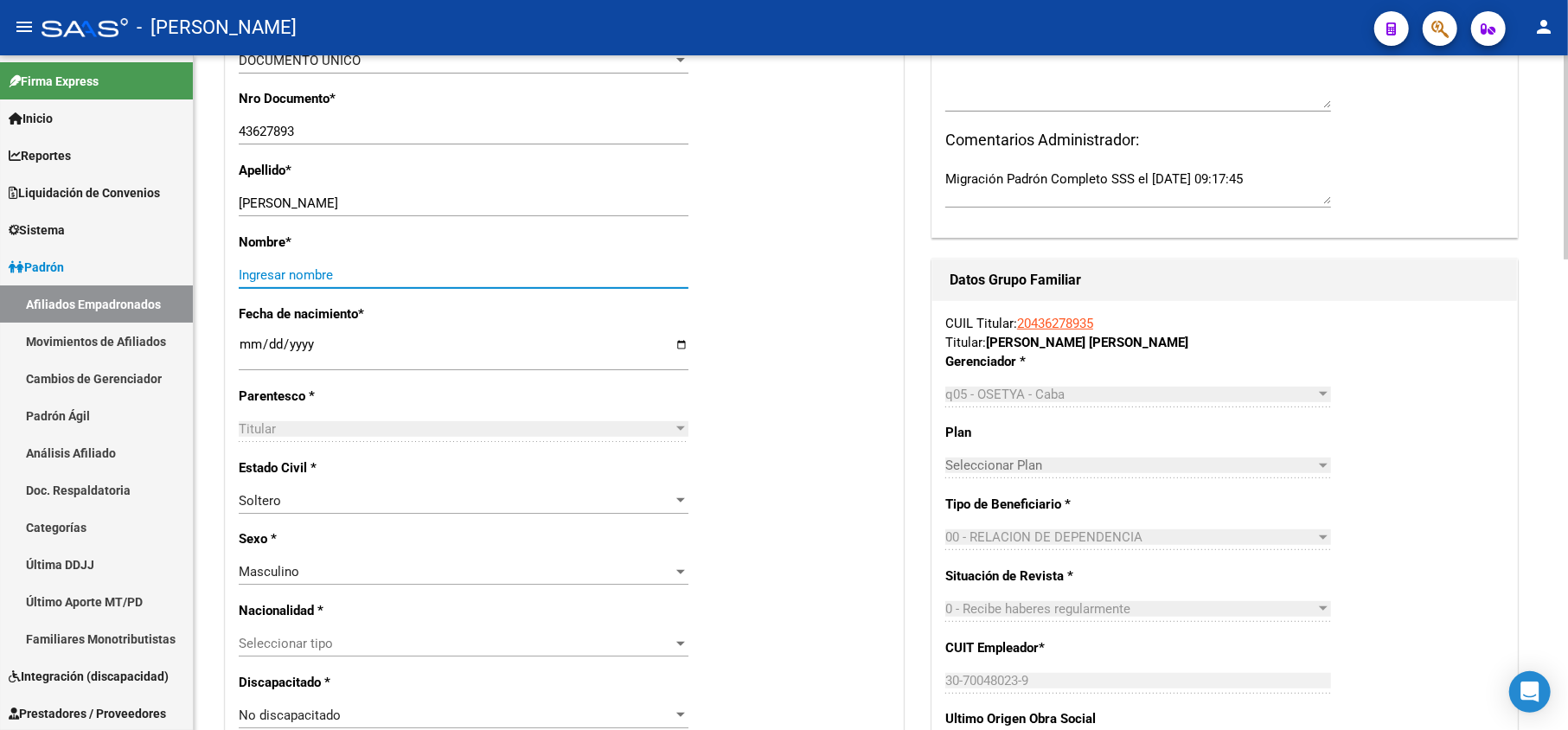
paste input "[PERSON_NAME]"
type input "[PERSON_NAME]"
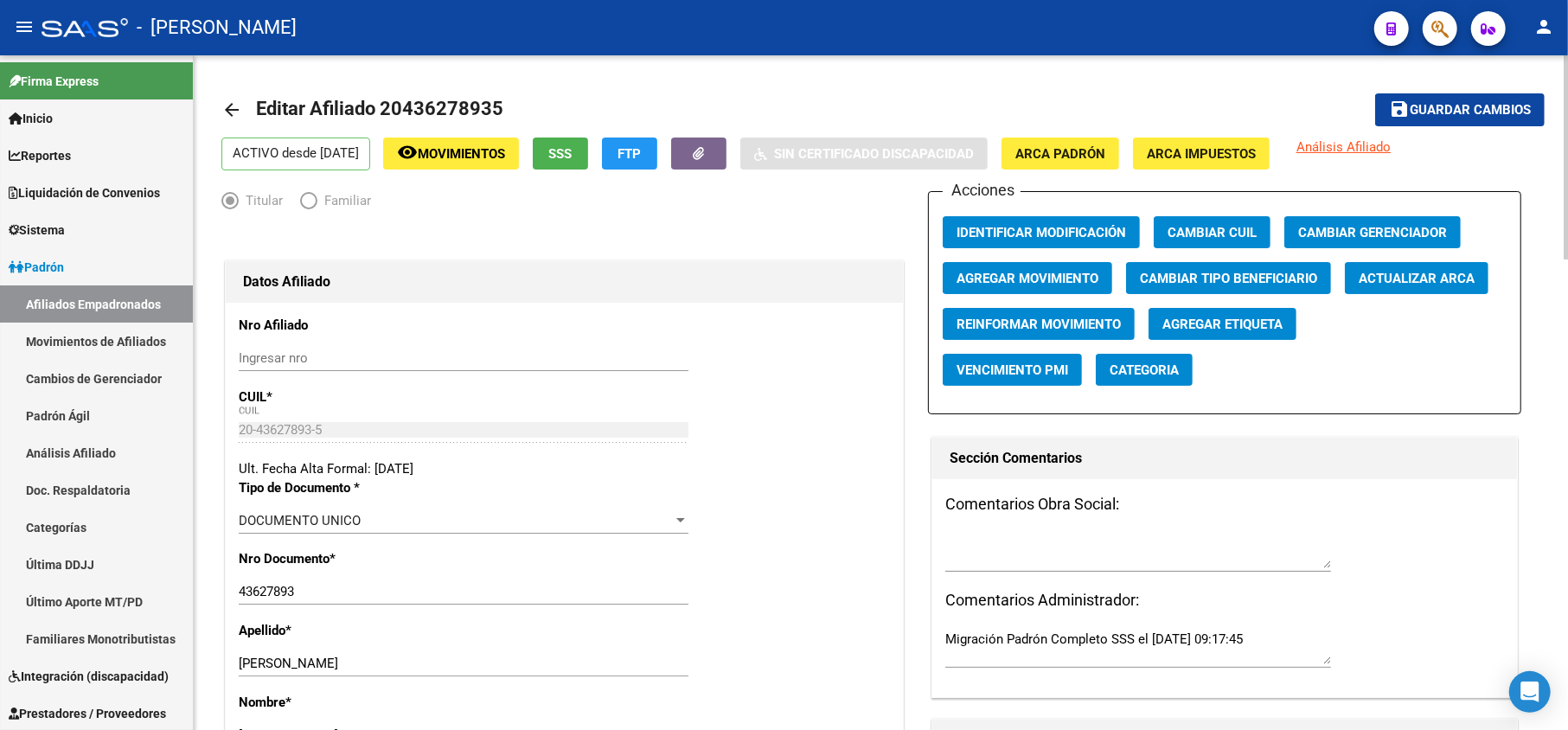
scroll to position [0, 0]
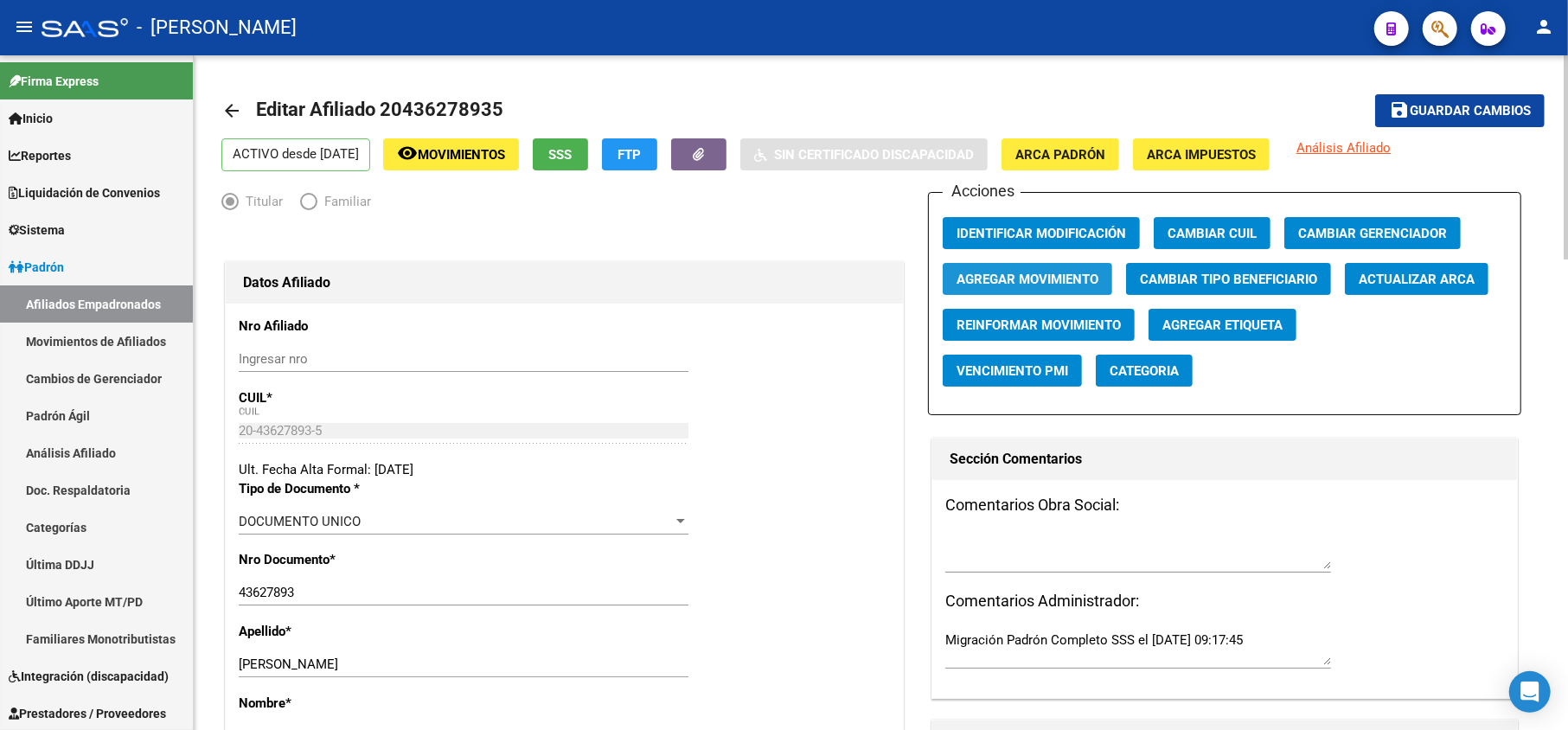
click at [1069, 281] on span "Agregar Movimiento" at bounding box center [1028, 279] width 142 height 15
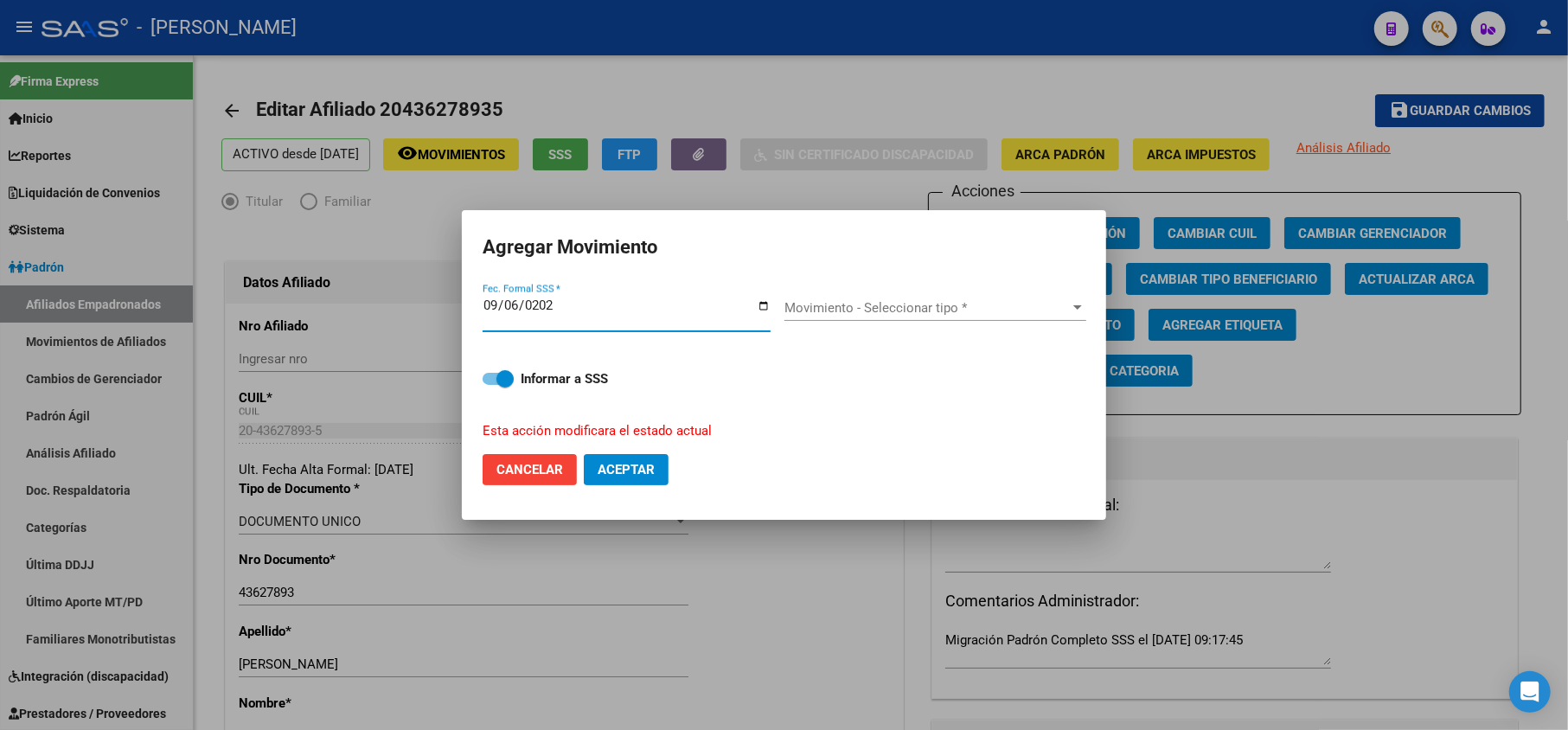
type input "[DATE]"
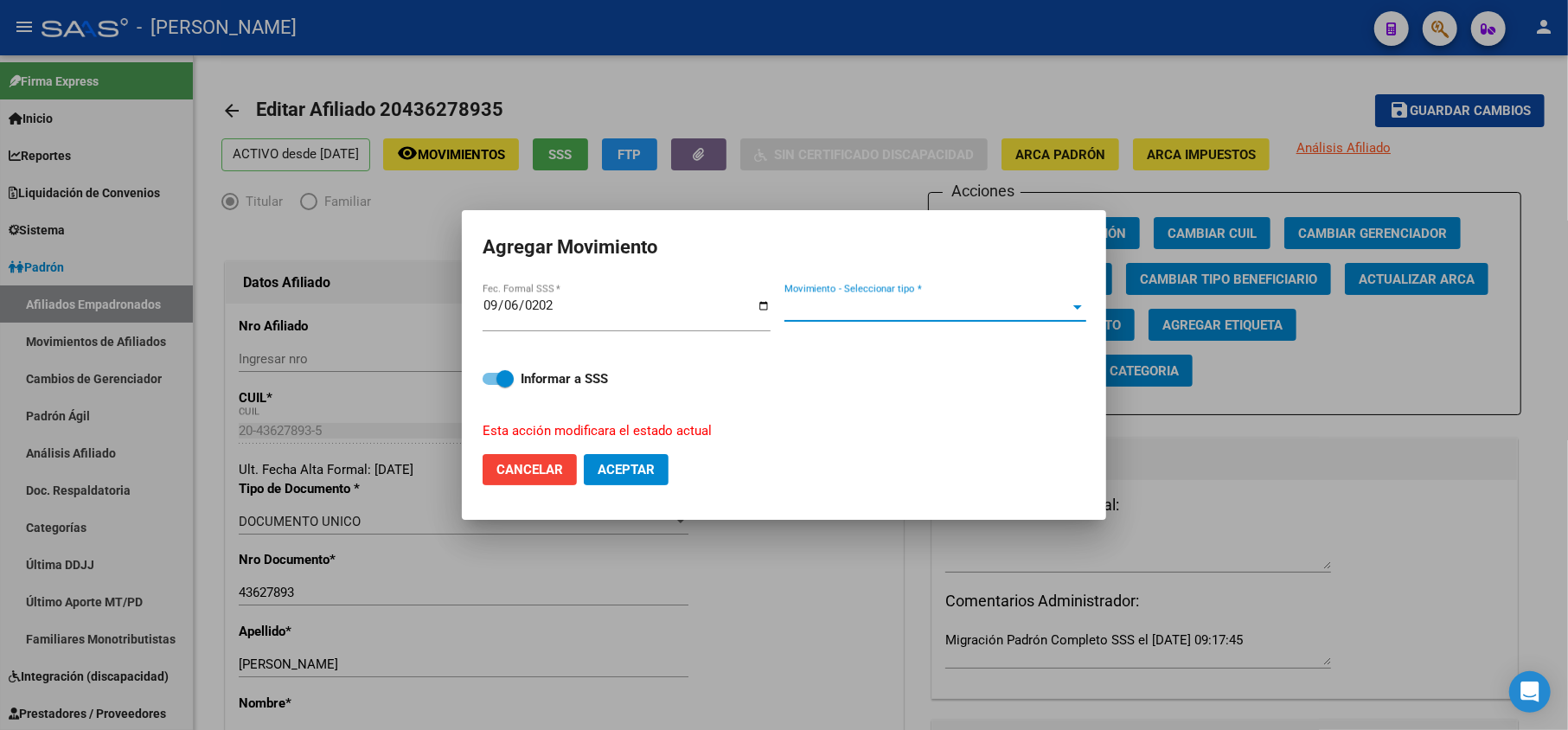
click at [979, 306] on span "Movimiento - Seleccionar tipo *" at bounding box center [928, 308] width 286 height 15
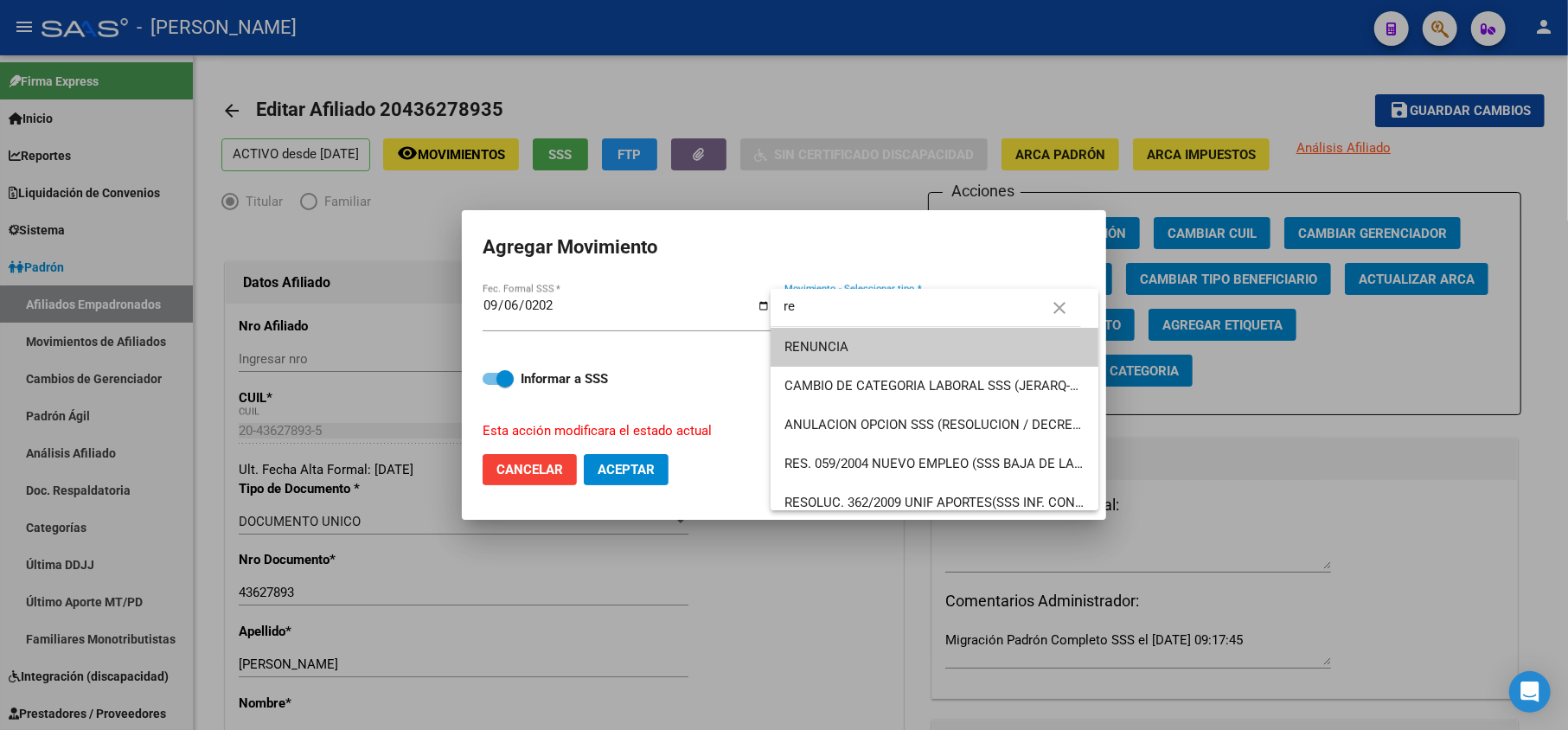
type input "re"
click at [910, 337] on span "RENUNCIA" at bounding box center [935, 347] width 300 height 39
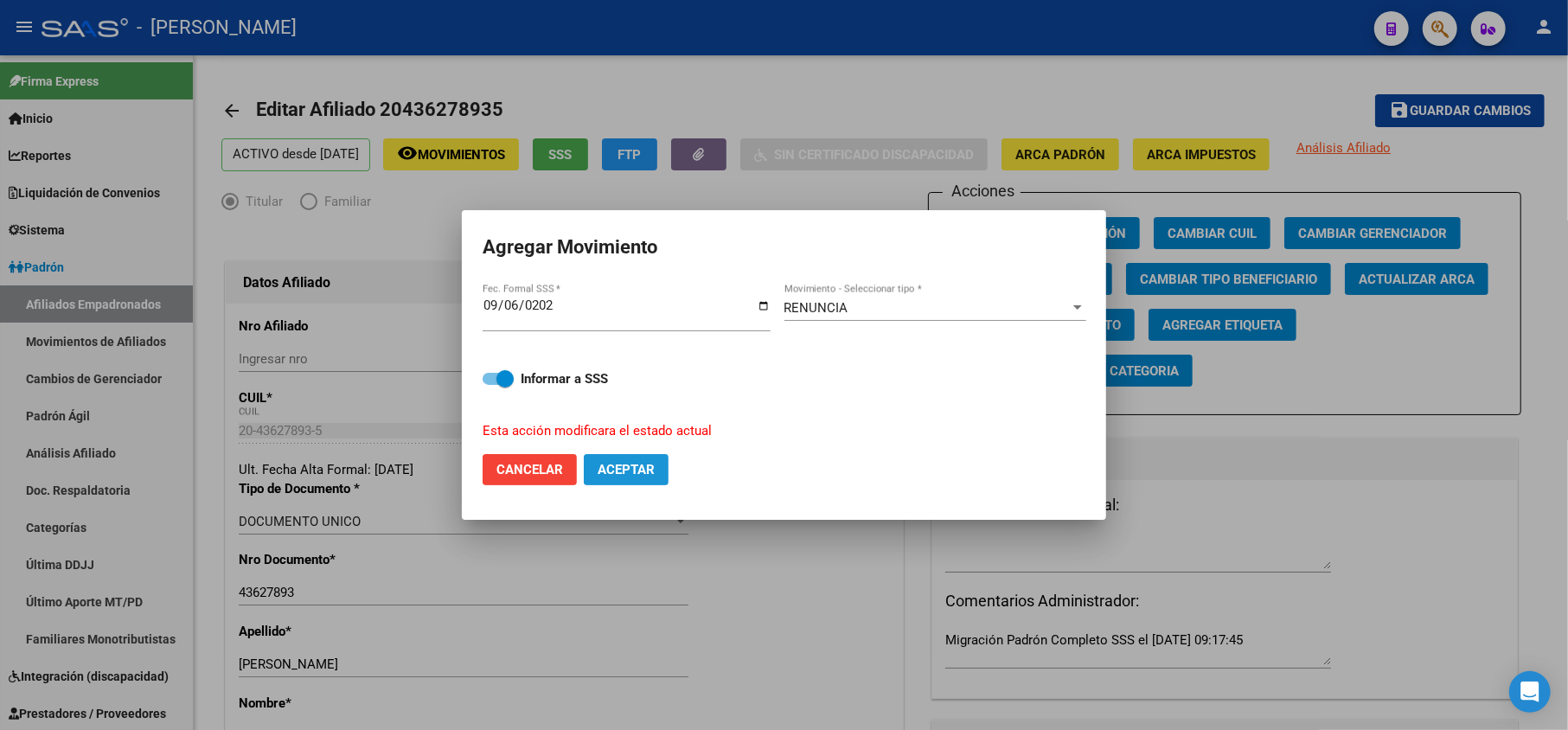
click at [645, 481] on button "Aceptar" at bounding box center [627, 470] width 85 height 31
checkbox input "false"
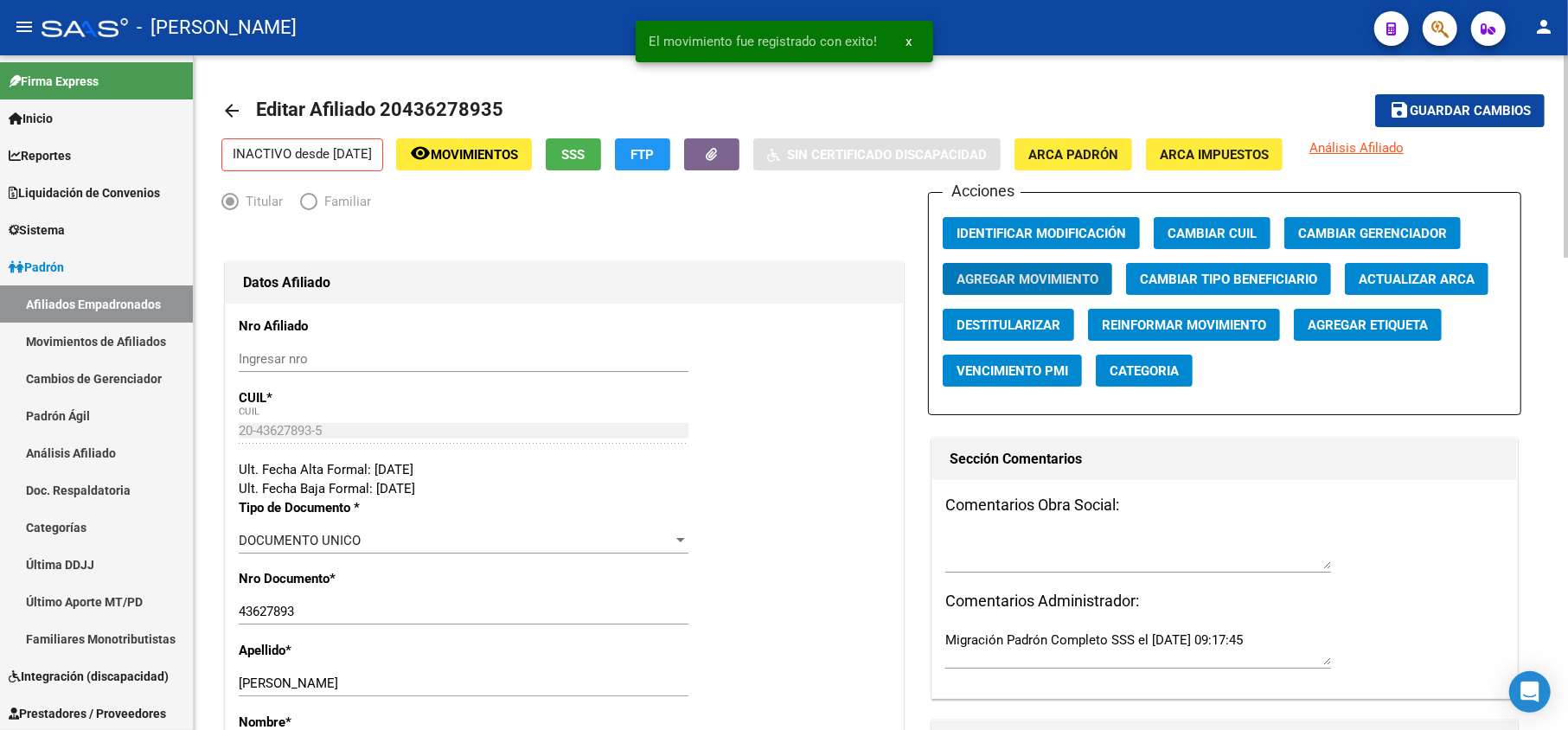
click at [464, 117] on span "Editar Afiliado 20436278935" at bounding box center [379, 109] width 247 height 22
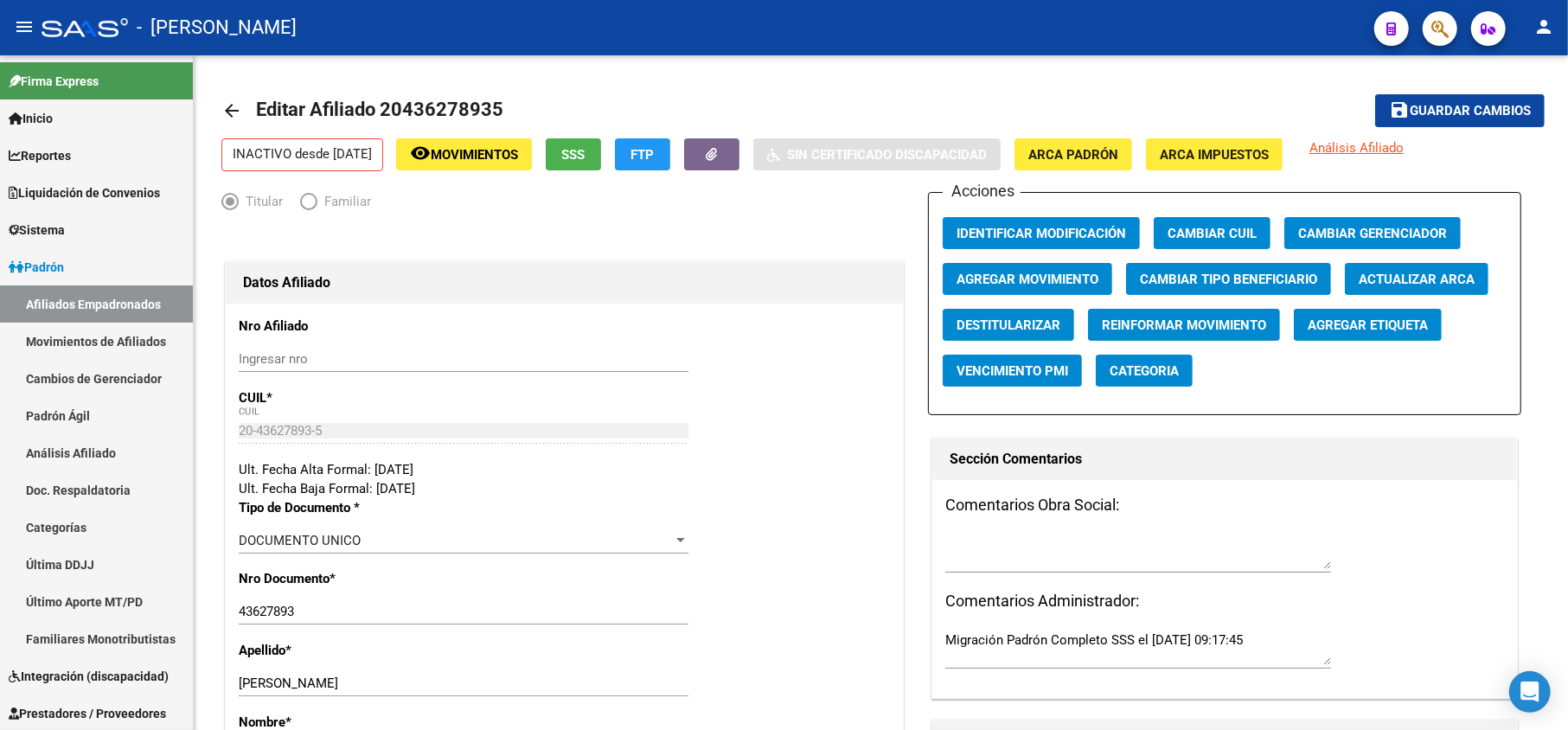
click at [1448, 32] on icon "button" at bounding box center [1440, 28] width 17 height 20
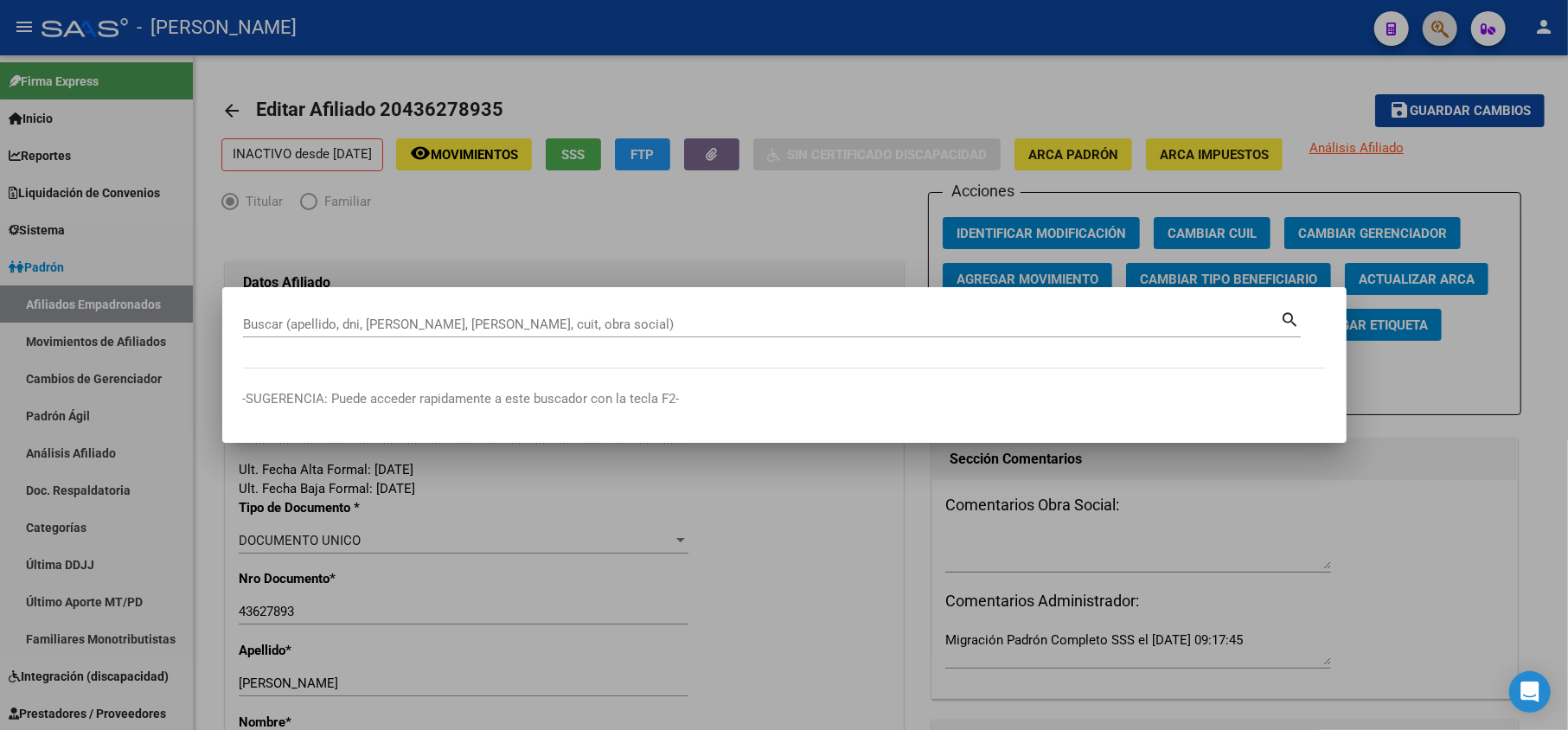
paste input "20436278935"
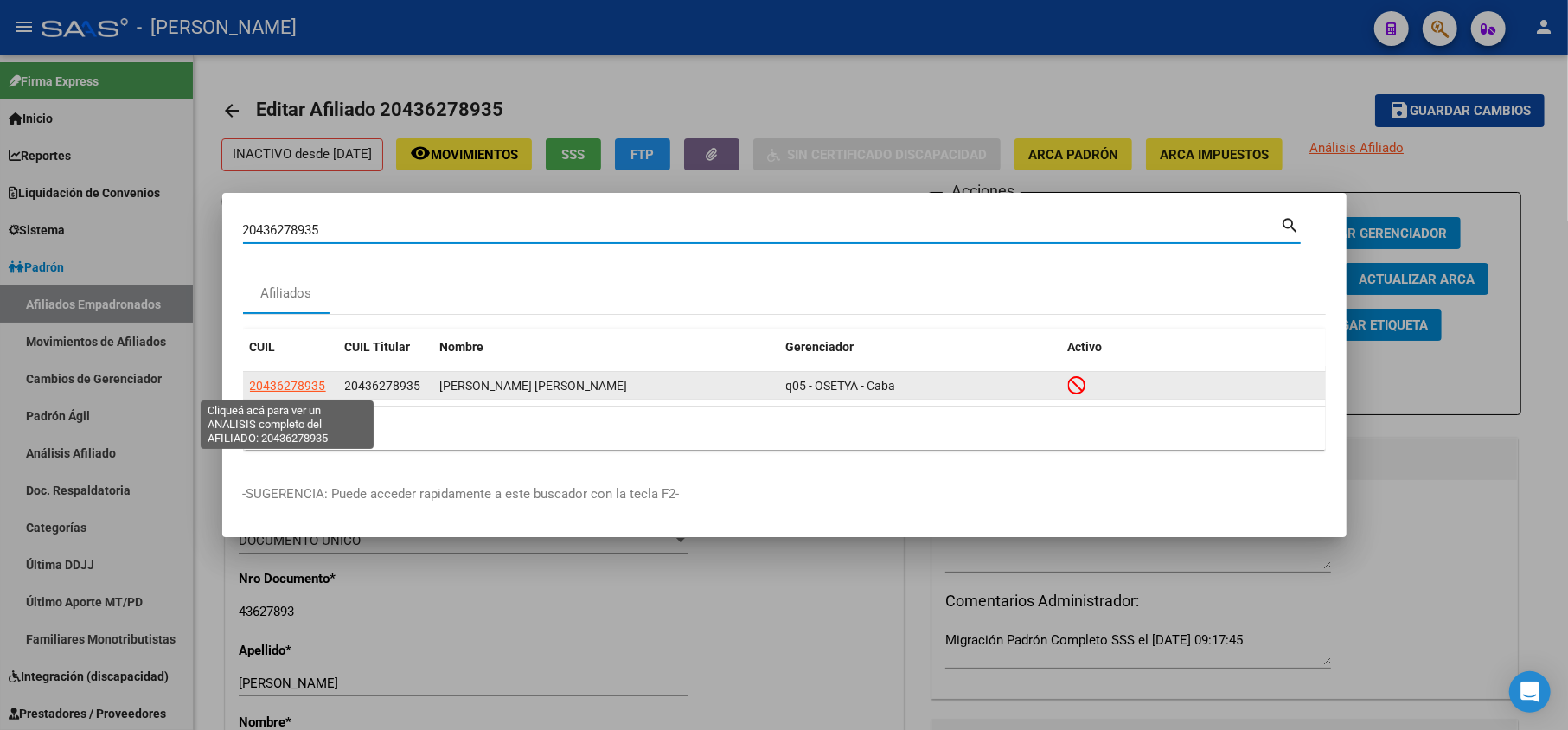
click at [313, 385] on span "20436278935" at bounding box center [288, 385] width 76 height 14
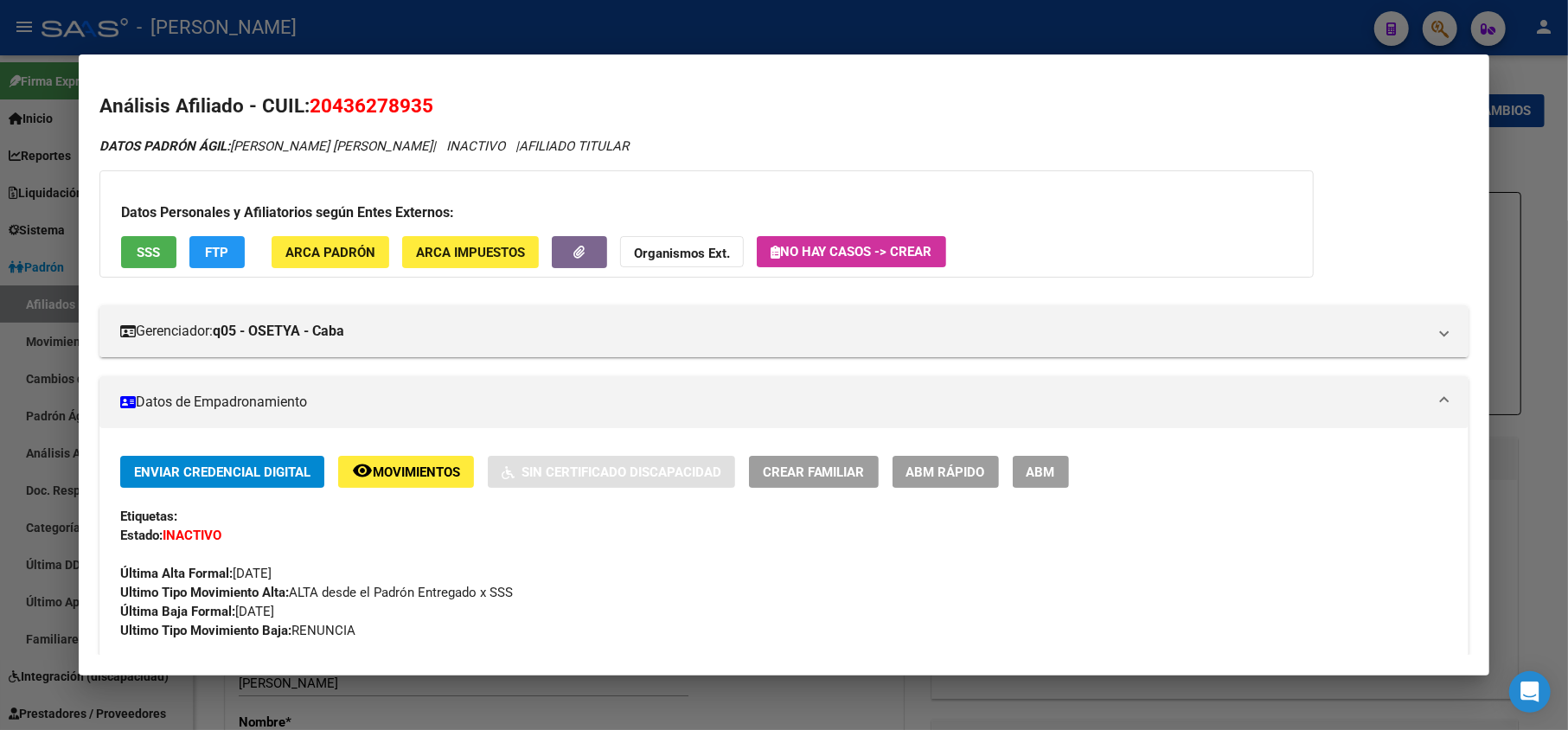
drag, startPoint x: 330, startPoint y: 109, endPoint x: 419, endPoint y: 101, distance: 89.4
click at [419, 101] on span "20436278935" at bounding box center [371, 106] width 124 height 23
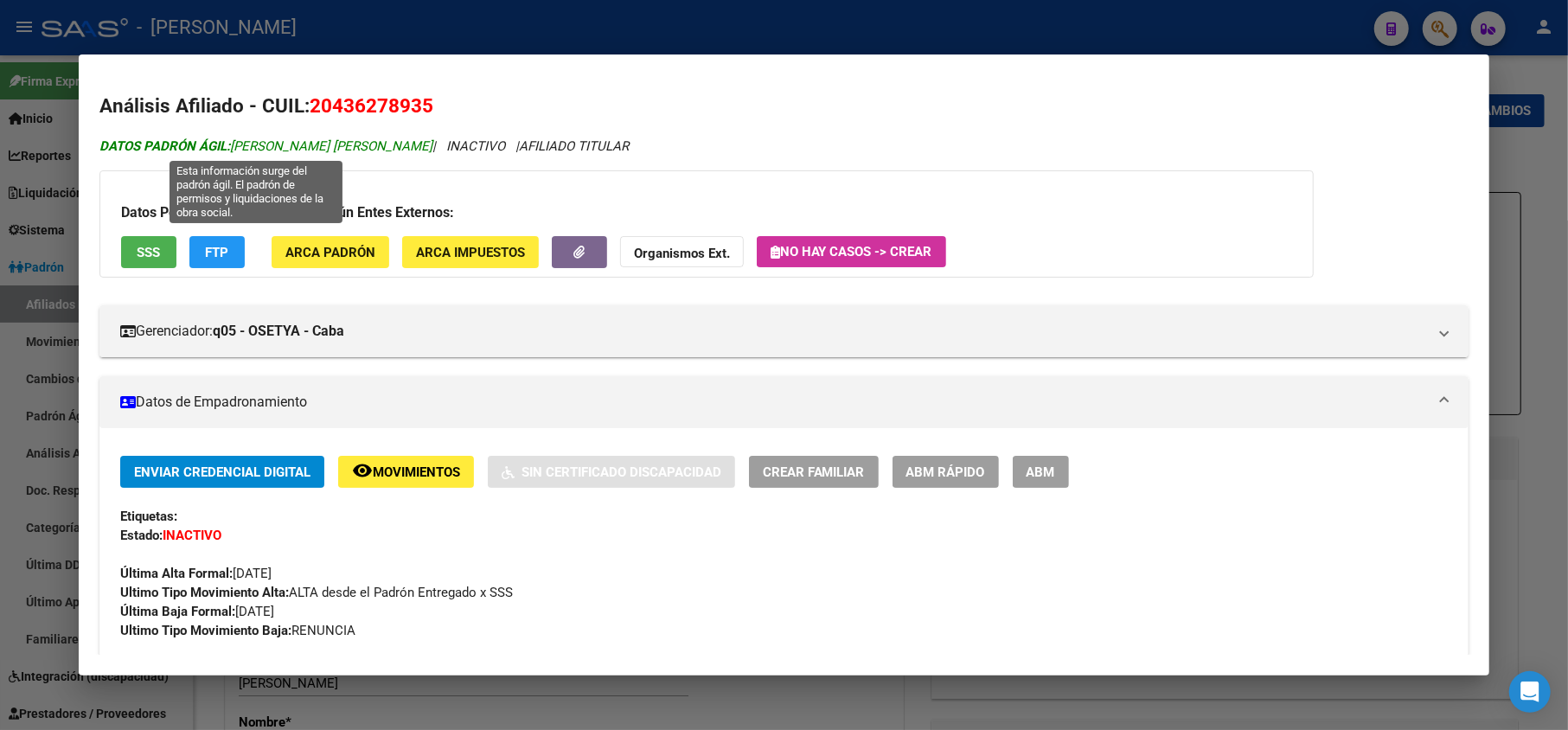
click at [267, 145] on span "DATOS PADRÓN ÁGIL: [PERSON_NAME] [PERSON_NAME]" at bounding box center [266, 146] width 333 height 15
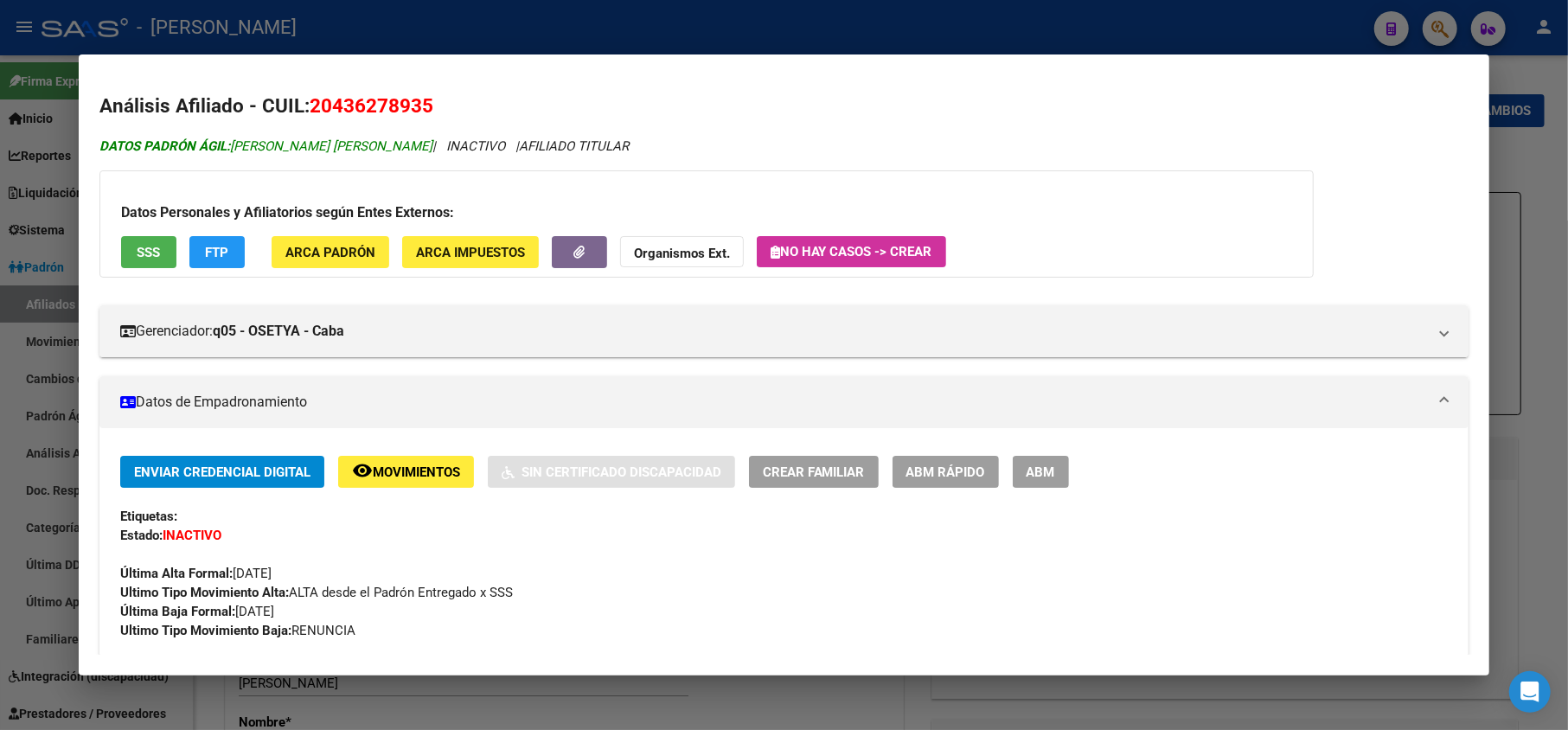
drag, startPoint x: 267, startPoint y: 145, endPoint x: 371, endPoint y: 145, distance: 104.0
click at [371, 145] on span "DATOS PADRÓN ÁGIL: [PERSON_NAME] [PERSON_NAME]" at bounding box center [266, 146] width 333 height 15
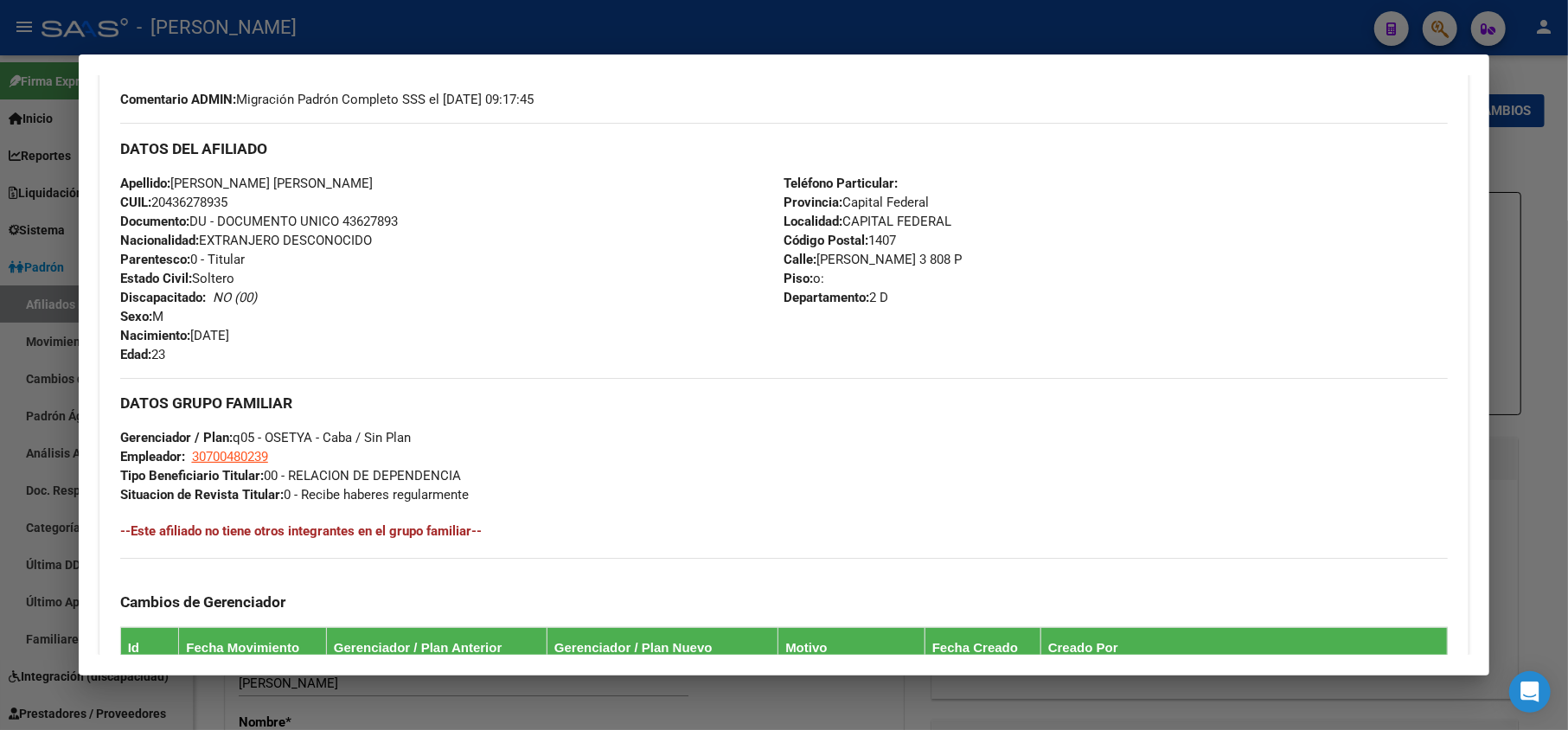
scroll to position [692, 0]
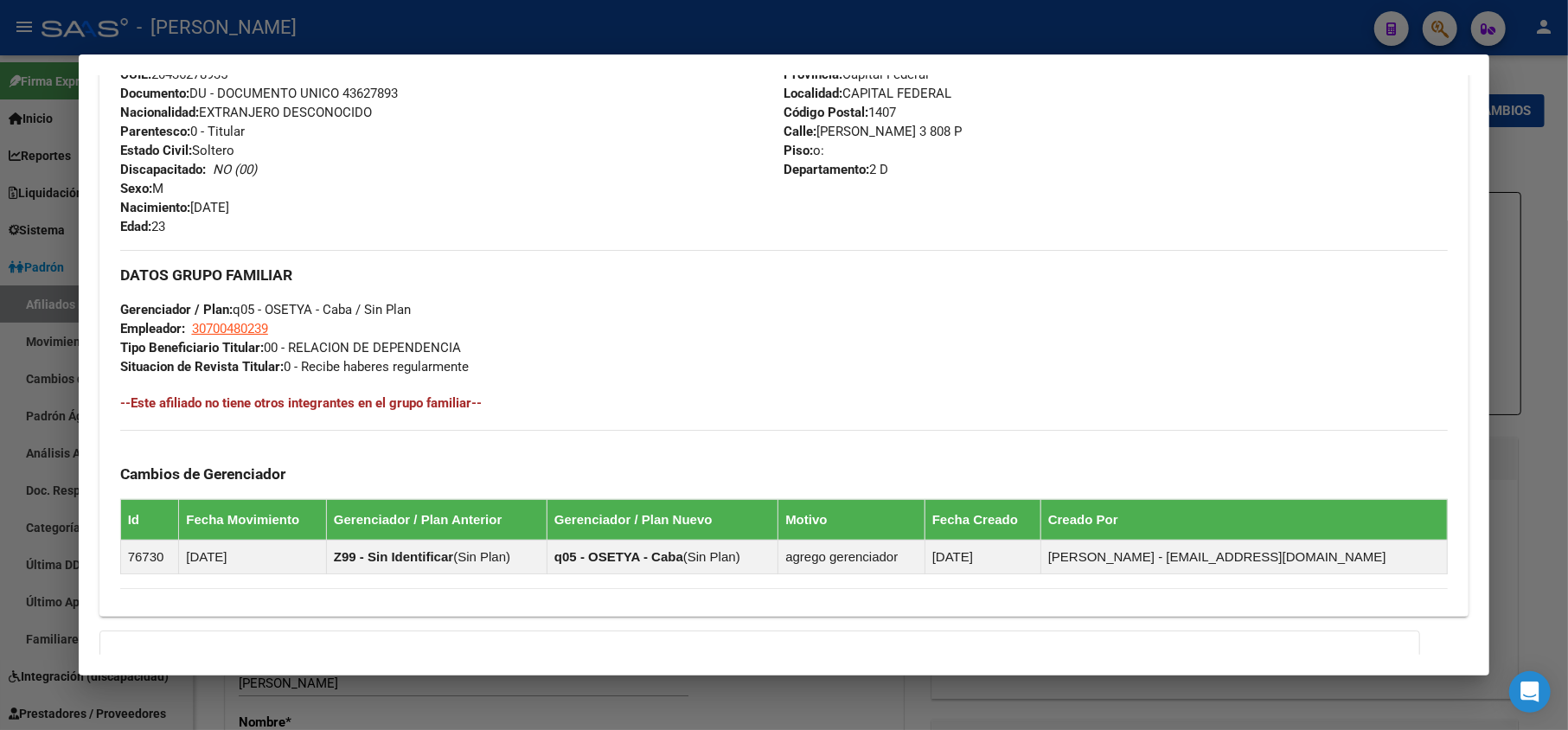
drag, startPoint x: 281, startPoint y: 215, endPoint x: 192, endPoint y: 215, distance: 89.0
click at [192, 215] on div "Apellido: [PERSON_NAME] [PERSON_NAME] CUIL: 20436278935 Documento: DU - DOCUMEN…" at bounding box center [453, 140] width 665 height 190
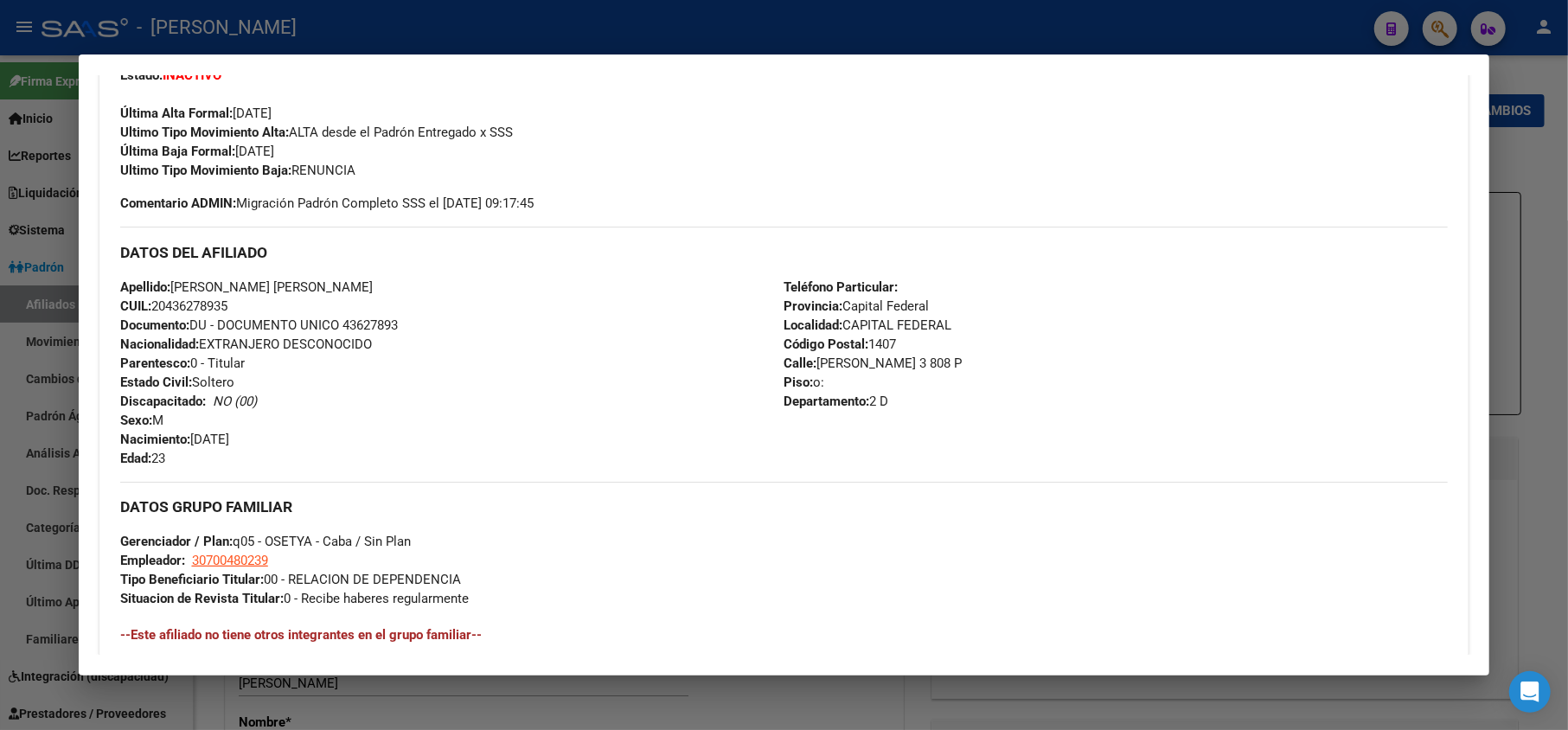
scroll to position [461, 0]
drag, startPoint x: 998, startPoint y: 365, endPoint x: 873, endPoint y: 360, distance: 125.1
click at [873, 360] on div "Teléfono Particular: Provincia: Capital Federal Localidad: CAPITAL FEDERAL Códi…" at bounding box center [1117, 371] width 665 height 190
click at [873, 360] on span "Calle: [PERSON_NAME][STREET_ADDRESS]" at bounding box center [874, 363] width 178 height 15
click at [832, 355] on span "Calle: [PERSON_NAME][STREET_ADDRESS]" at bounding box center [874, 363] width 178 height 15
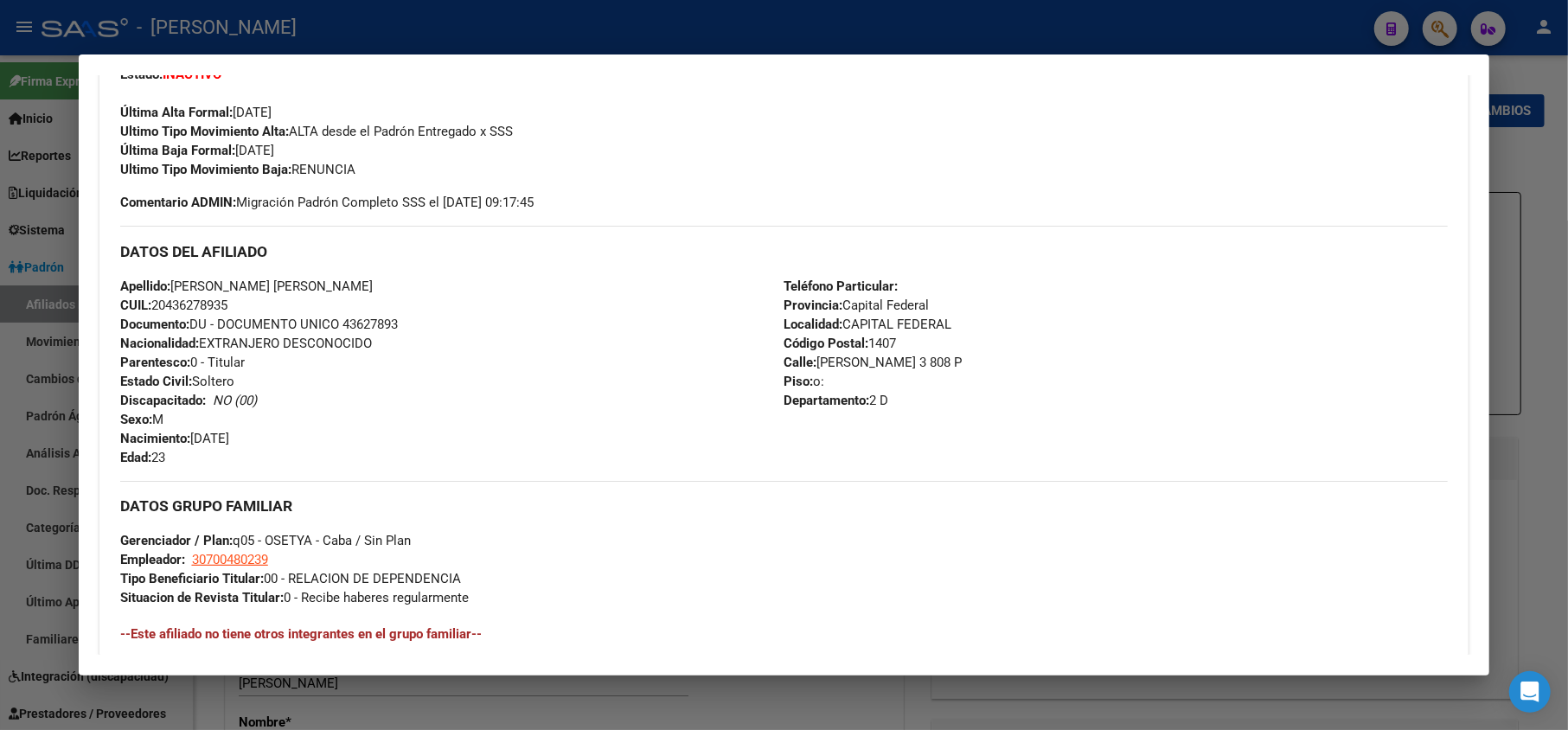
drag, startPoint x: 832, startPoint y: 355, endPoint x: 967, endPoint y: 362, distance: 135.2
click at [963, 362] on span "Calle: [PERSON_NAME][STREET_ADDRESS]" at bounding box center [874, 363] width 178 height 15
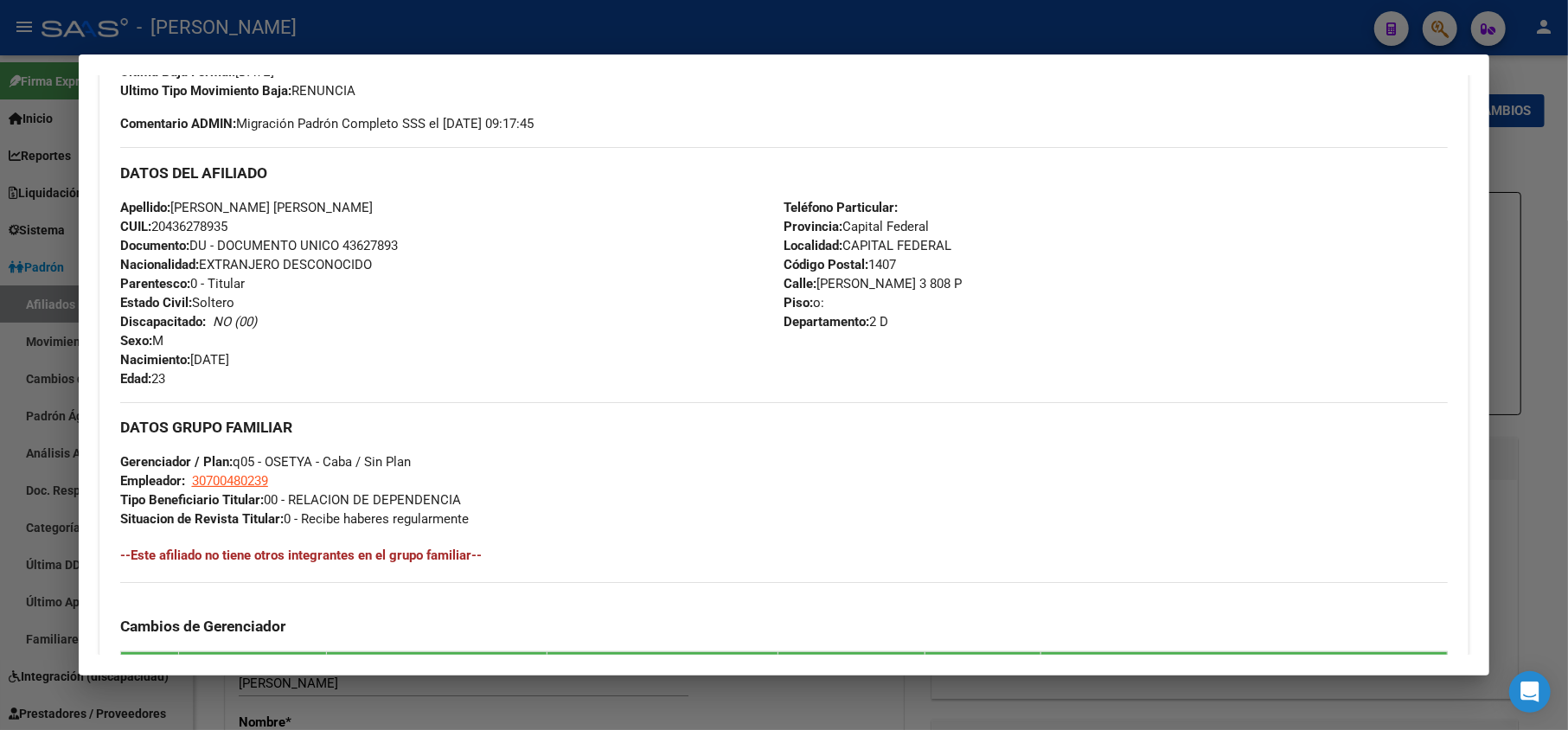
scroll to position [576, 0]
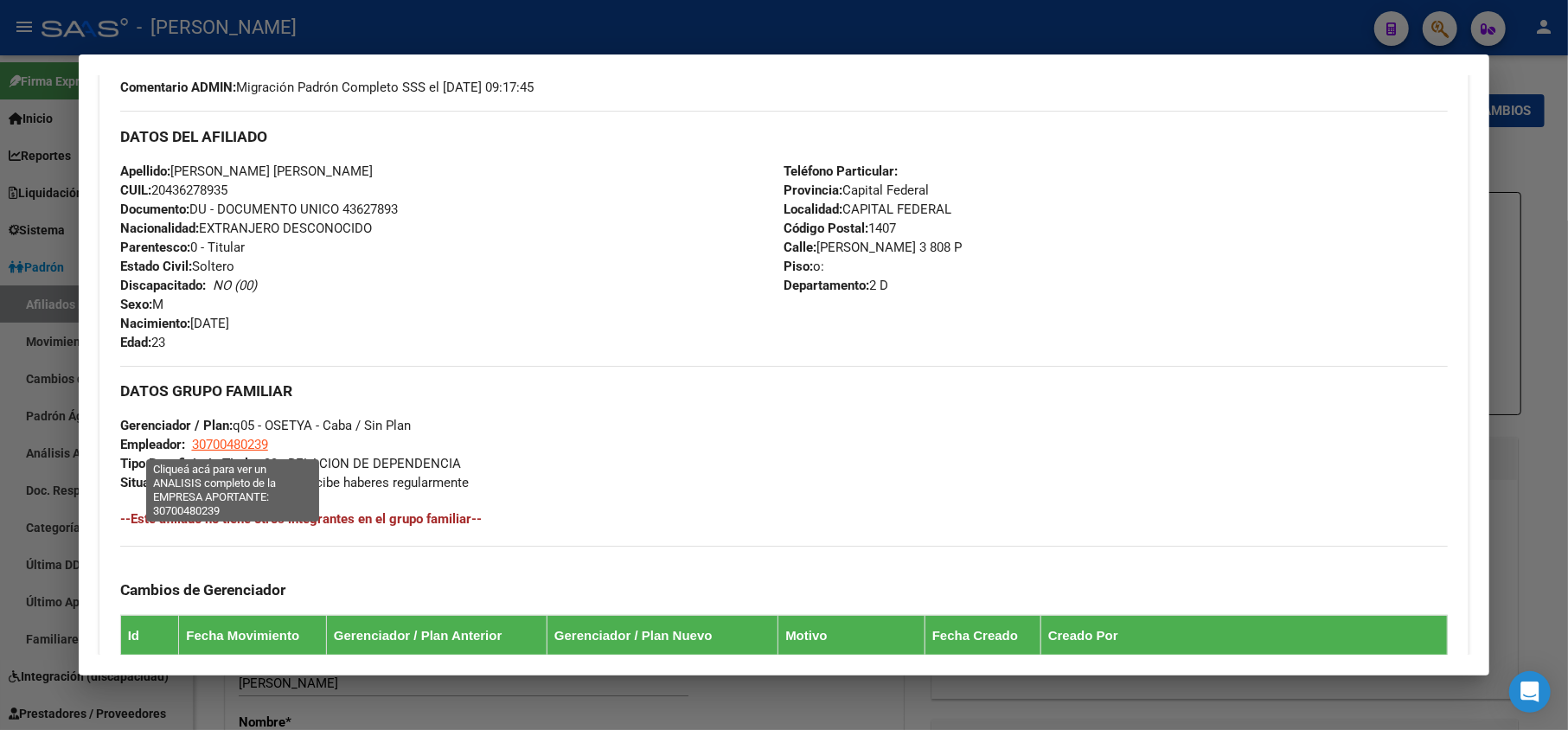
drag, startPoint x: 276, startPoint y: 437, endPoint x: 195, endPoint y: 440, distance: 81.1
click at [195, 440] on div "DATOS GRUPO FAMILIAR Gerenciador / Plan: q05 - OSETYA - Caba / Sin Plan Emplead…" at bounding box center [784, 428] width 1328 height 126
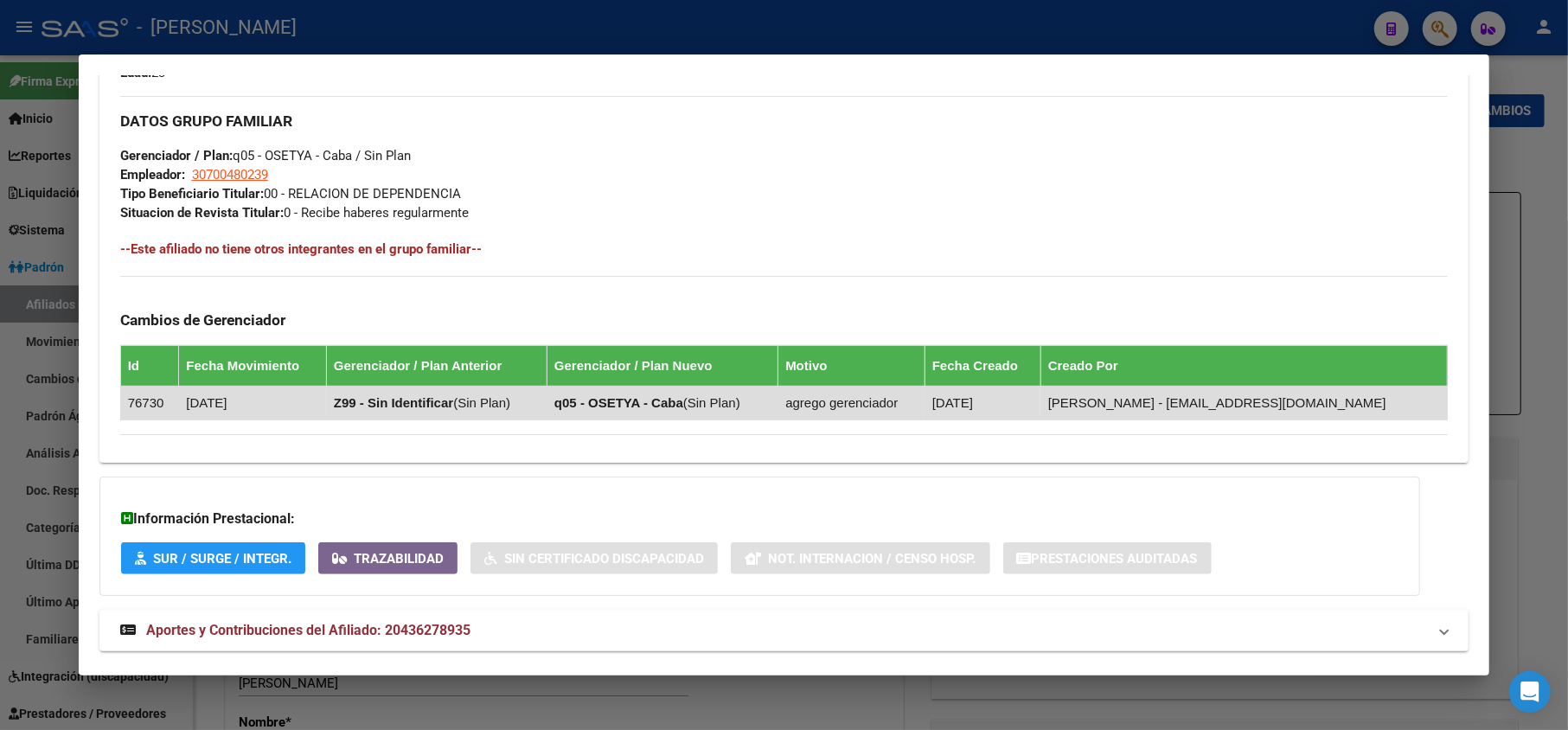
scroll to position [883, 0]
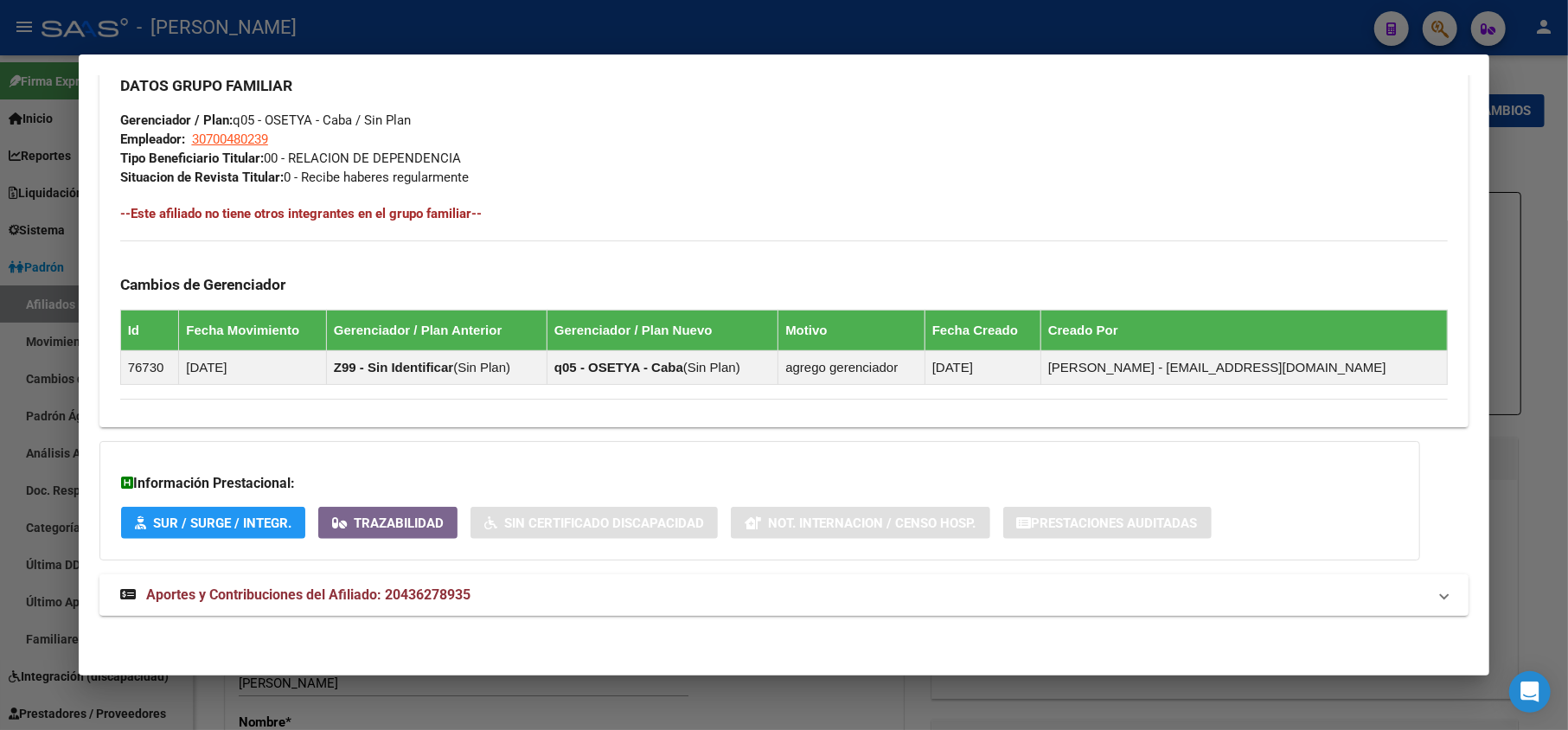
click at [564, 593] on mat-panel-title "Aportes y Contribuciones del Afiliado: 20436278935" at bounding box center [774, 596] width 1308 height 21
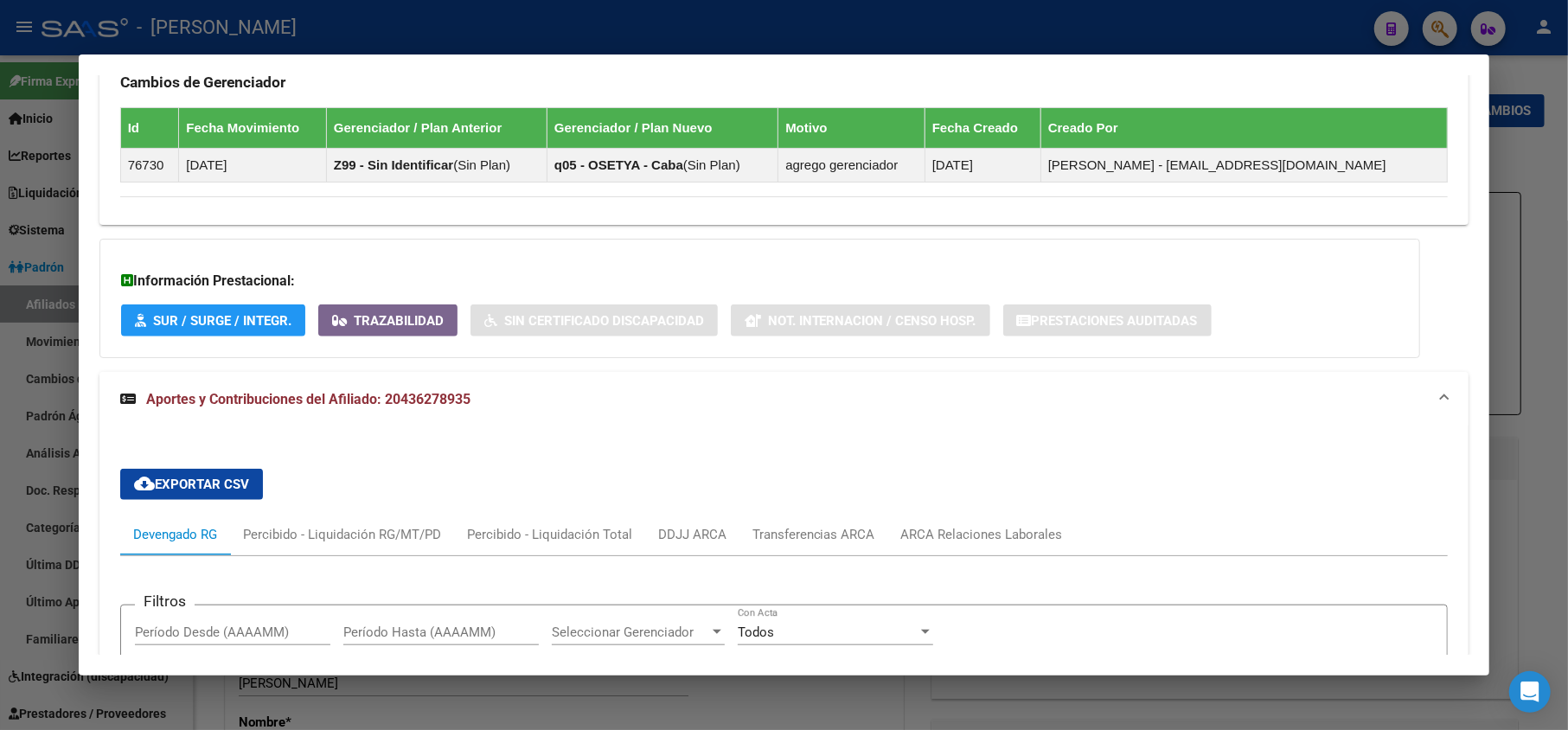
scroll to position [1495, 0]
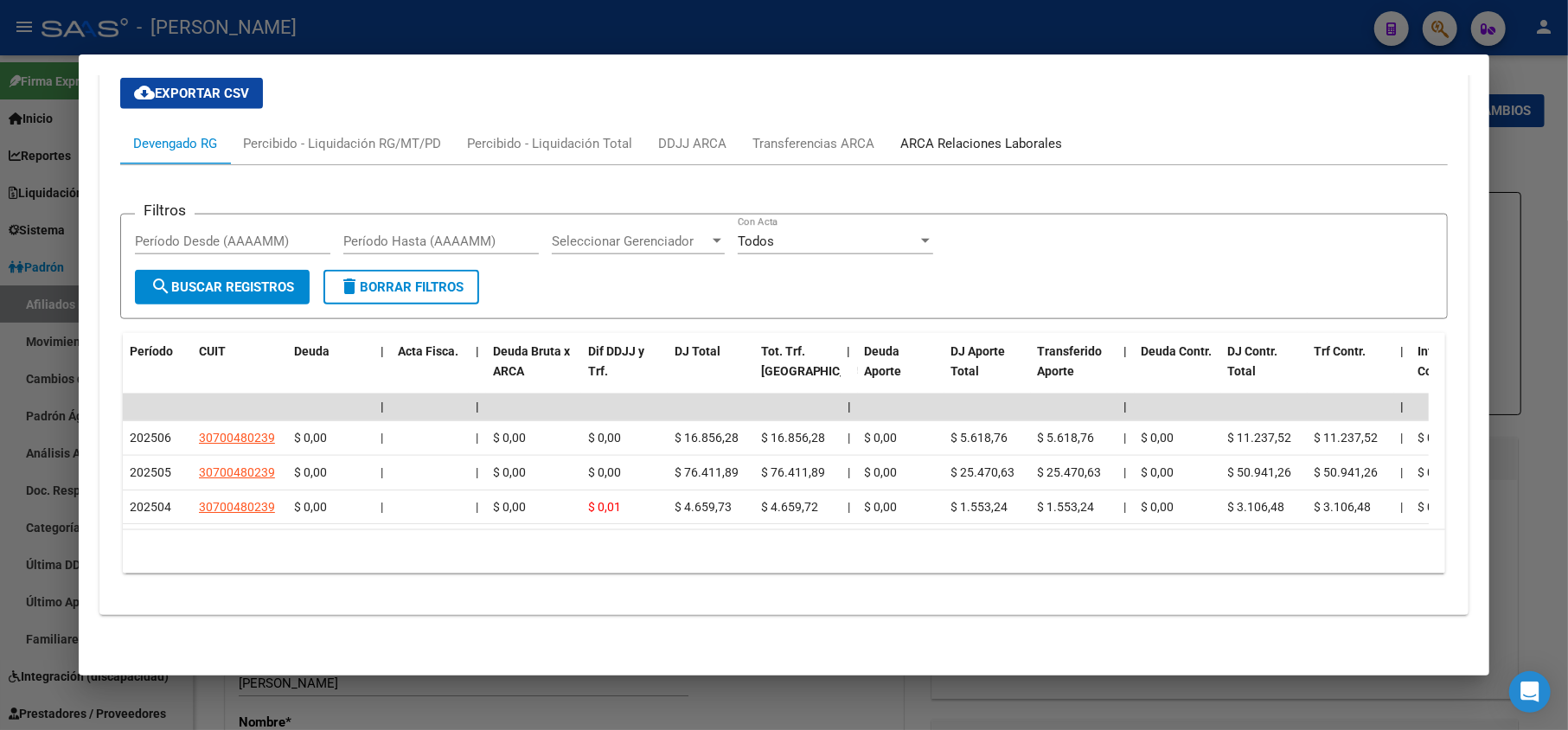
click at [993, 134] on div "ARCA Relaciones Laborales" at bounding box center [982, 144] width 162 height 19
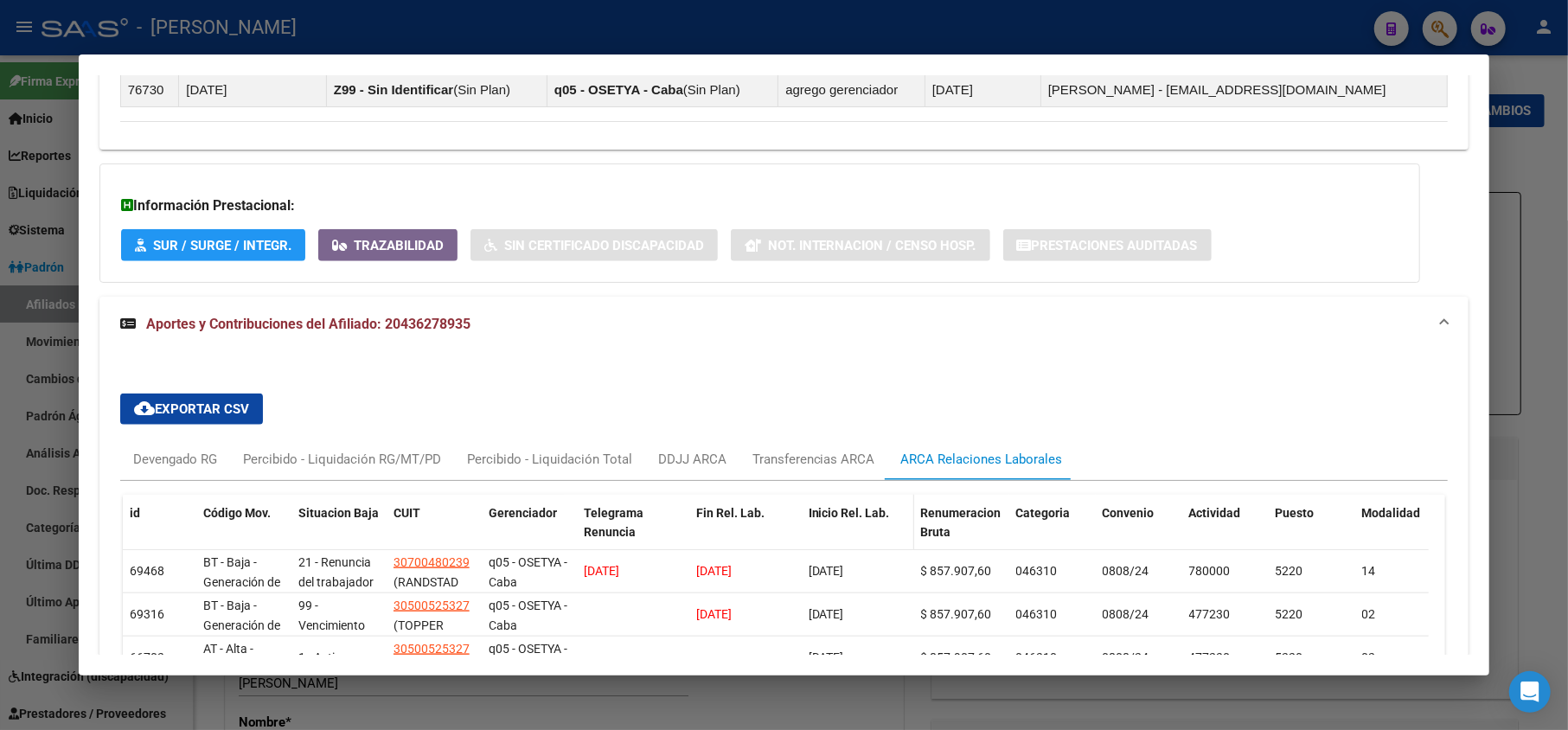
scroll to position [1242, 0]
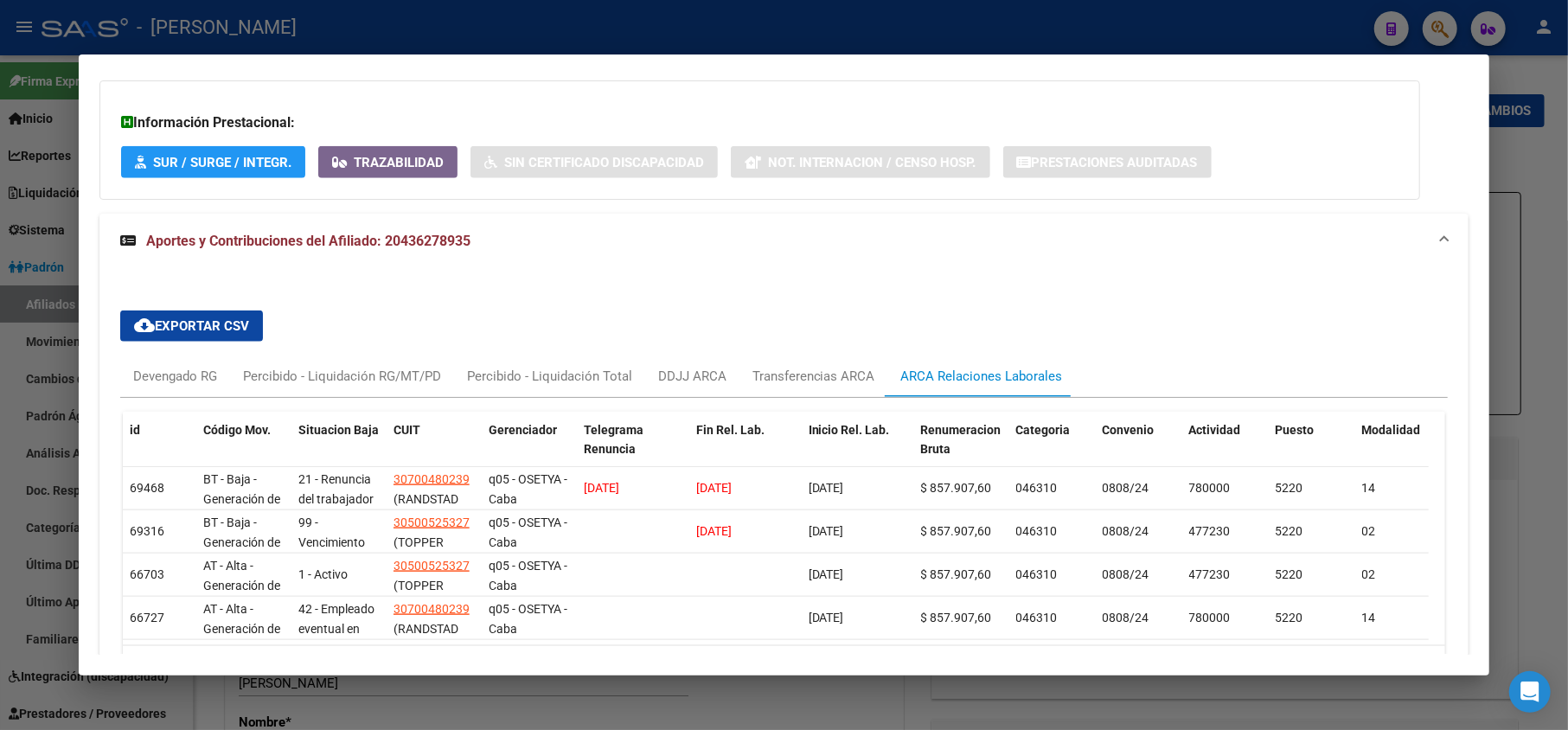
click at [0, 264] on div at bounding box center [784, 365] width 1568 height 730
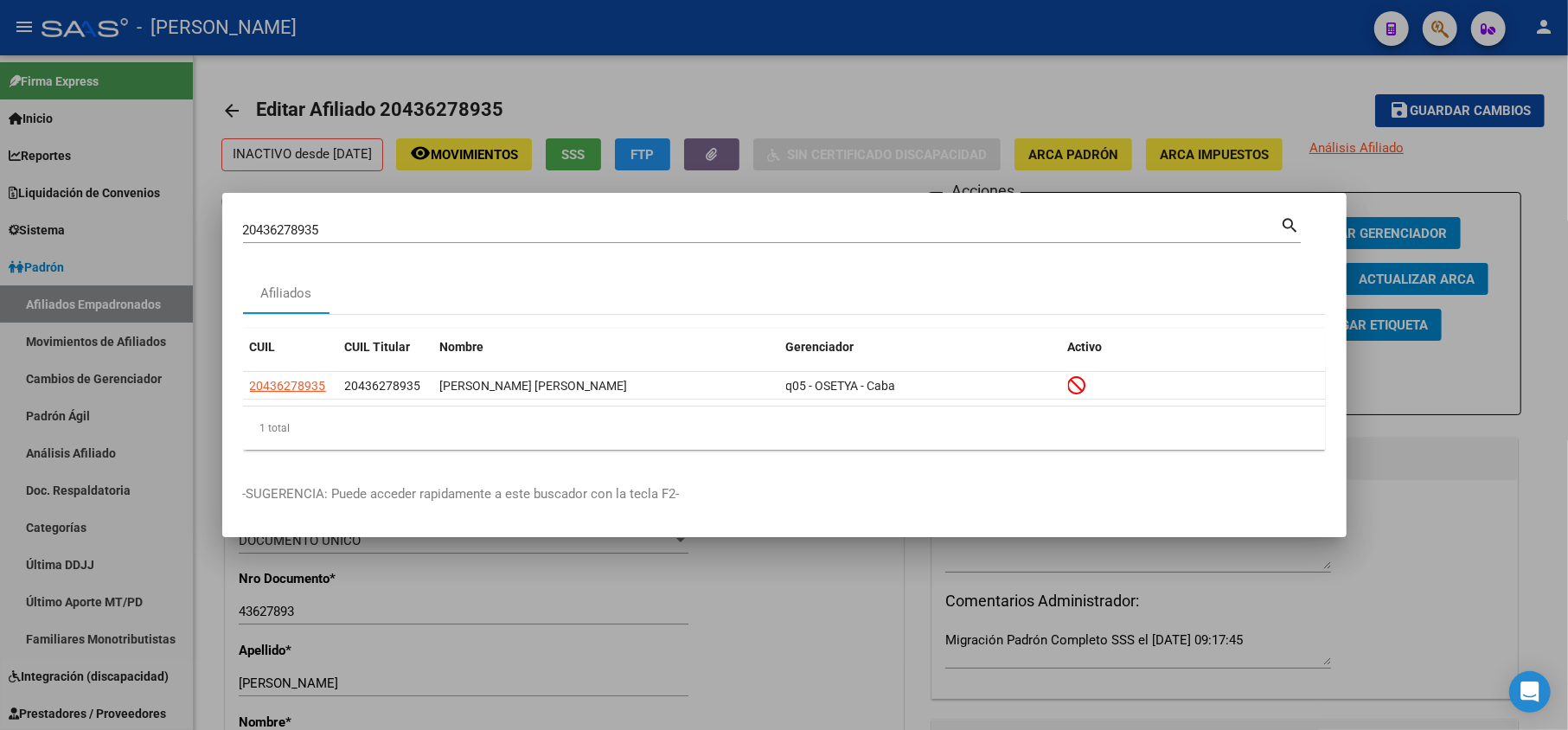
click at [512, 223] on input "20436278935" at bounding box center [762, 230] width 1038 height 15
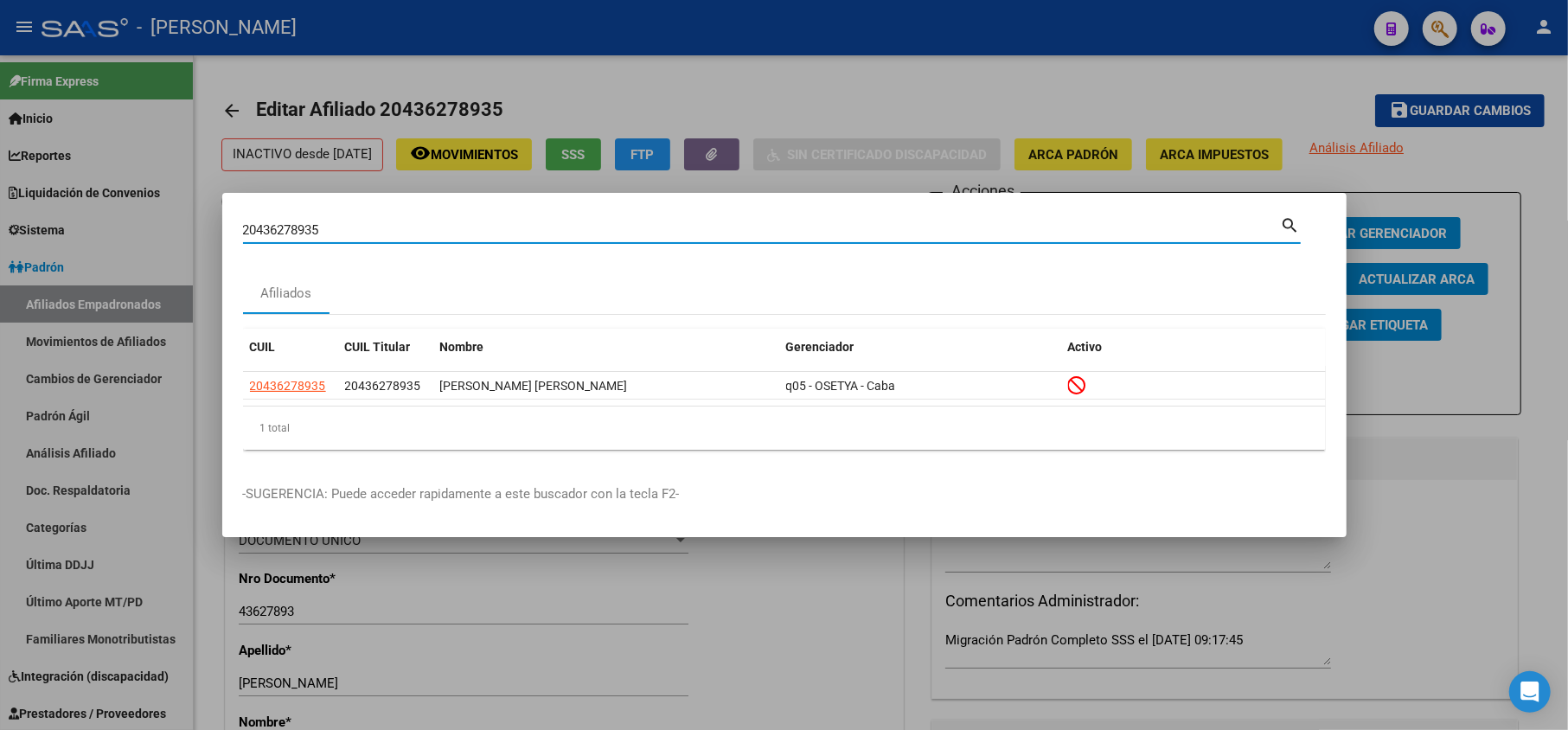
click at [512, 223] on input "20436278935" at bounding box center [762, 230] width 1038 height 15
paste input "4850333"
type input "24850333"
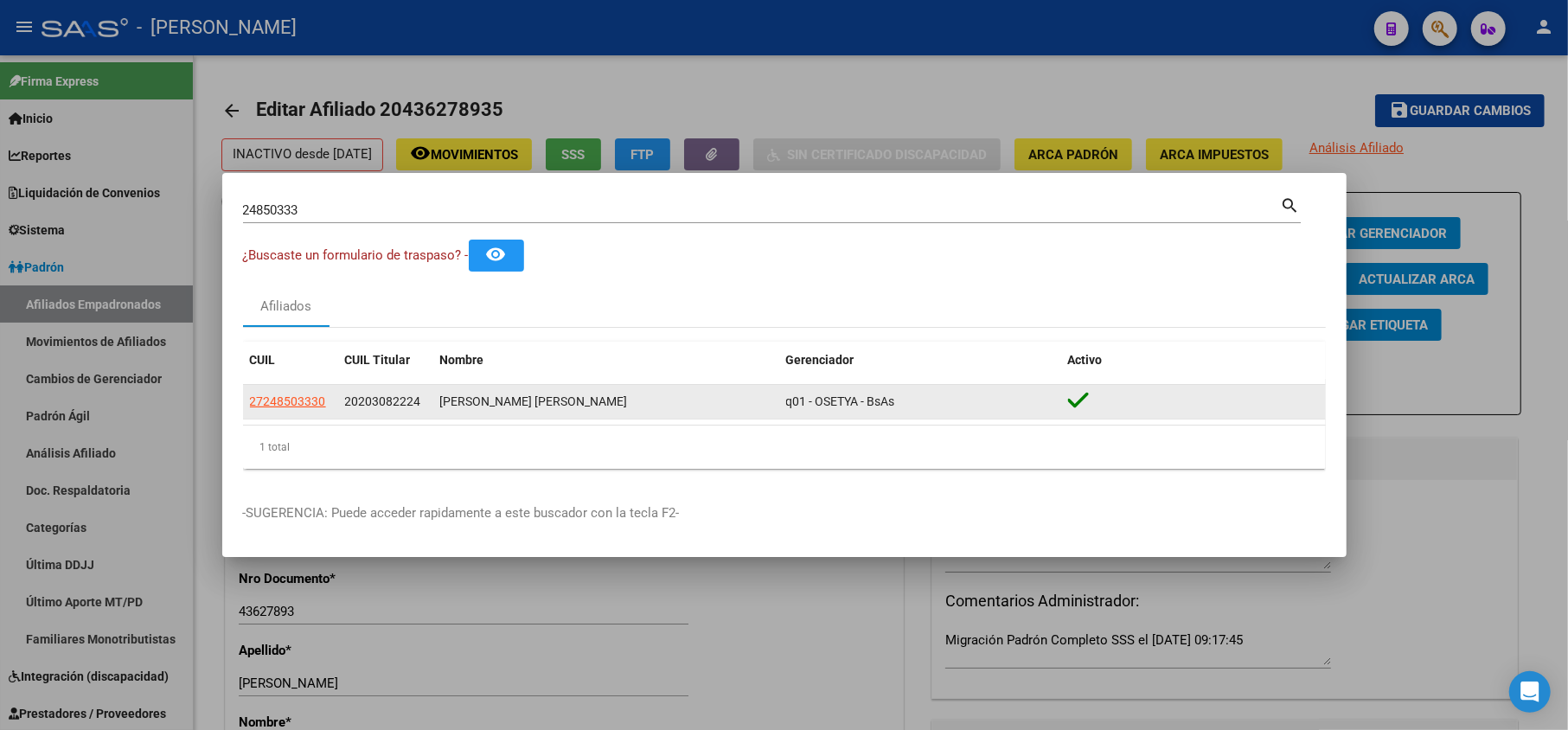
drag, startPoint x: 301, startPoint y: 400, endPoint x: 370, endPoint y: 416, distance: 70.8
click at [370, 416] on div "27248503330 20203082224 [PERSON_NAME] [PERSON_NAME] q01 - OSETYA - BsAs" at bounding box center [785, 402] width 1083 height 35
